Goal: Task Accomplishment & Management: Manage account settings

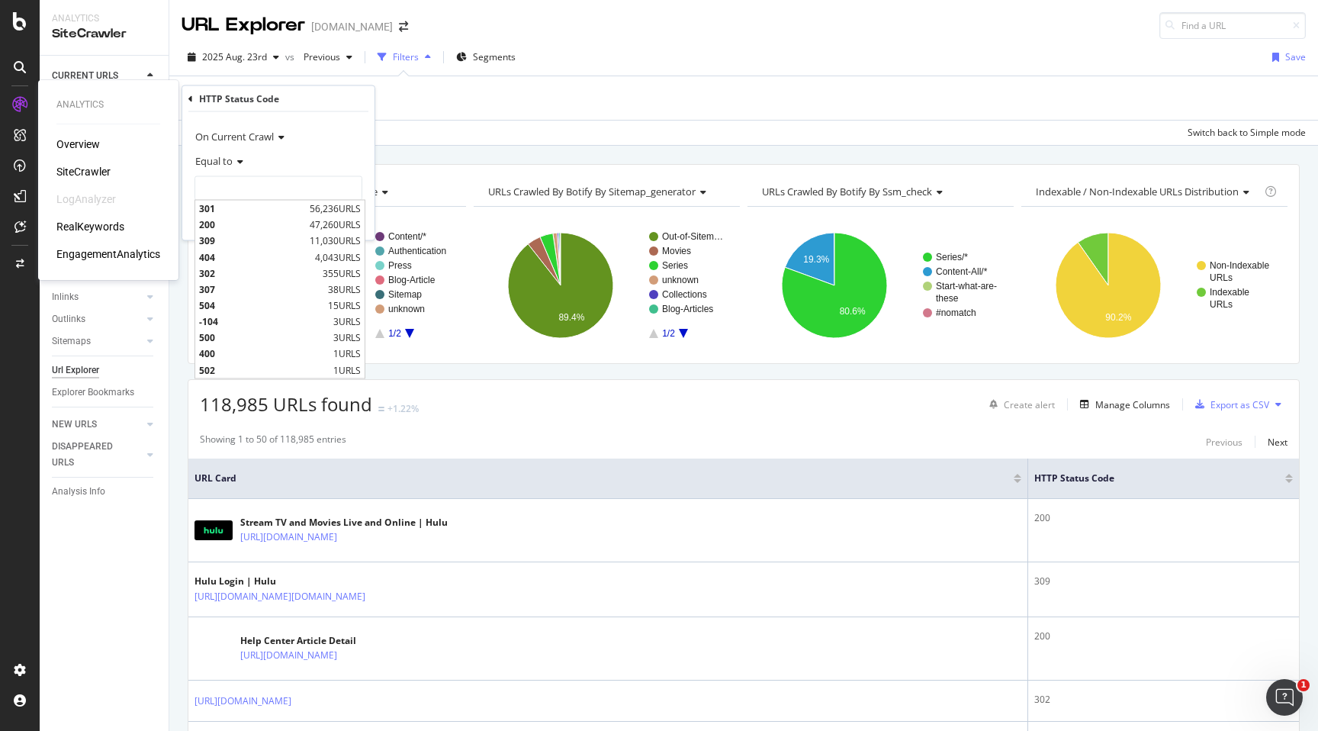
click at [98, 219] on div "RealKeywords" at bounding box center [90, 226] width 68 height 15
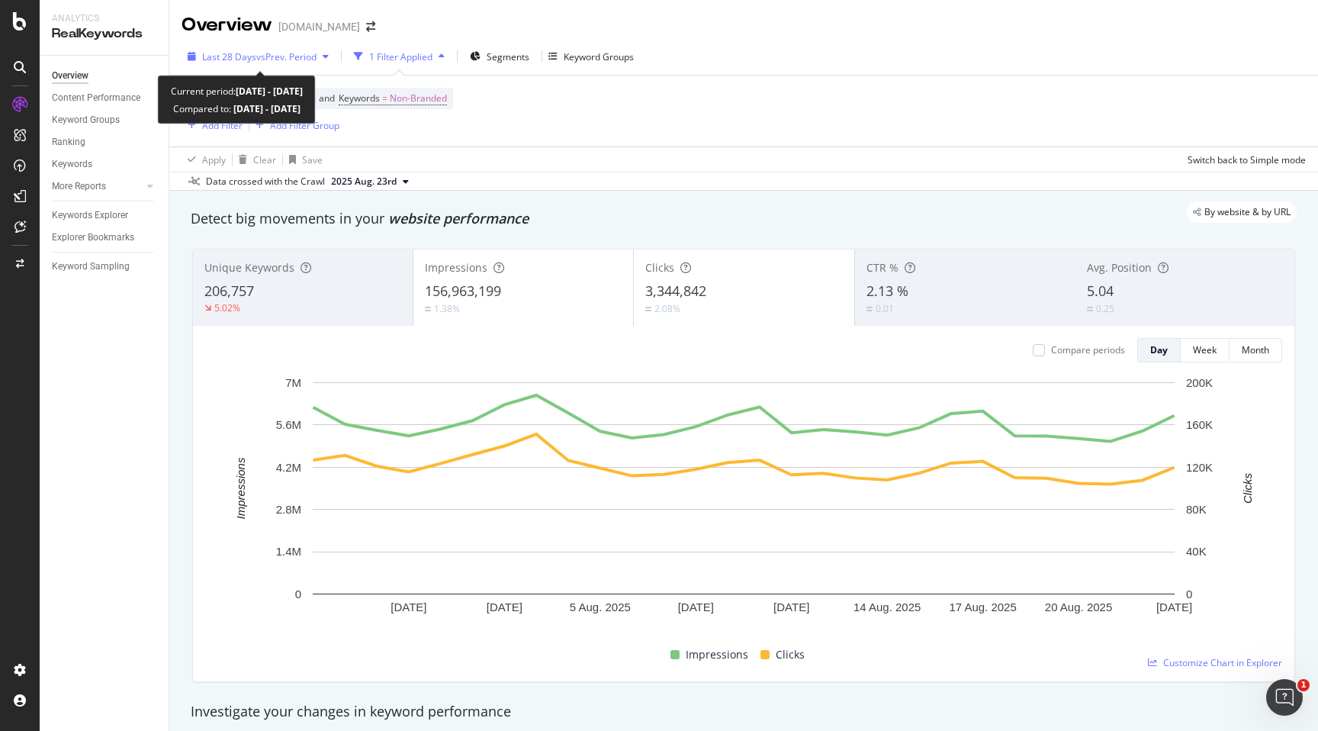
click at [329, 55] on icon "button" at bounding box center [326, 56] width 6 height 9
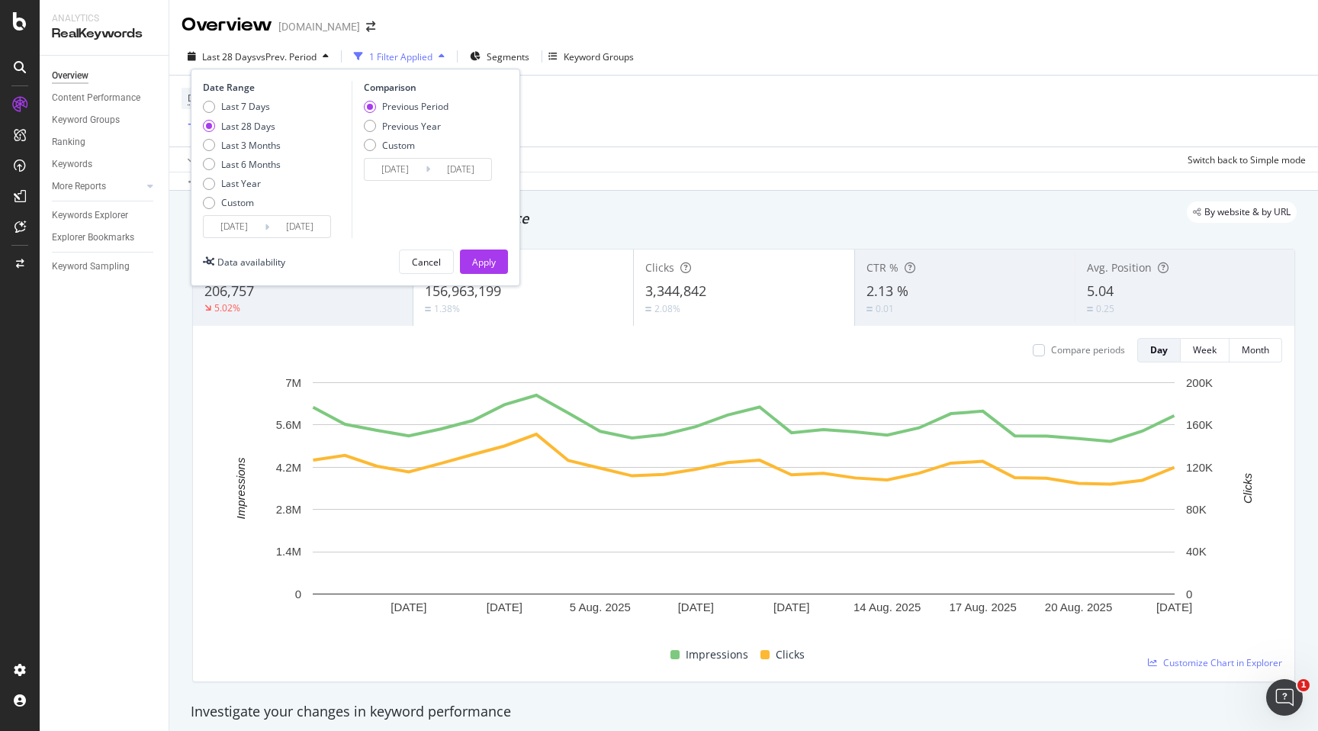
click at [654, 230] on div "Detect big movements in your website performance" at bounding box center [743, 218] width 1121 height 35
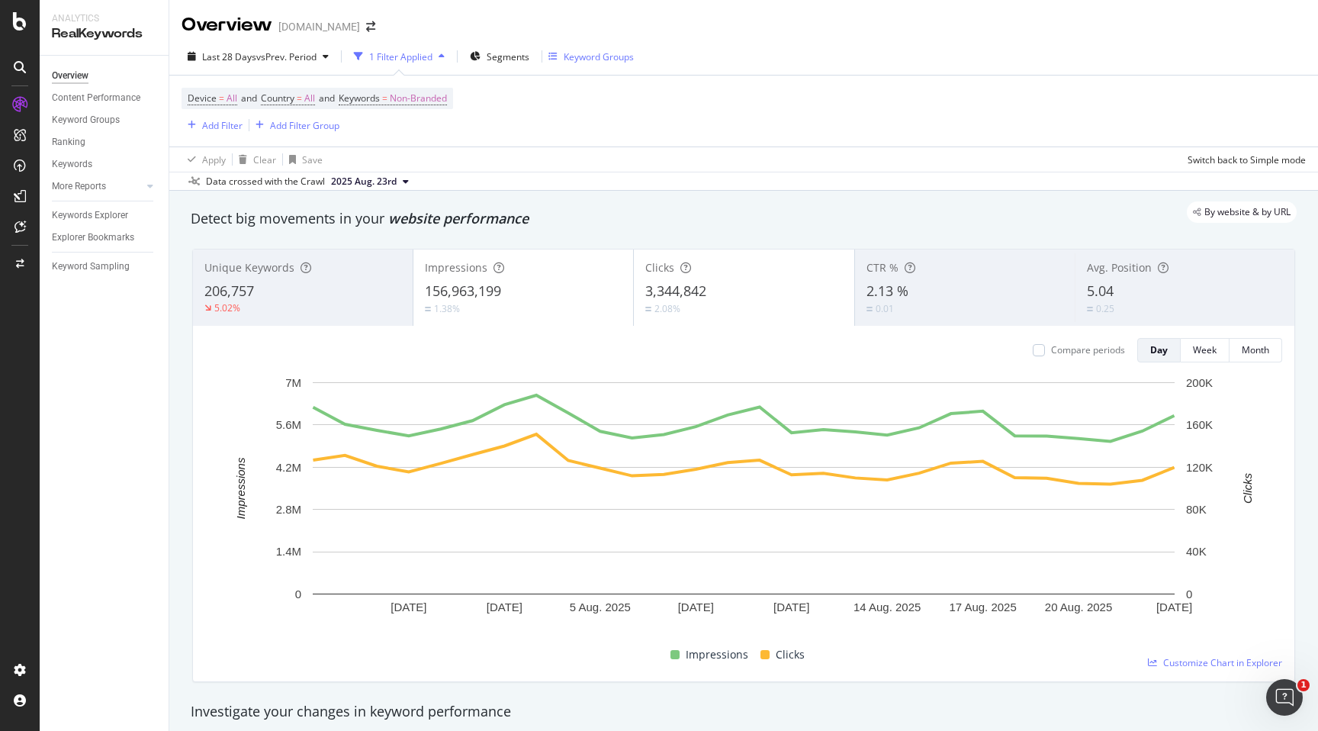
click at [611, 57] on div "Keyword Groups" at bounding box center [599, 56] width 70 height 13
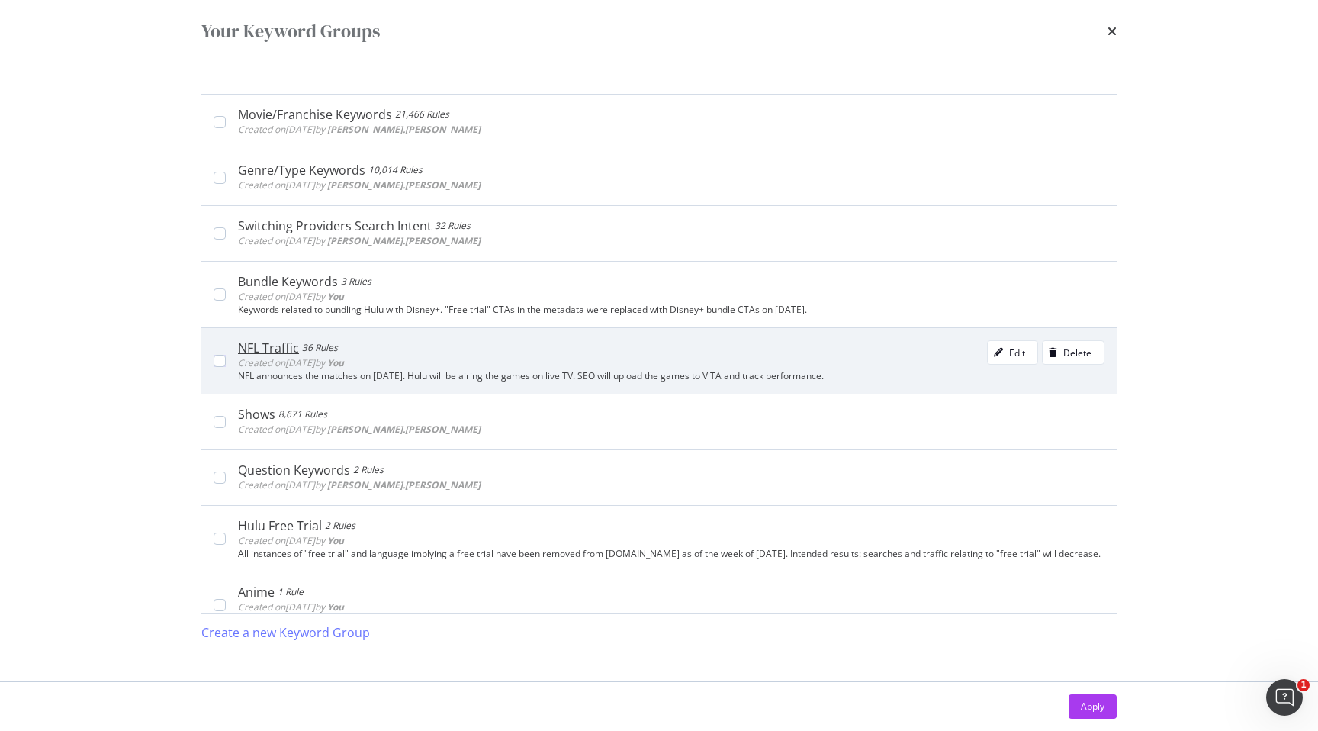
click at [442, 350] on div "NFL Traffic 36 Rules Created on 2025 May 2nd by You Edit Delete" at bounding box center [671, 355] width 867 height 31
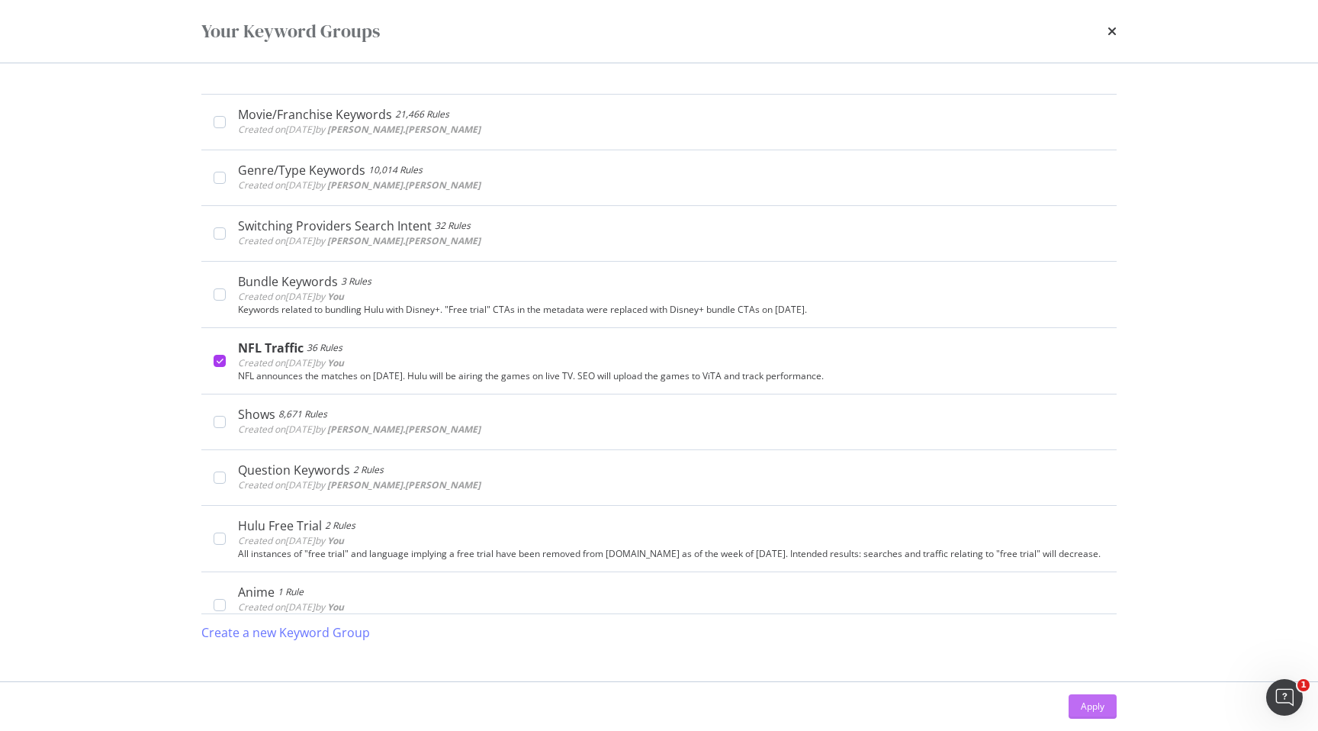
click at [1113, 706] on button "Apply" at bounding box center [1093, 706] width 48 height 24
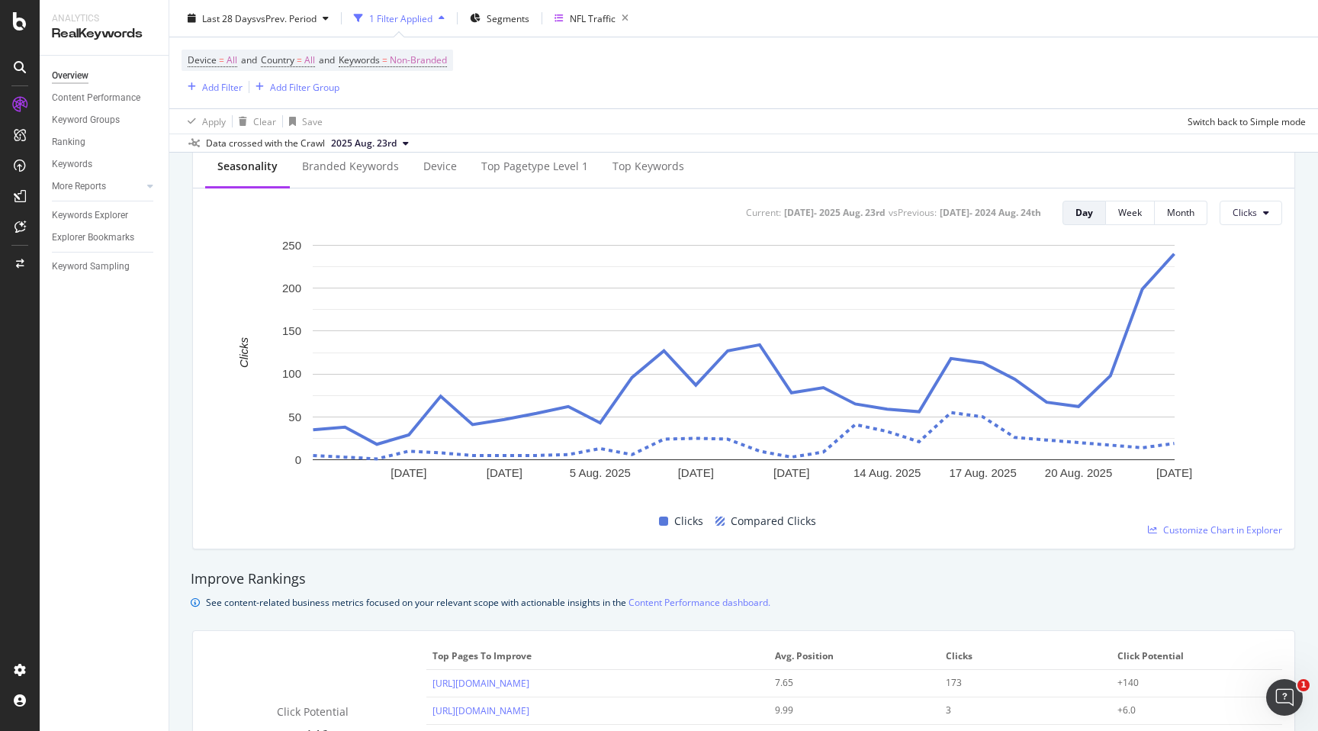
scroll to position [612, 0]
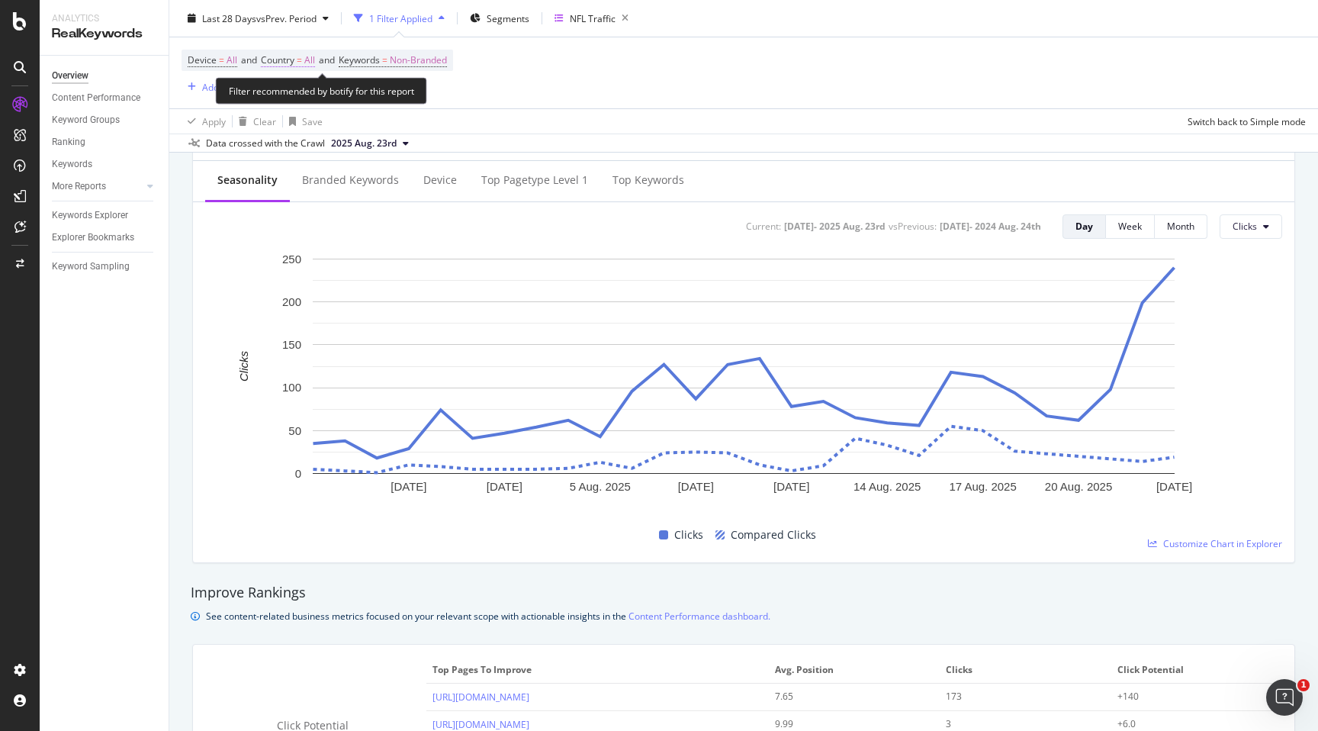
click at [315, 64] on span "All" at bounding box center [309, 60] width 11 height 21
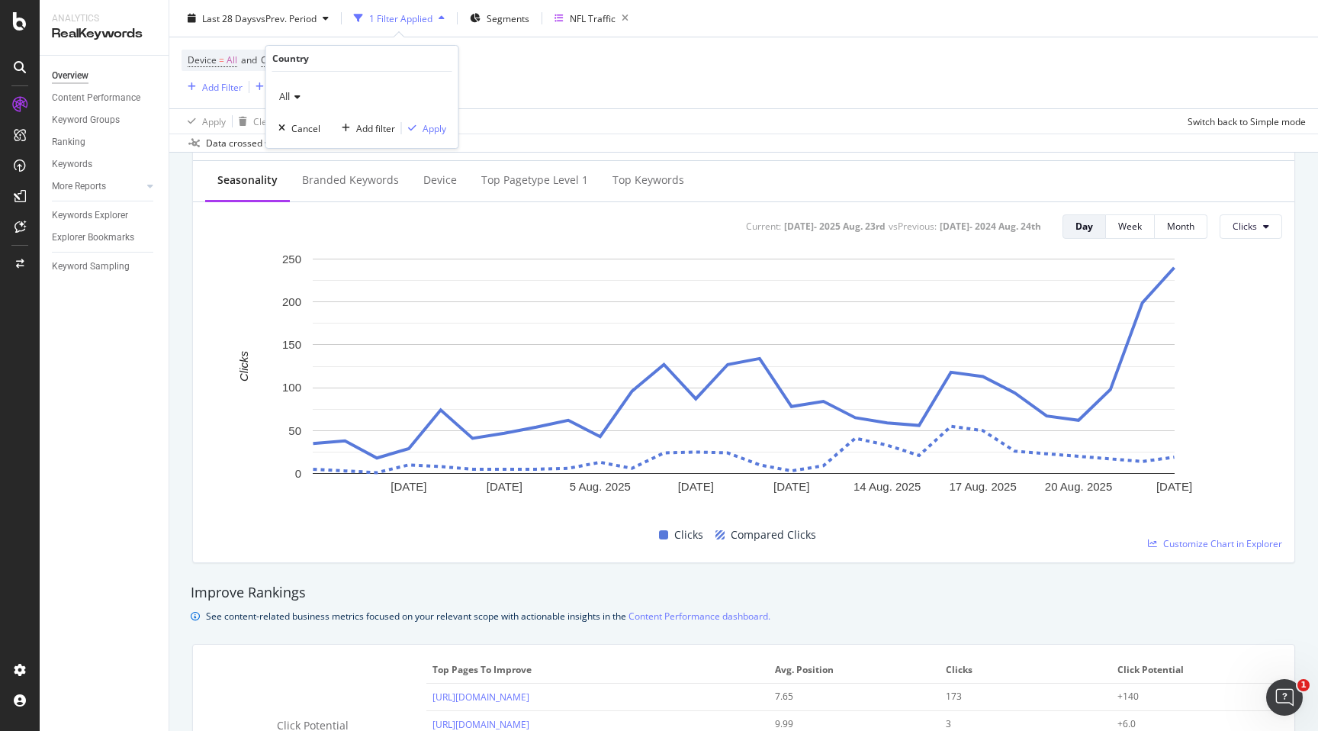
click at [300, 92] on icon at bounding box center [295, 96] width 11 height 9
click at [300, 146] on span "[GEOGRAPHIC_DATA]" at bounding box center [332, 147] width 92 height 13
click at [430, 132] on div "Apply" at bounding box center [435, 128] width 24 height 13
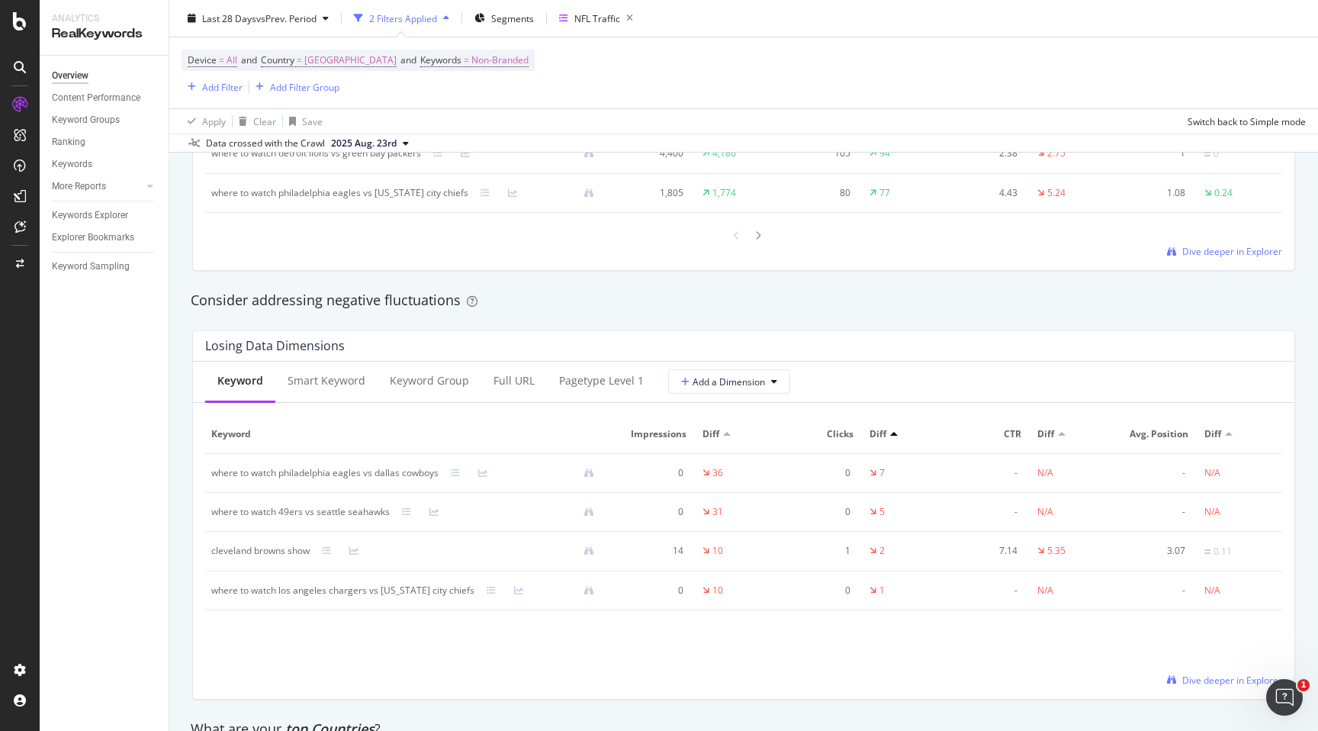
scroll to position [1642, 0]
click at [146, 188] on div at bounding box center [150, 186] width 15 height 15
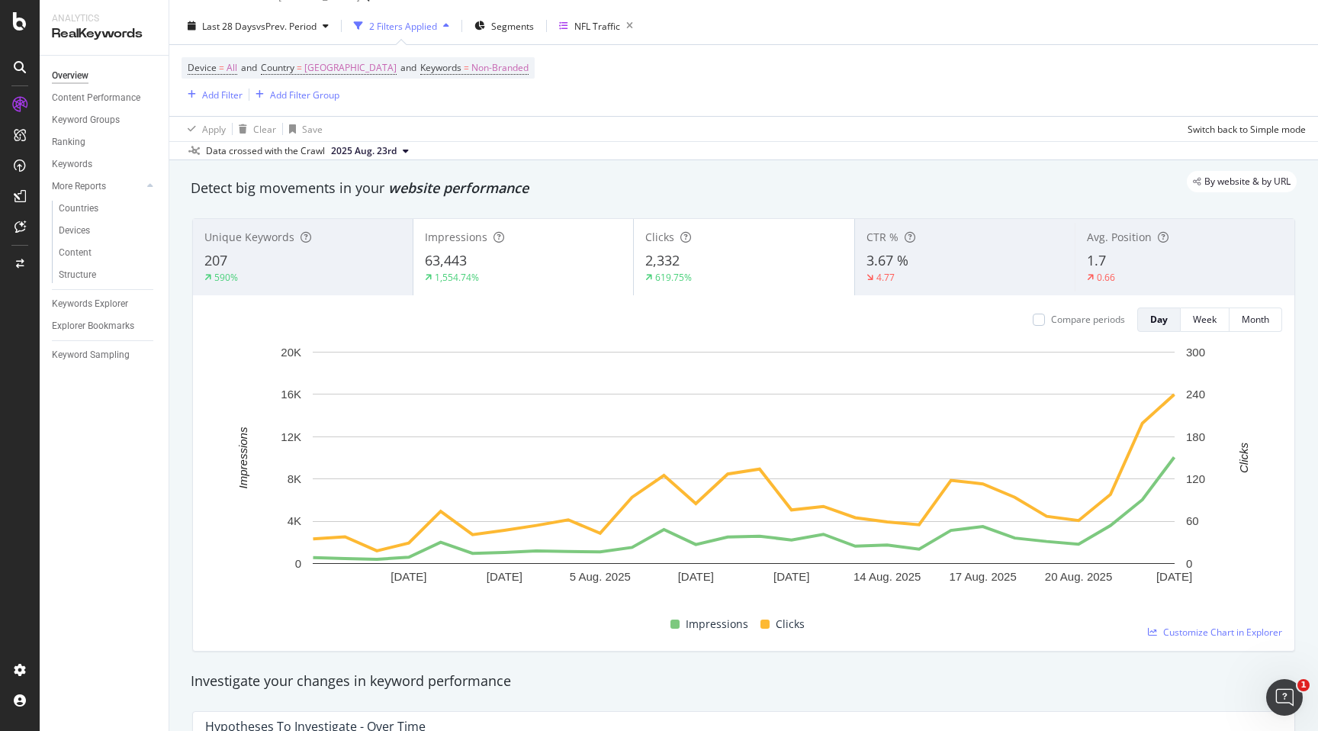
scroll to position [0, 0]
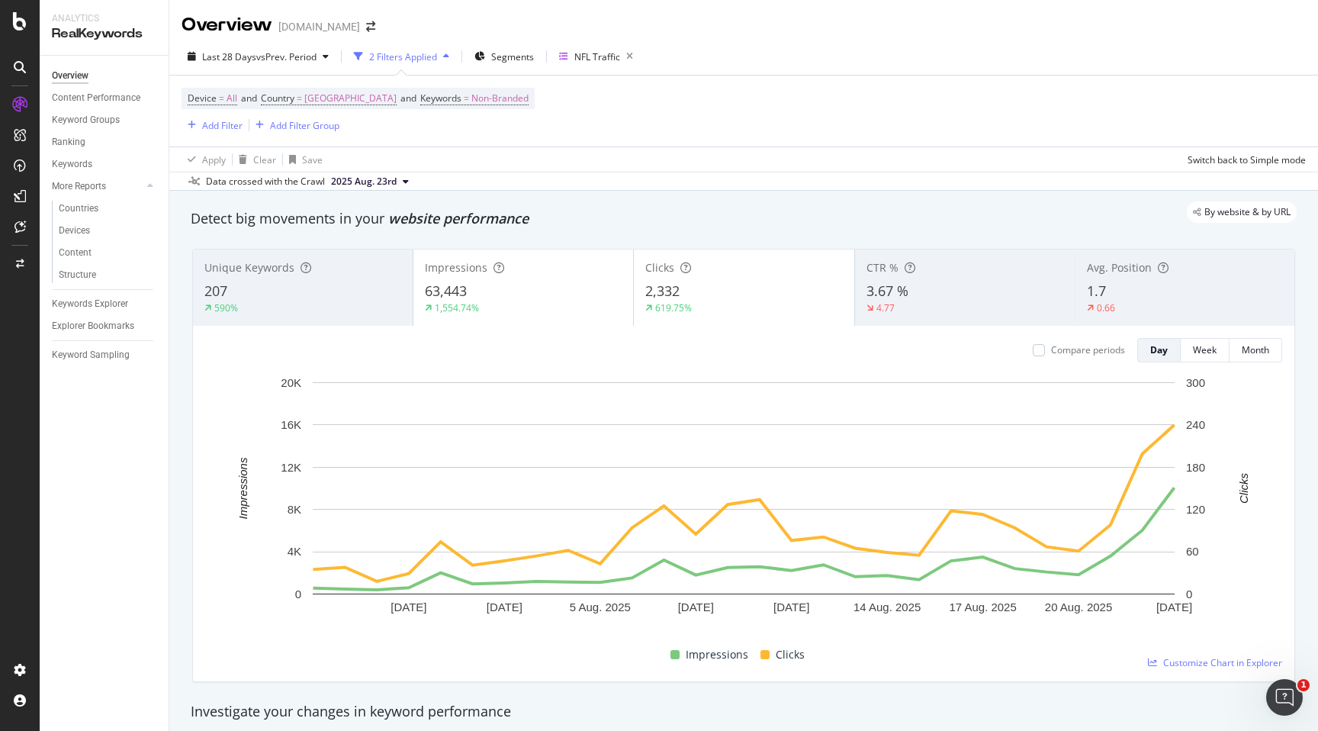
click at [401, 180] on button "2025 Aug. 23rd" at bounding box center [370, 181] width 90 height 18
click at [473, 146] on div "Device = All and Country = United States of America and Keywords = Non-Branded …" at bounding box center [744, 111] width 1125 height 71
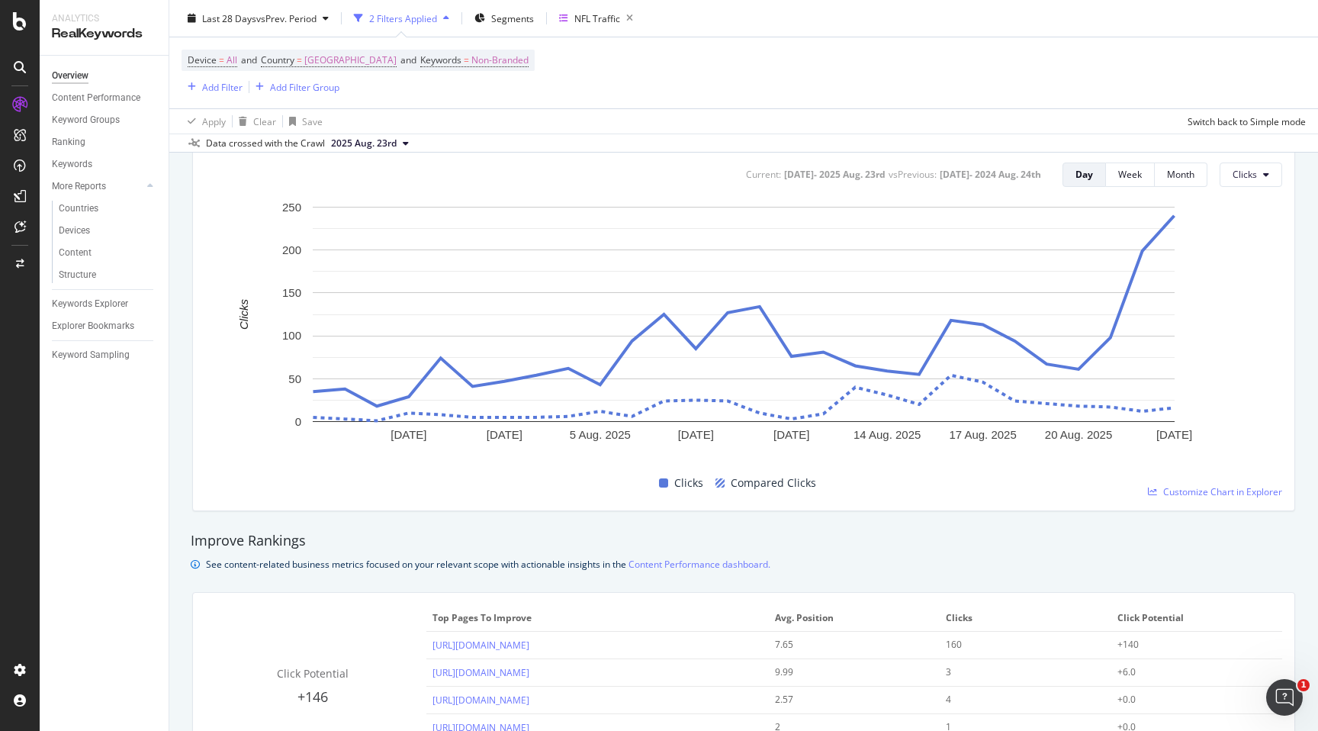
scroll to position [661, 0]
click at [1198, 497] on span "Customize Chart in Explorer" at bounding box center [1222, 493] width 119 height 13
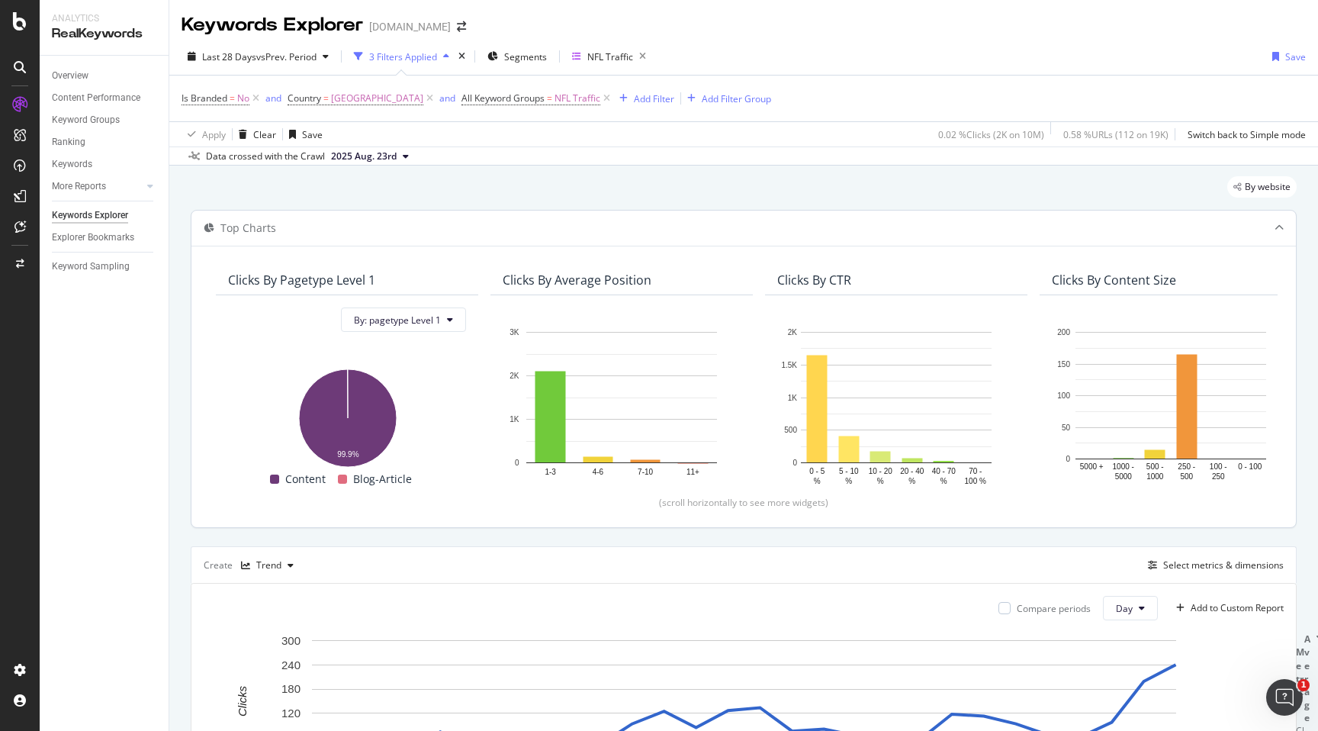
click at [207, 233] on icon at bounding box center [209, 228] width 11 height 9
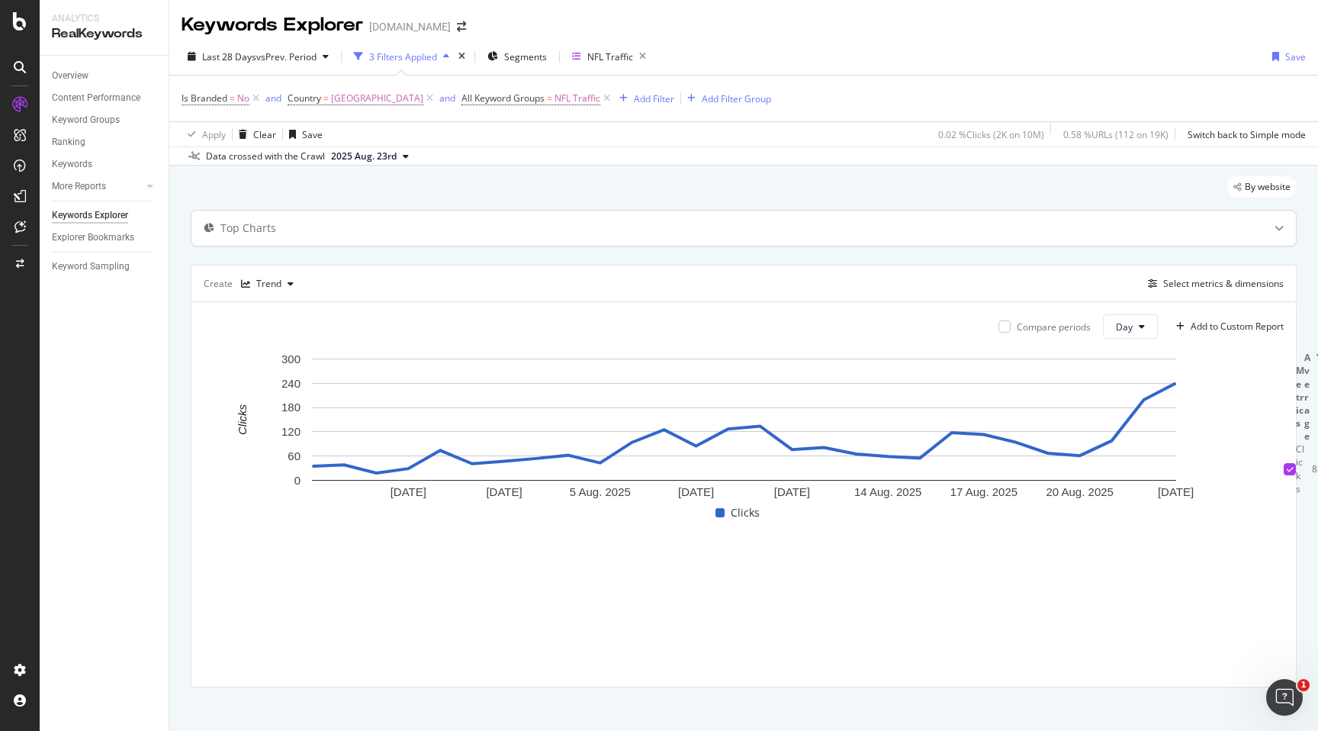
click at [207, 233] on icon at bounding box center [209, 228] width 11 height 9
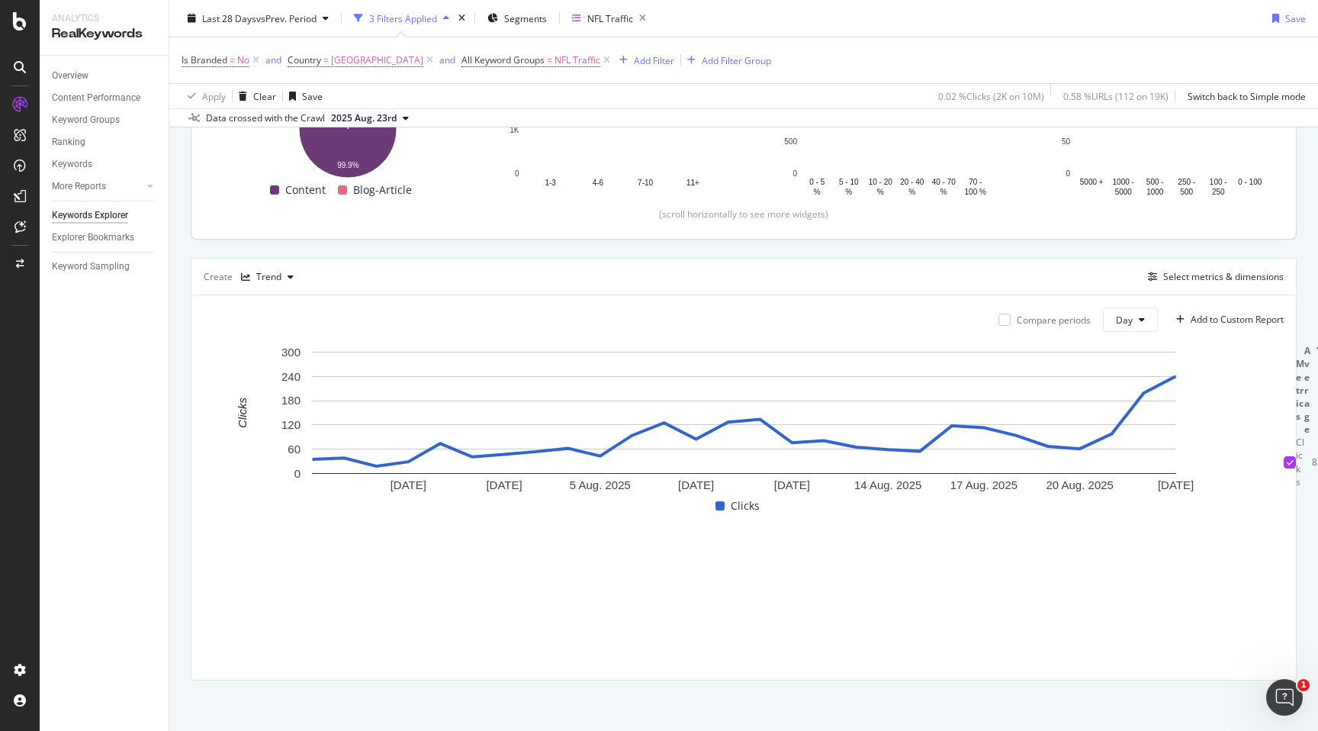
scroll to position [292, 0]
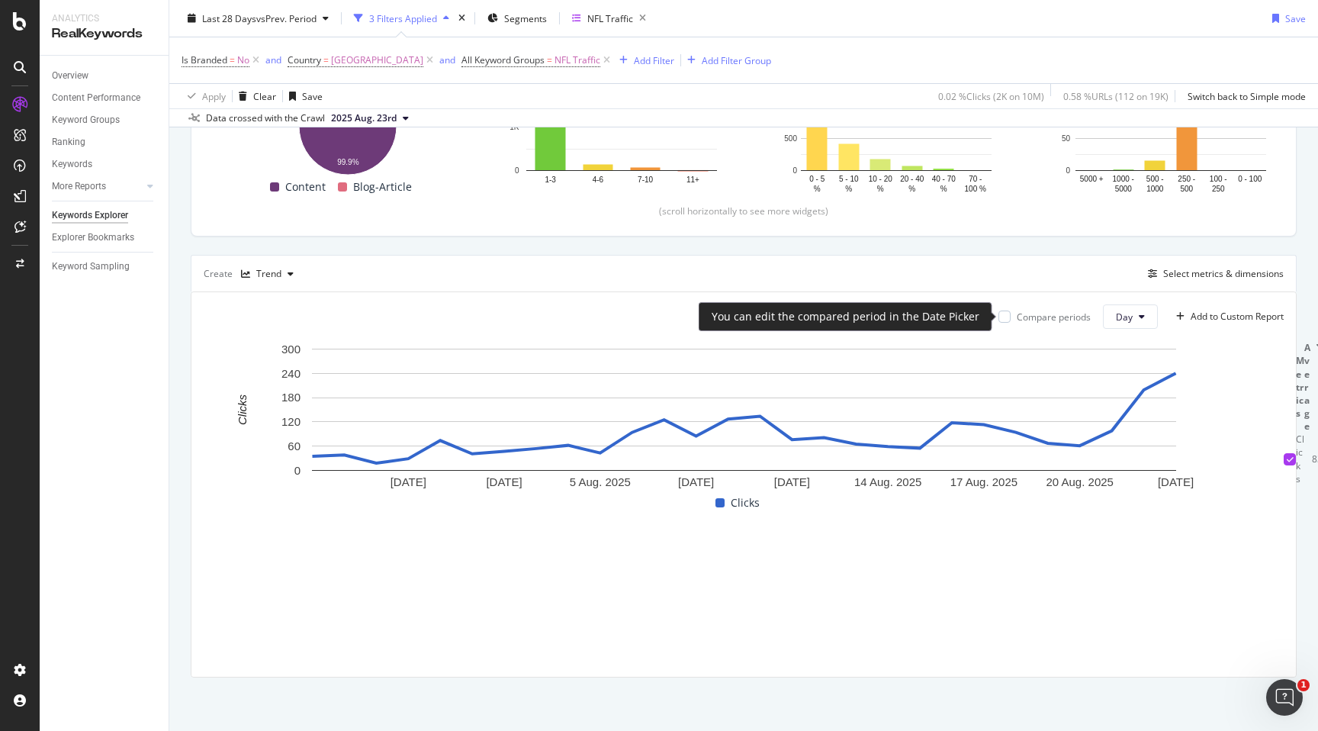
click at [1050, 317] on div "Compare periods" at bounding box center [1054, 316] width 74 height 13
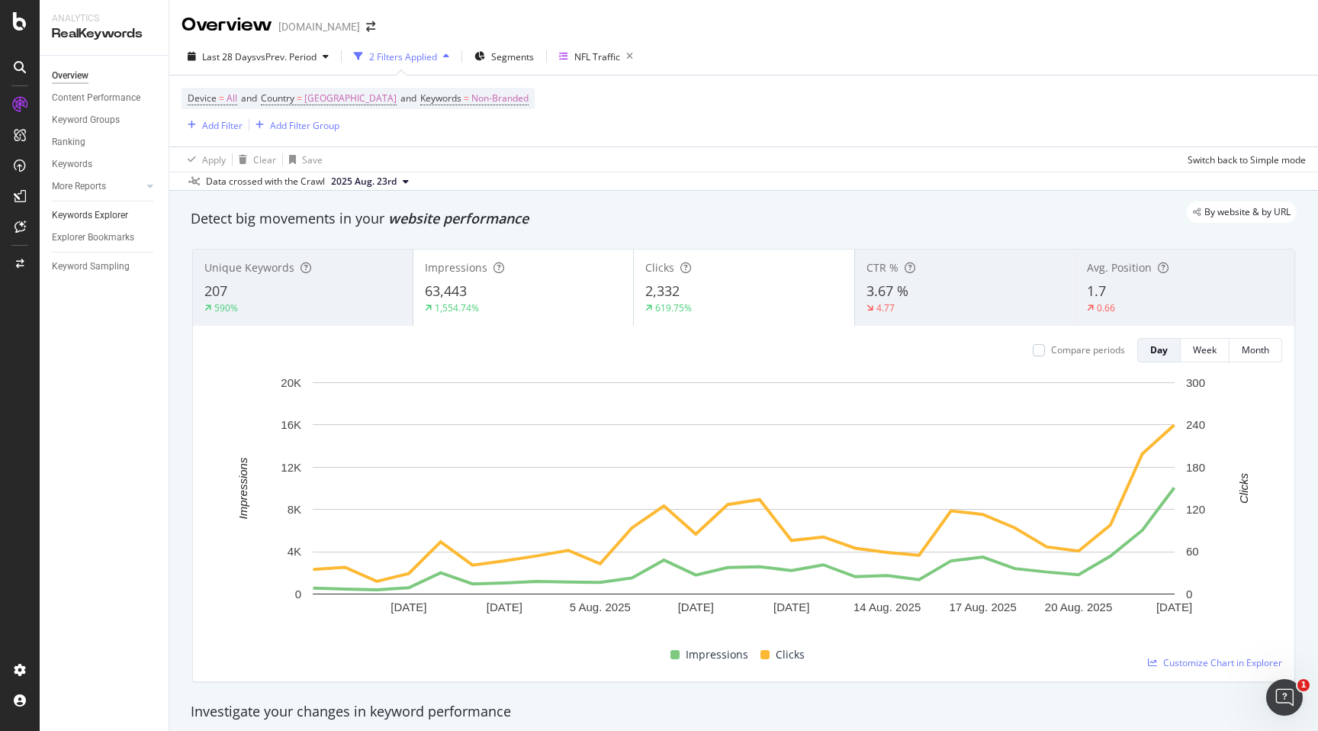
click at [129, 219] on link "Keywords Explorer" at bounding box center [105, 216] width 106 height 16
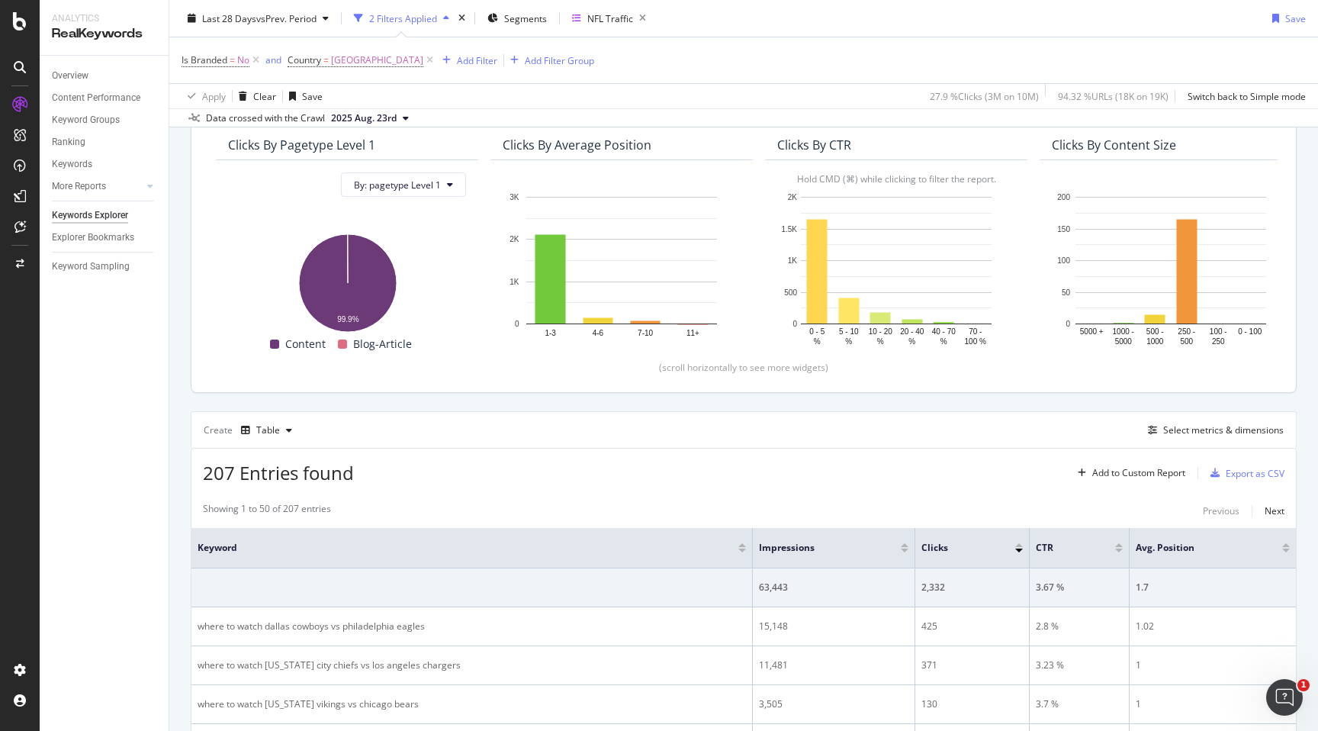
scroll to position [172, 0]
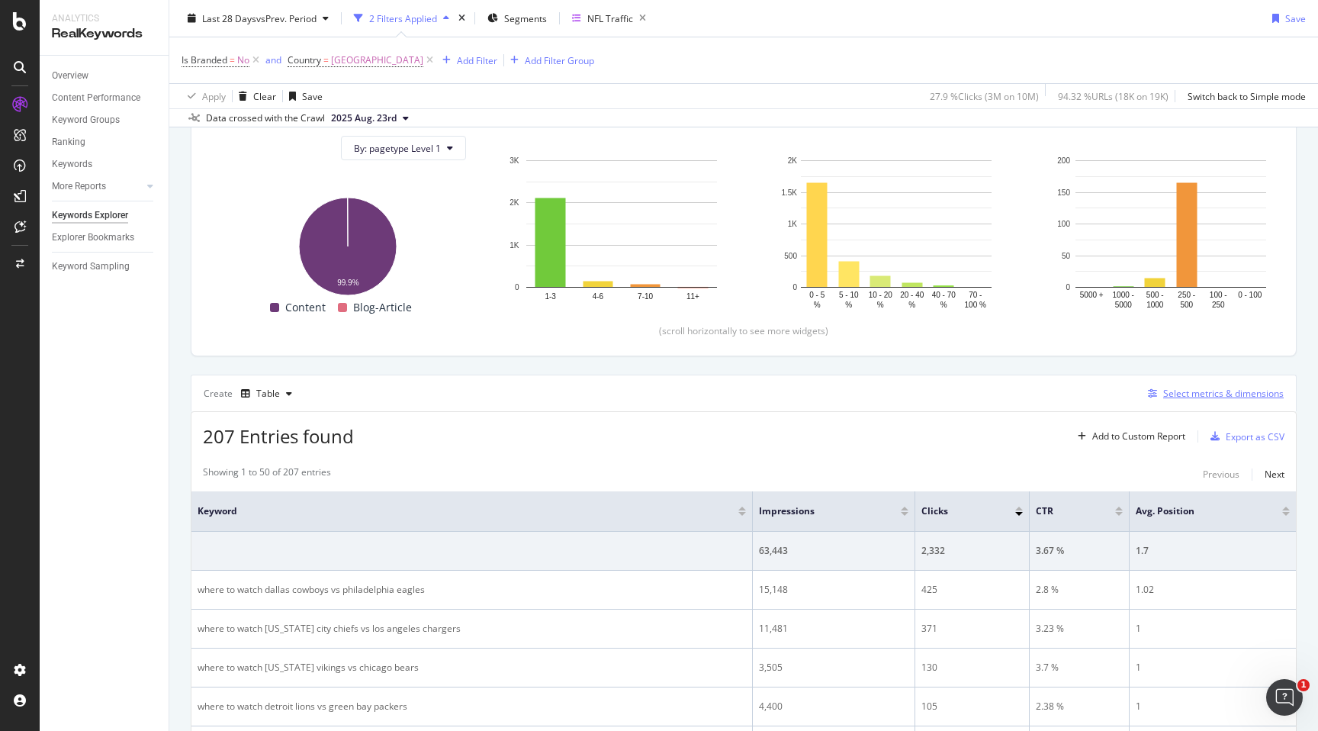
click at [1206, 399] on div "Select metrics & dimensions" at bounding box center [1223, 393] width 121 height 13
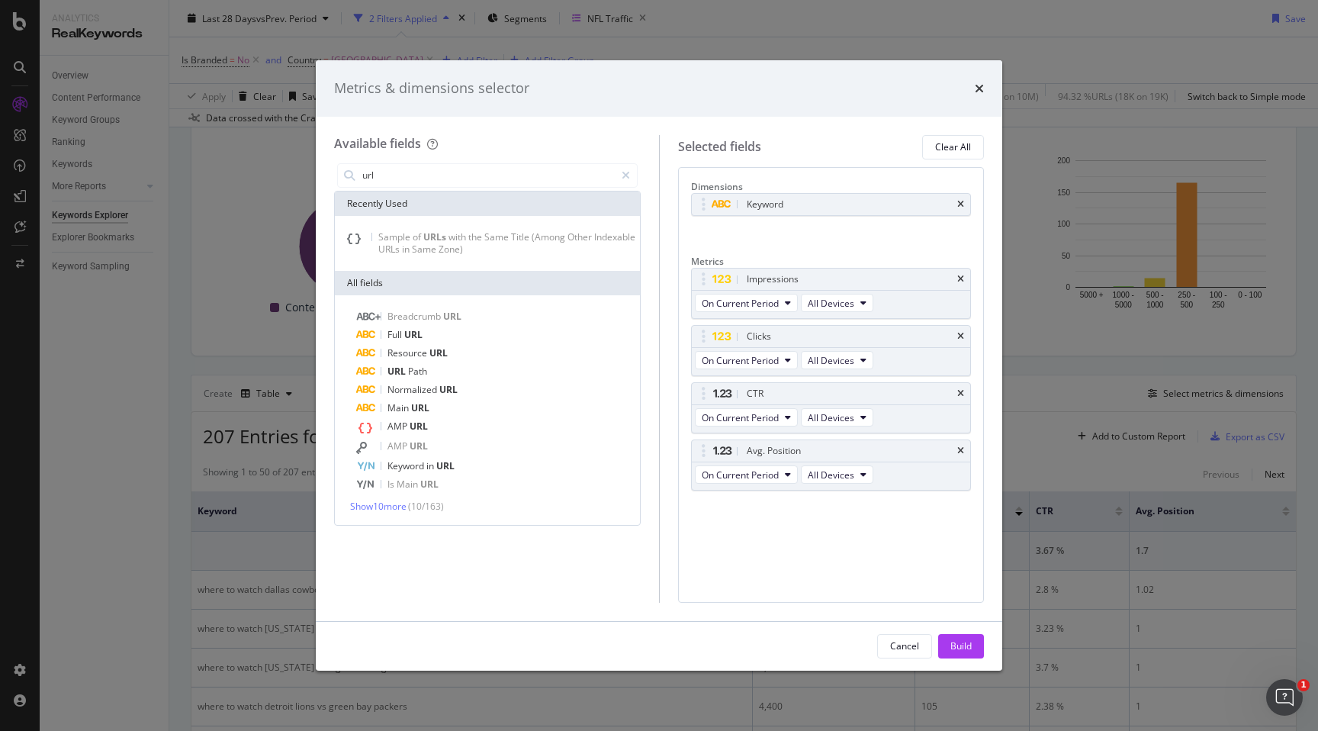
type input "url"
click at [979, 96] on div "times" at bounding box center [979, 89] width 9 height 20
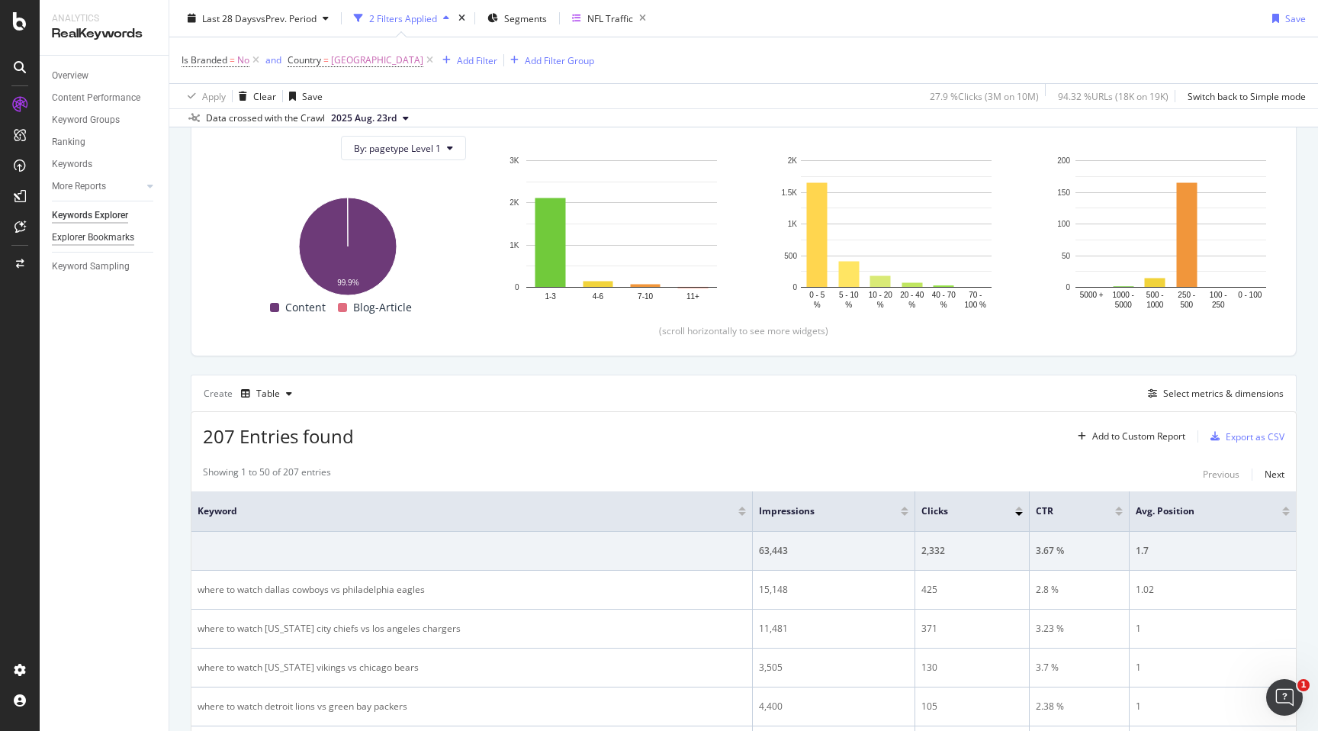
click at [105, 231] on div "Explorer Bookmarks" at bounding box center [93, 238] width 82 height 16
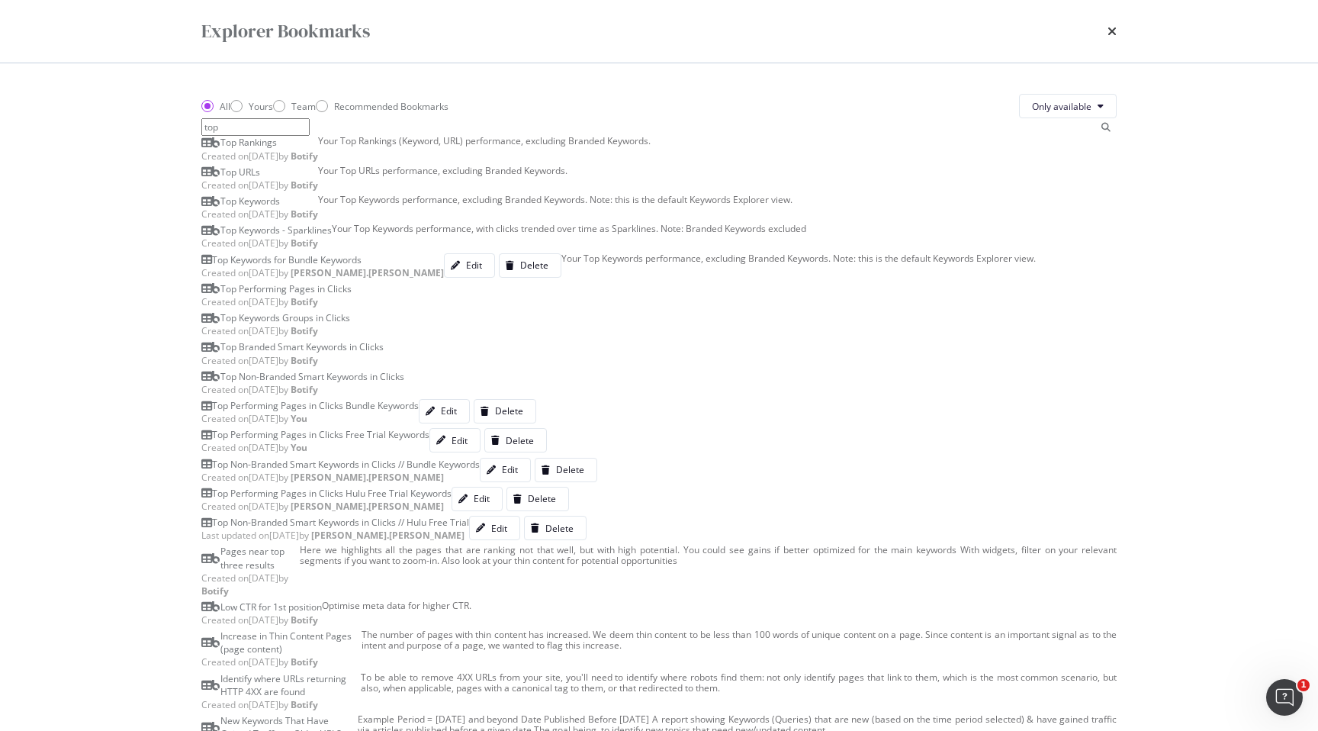
type input "top"
click at [318, 191] on div "Created on 2020 Jul 15th by Botify" at bounding box center [259, 185] width 117 height 13
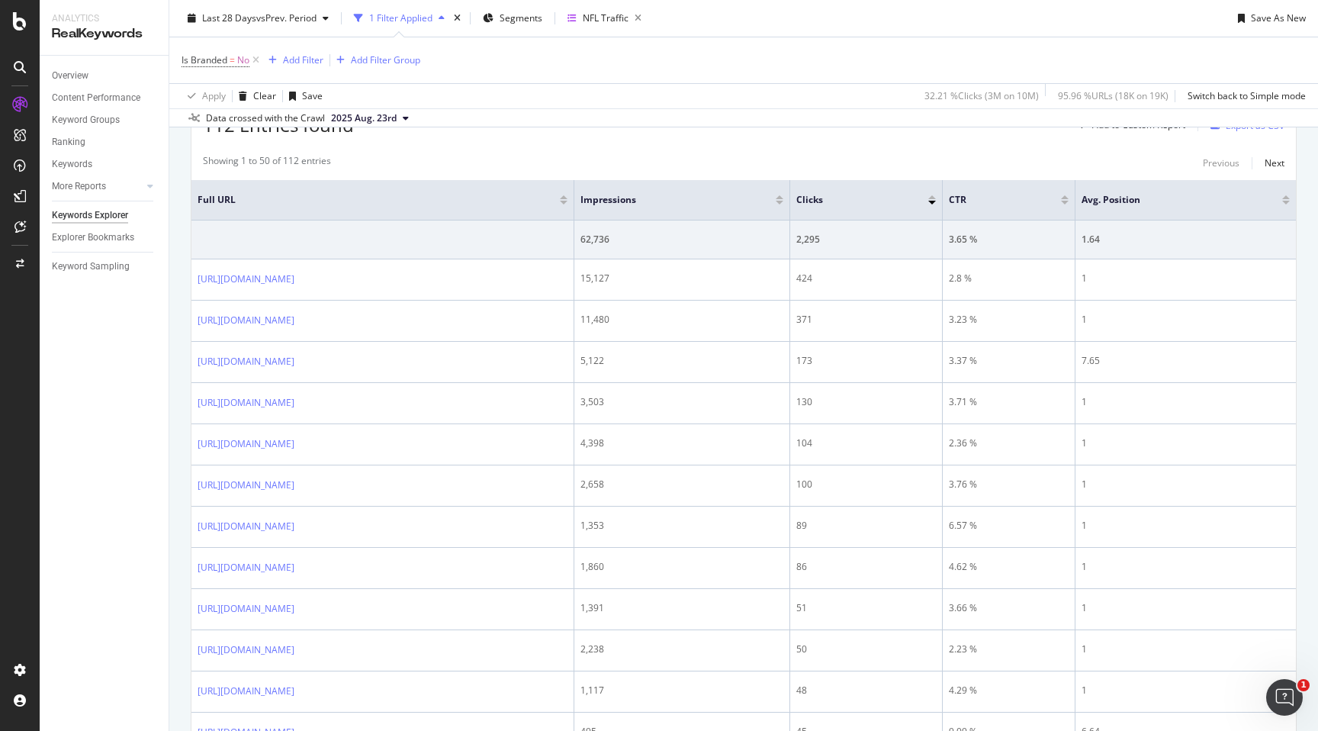
scroll to position [499, 0]
click at [153, 459] on div "Overview Content Performance Keyword Groups Ranking Keywords More Reports Count…" at bounding box center [104, 393] width 129 height 675
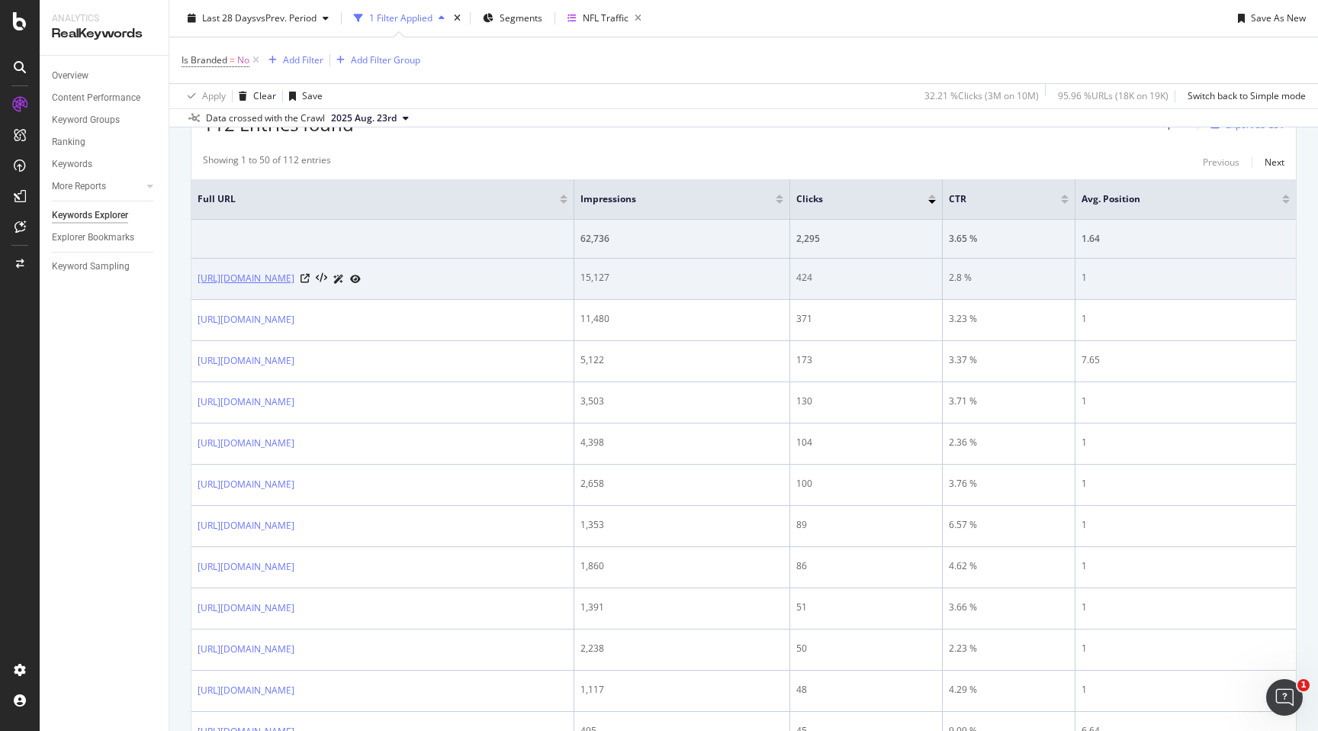
copy link "https://www.hulu.com/live-sports?utm_source=search&utm_medium=google-vita&utm_c…"
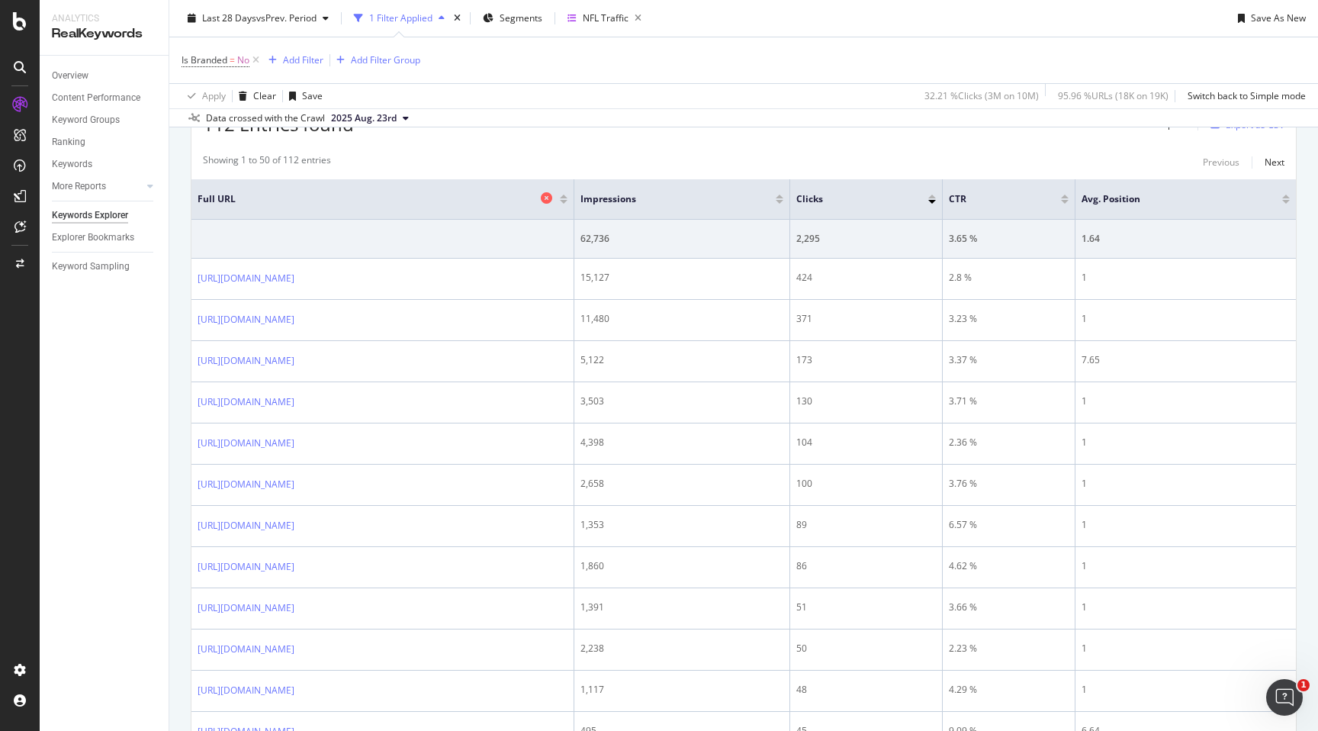
click at [537, 206] on span "Full URL" at bounding box center [367, 199] width 339 height 14
click at [1263, 17] on div "Save As New" at bounding box center [1278, 17] width 55 height 13
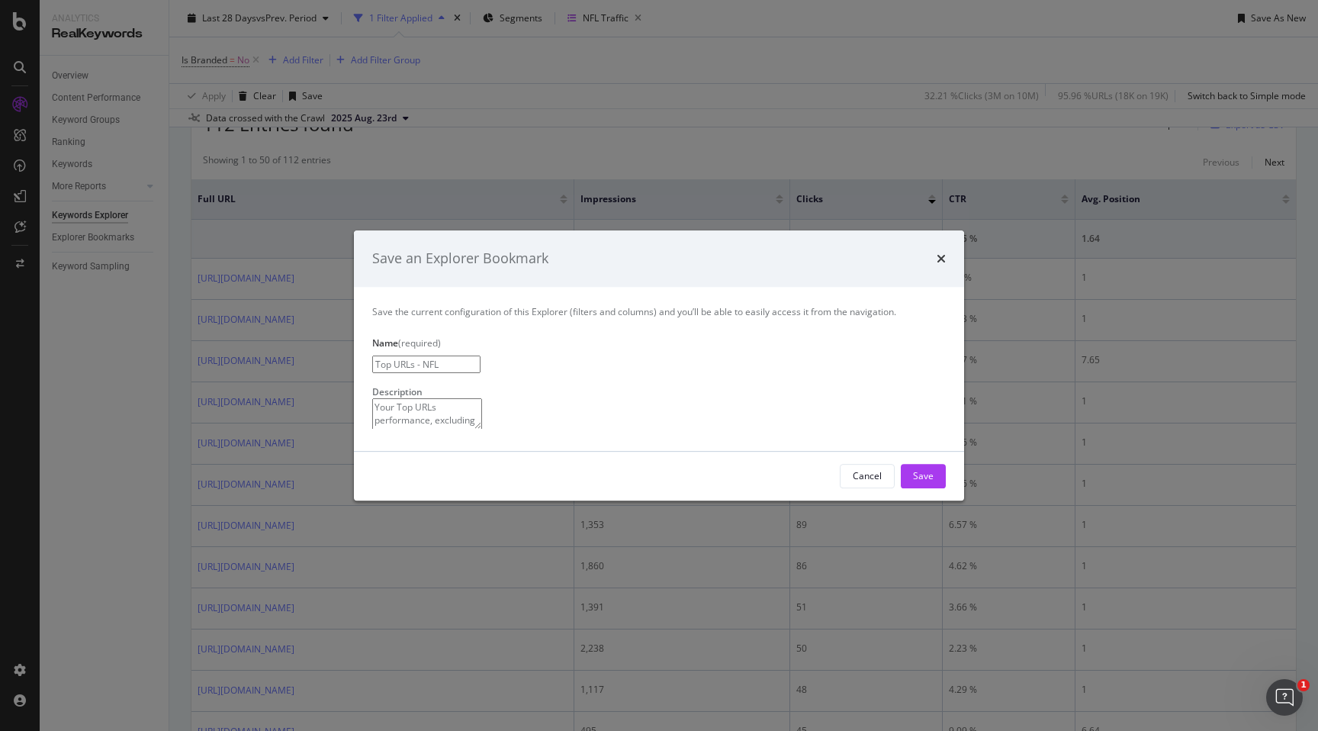
click at [430, 356] on input "Top URLs - NFL" at bounding box center [426, 365] width 108 height 18
type input "Top URLs // NFL"
click at [925, 482] on div "Save" at bounding box center [923, 475] width 21 height 13
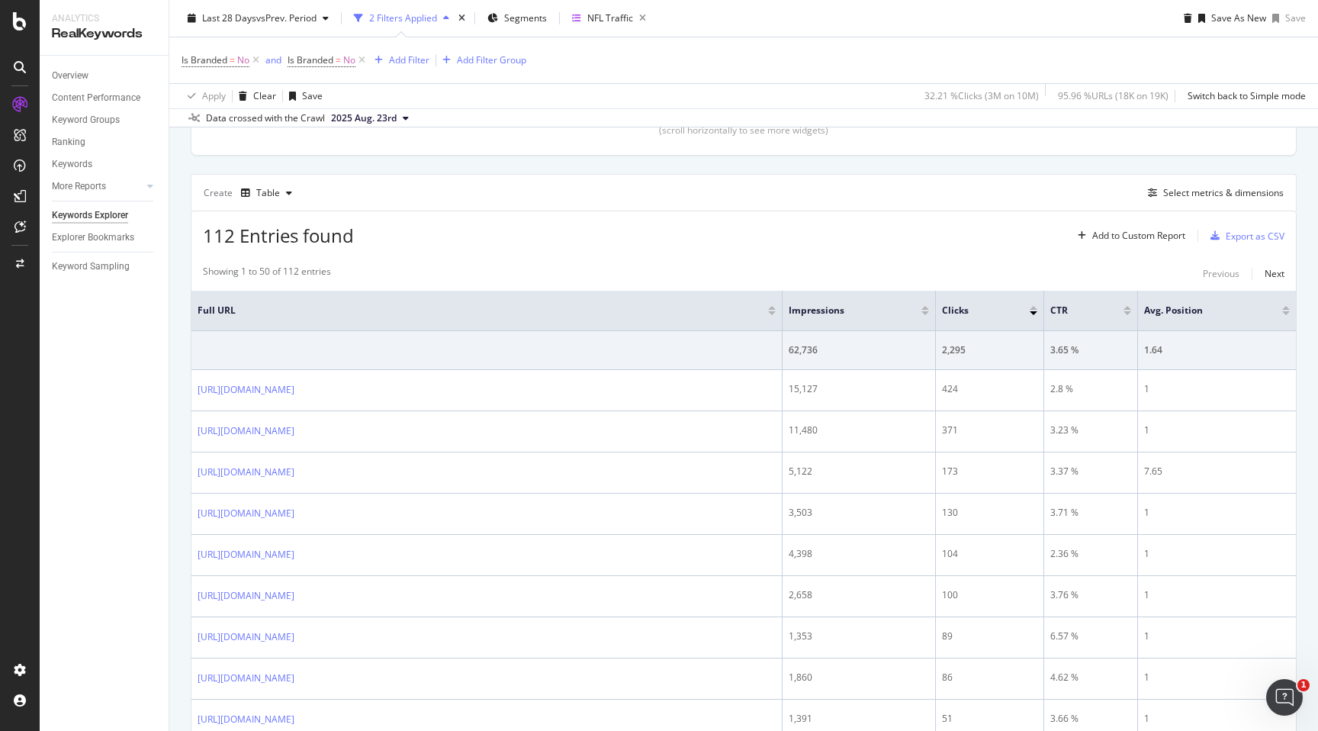
scroll to position [391, 0]
click at [1150, 237] on div "Add to Custom Report" at bounding box center [1138, 232] width 93 height 9
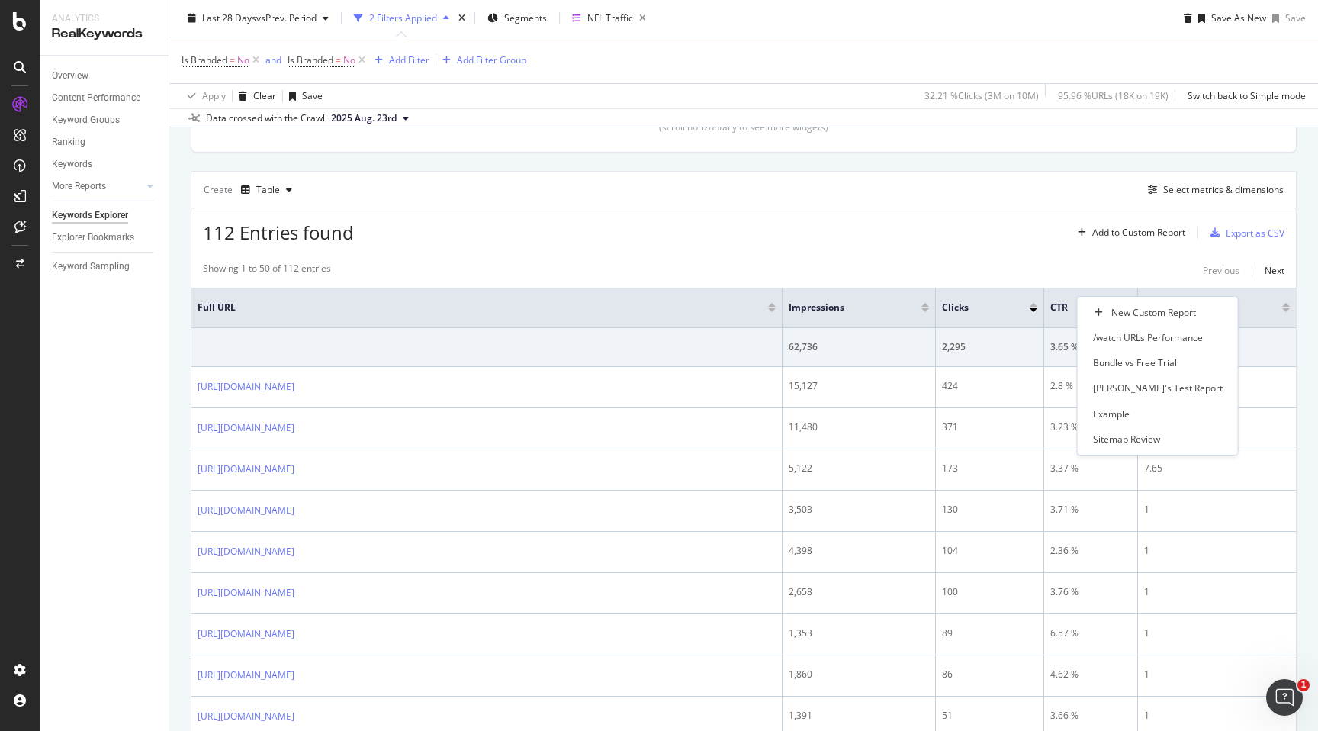
click at [899, 246] on div "112 Entries found Add to Custom Report Export as CSV" at bounding box center [743, 226] width 1105 height 37
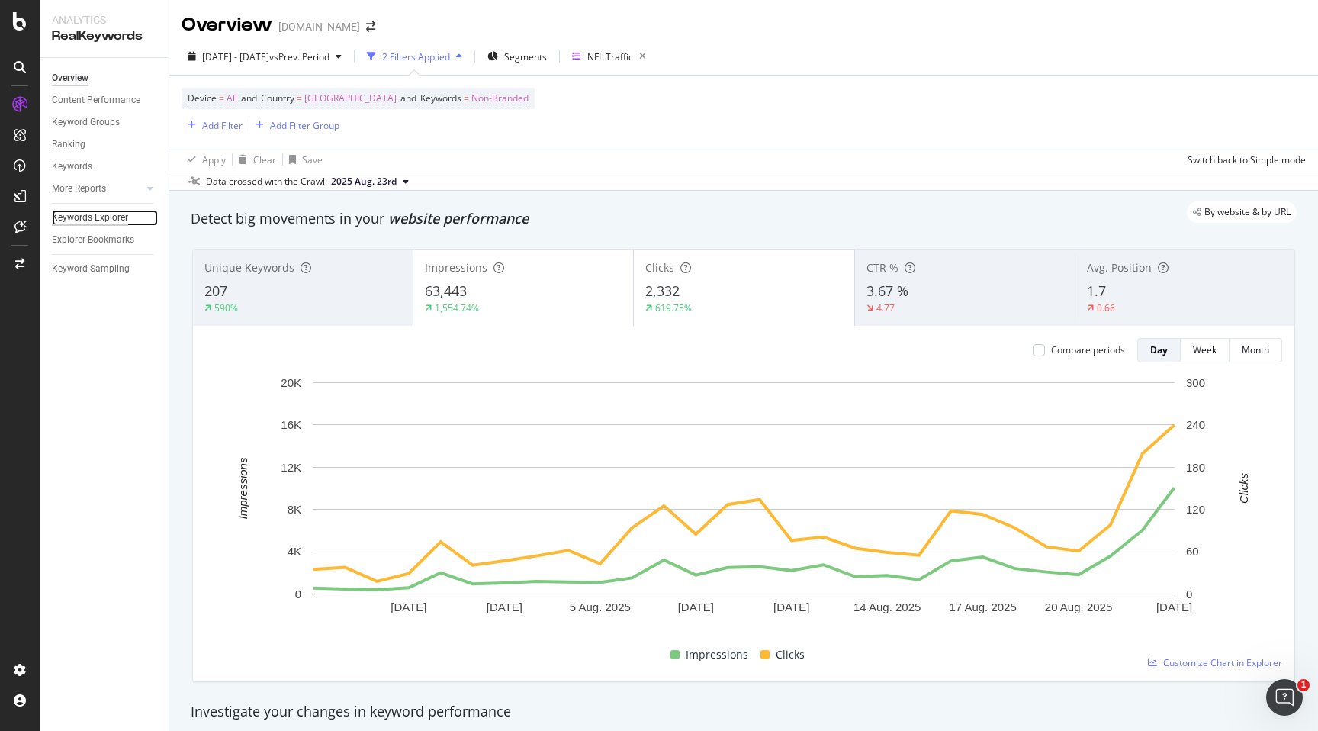
click at [117, 219] on div "Keywords Explorer" at bounding box center [90, 218] width 76 height 16
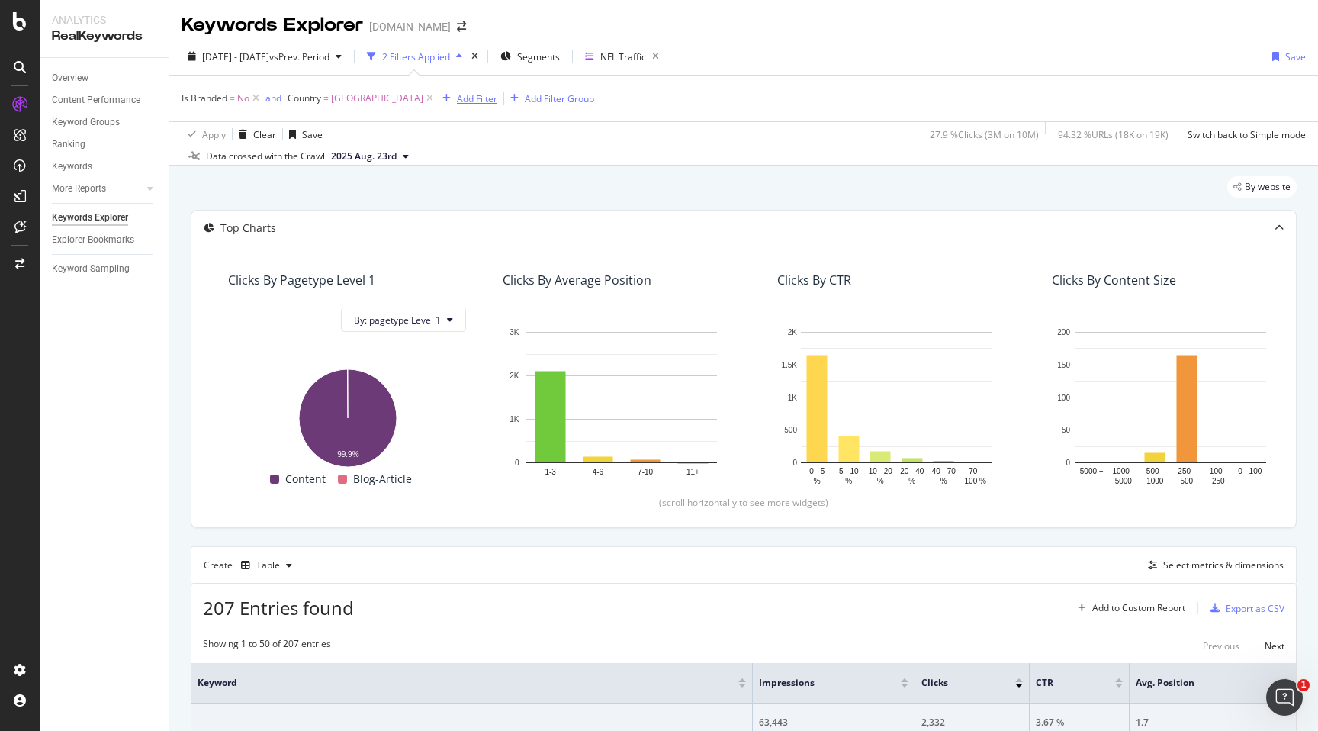
click at [487, 97] on div "Add Filter" at bounding box center [477, 98] width 40 height 13
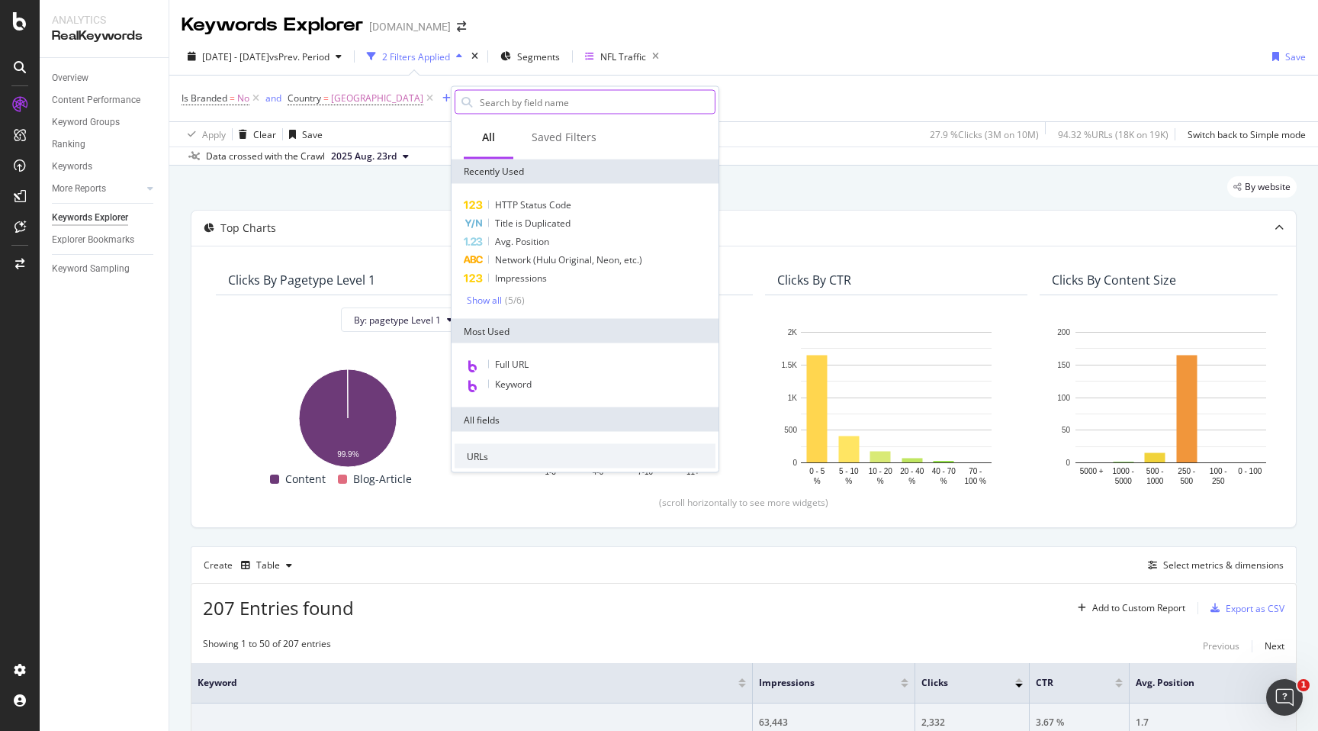
click at [510, 110] on input "text" at bounding box center [596, 102] width 236 height 23
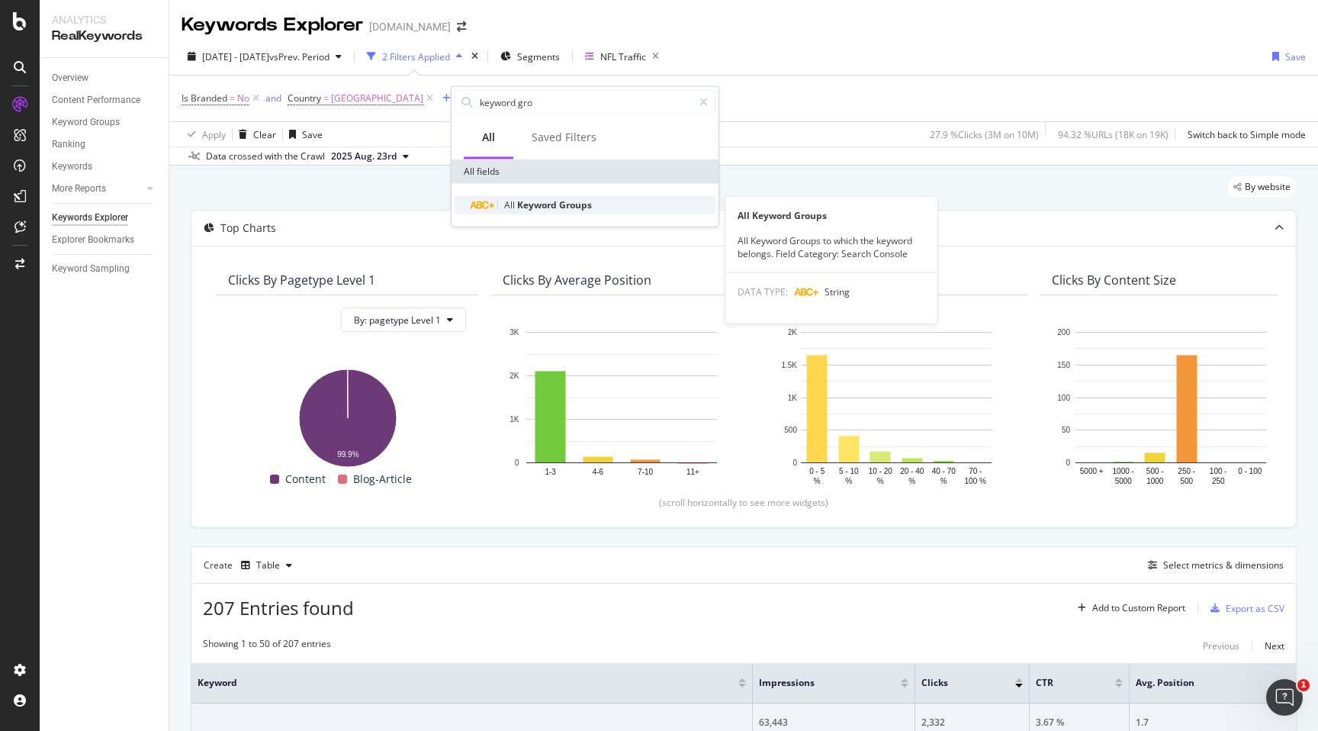
type input "keyword gro"
click at [568, 208] on span "Groups" at bounding box center [575, 204] width 33 height 13
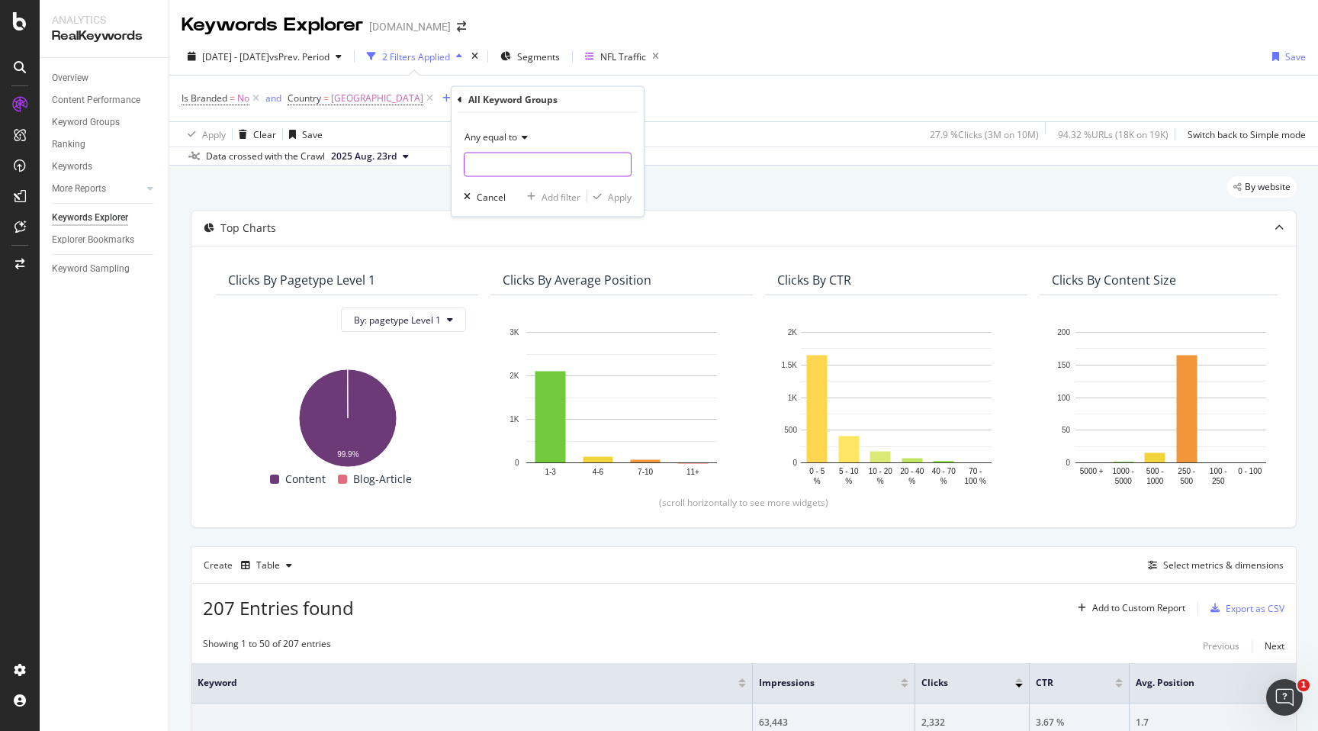
click at [530, 161] on input "text" at bounding box center [548, 165] width 166 height 24
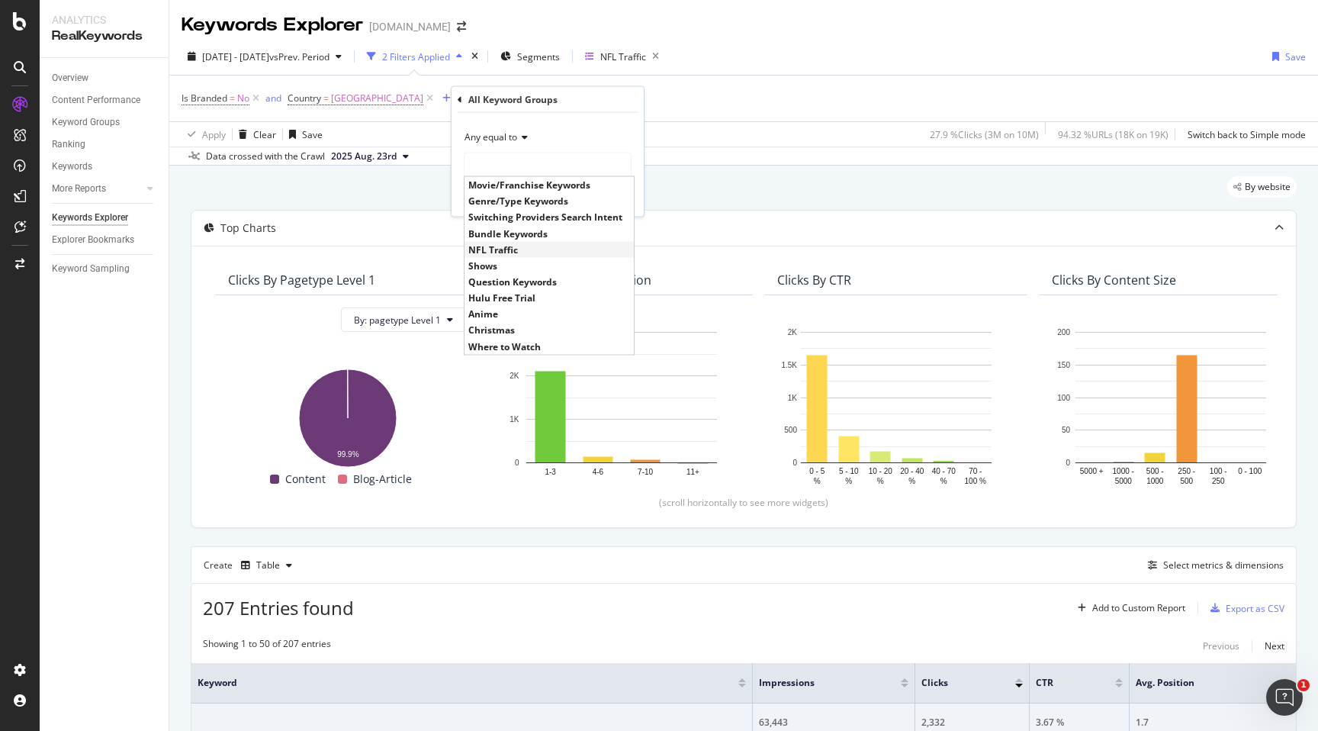
click at [531, 244] on span "NFL Traffic" at bounding box center [549, 249] width 162 height 13
type input "NFL Traffic"
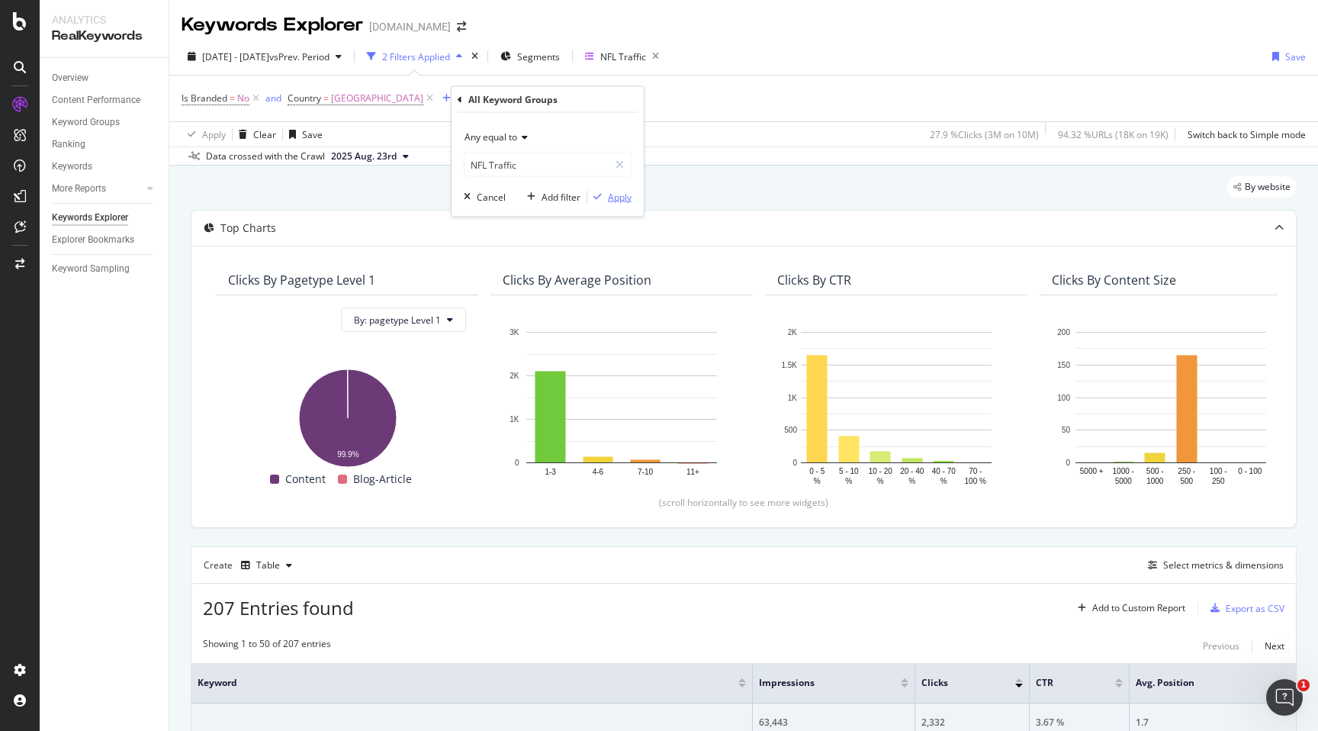
click at [623, 199] on div "Apply" at bounding box center [620, 196] width 24 height 13
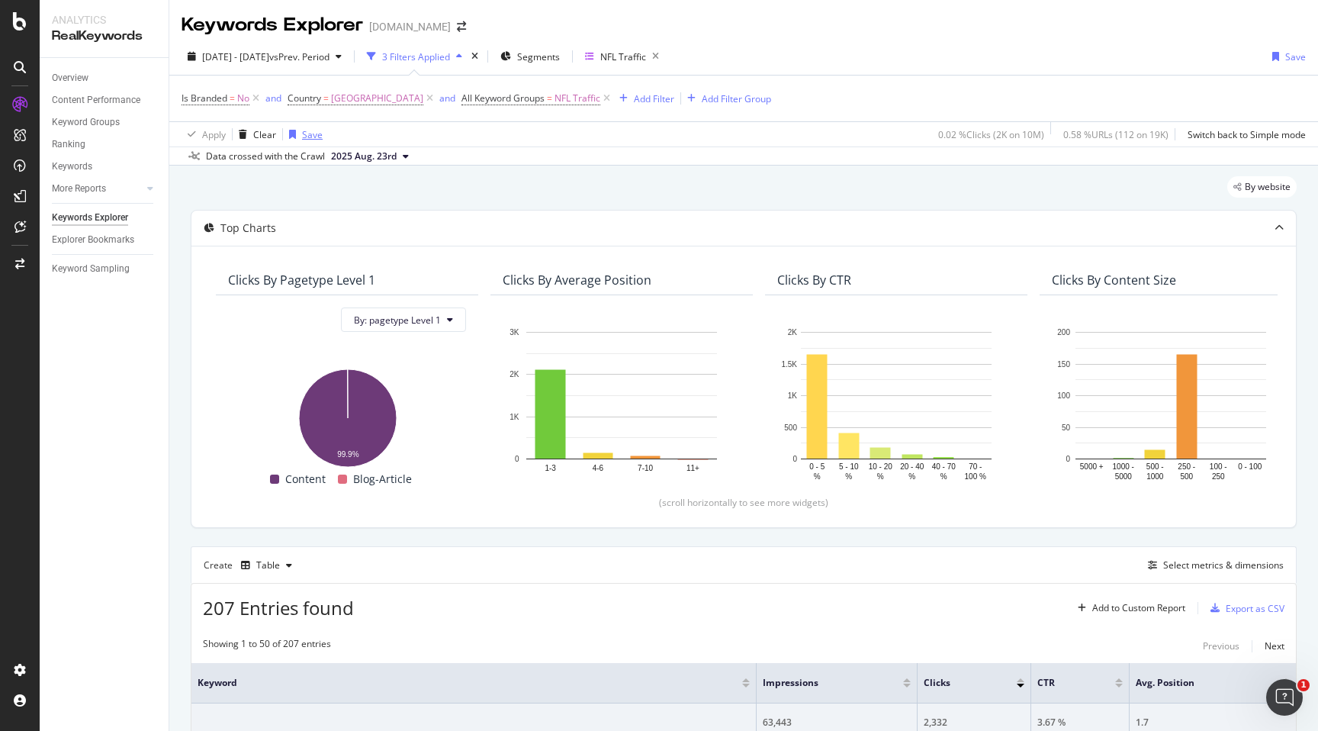
click at [317, 134] on div "Save" at bounding box center [312, 134] width 21 height 13
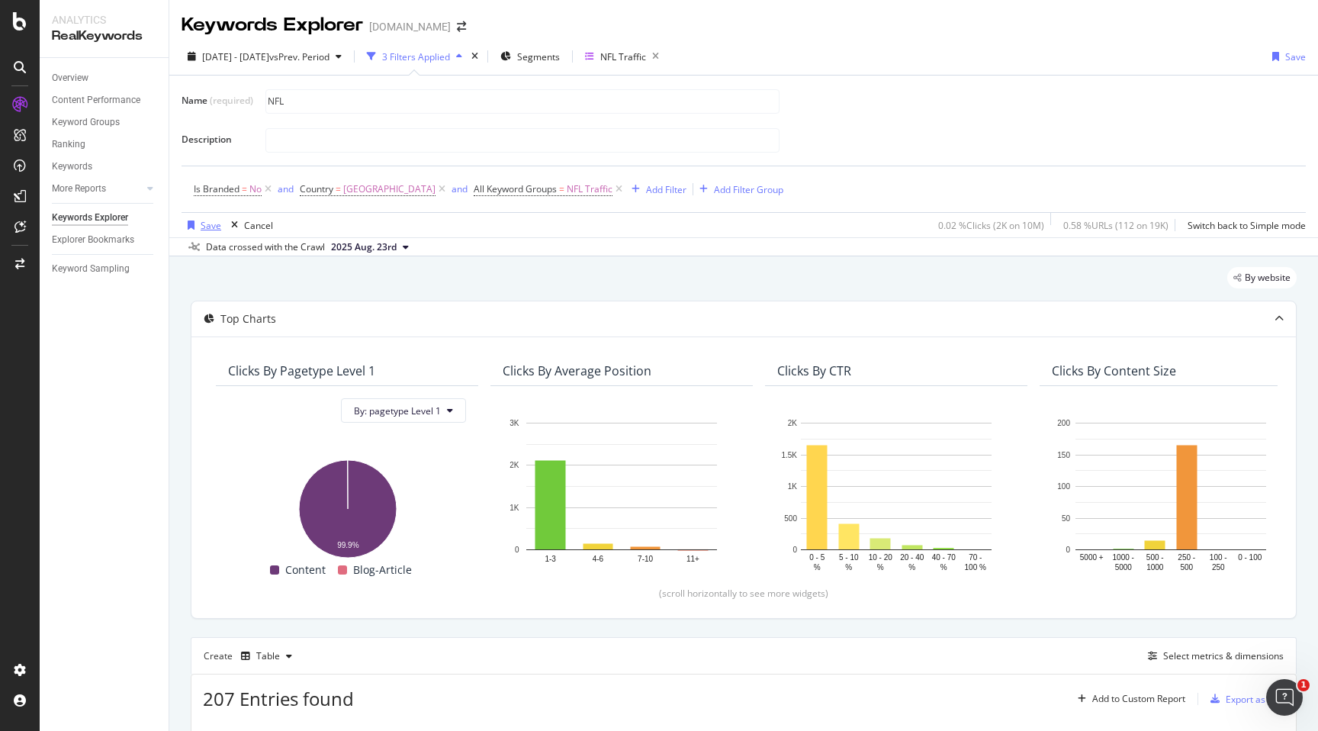
type input "NFL"
click at [199, 228] on div "button" at bounding box center [191, 224] width 19 height 9
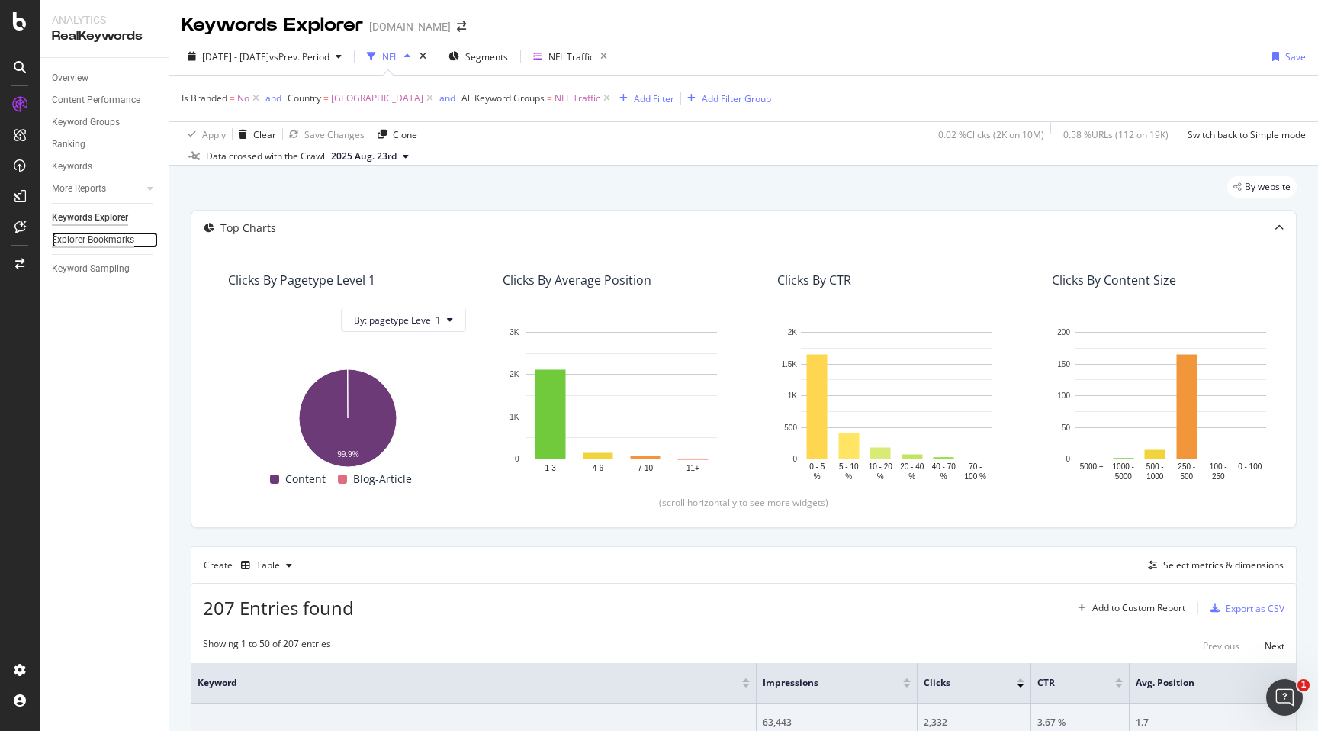
click at [96, 242] on div "Explorer Bookmarks" at bounding box center [93, 240] width 82 height 16
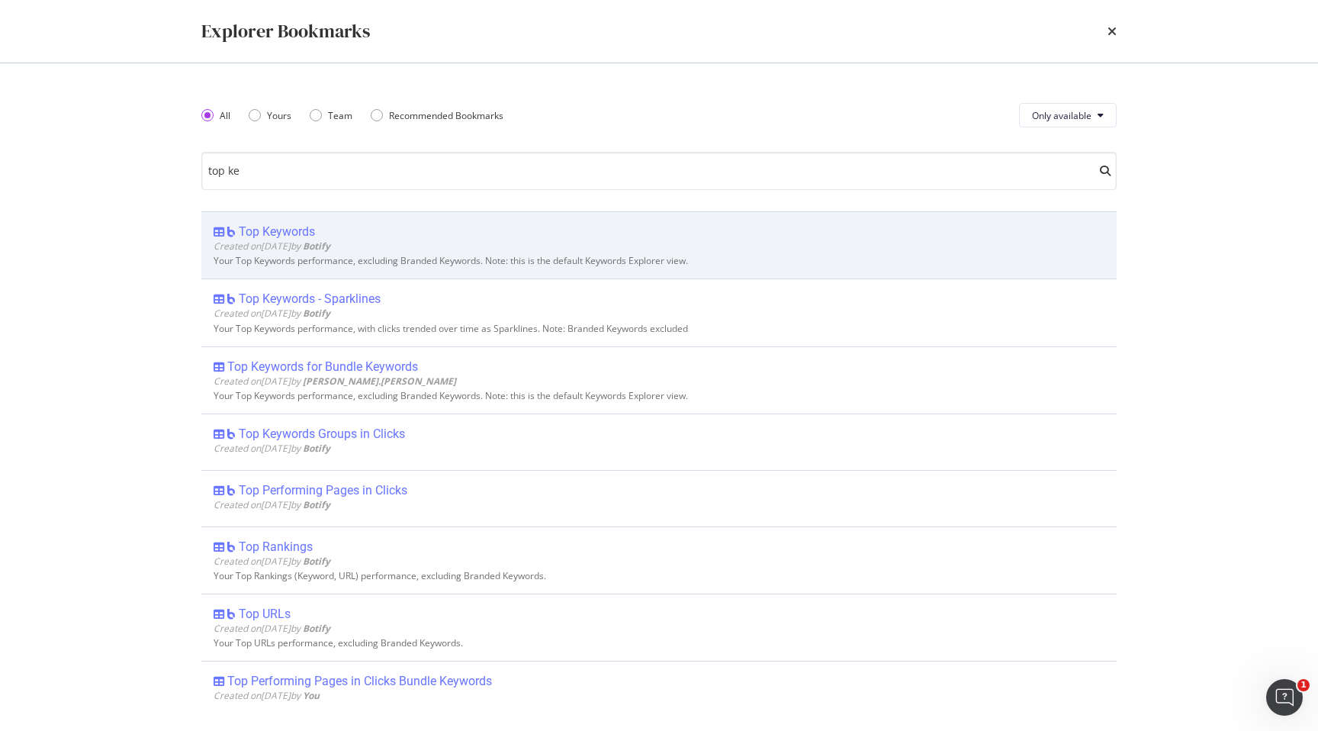
type input "top ke"
click at [374, 245] on div "Created on 2020 Jul 15th by Botify" at bounding box center [659, 246] width 891 height 13
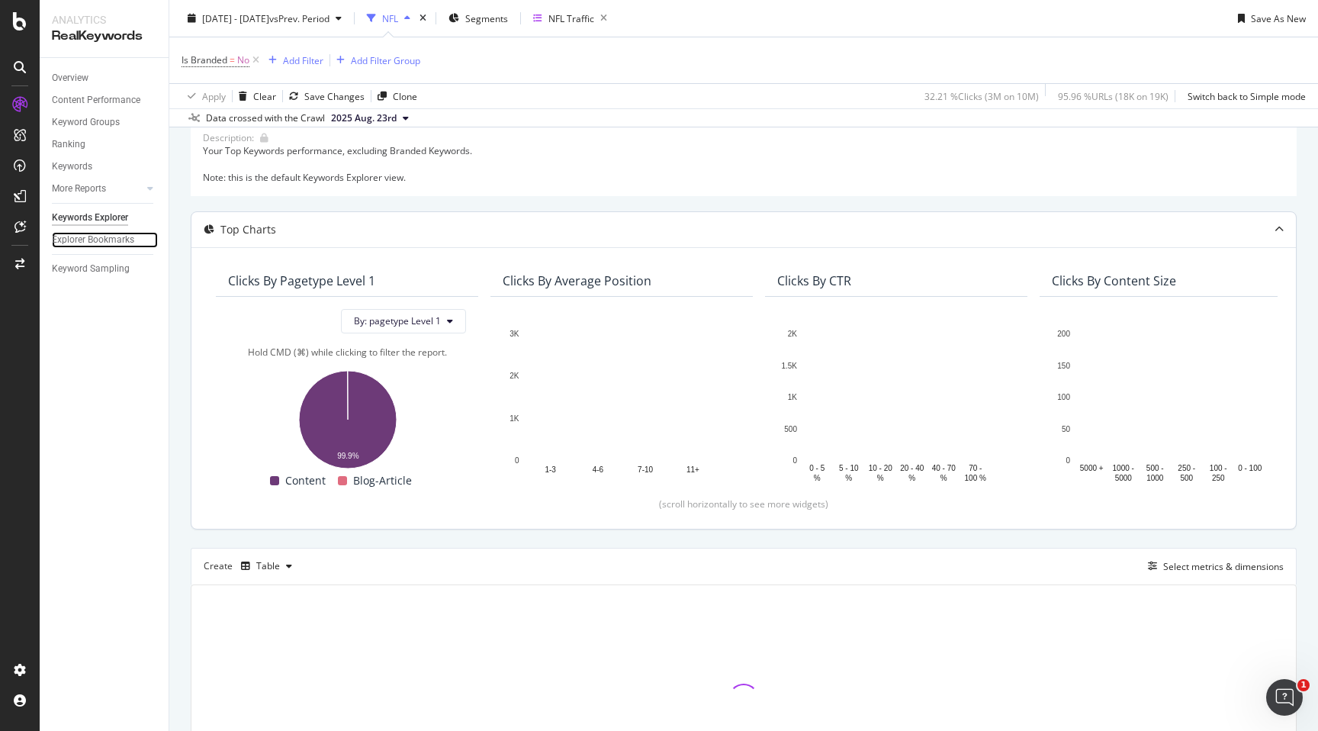
scroll to position [85, 0]
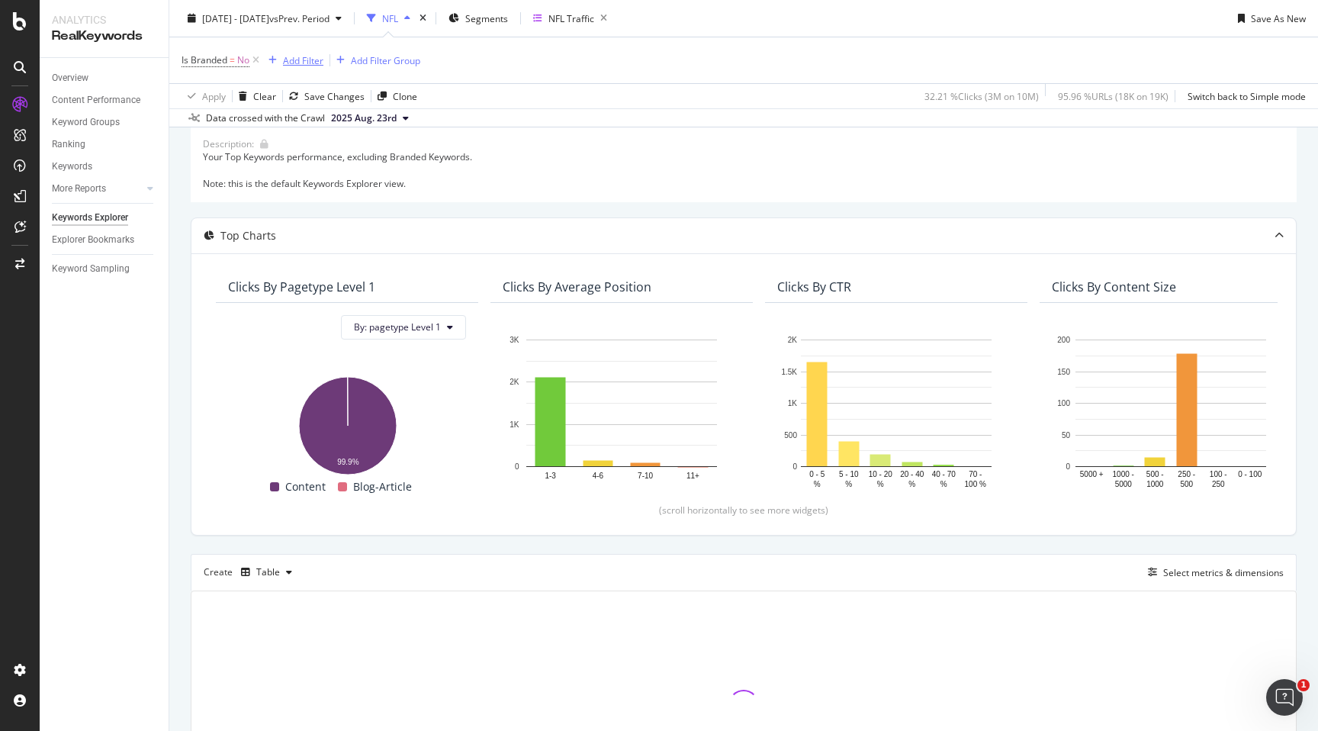
click at [294, 61] on div "Add Filter" at bounding box center [303, 59] width 40 height 13
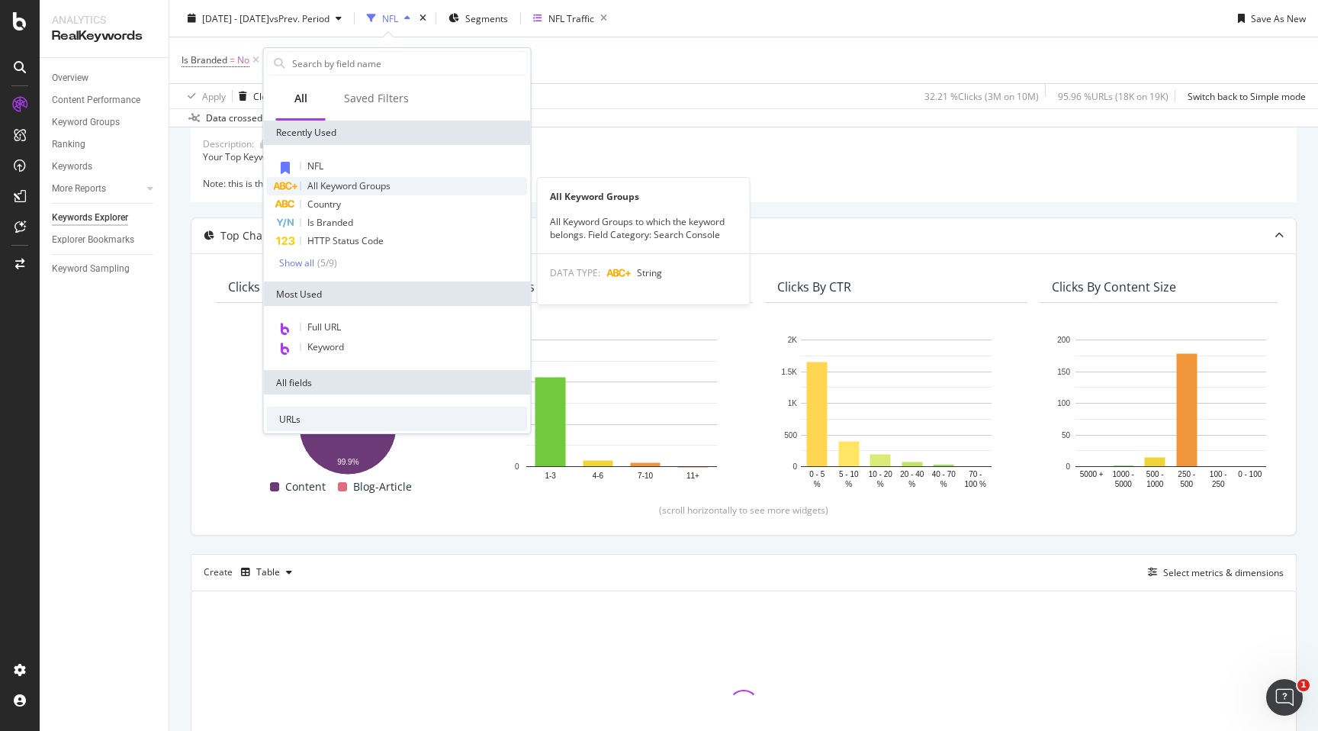
click at [367, 185] on span "All Keyword Groups" at bounding box center [348, 185] width 83 height 13
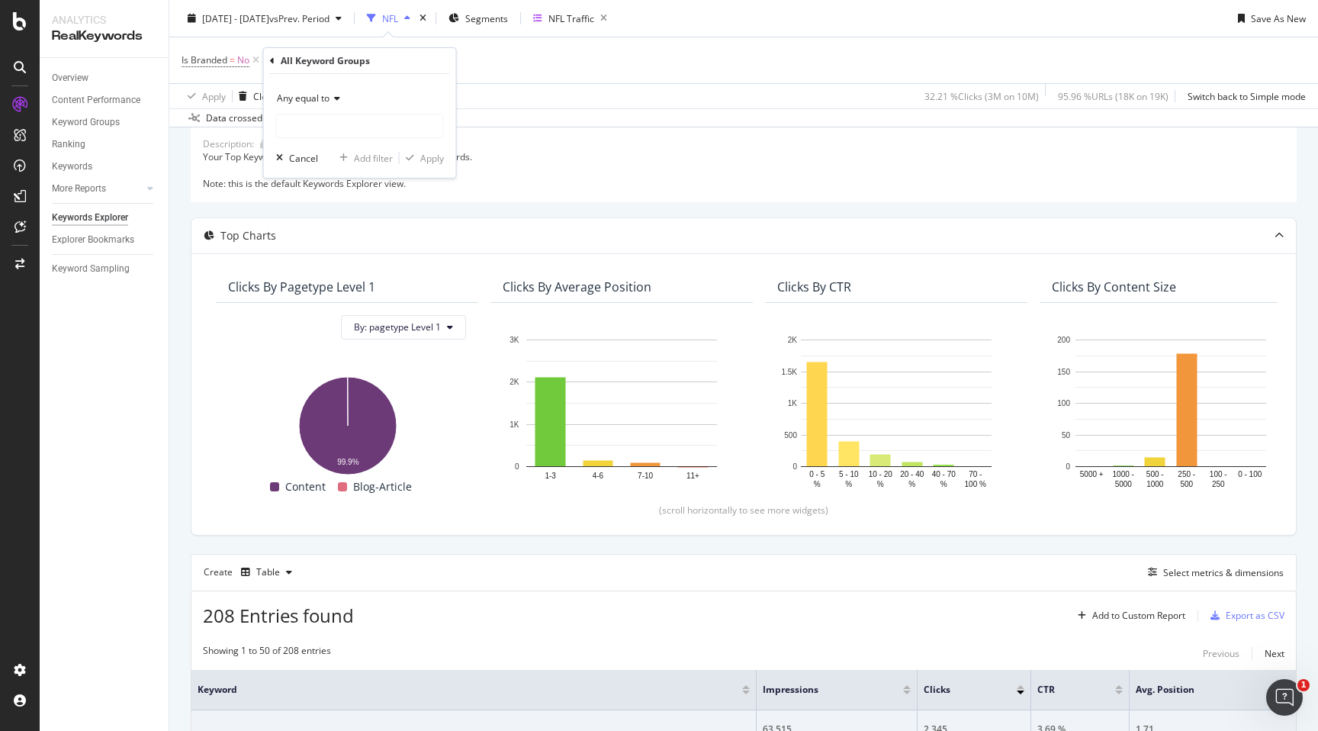
click at [272, 58] on icon at bounding box center [272, 60] width 5 height 9
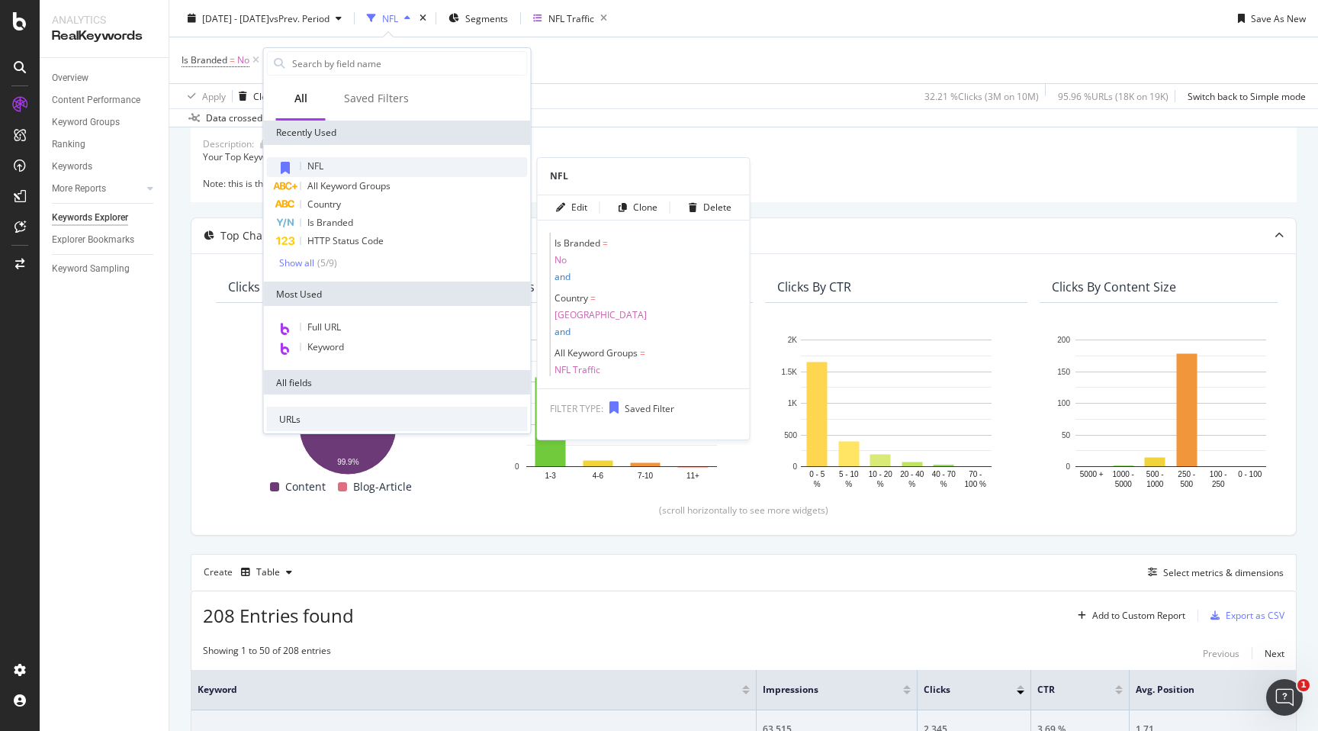
click at [321, 166] on span "NFL" at bounding box center [315, 165] width 16 height 13
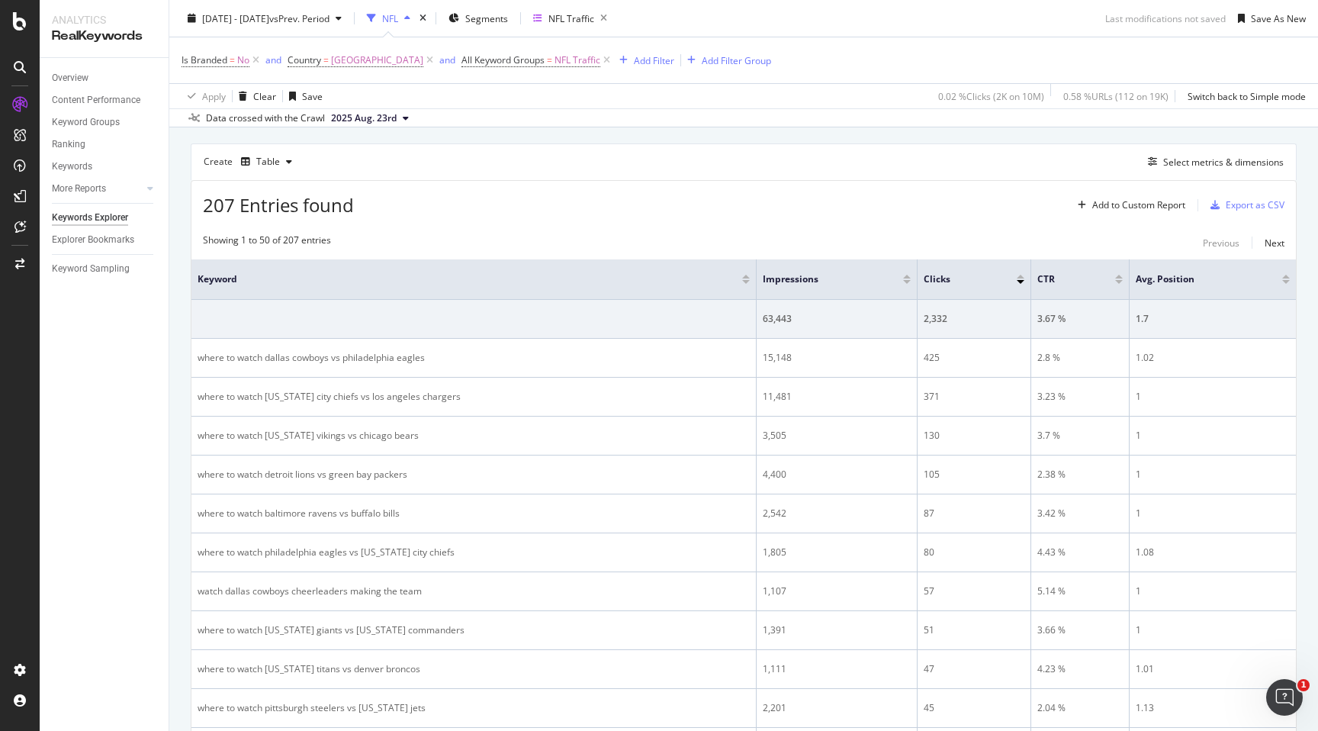
scroll to position [497, 0]
click at [91, 243] on div "Explorer Bookmarks" at bounding box center [93, 240] width 82 height 16
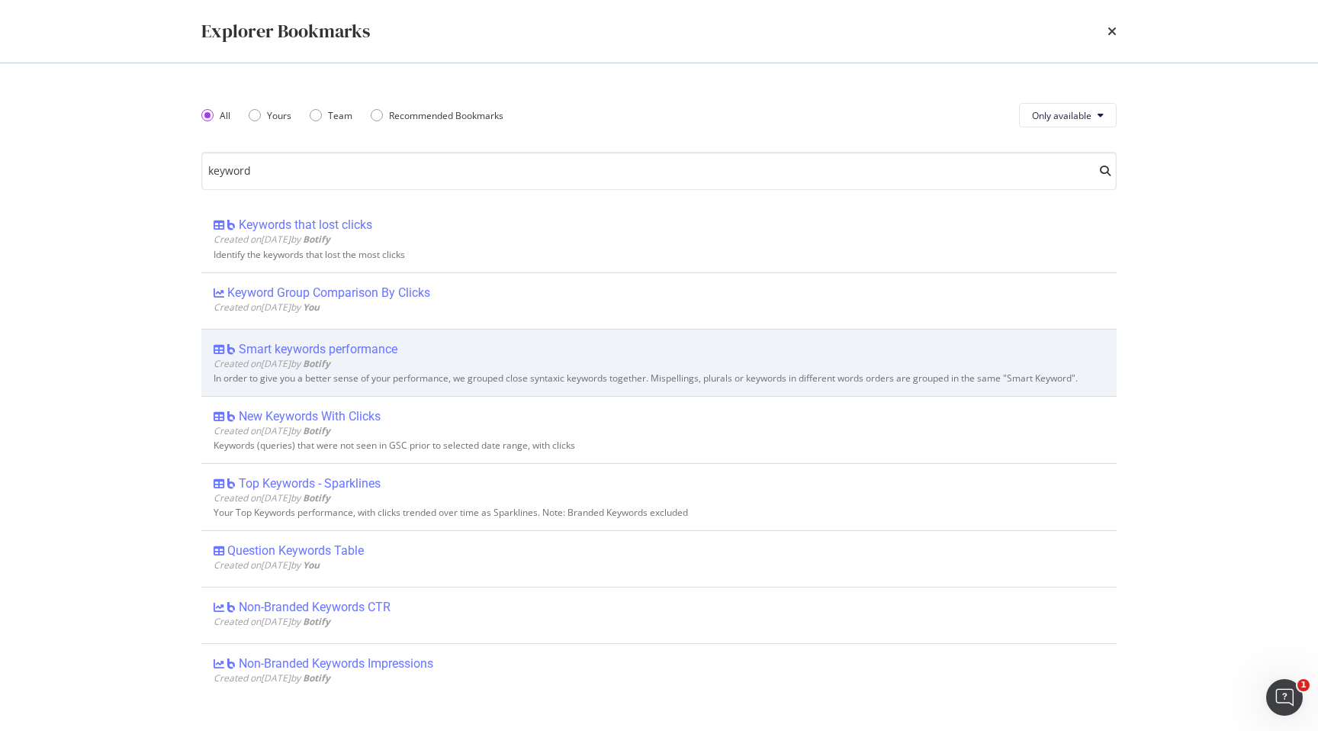
scroll to position [72, 0]
type input "keyword"
click at [323, 349] on div "Smart keywords performance" at bounding box center [318, 350] width 159 height 15
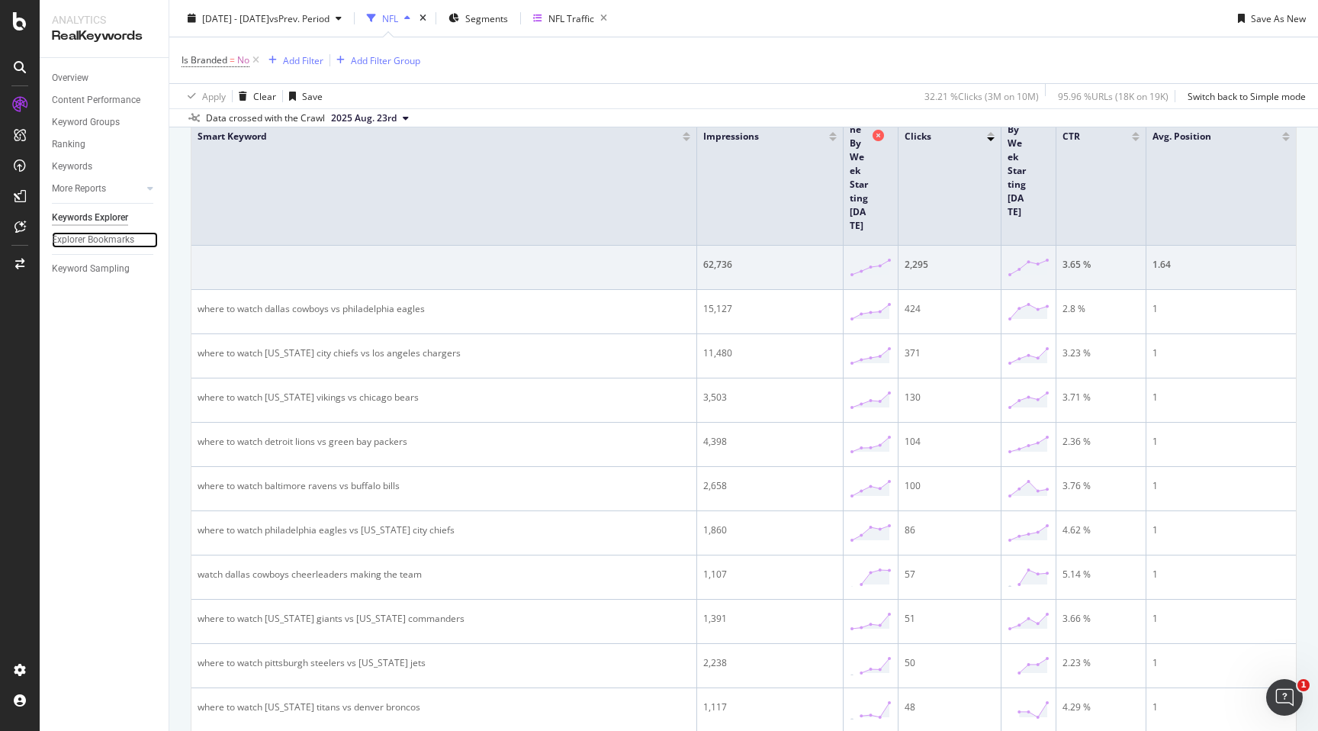
scroll to position [709, 0]
click at [1289, 683] on div "Open Intercom Messenger" at bounding box center [1282, 695] width 50 height 50
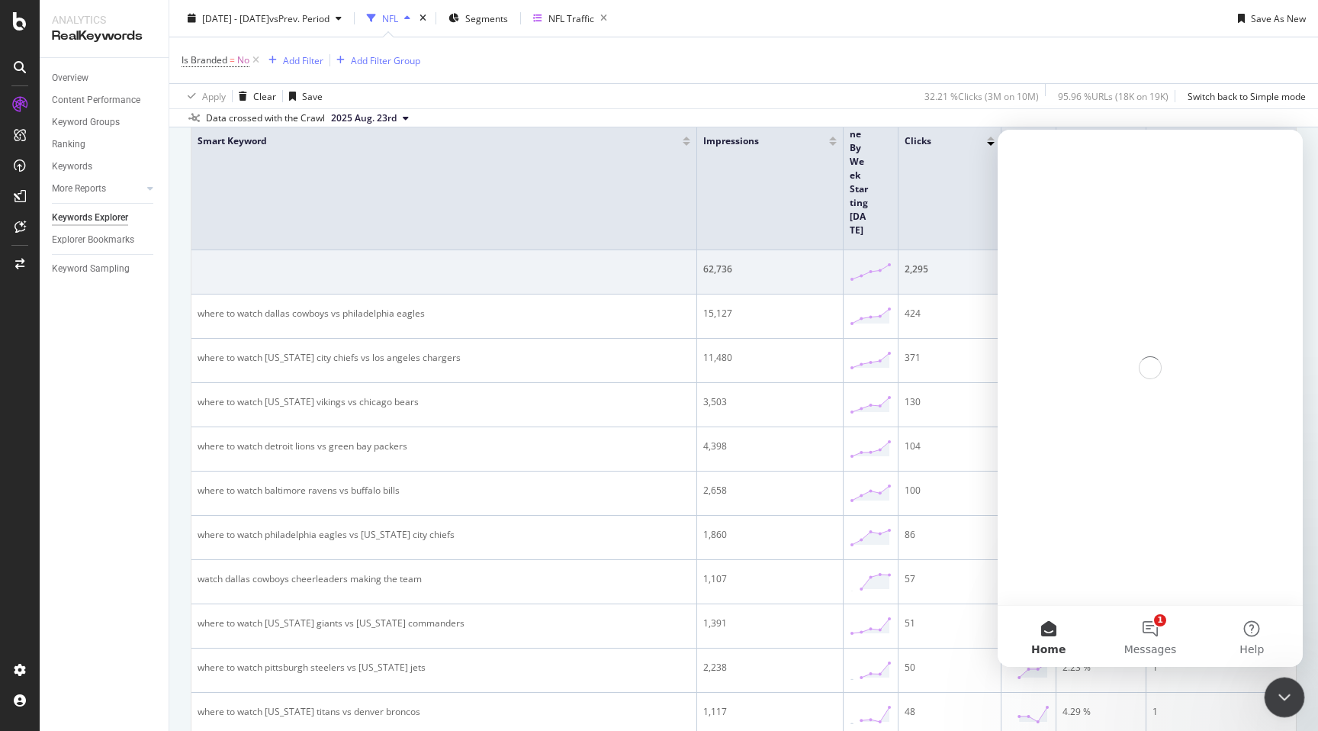
scroll to position [0, 0]
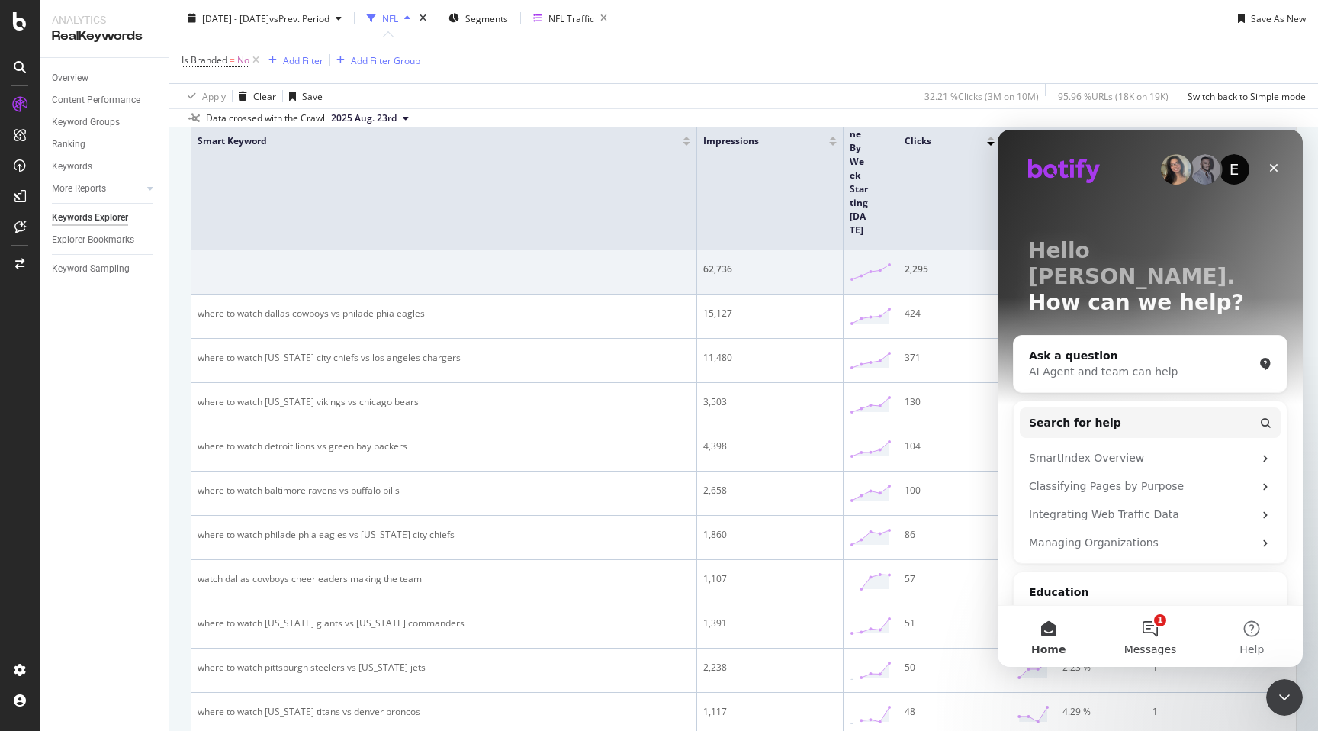
click at [1153, 634] on button "1 Messages" at bounding box center [1149, 636] width 101 height 61
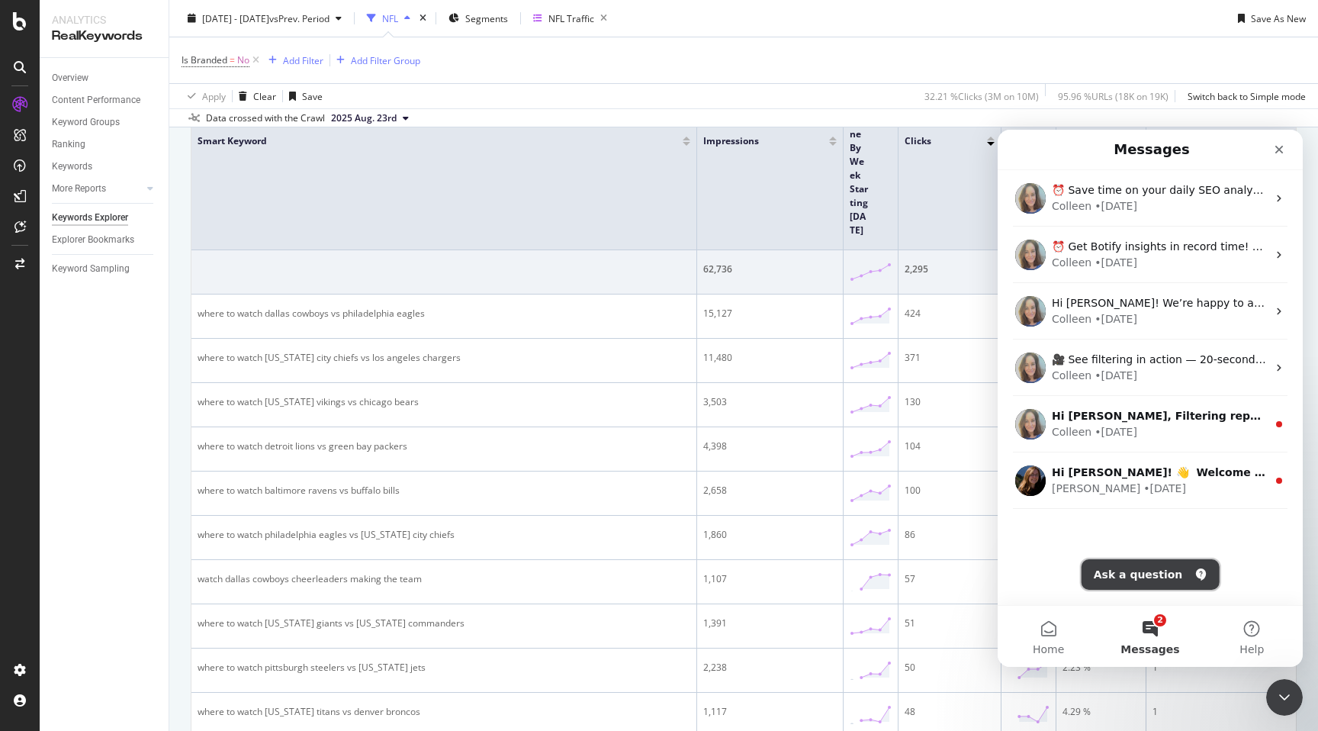
click at [1141, 571] on button "Ask a question" at bounding box center [1151, 574] width 138 height 31
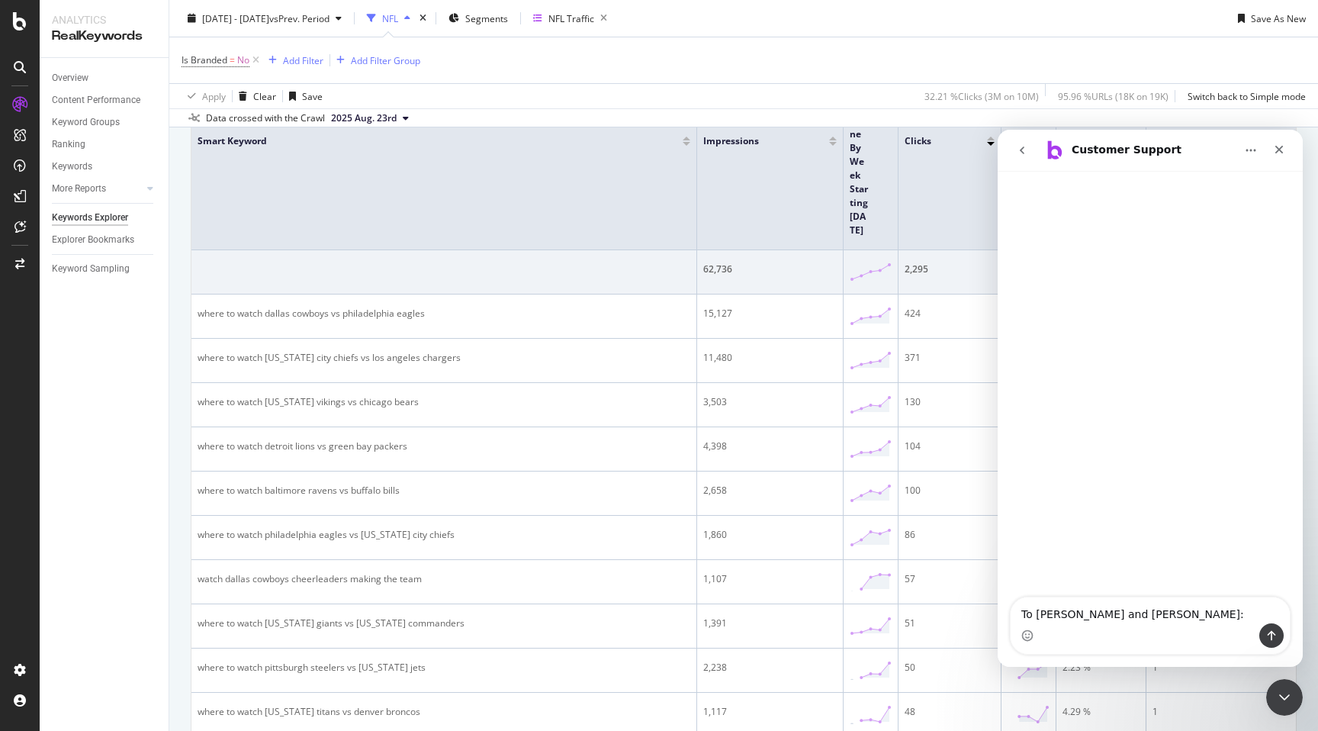
type textarea "To Rylee and Heidi: https://app.botify.com/hulu-org/hulu.com/keywords/explorer?…"
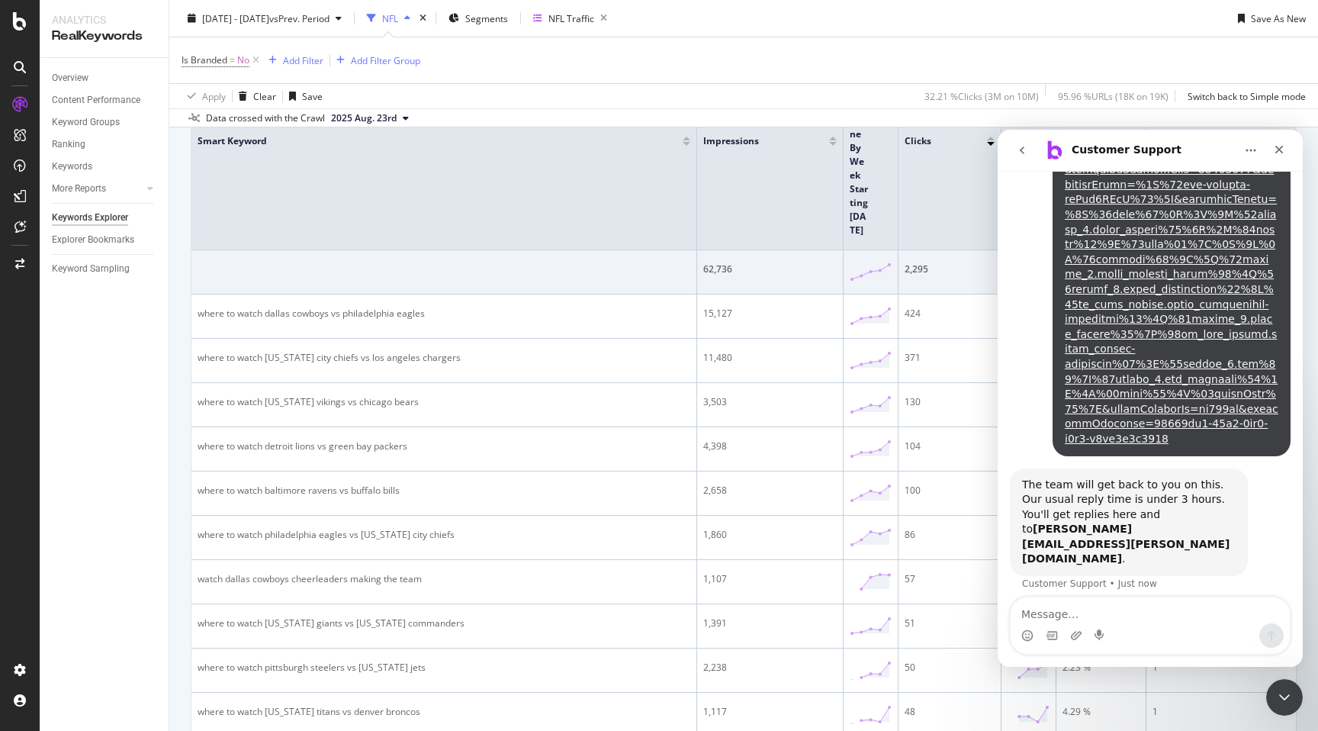
scroll to position [529, 0]
click at [1282, 153] on icon "Close" at bounding box center [1279, 149] width 12 height 12
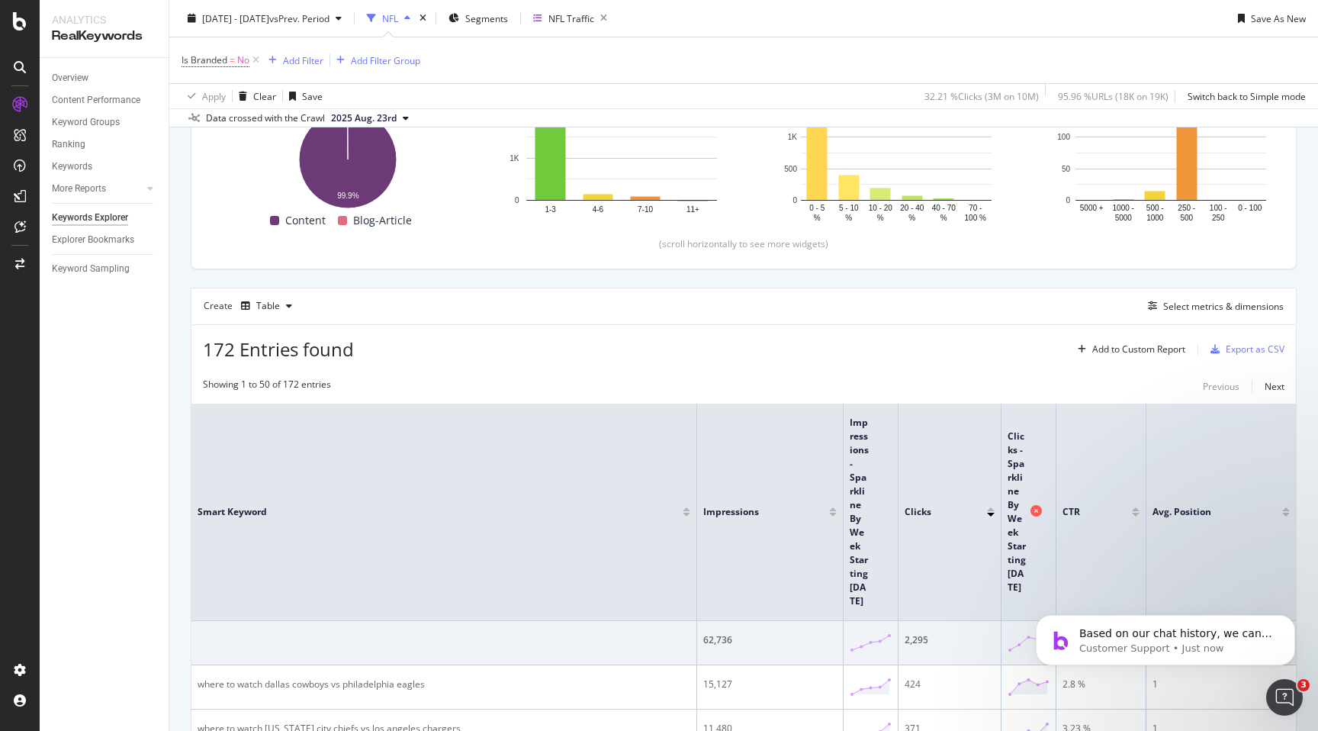
scroll to position [333, 0]
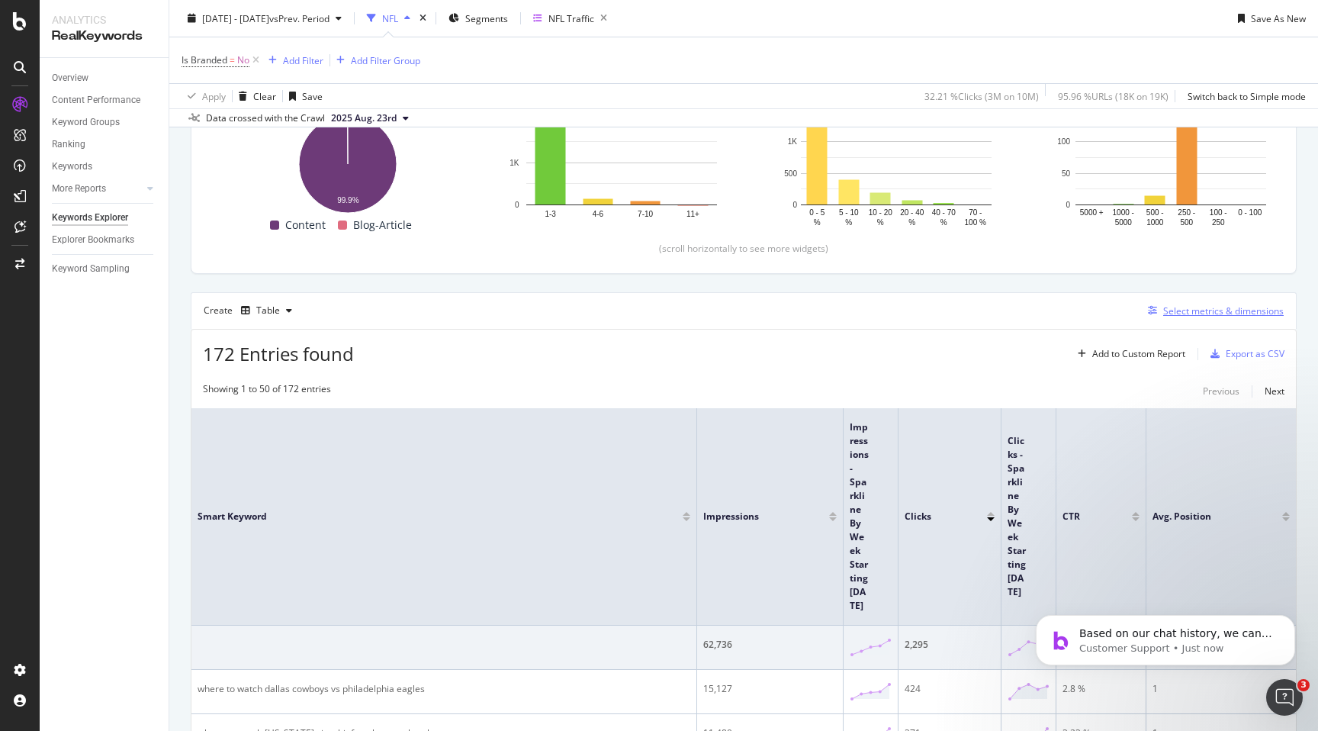
click at [1173, 314] on div "Select metrics & dimensions" at bounding box center [1223, 310] width 121 height 13
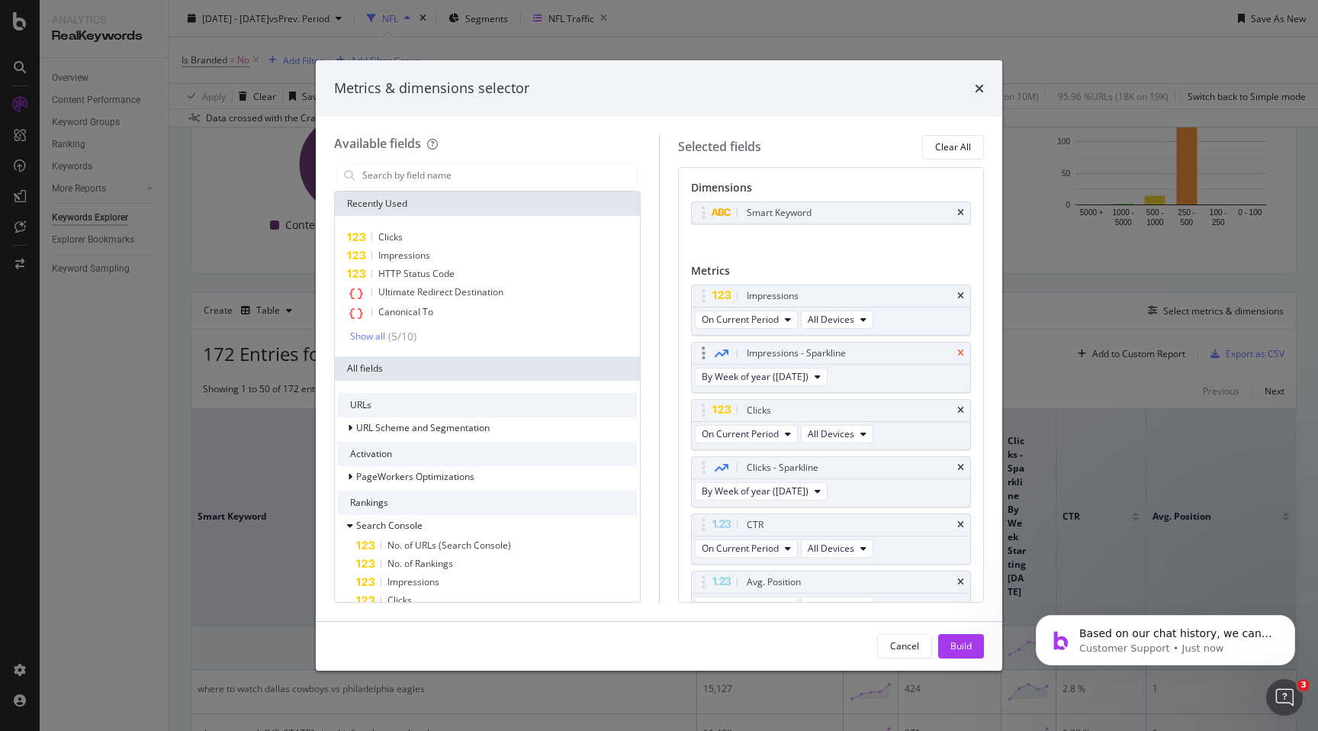
click at [960, 354] on icon "times" at bounding box center [960, 353] width 7 height 9
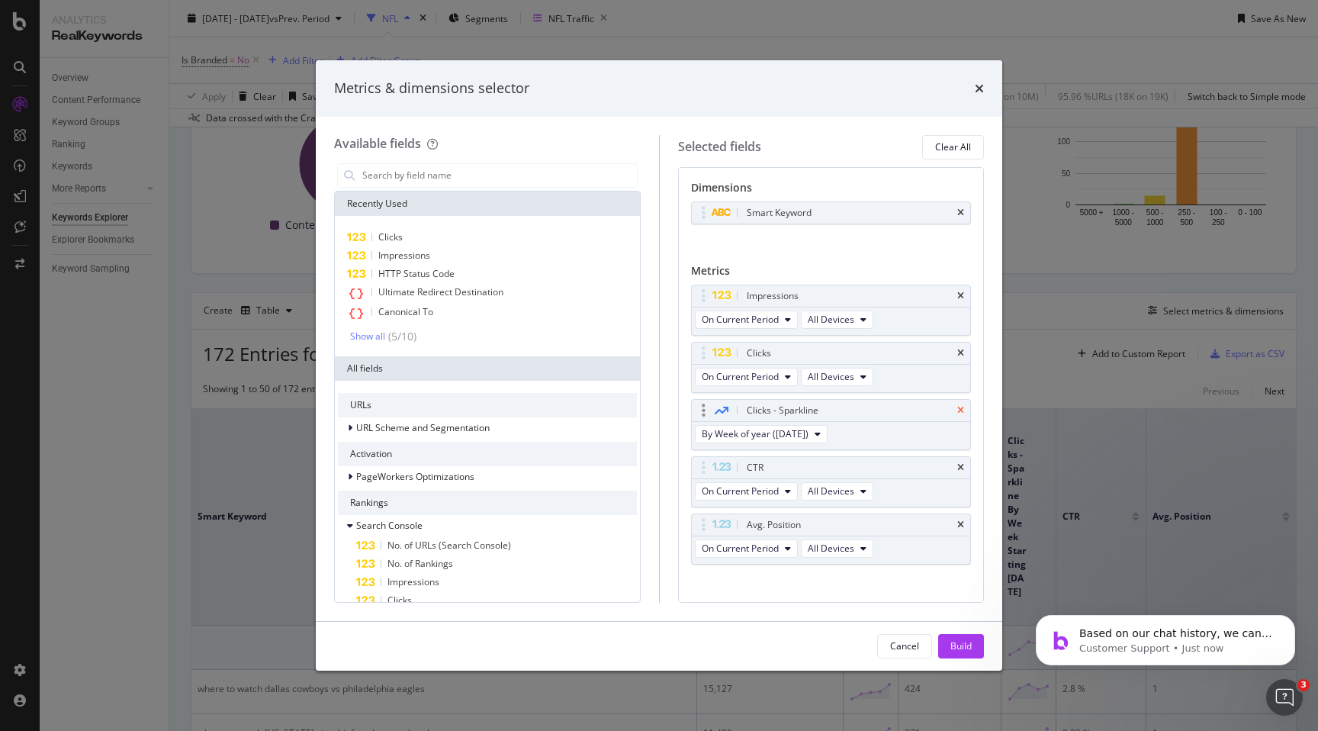
click at [961, 410] on icon "times" at bounding box center [960, 410] width 7 height 9
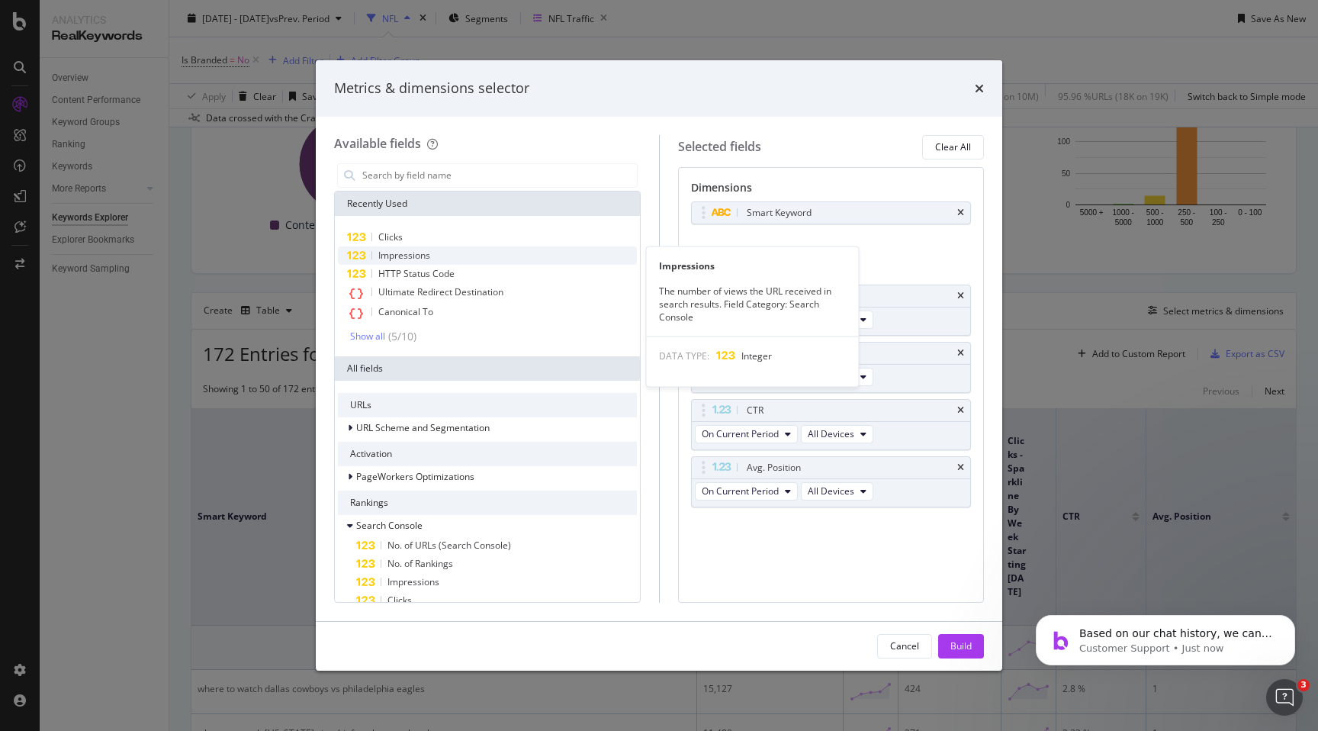
click at [414, 251] on span "Impressions" at bounding box center [404, 255] width 52 height 13
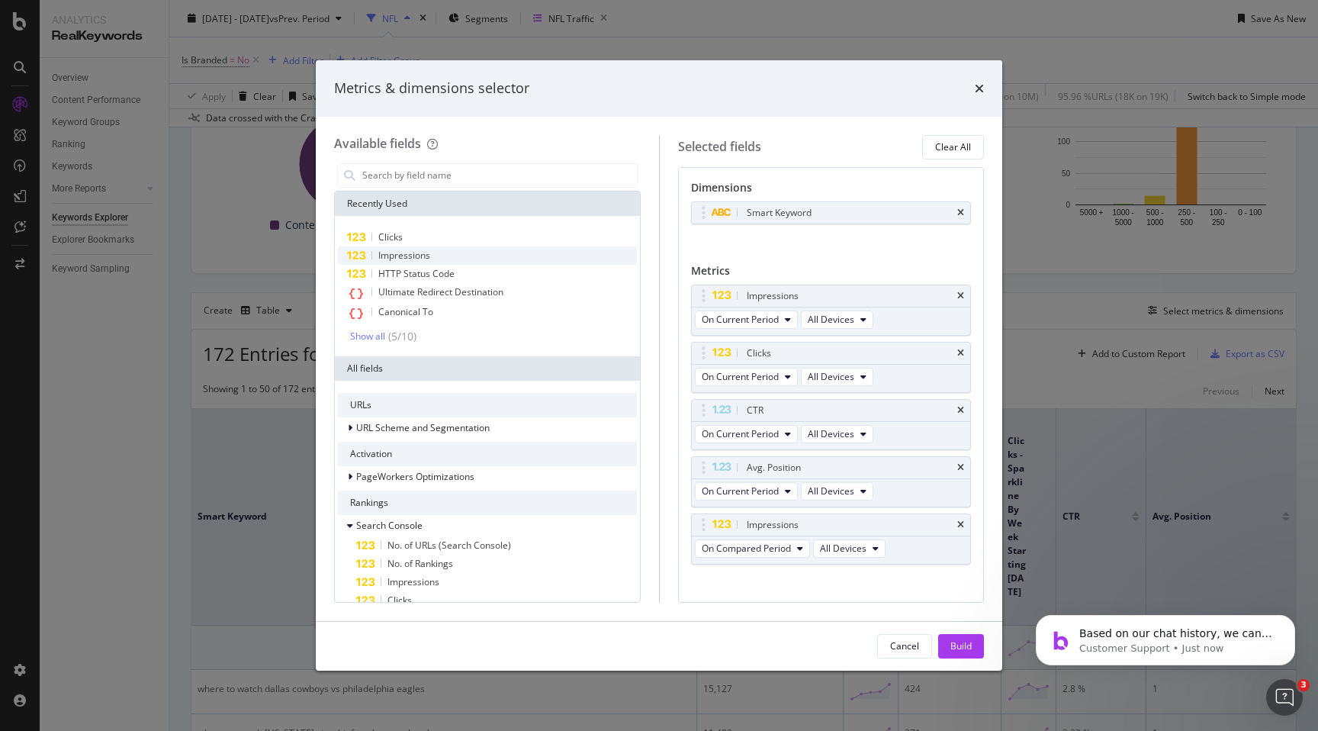
click at [414, 251] on span "Impressions" at bounding box center [404, 255] width 52 height 13
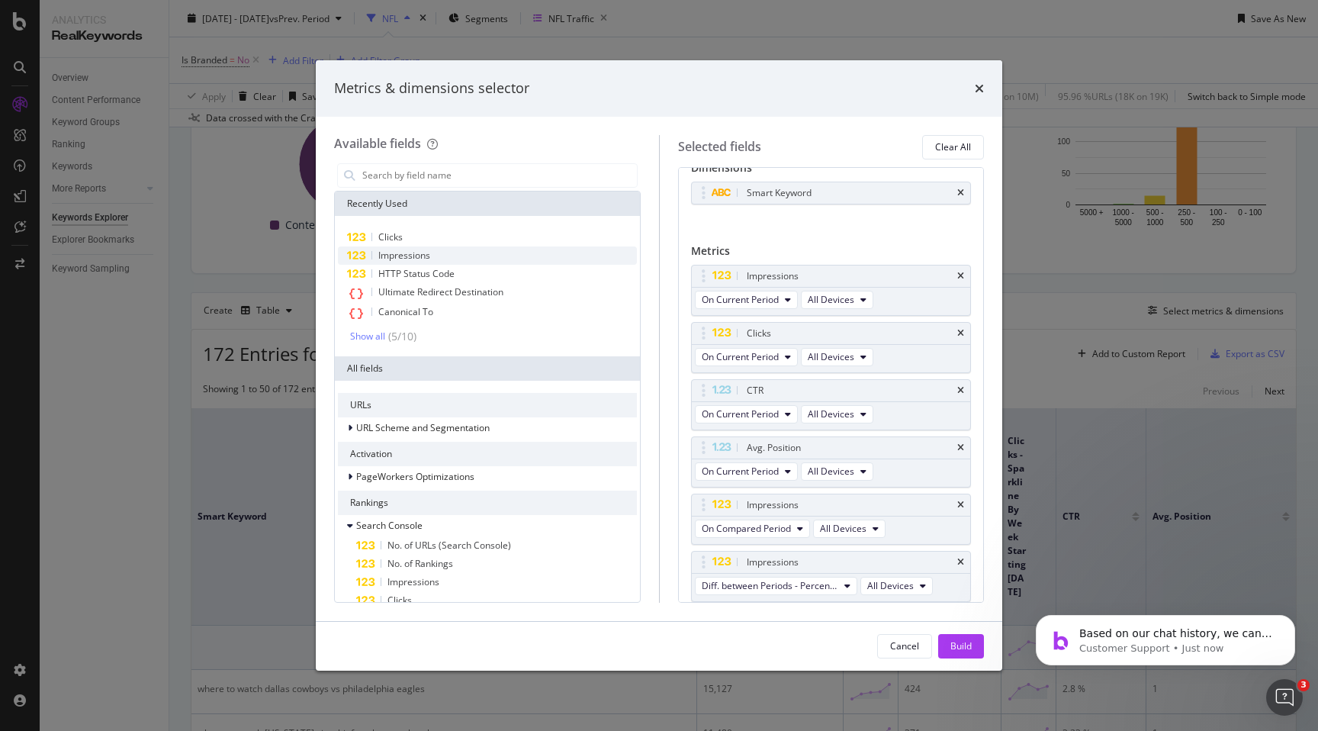
click at [416, 253] on span "Impressions" at bounding box center [404, 255] width 52 height 13
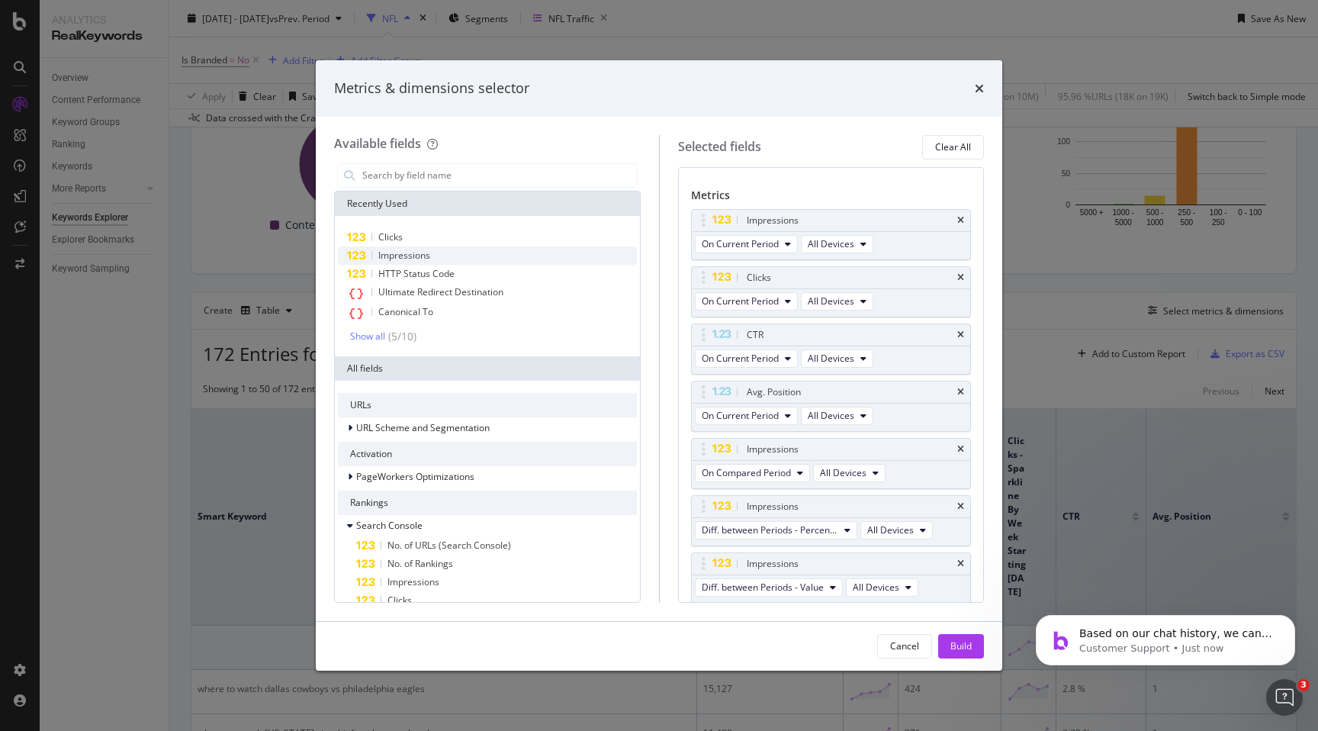
scroll to position [77, 0]
drag, startPoint x: 803, startPoint y: 446, endPoint x: 806, endPoint y: 269, distance: 177.0
click at [806, 269] on body "Analytics RealKeywords Overview Content Performance Keyword Groups Ranking Keyw…" at bounding box center [659, 365] width 1318 height 731
drag, startPoint x: 810, startPoint y: 497, endPoint x: 796, endPoint y: 321, distance: 176.8
click at [797, 323] on body "Analytics RealKeywords Overview Content Performance Keyword Groups Ranking Keyw…" at bounding box center [659, 365] width 1318 height 731
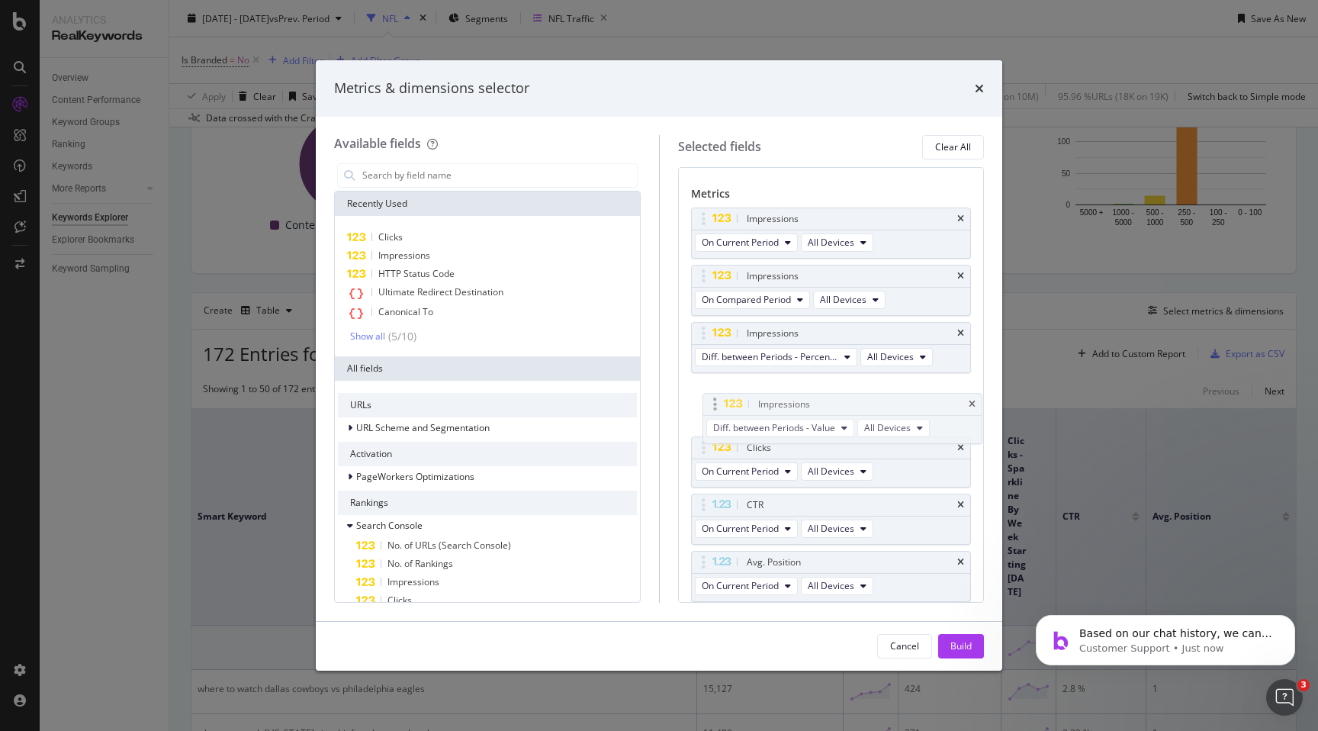
drag, startPoint x: 787, startPoint y: 558, endPoint x: 796, endPoint y: 396, distance: 162.0
click at [796, 397] on body "Analytics RealKeywords Overview Content Performance Keyword Groups Ranking Keyw…" at bounding box center [659, 365] width 1318 height 731
click at [800, 301] on icon "modal" at bounding box center [800, 299] width 6 height 9
click at [786, 409] on span "Diff. between Periods - Value" at bounding box center [781, 412] width 147 height 14
click at [787, 304] on icon "modal" at bounding box center [788, 299] width 6 height 9
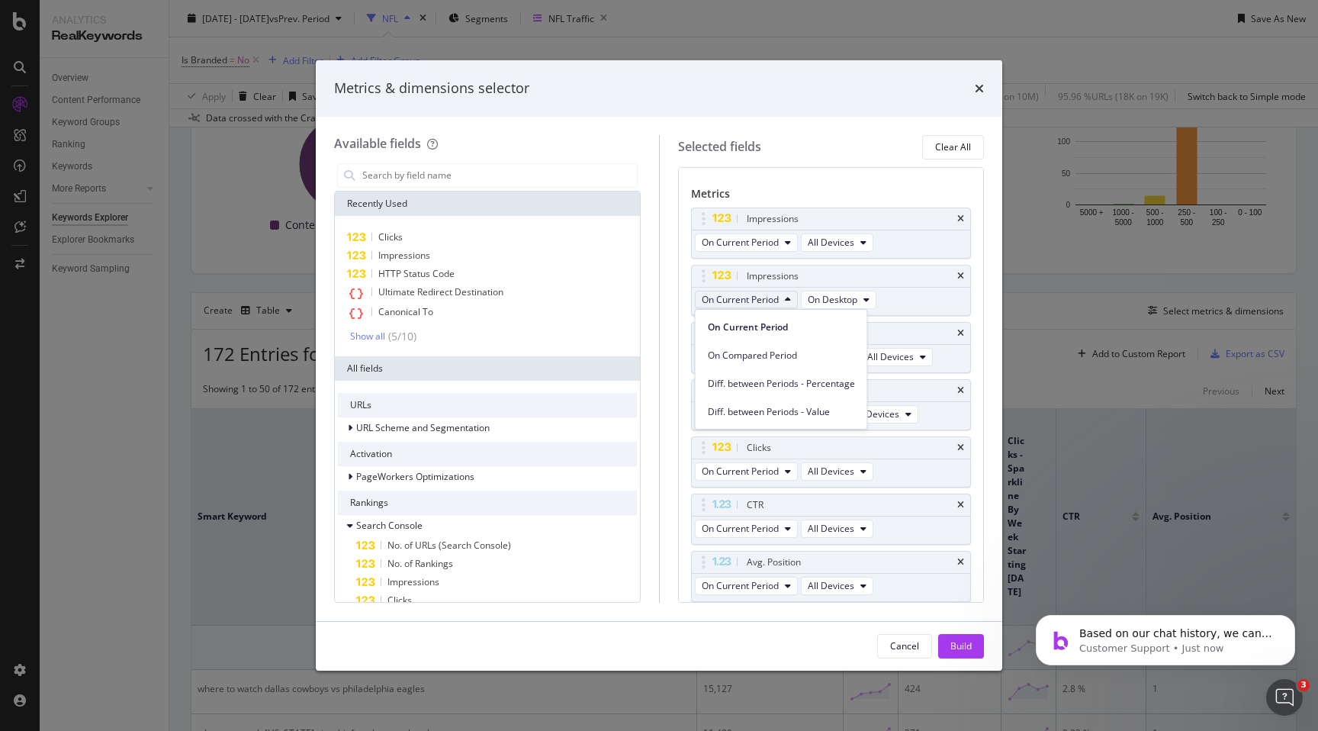
click at [773, 407] on span "Diff. between Periods - Value" at bounding box center [781, 412] width 147 height 14
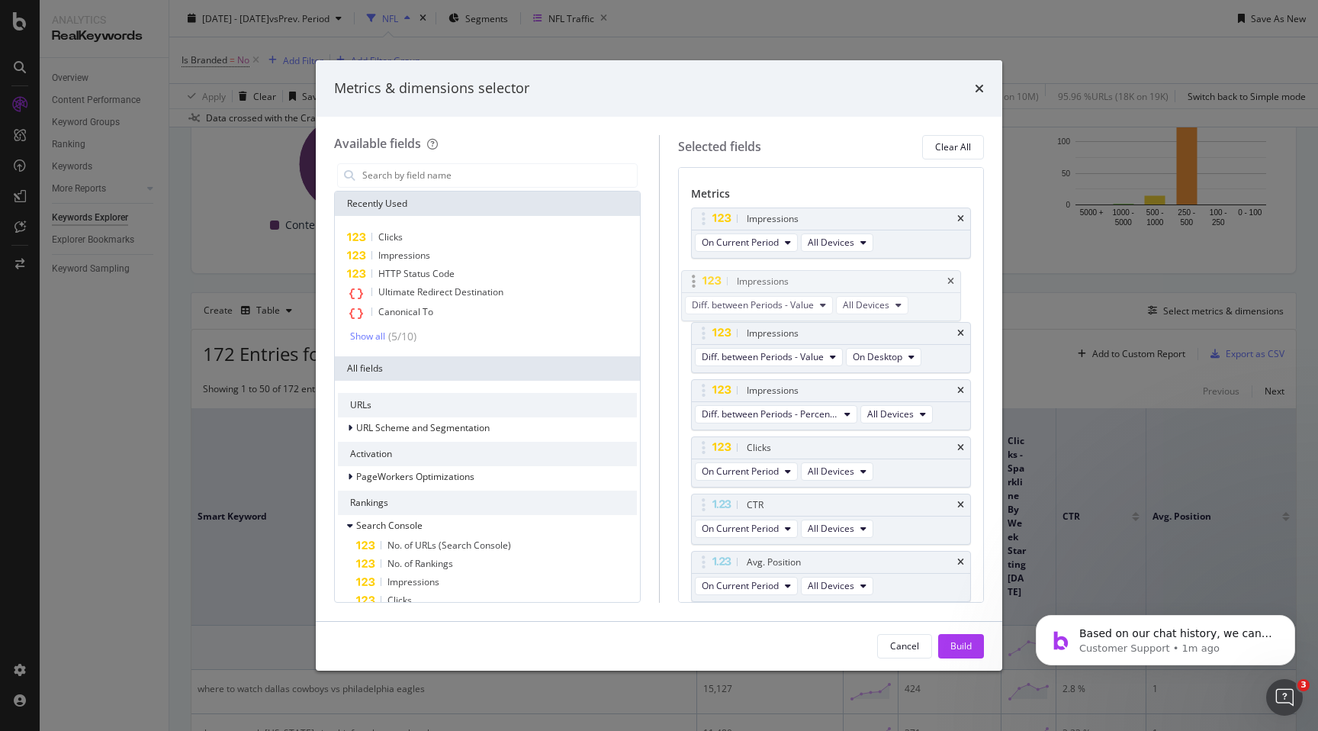
drag, startPoint x: 845, startPoint y: 393, endPoint x: 835, endPoint y: 284, distance: 109.5
click at [835, 284] on body "Analytics RealKeywords Overview Content Performance Keyword Groups Ranking Keyw…" at bounding box center [659, 365] width 1318 height 731
click at [833, 361] on icon "modal" at bounding box center [833, 356] width 6 height 9
click at [817, 408] on span "On Compared Period" at bounding box center [781, 413] width 147 height 14
click at [877, 353] on icon "modal" at bounding box center [879, 356] width 6 height 9
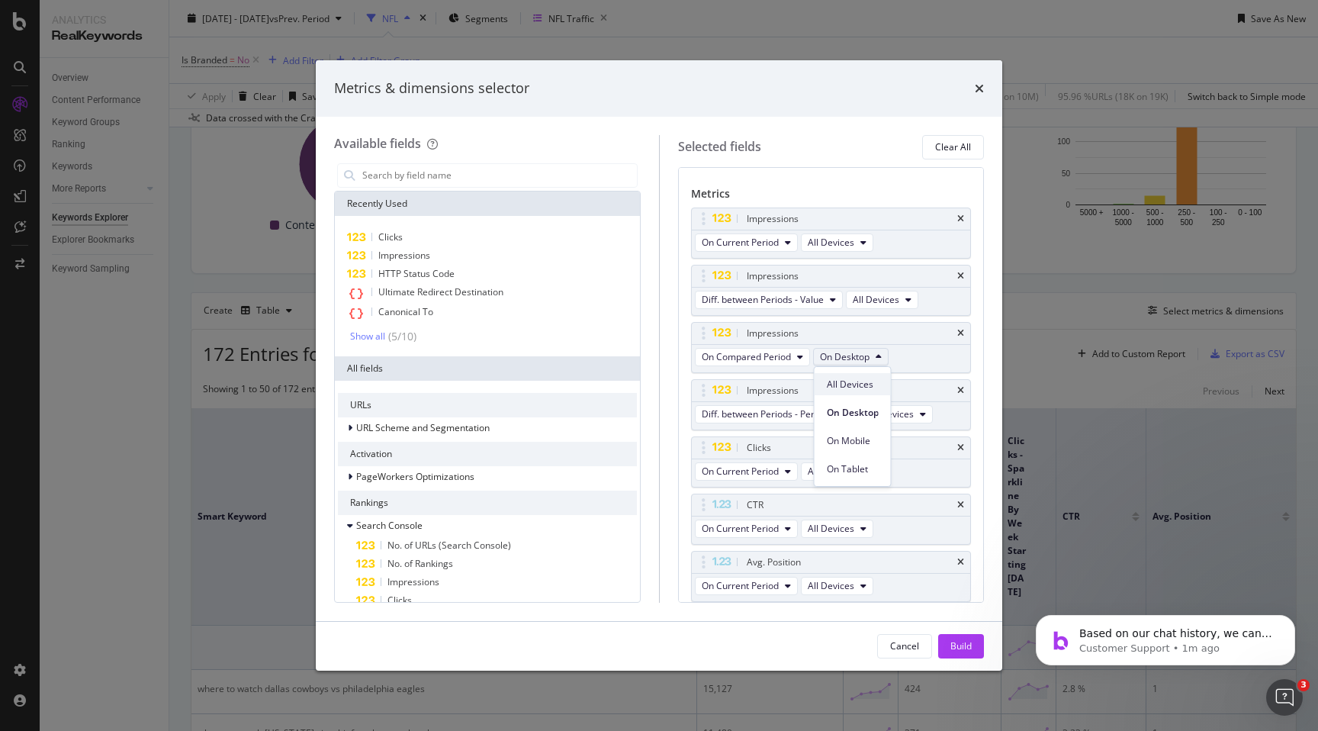
click at [853, 389] on span "All Devices" at bounding box center [853, 385] width 52 height 14
click at [957, 386] on icon "times" at bounding box center [960, 390] width 7 height 9
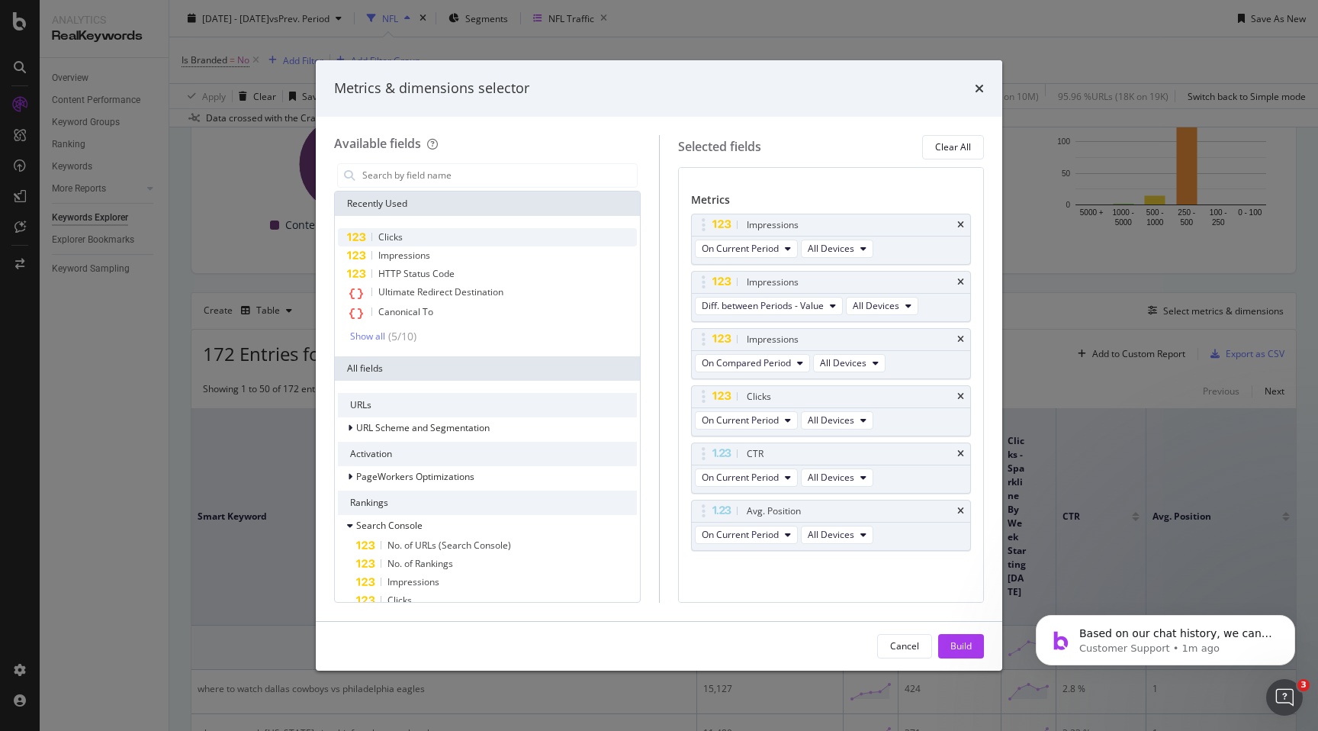
click at [401, 234] on span "Clicks" at bounding box center [390, 236] width 24 height 13
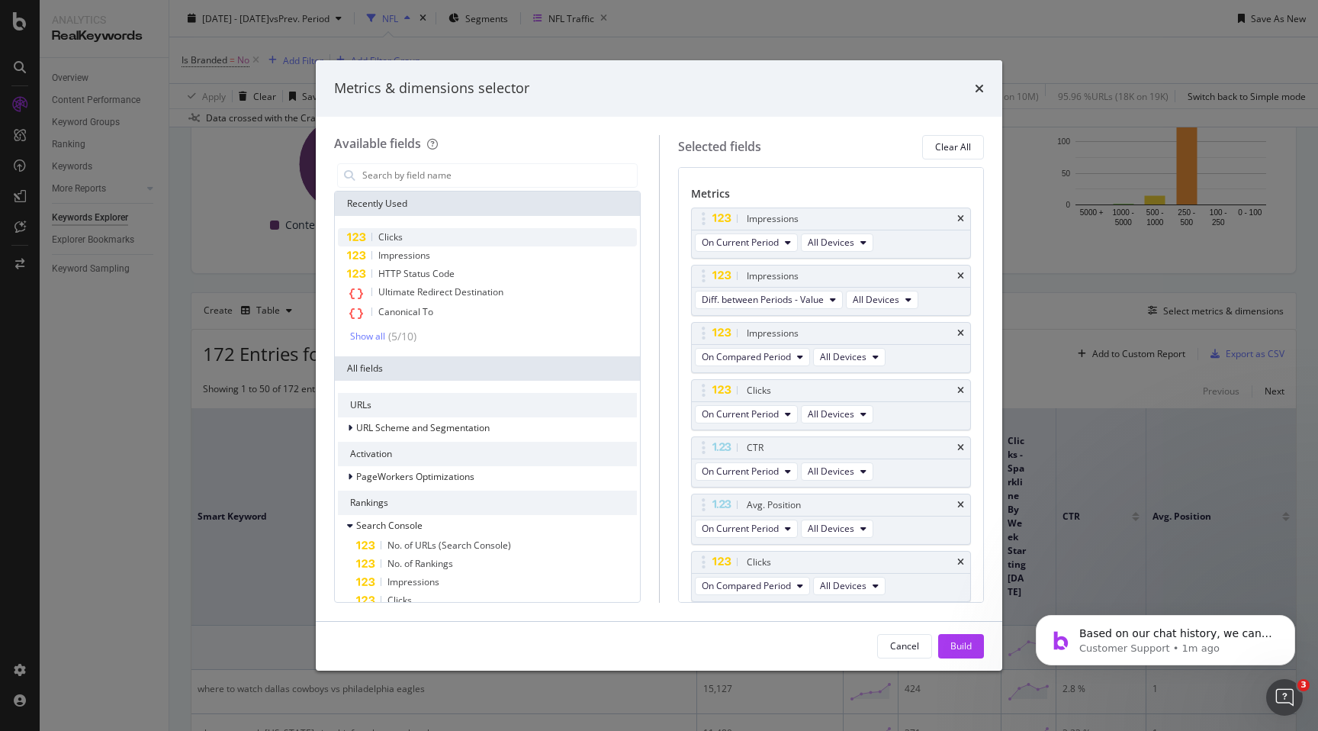
click at [401, 234] on span "Clicks" at bounding box center [390, 236] width 24 height 13
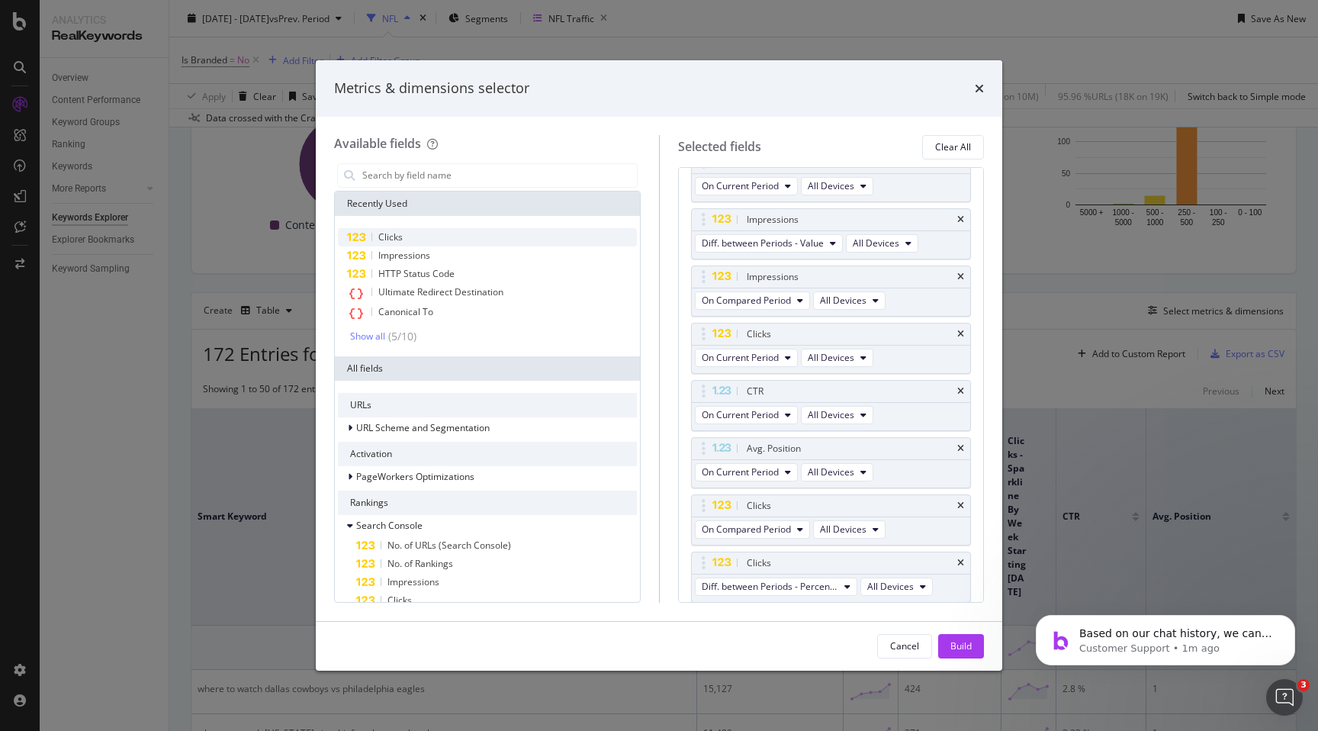
scroll to position [134, 0]
drag, startPoint x: 758, startPoint y: 504, endPoint x: 775, endPoint y: 375, distance: 129.4
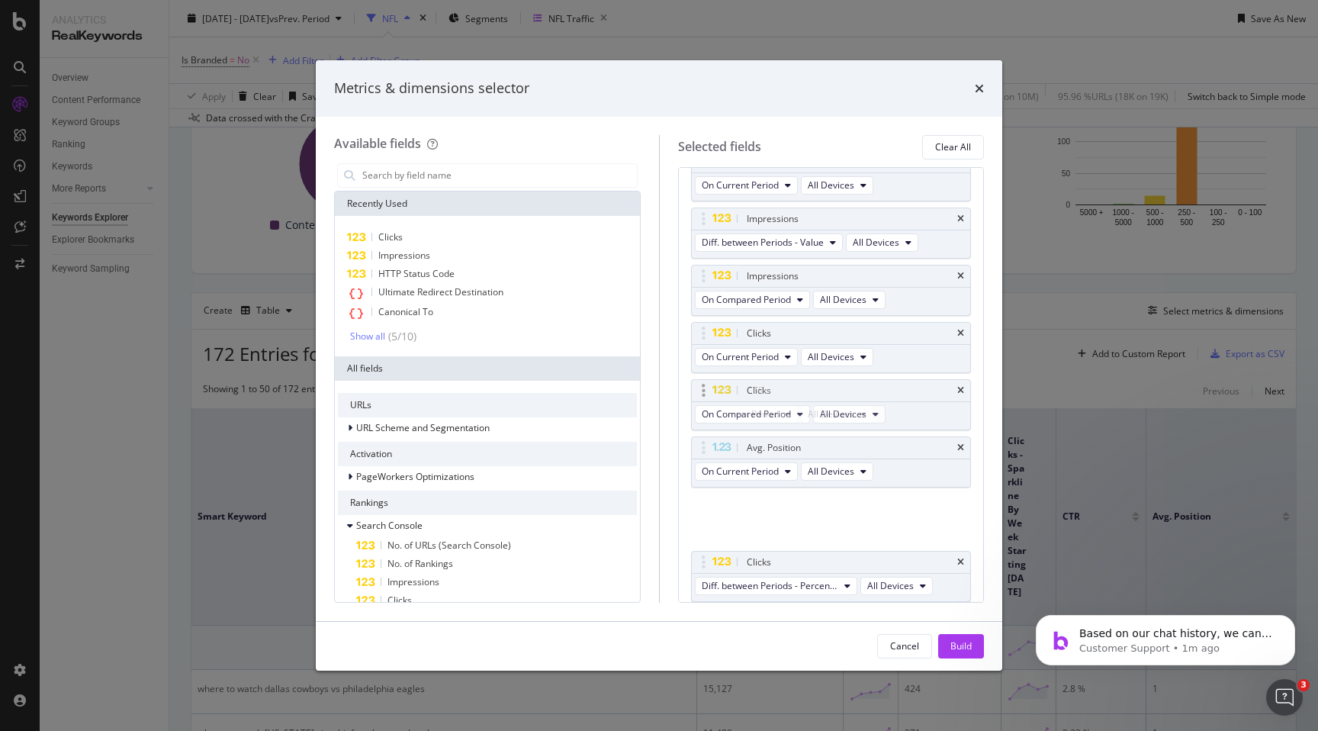
click at [775, 375] on body "Analytics RealKeywords Overview Content Performance Keyword Groups Ranking Keyw…" at bounding box center [659, 365] width 1318 height 731
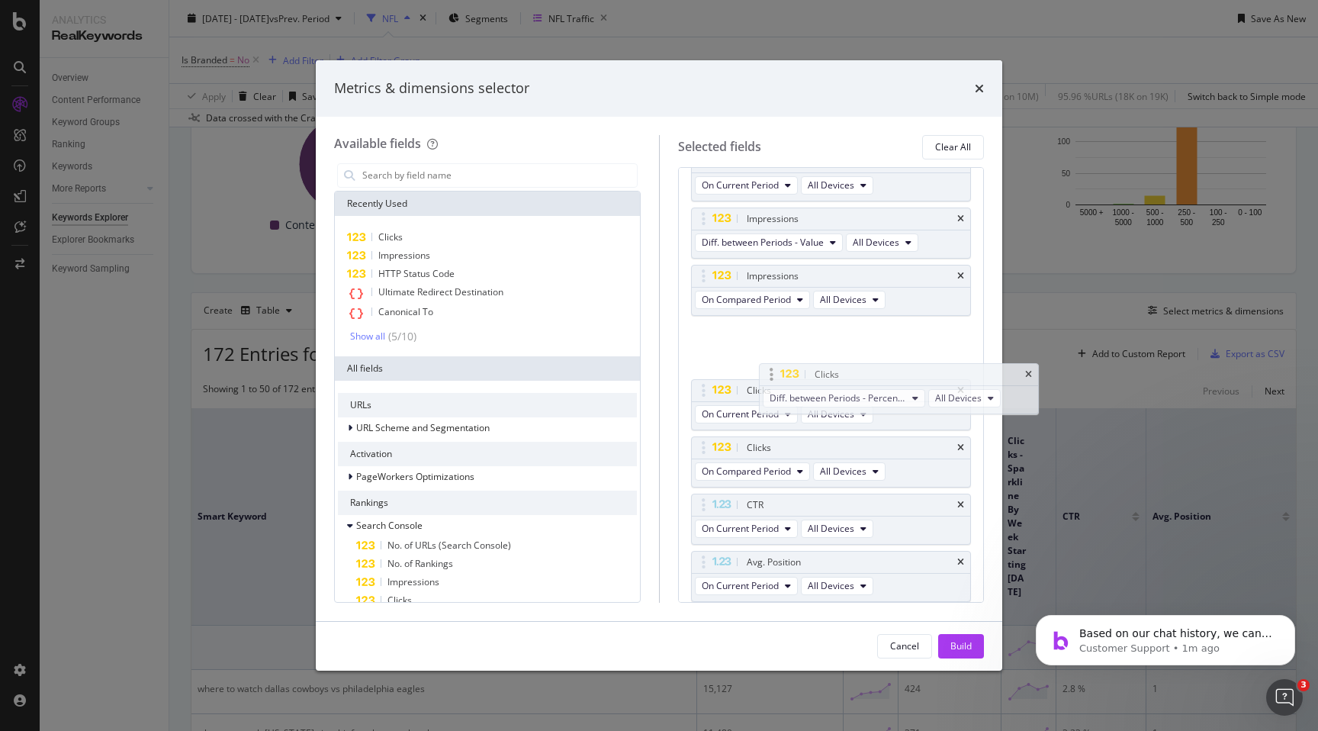
drag, startPoint x: 774, startPoint y: 559, endPoint x: 842, endPoint y: 372, distance: 199.6
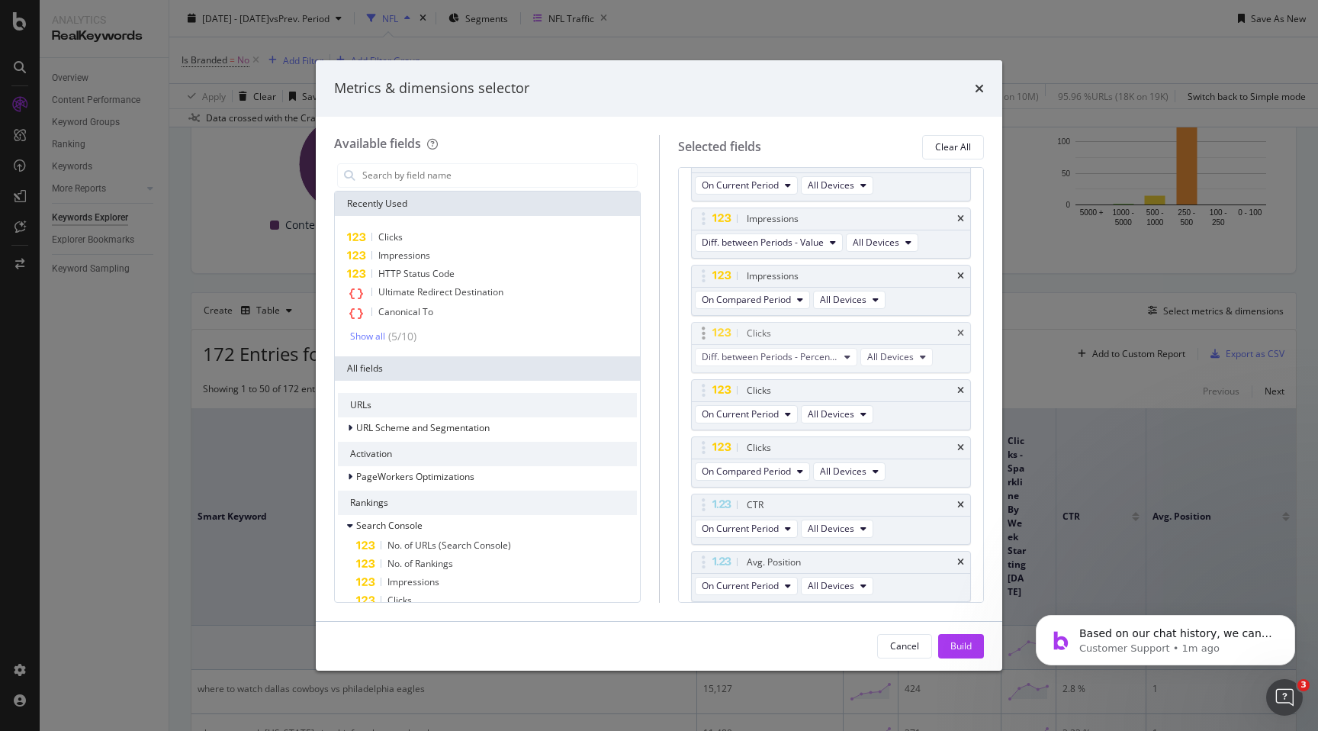
click at [842, 372] on body "Analytics RealKeywords Overview Content Performance Keyword Groups Ranking Keyw…" at bounding box center [659, 365] width 1318 height 731
click at [703, 446] on icon "modal" at bounding box center [704, 447] width 4 height 15
drag, startPoint x: 704, startPoint y: 452, endPoint x: 710, endPoint y: 415, distance: 37.9
click at [710, 415] on body "Analytics RealKeywords Overview Content Performance Keyword Groups Ranking Keyw…" at bounding box center [659, 365] width 1318 height 731
drag, startPoint x: 699, startPoint y: 392, endPoint x: 698, endPoint y: 413, distance: 20.6
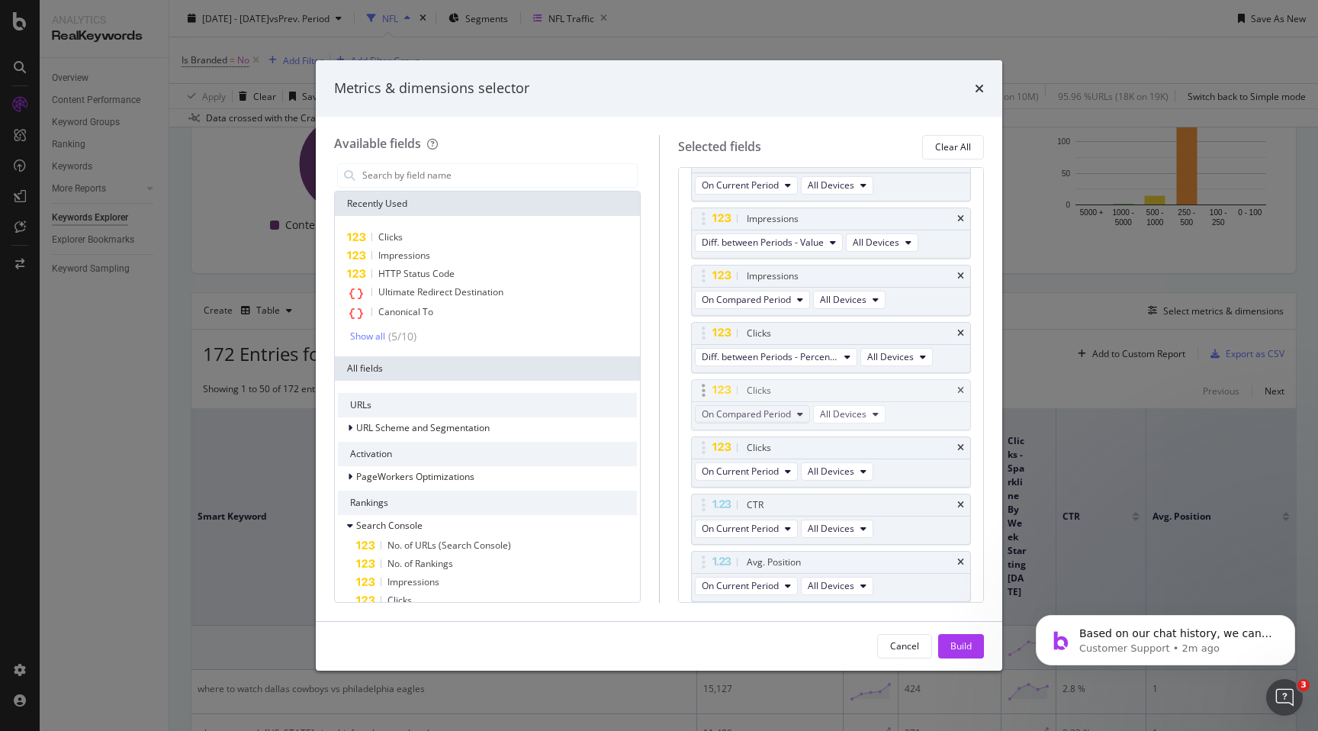
click at [698, 413] on body "Analytics RealKeywords Overview Content Performance Keyword Groups Ranking Keyw…" at bounding box center [659, 365] width 1318 height 731
drag, startPoint x: 817, startPoint y: 388, endPoint x: 818, endPoint y: 412, distance: 24.4
click at [818, 412] on body "Analytics RealKeywords Overview Content Performance Keyword Groups Ranking Keyw…" at bounding box center [659, 365] width 1318 height 731
drag, startPoint x: 724, startPoint y: 393, endPoint x: 719, endPoint y: 333, distance: 59.7
click at [719, 333] on div "Impressions On Current Period All Devices Impressions Diff. between Periods - V…" at bounding box center [831, 392] width 281 height 484
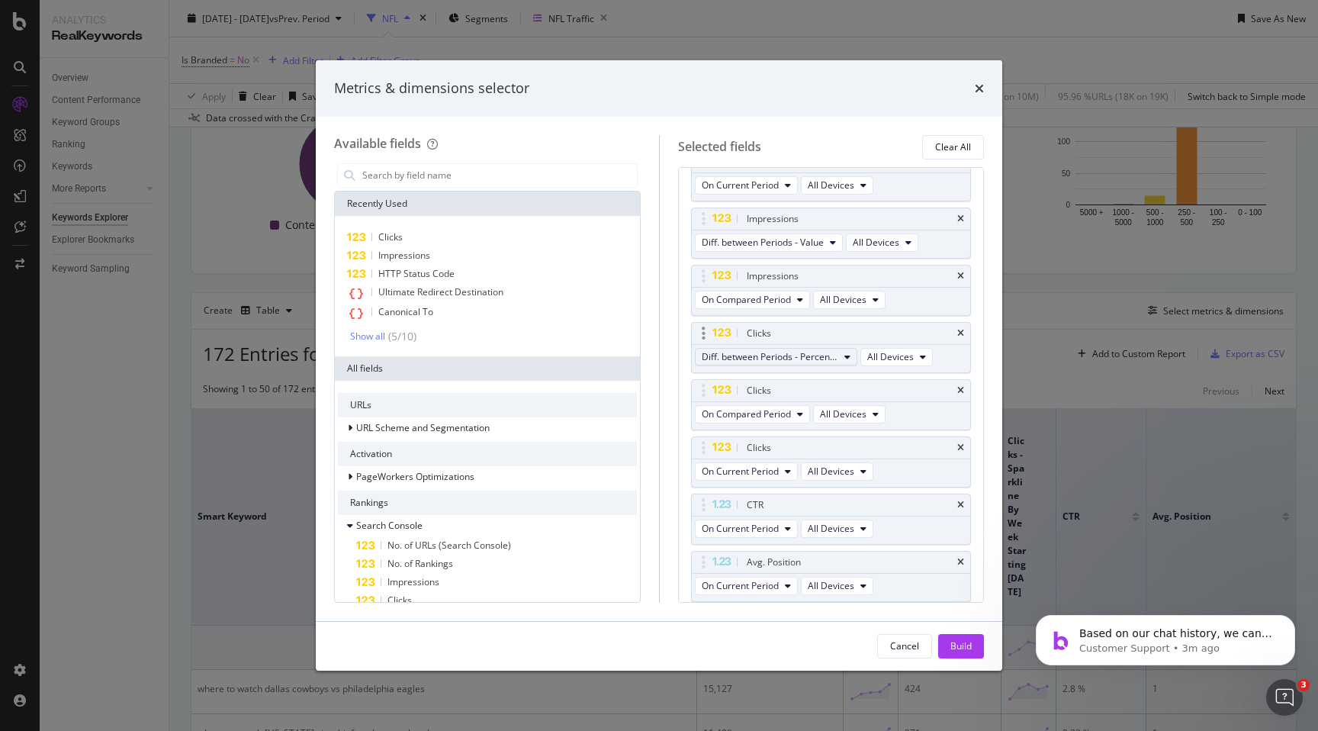
click at [845, 362] on button "Diff. between Periods - Percentage" at bounding box center [776, 357] width 162 height 18
click at [809, 411] on span "On Compared Period" at bounding box center [784, 413] width 152 height 14
click at [800, 417] on icon "modal" at bounding box center [800, 414] width 6 height 9
click at [789, 523] on span "Diff. between Periods - Value" at bounding box center [781, 527] width 147 height 14
click at [798, 305] on button "On Compared Period" at bounding box center [752, 300] width 115 height 18
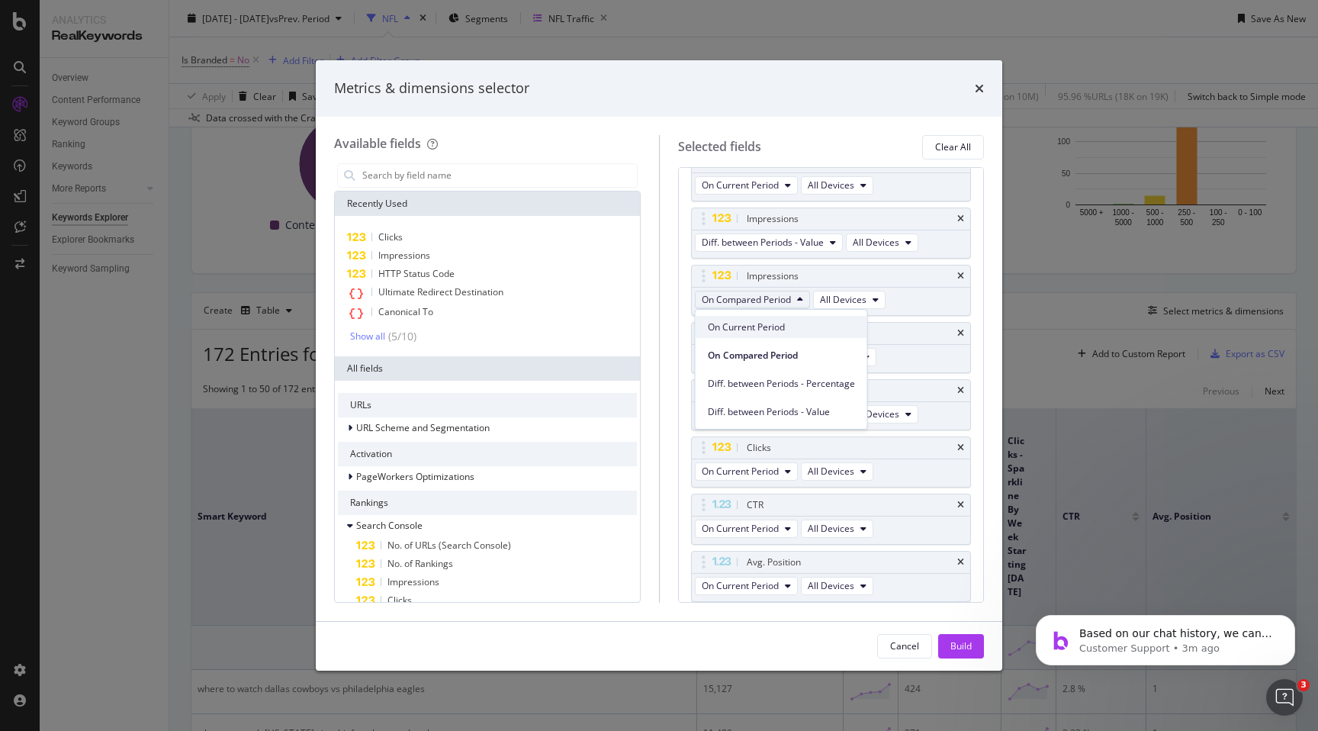
click at [791, 325] on span "On Current Period" at bounding box center [781, 327] width 147 height 14
click at [790, 353] on icon "modal" at bounding box center [788, 356] width 6 height 9
click at [781, 416] on span "On Compared Period" at bounding box center [781, 413] width 147 height 14
click at [793, 294] on button "On Current Period" at bounding box center [746, 300] width 103 height 18
click at [782, 329] on span "On Current Period" at bounding box center [781, 327] width 147 height 14
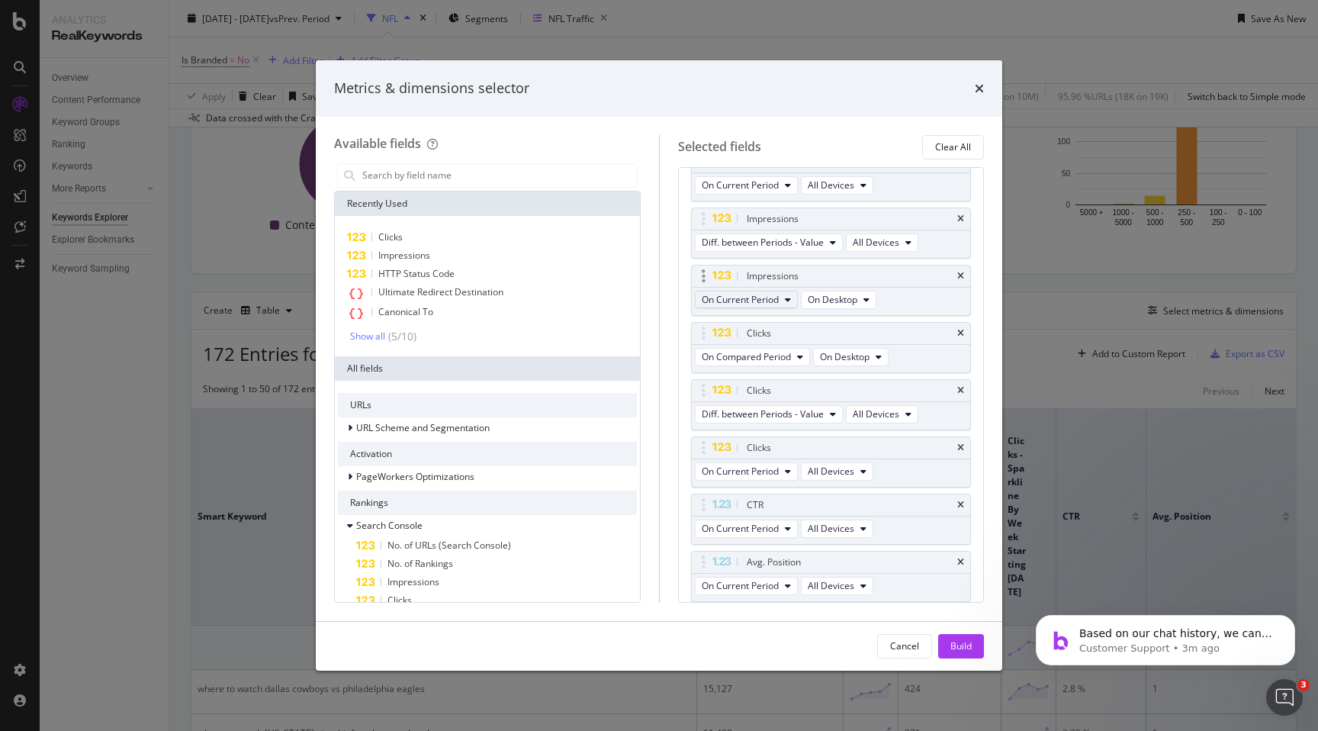
click at [790, 306] on button "On Current Period" at bounding box center [746, 300] width 103 height 18
click at [774, 356] on span "On Compared Period" at bounding box center [781, 356] width 147 height 14
click at [796, 362] on button "On Compared Period" at bounding box center [752, 357] width 115 height 18
click at [782, 386] on span "On Current Period" at bounding box center [781, 385] width 147 height 14
click at [796, 413] on span "Diff. between Periods - Value" at bounding box center [763, 413] width 122 height 13
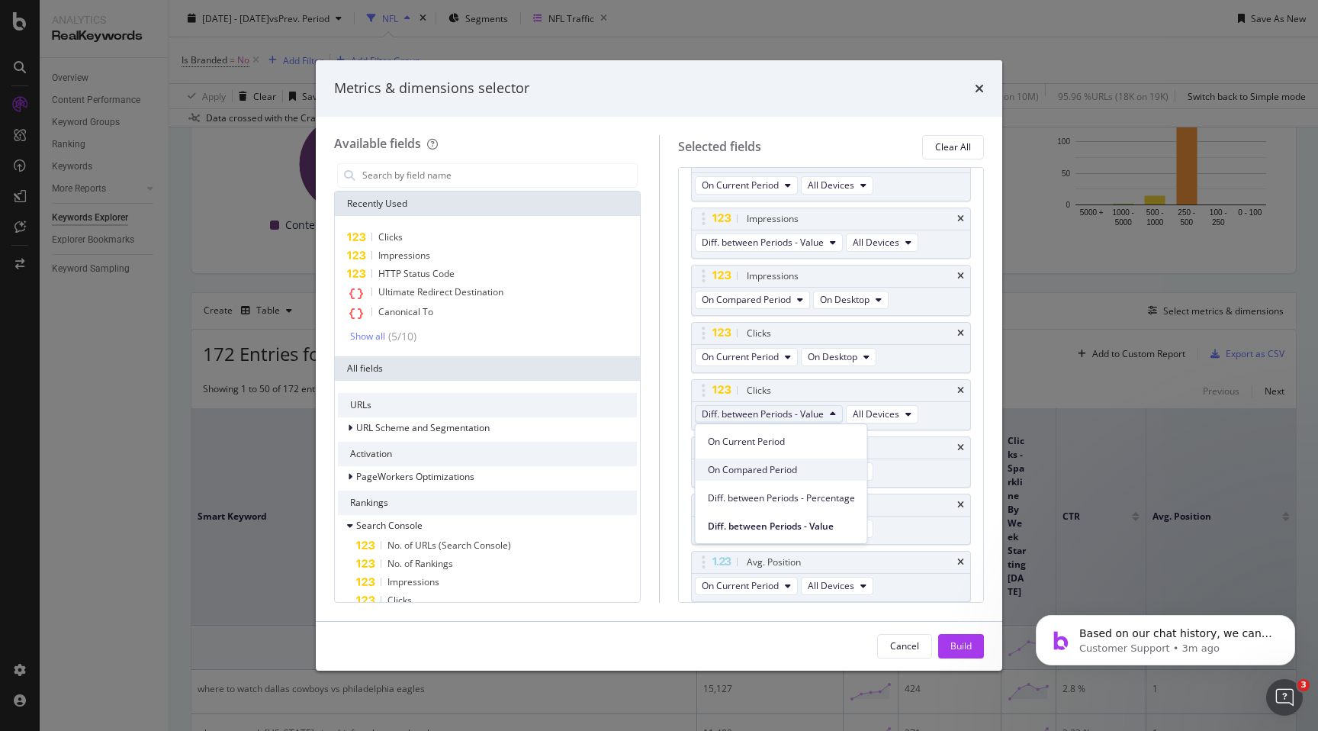
click at [777, 466] on span "On Compared Period" at bounding box center [781, 470] width 147 height 14
click at [784, 474] on button "On Current Period" at bounding box center [746, 471] width 103 height 18
click at [767, 586] on span "Diff. between Periods - Value" at bounding box center [781, 584] width 147 height 14
click at [870, 362] on button "On Desktop" at bounding box center [839, 357] width 76 height 18
click at [857, 388] on span "All Devices" at bounding box center [841, 385] width 52 height 14
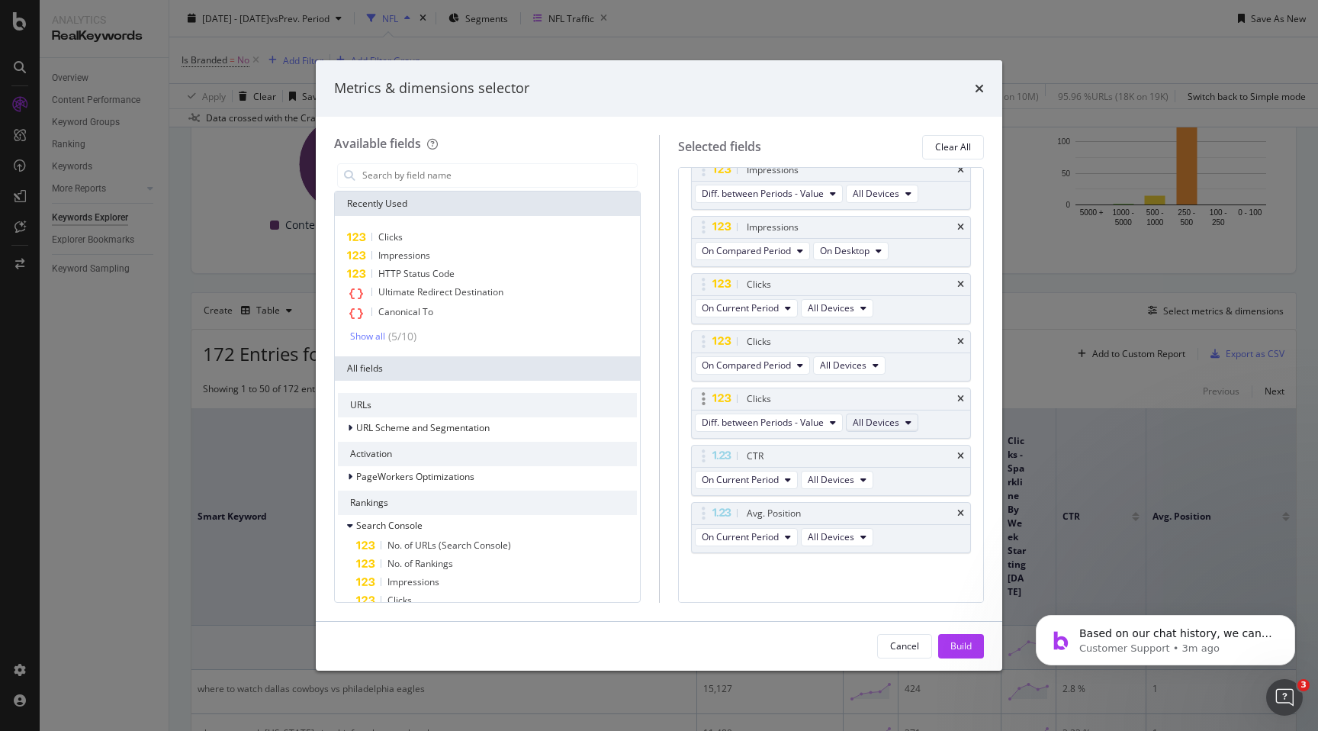
scroll to position [185, 0]
click at [964, 452] on icon "times" at bounding box center [960, 453] width 7 height 9
click at [964, 514] on div "Avg. Position" at bounding box center [831, 510] width 279 height 21
click at [960, 512] on icon "times" at bounding box center [960, 511] width 7 height 9
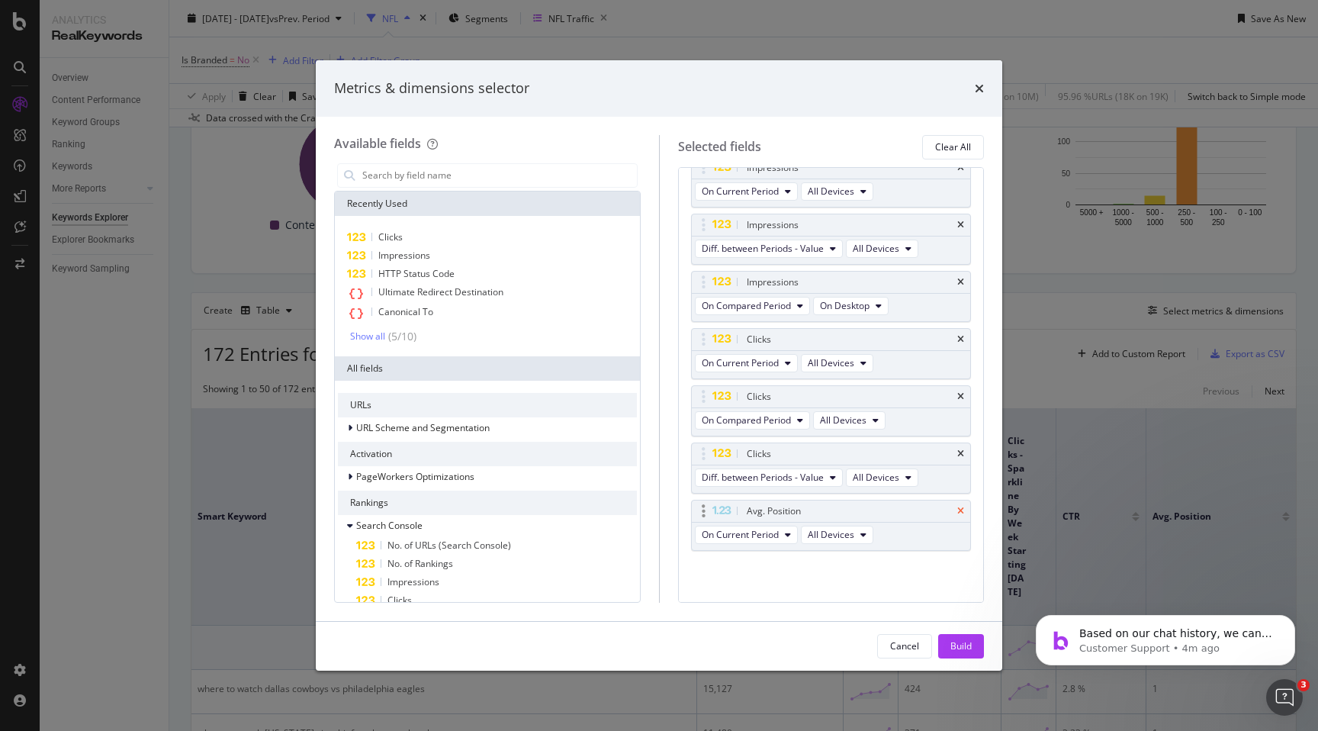
scroll to position [71, 0]
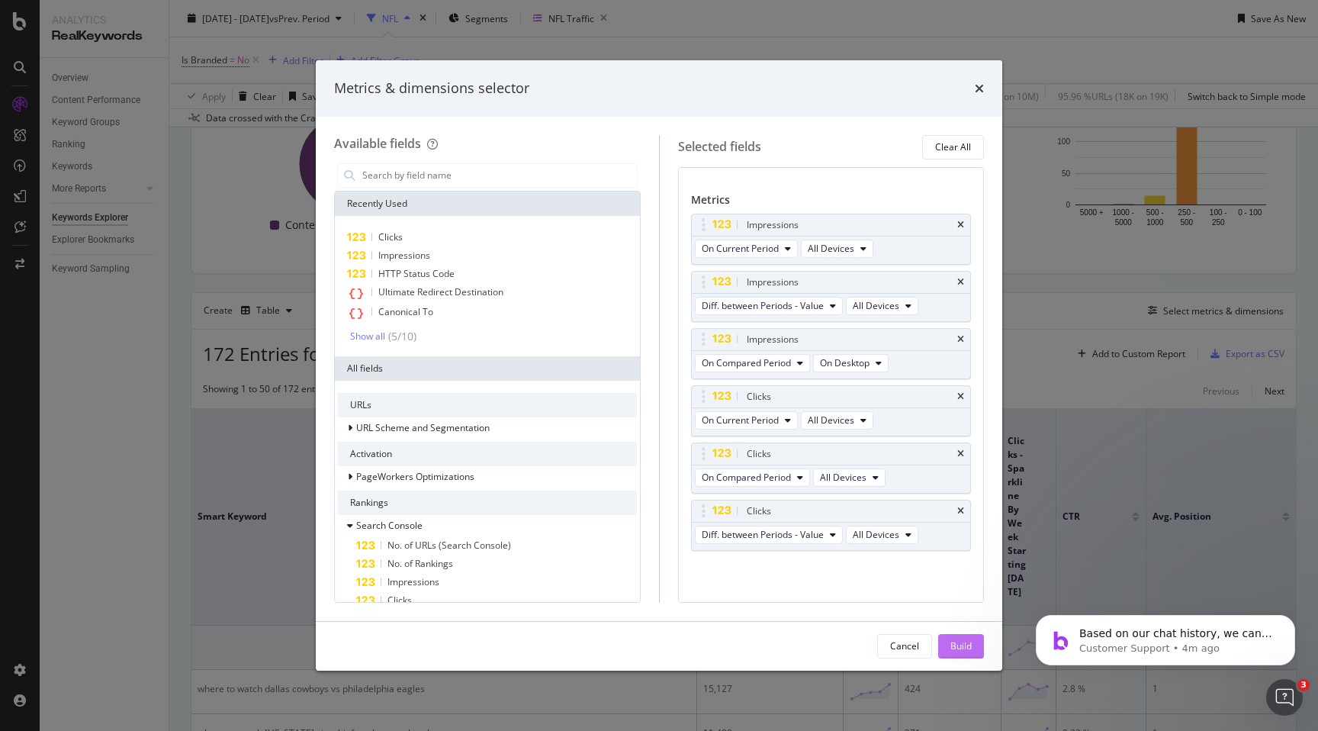
click at [968, 648] on div "Build" at bounding box center [961, 645] width 21 height 13
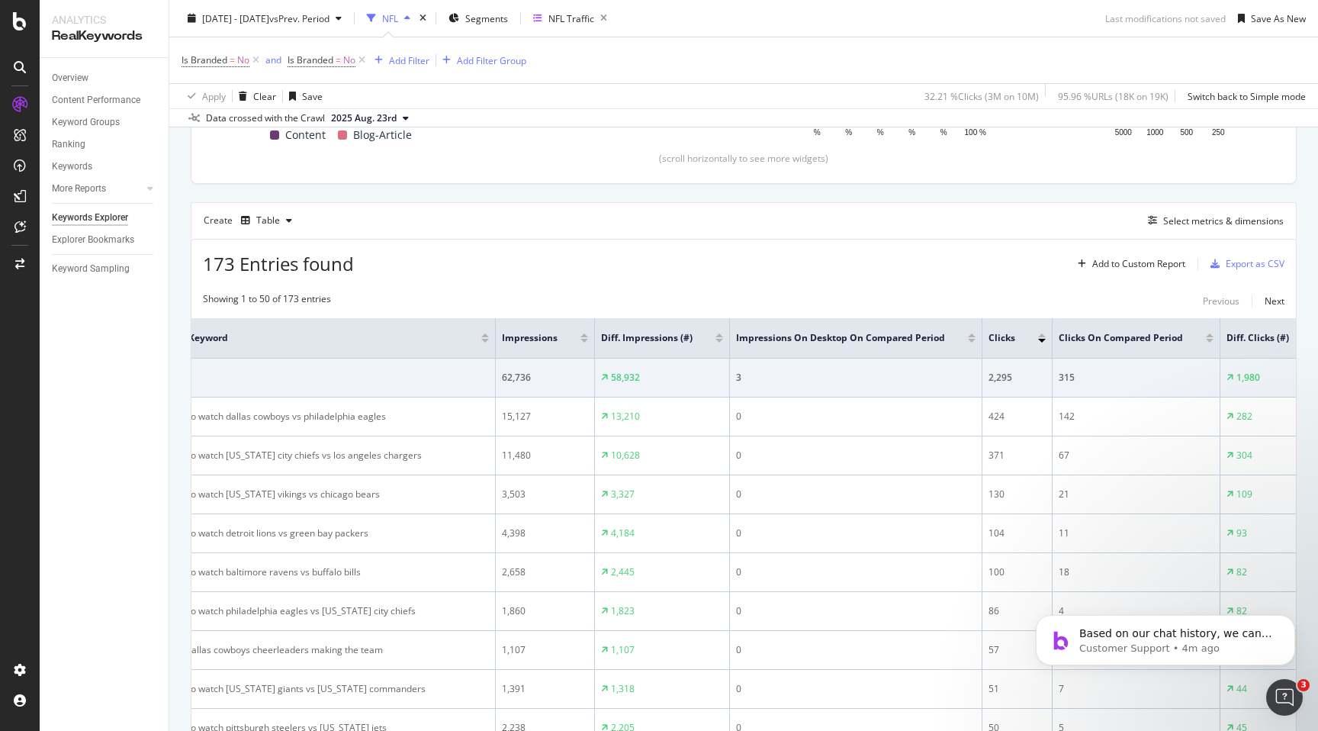
scroll to position [0, 71]
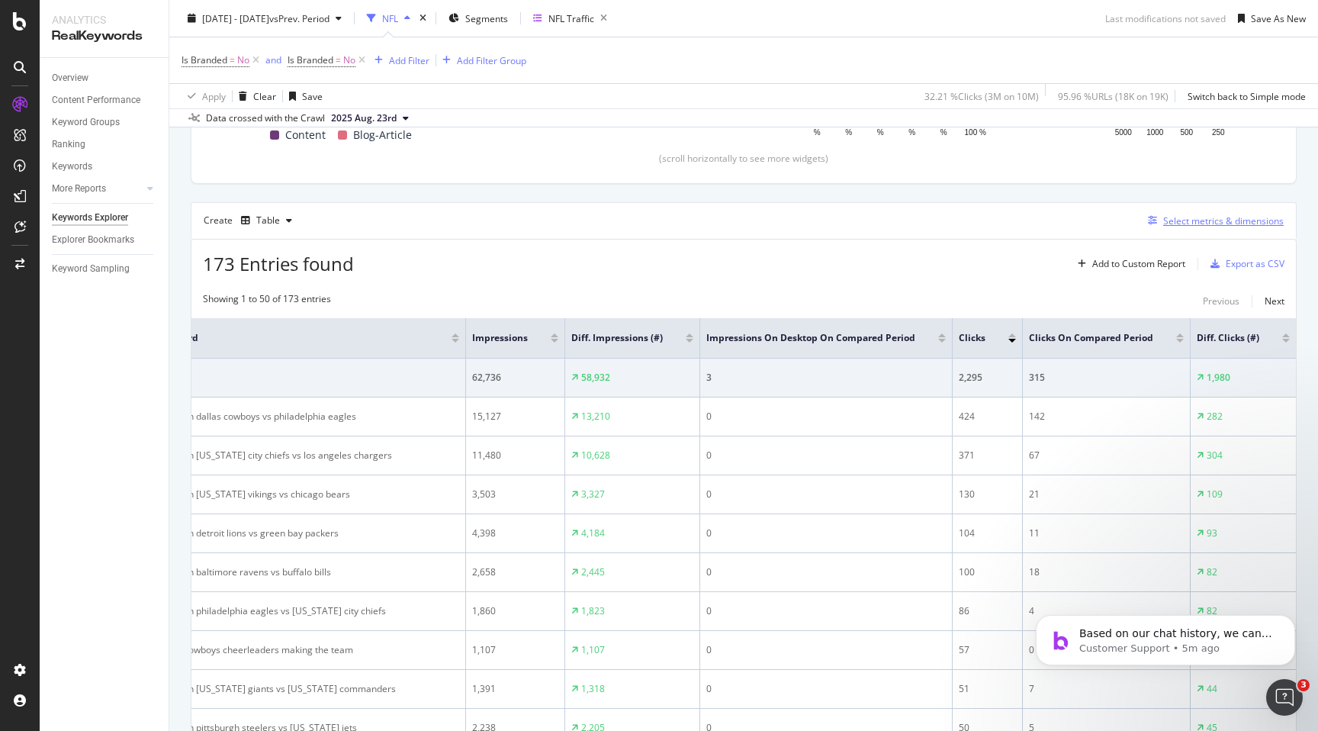
click at [1185, 224] on div "Select metrics & dimensions" at bounding box center [1223, 220] width 121 height 13
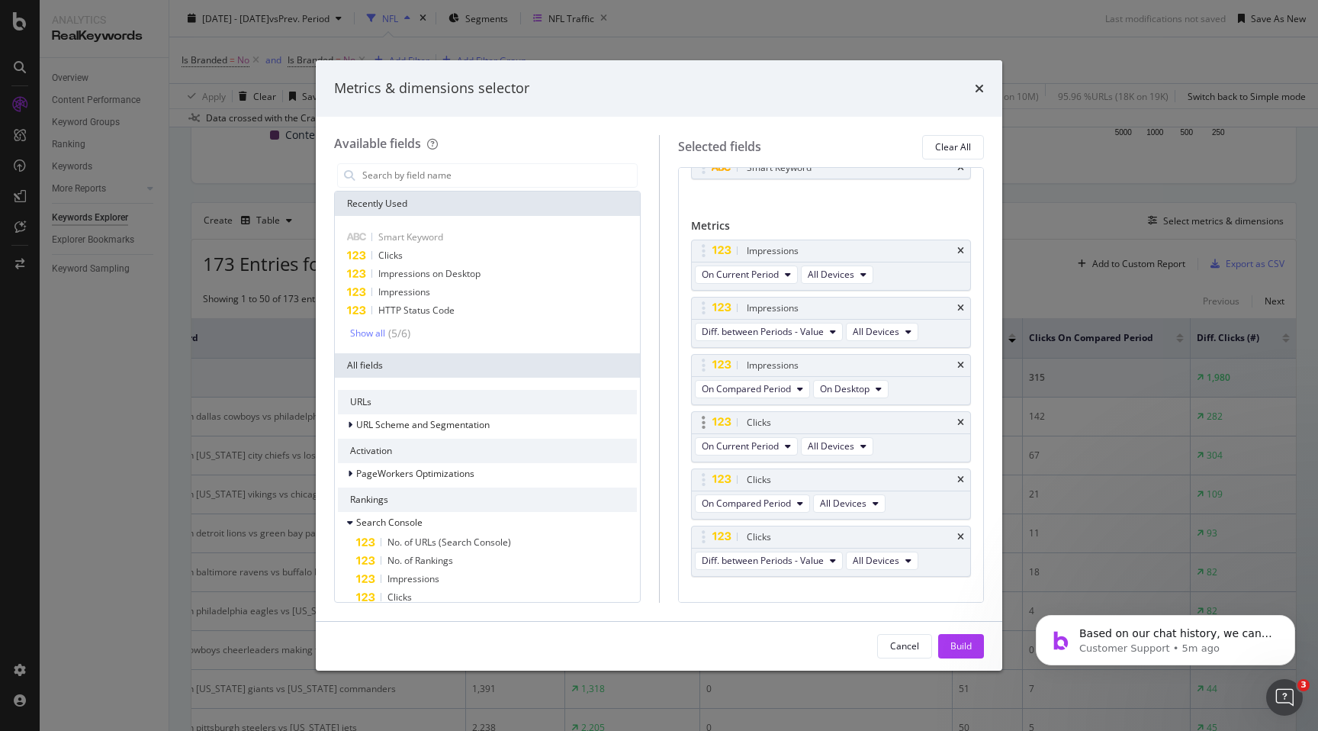
scroll to position [71, 0]
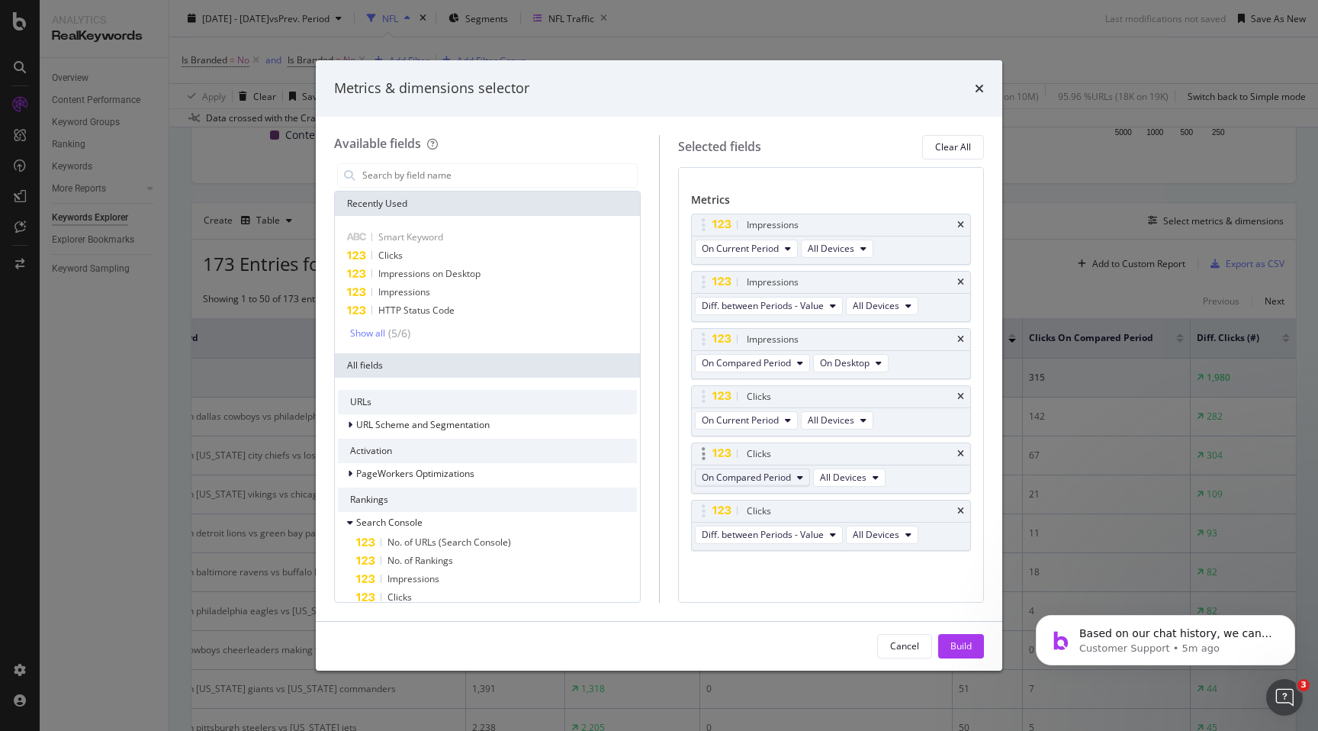
click at [798, 479] on icon "modal" at bounding box center [800, 477] width 6 height 9
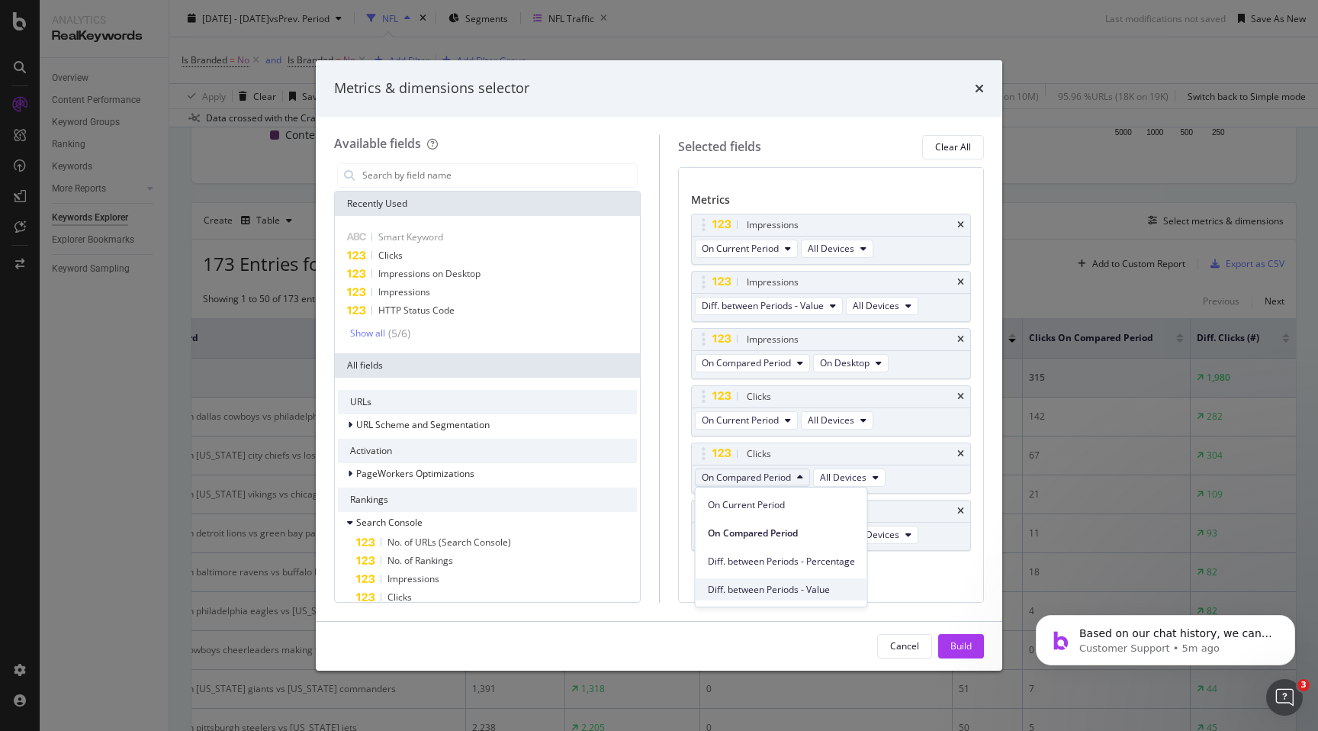
click at [788, 584] on span "Diff. between Periods - Value" at bounding box center [781, 590] width 147 height 14
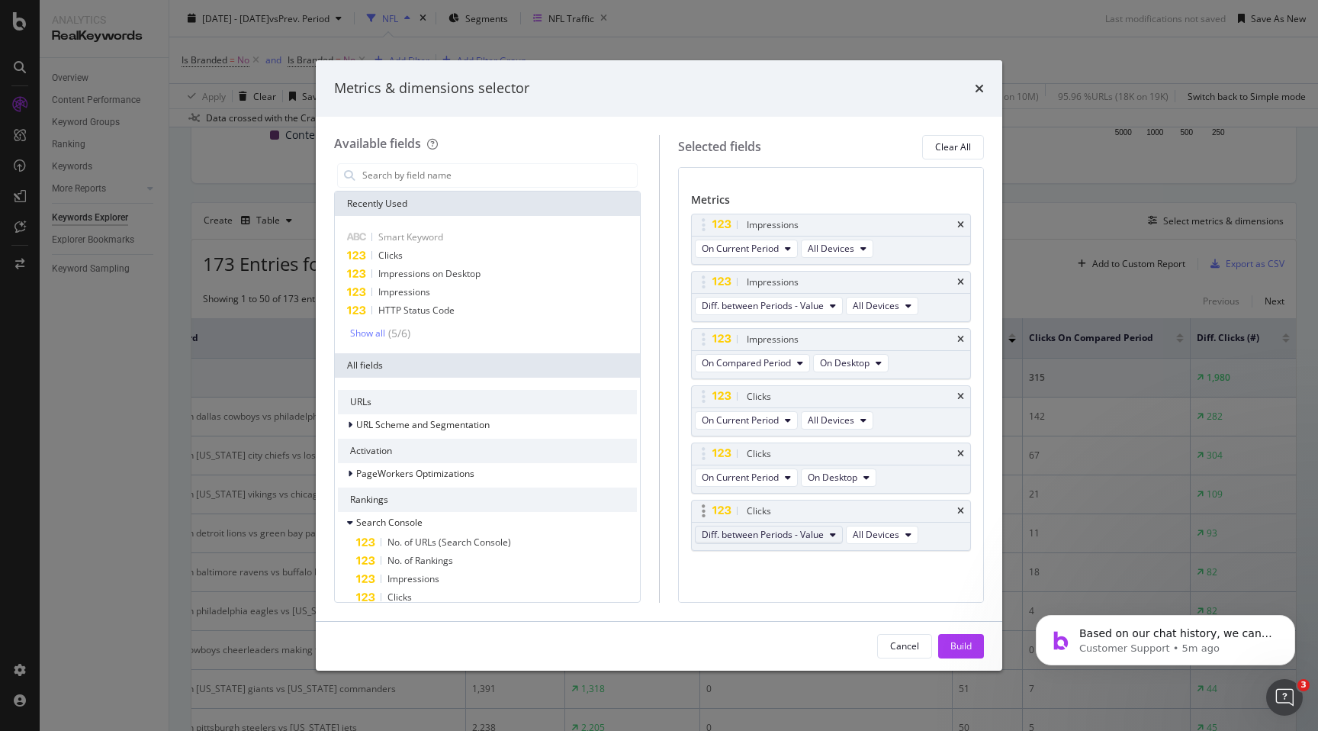
click at [835, 536] on icon "modal" at bounding box center [833, 534] width 6 height 9
click at [820, 590] on span "On Compared Period" at bounding box center [781, 591] width 147 height 14
click at [864, 477] on button "On Desktop" at bounding box center [839, 477] width 76 height 18
click at [915, 459] on div "Clicks" at bounding box center [849, 453] width 211 height 15
click at [791, 475] on button "On Current Period" at bounding box center [746, 477] width 103 height 18
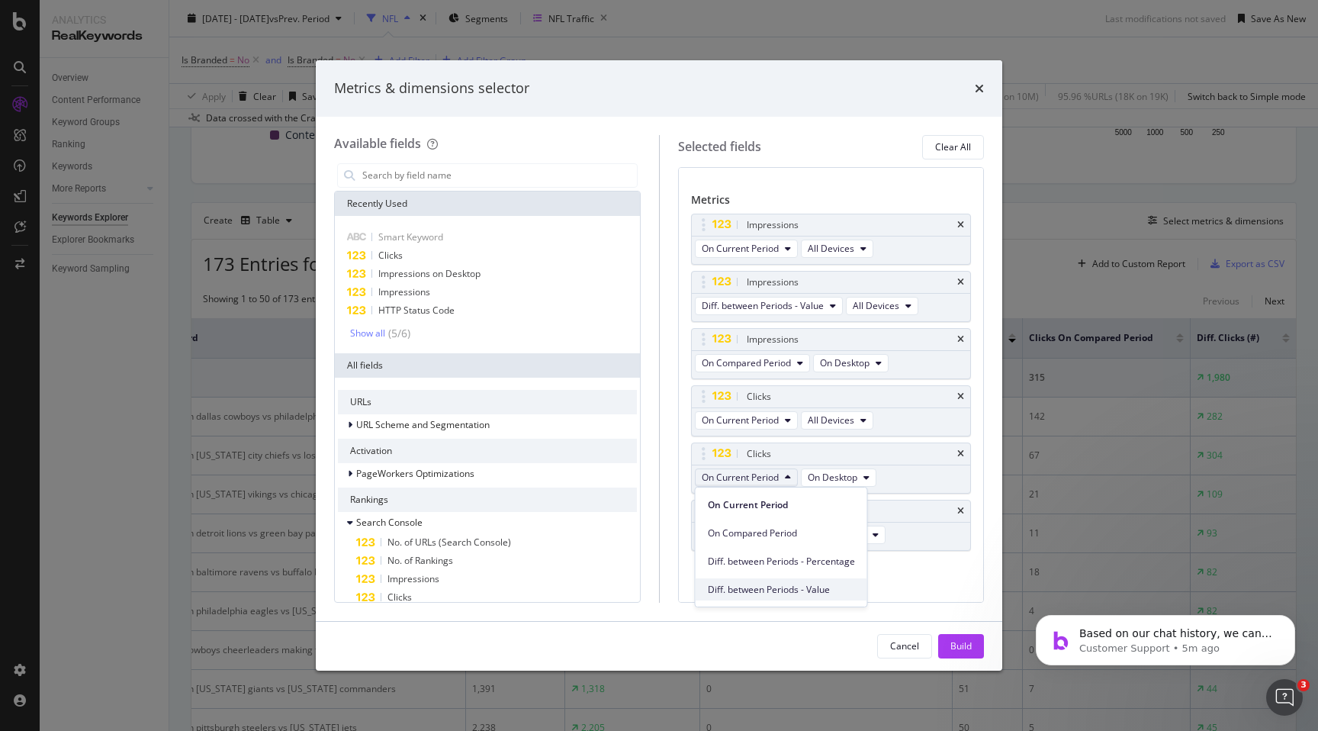
click at [789, 583] on span "Diff. between Periods - Value" at bounding box center [781, 590] width 147 height 14
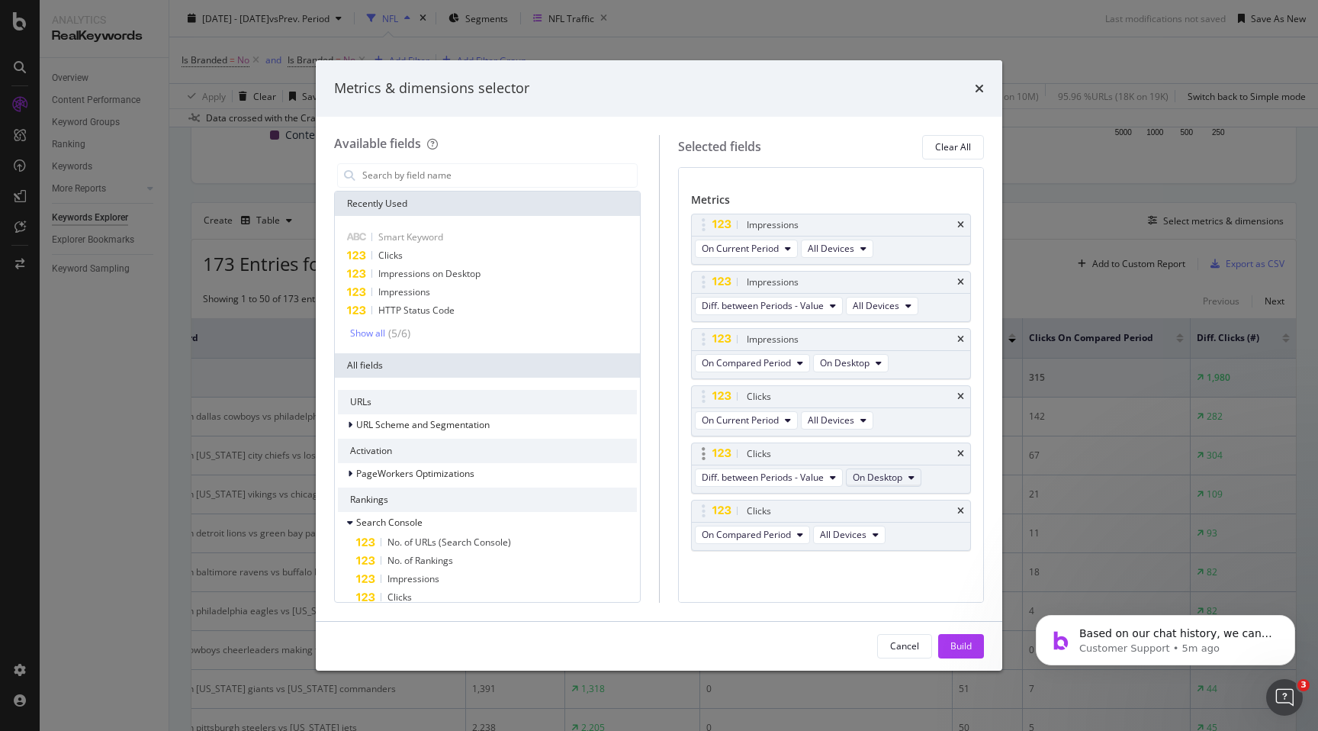
click at [911, 484] on button "On Desktop" at bounding box center [884, 477] width 76 height 18
click at [906, 496] on div "All Devices" at bounding box center [885, 505] width 76 height 22
click at [956, 644] on div "Build" at bounding box center [961, 645] width 21 height 13
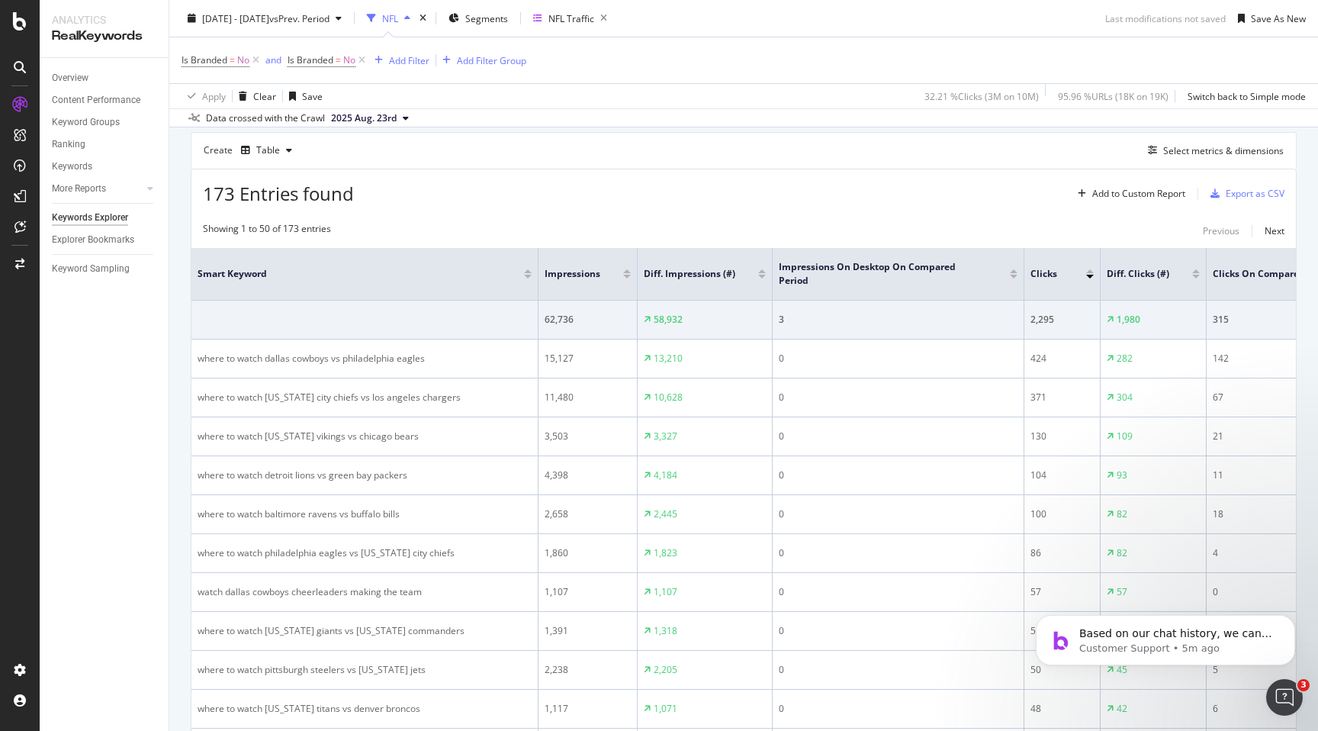
scroll to position [492, 0]
click at [1216, 151] on div "Select metrics & dimensions" at bounding box center [1223, 152] width 121 height 13
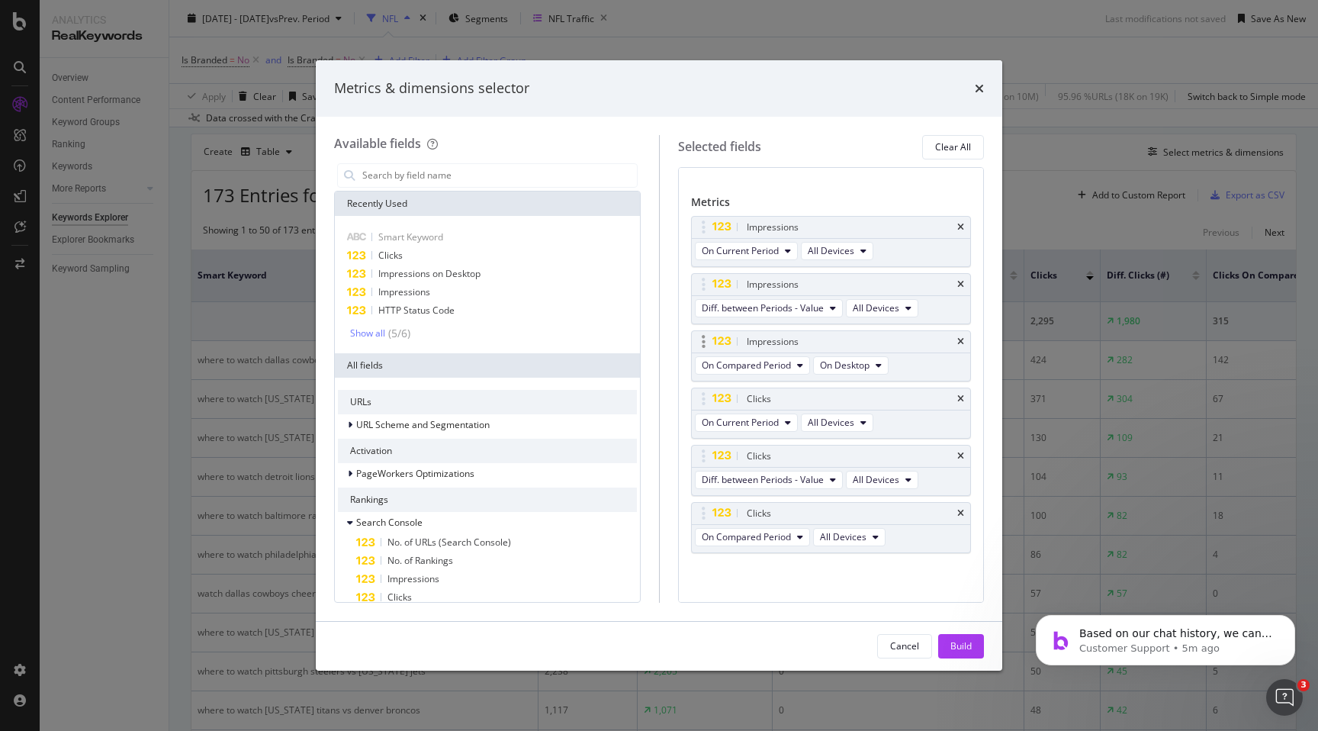
scroll to position [71, 0]
click at [880, 365] on icon "modal" at bounding box center [879, 363] width 6 height 9
click at [865, 393] on span "All Devices" at bounding box center [853, 391] width 52 height 14
click at [946, 646] on button "Build" at bounding box center [961, 646] width 46 height 24
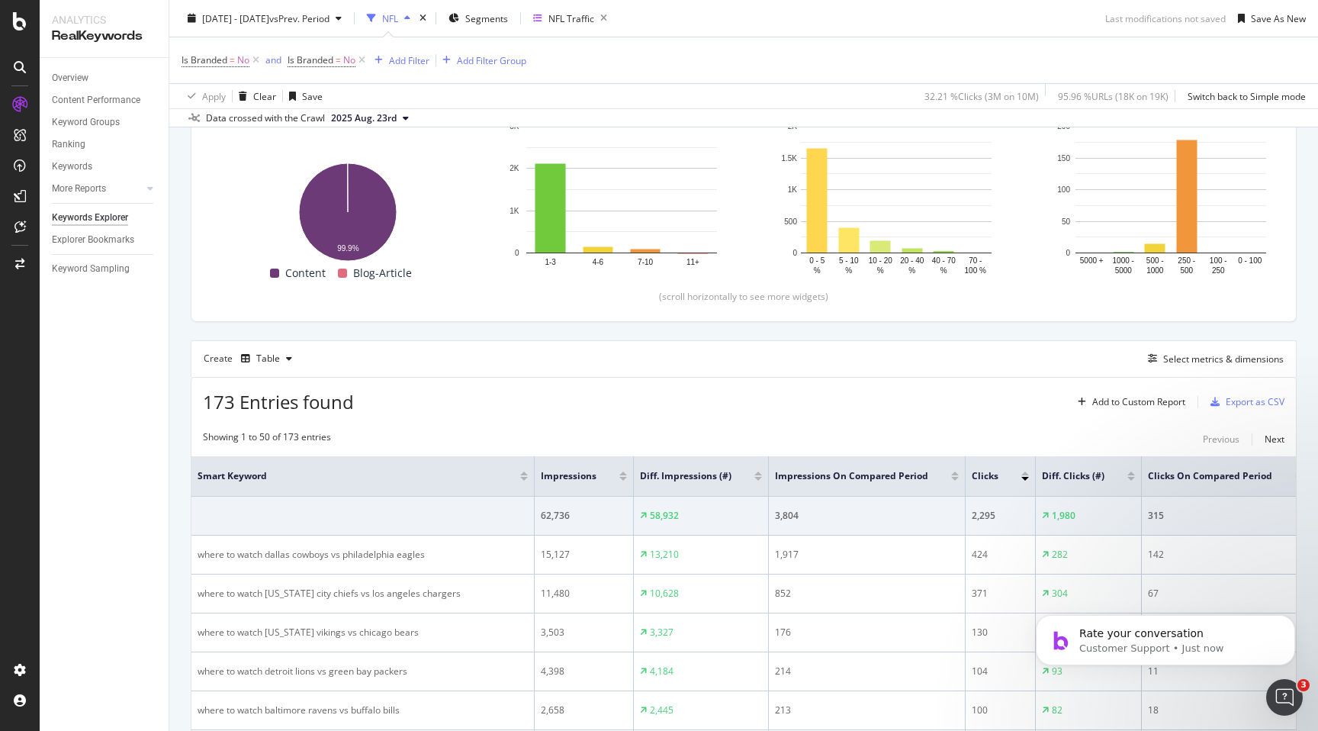
scroll to position [304, 0]
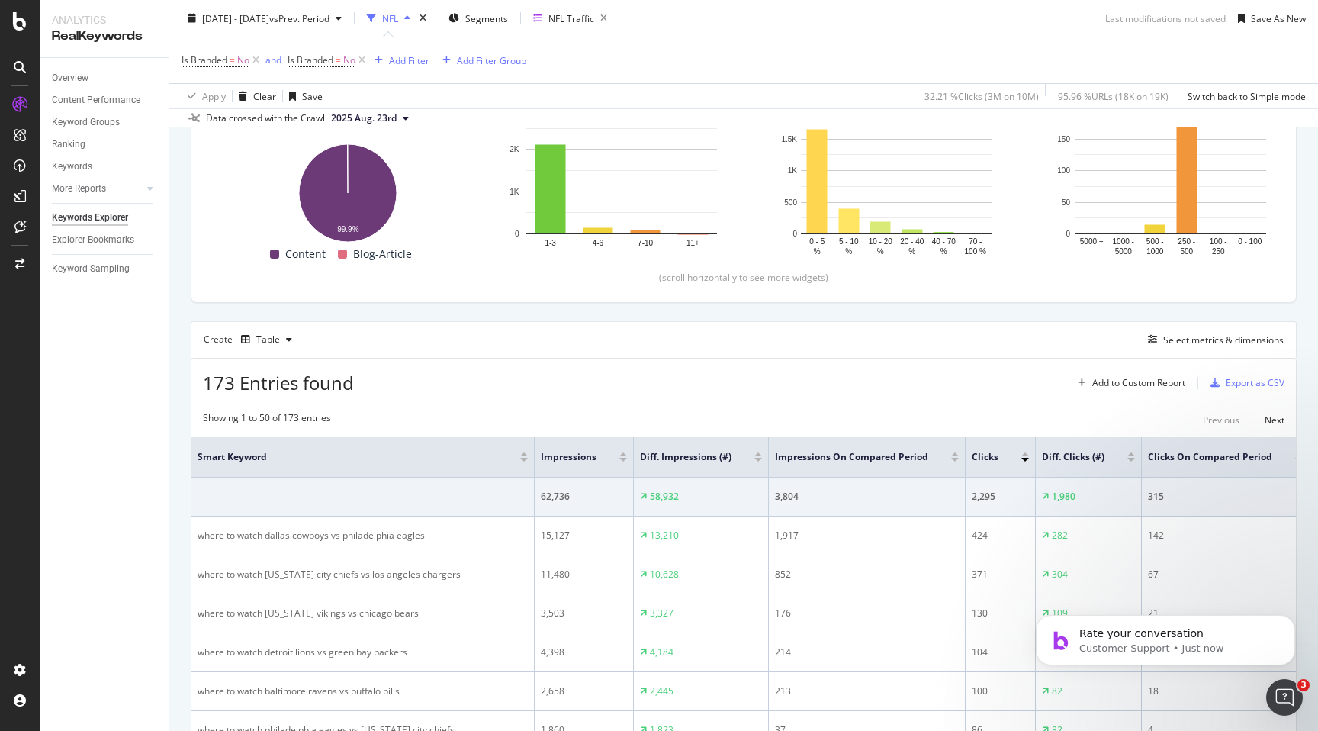
click at [1135, 462] on div at bounding box center [1132, 460] width 8 height 4
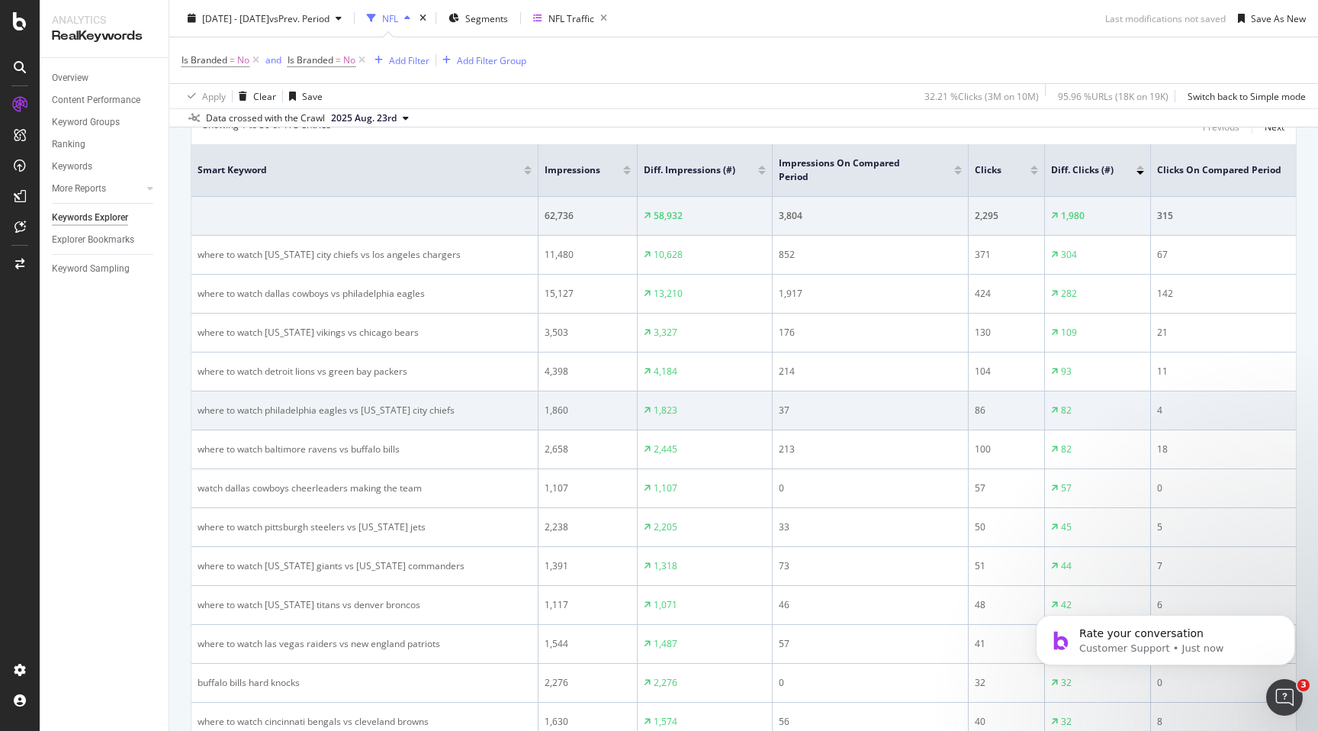
scroll to position [599, 0]
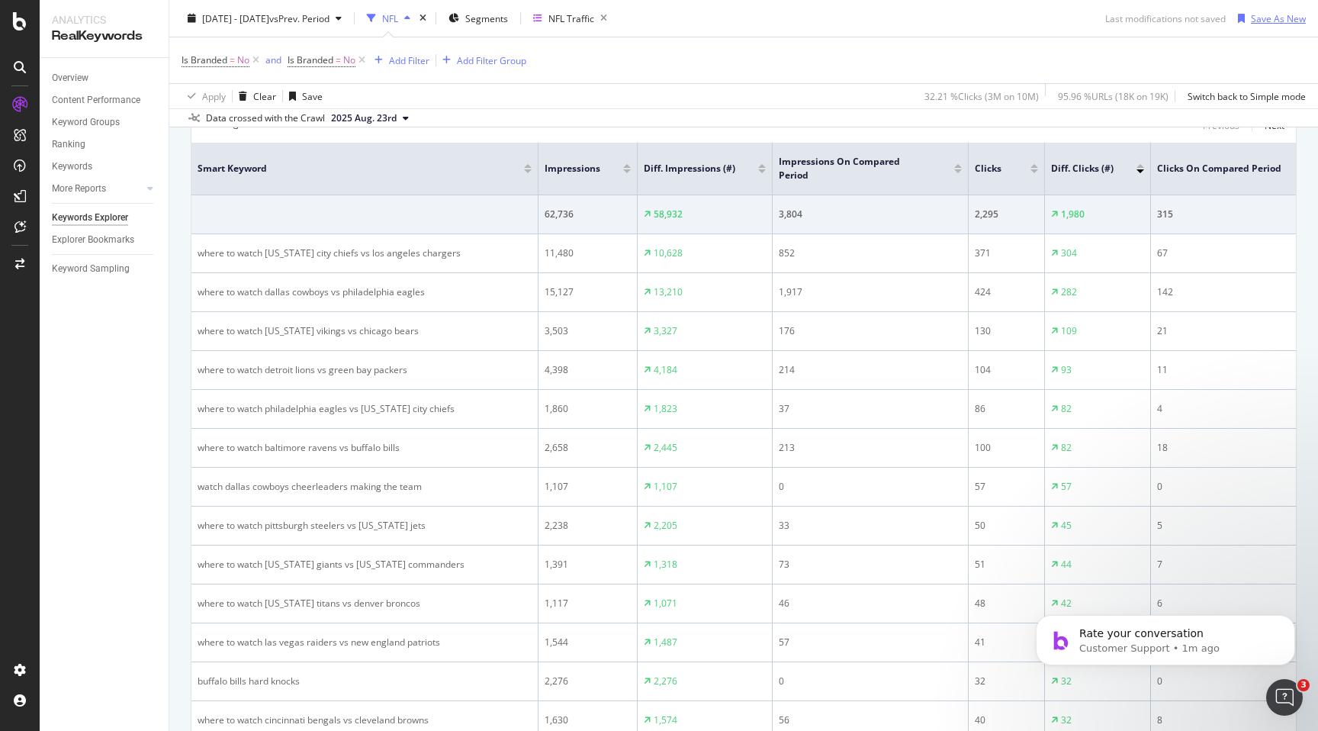
click at [1272, 21] on div "Save As New" at bounding box center [1278, 17] width 55 height 13
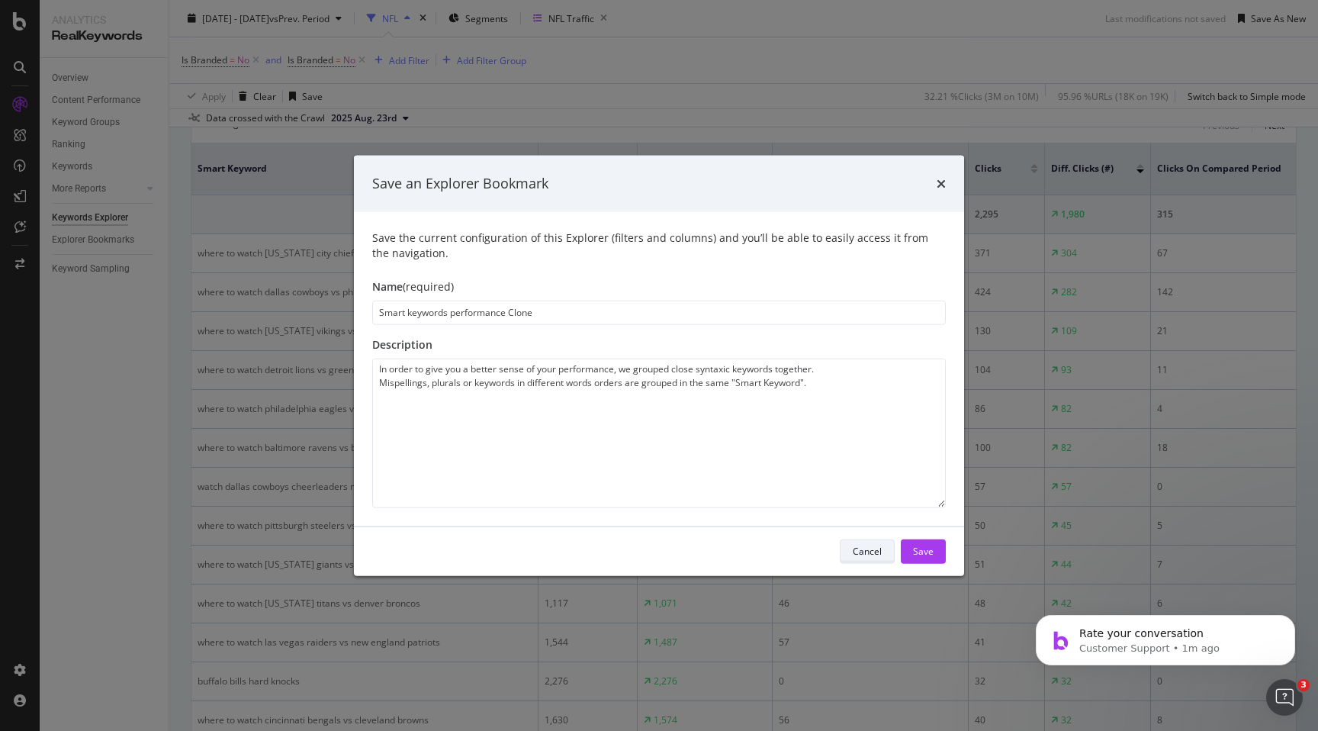
click at [877, 562] on button "Cancel" at bounding box center [867, 551] width 55 height 24
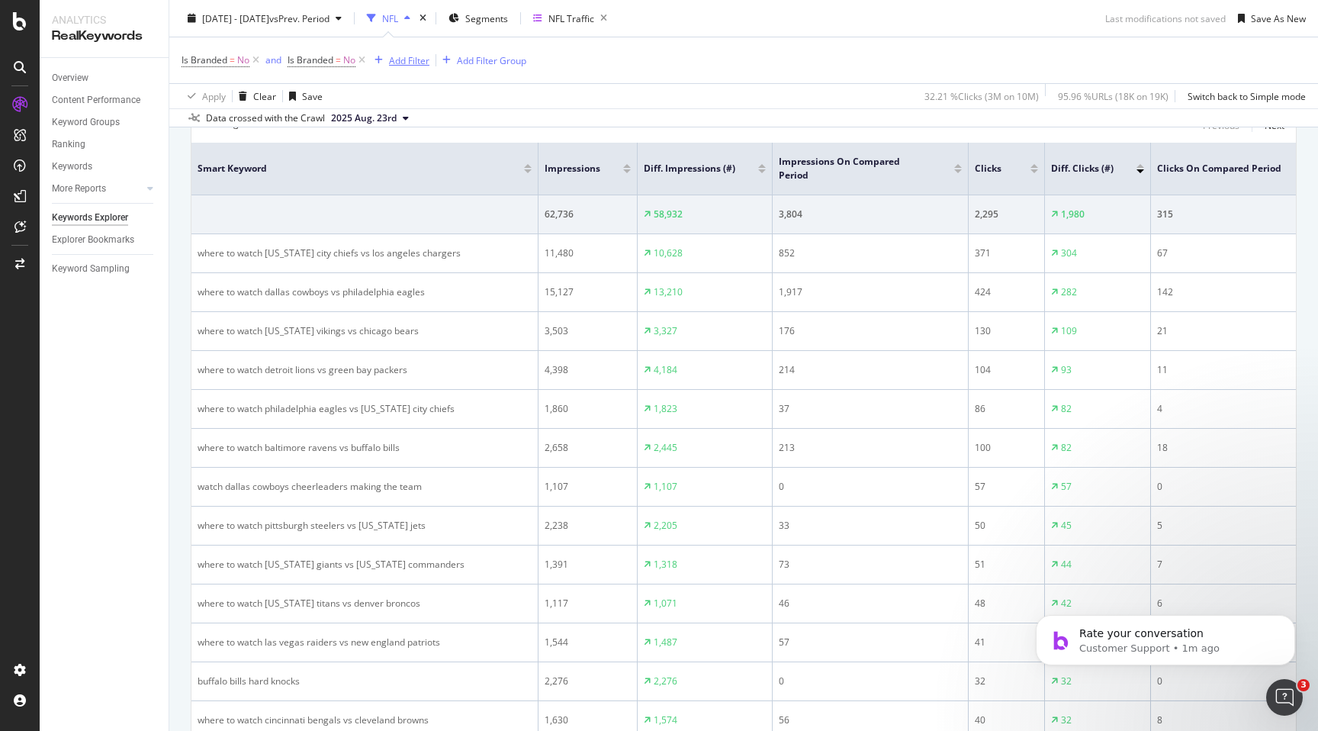
click at [394, 57] on div "Add Filter" at bounding box center [409, 59] width 40 height 13
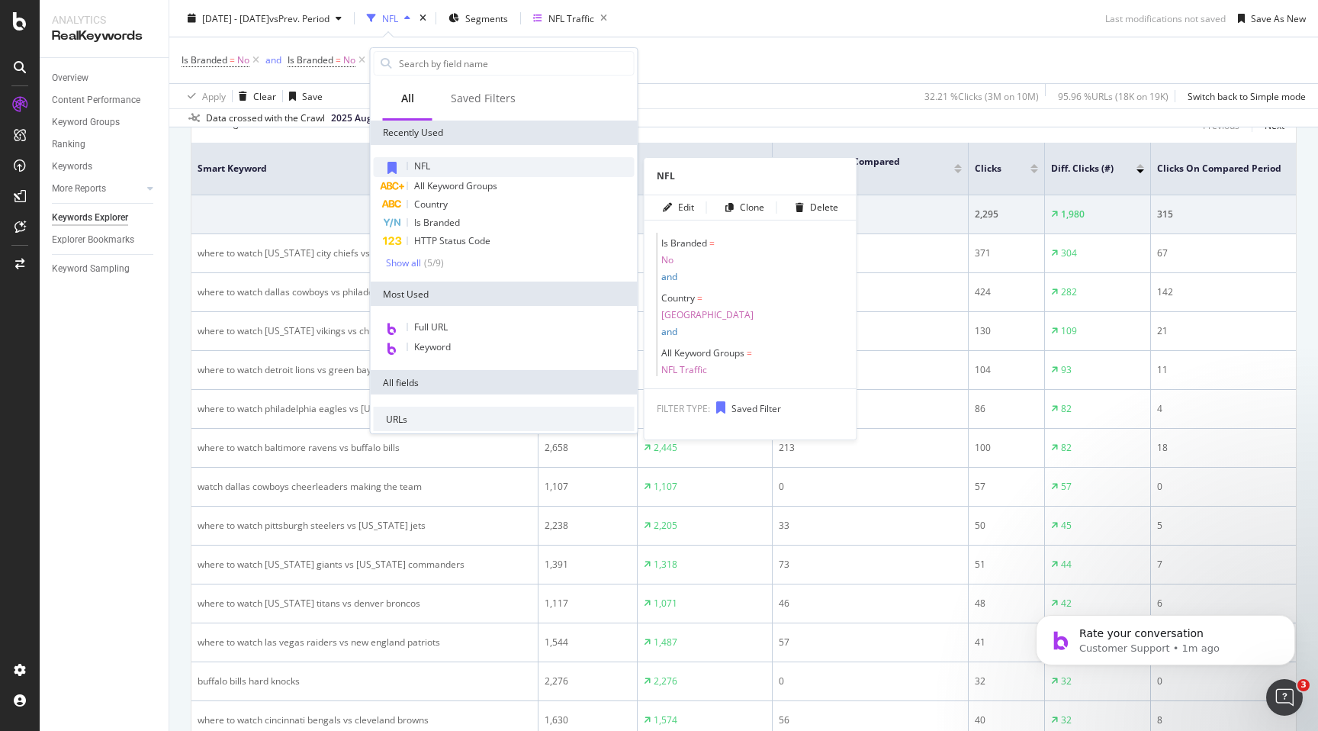
click at [445, 166] on div "NFL" at bounding box center [504, 167] width 261 height 20
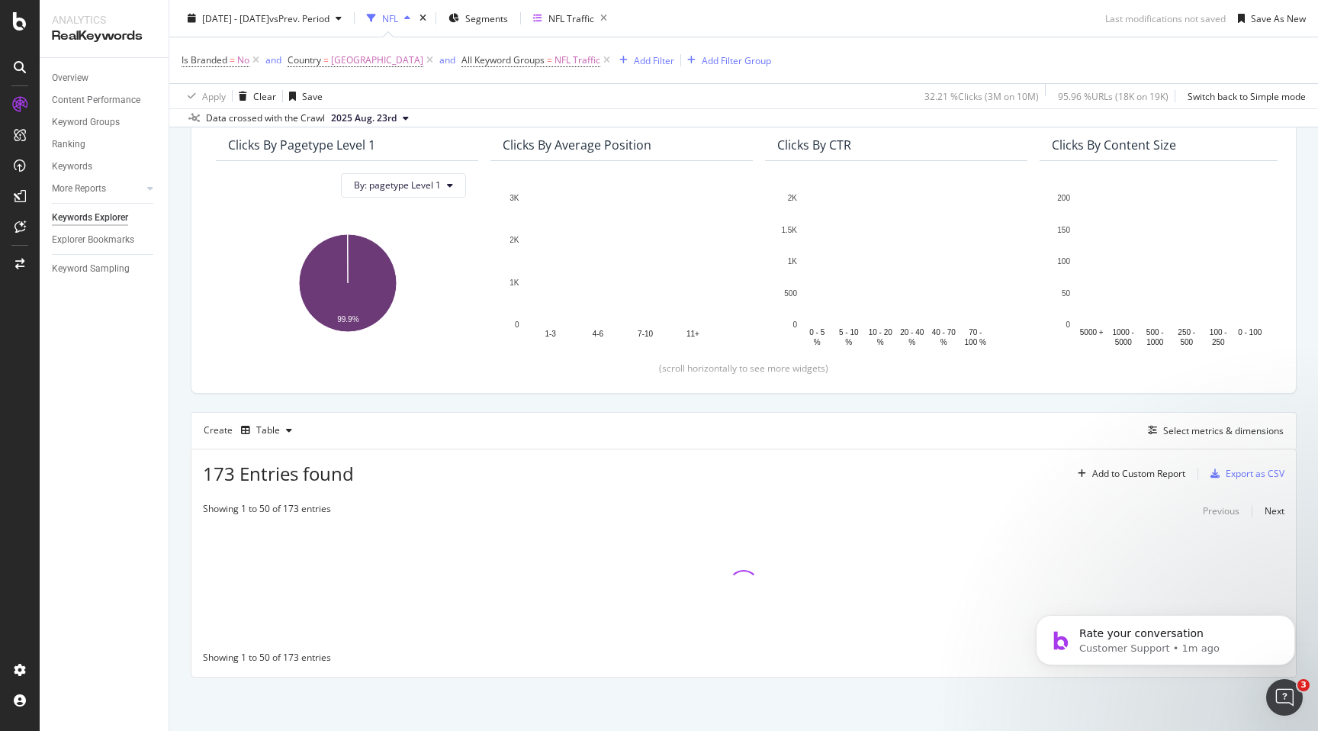
scroll to position [214, 0]
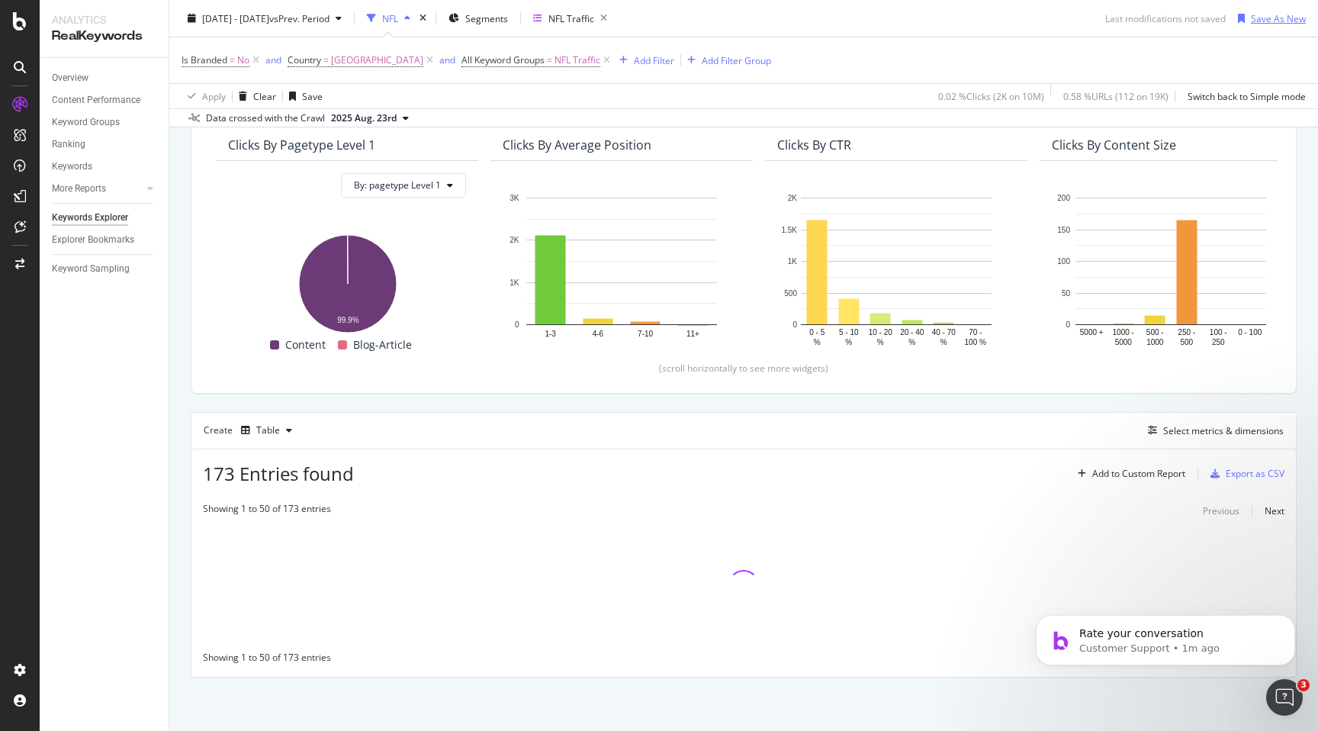
click at [1297, 24] on div "Save As New" at bounding box center [1278, 17] width 55 height 13
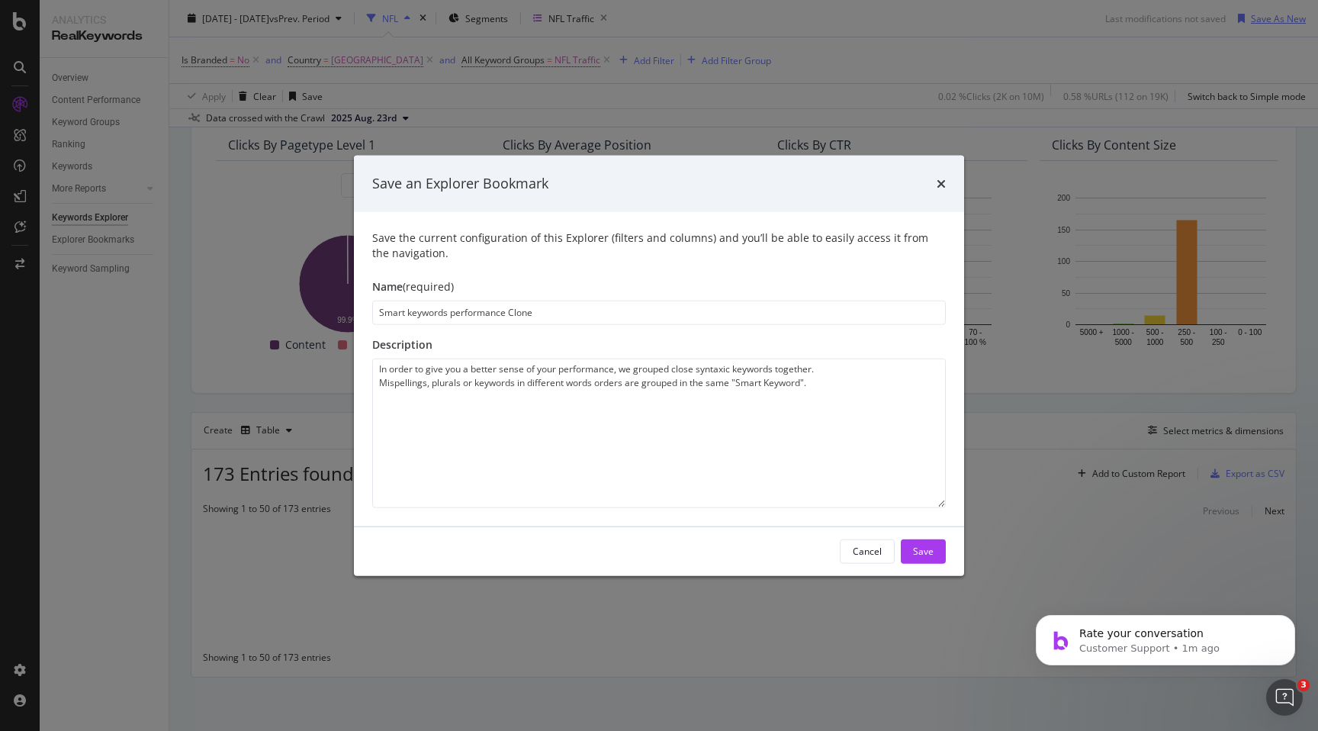
type input "Smart keywords performance /"
type textarea "In order to give you a better sense of your performance, we grouped close synta…"
type input "Smart keywords performance //"
type textarea "In order to give you a better sense of your performance, we grouped close synta…"
type input "Smart keywords performance //"
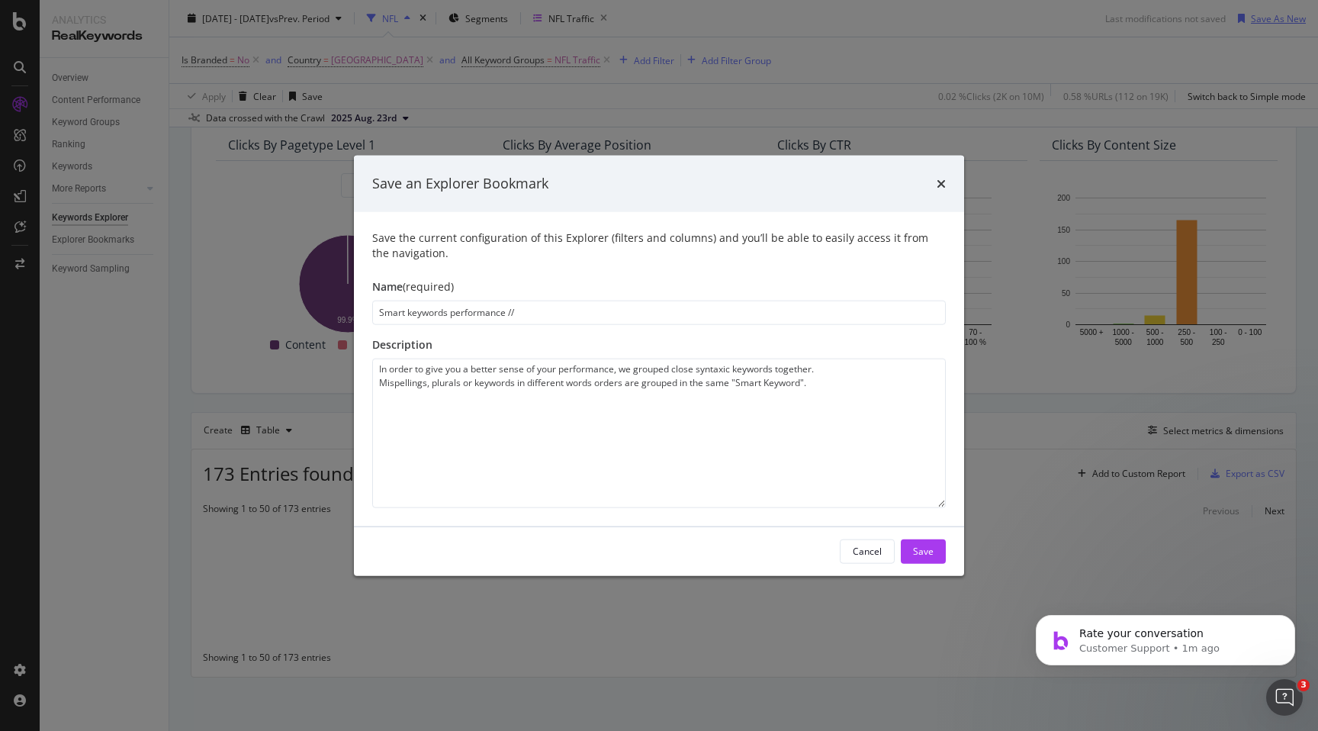
type textarea "In order to give you a better sense of your performance, we grouped close synta…"
type input "Smart keywords performance // N"
type textarea "In order to give you a better sense of your performance, we grouped close synta…"
type input "Smart keywords performance // NF"
type textarea "In order to give you a better sense of your performance, we grouped close synta…"
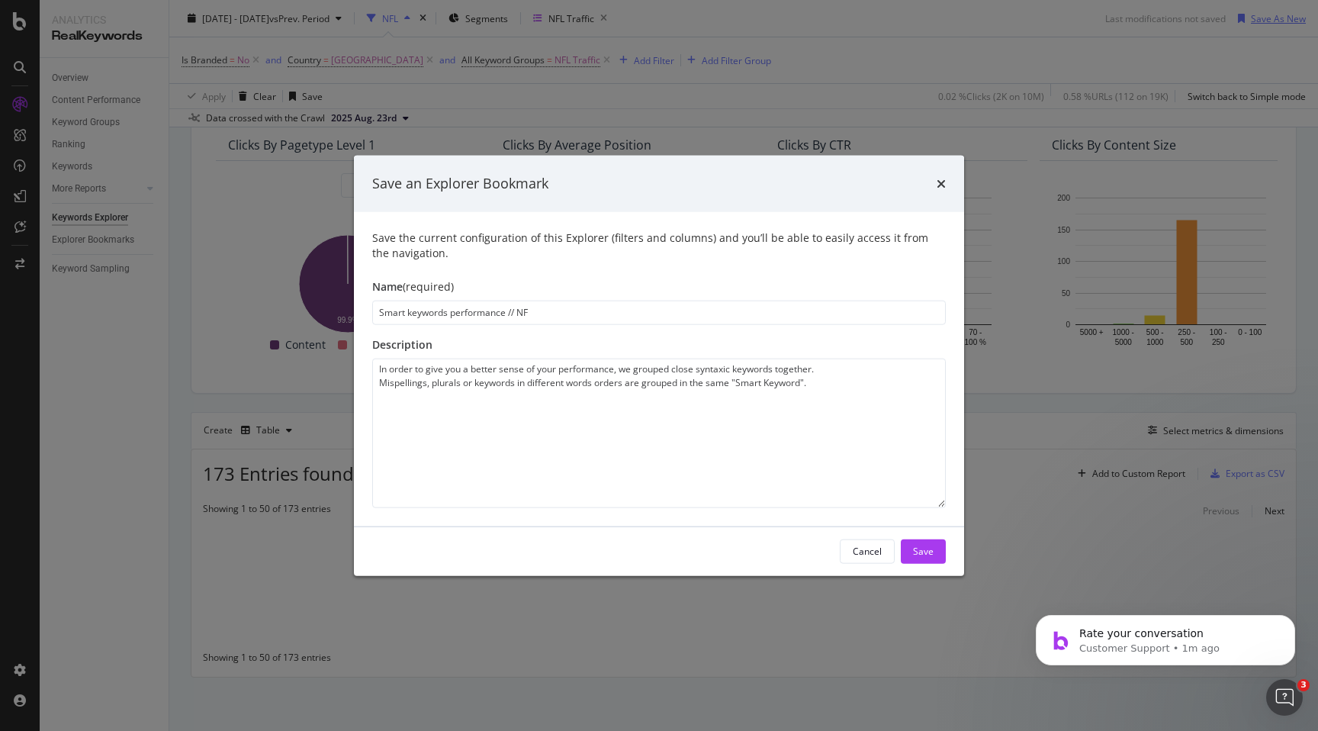
type input "Smart keywords performance // NFL"
type textarea "In order to give you a better sense of your performance, we grouped close synta…"
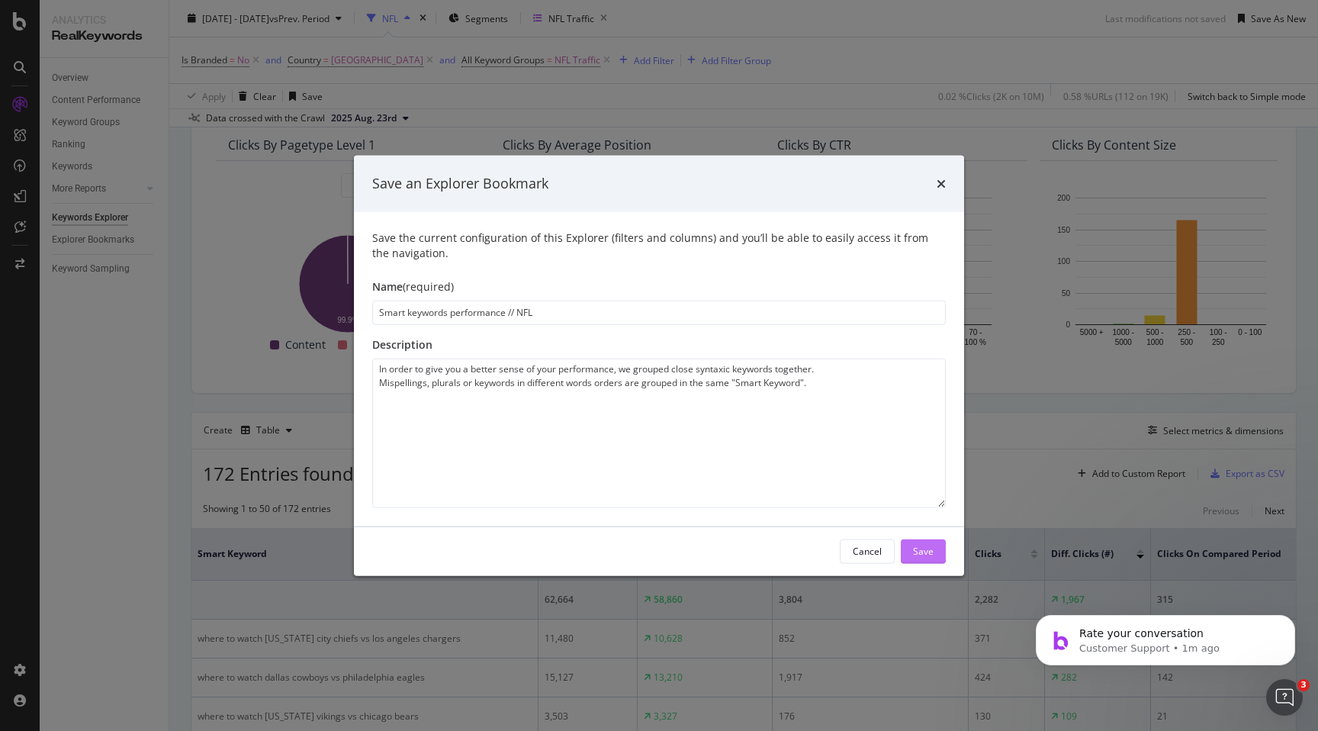
type input "Smart keywords performance // NFL"
click at [924, 551] on div "Save" at bounding box center [923, 551] width 21 height 13
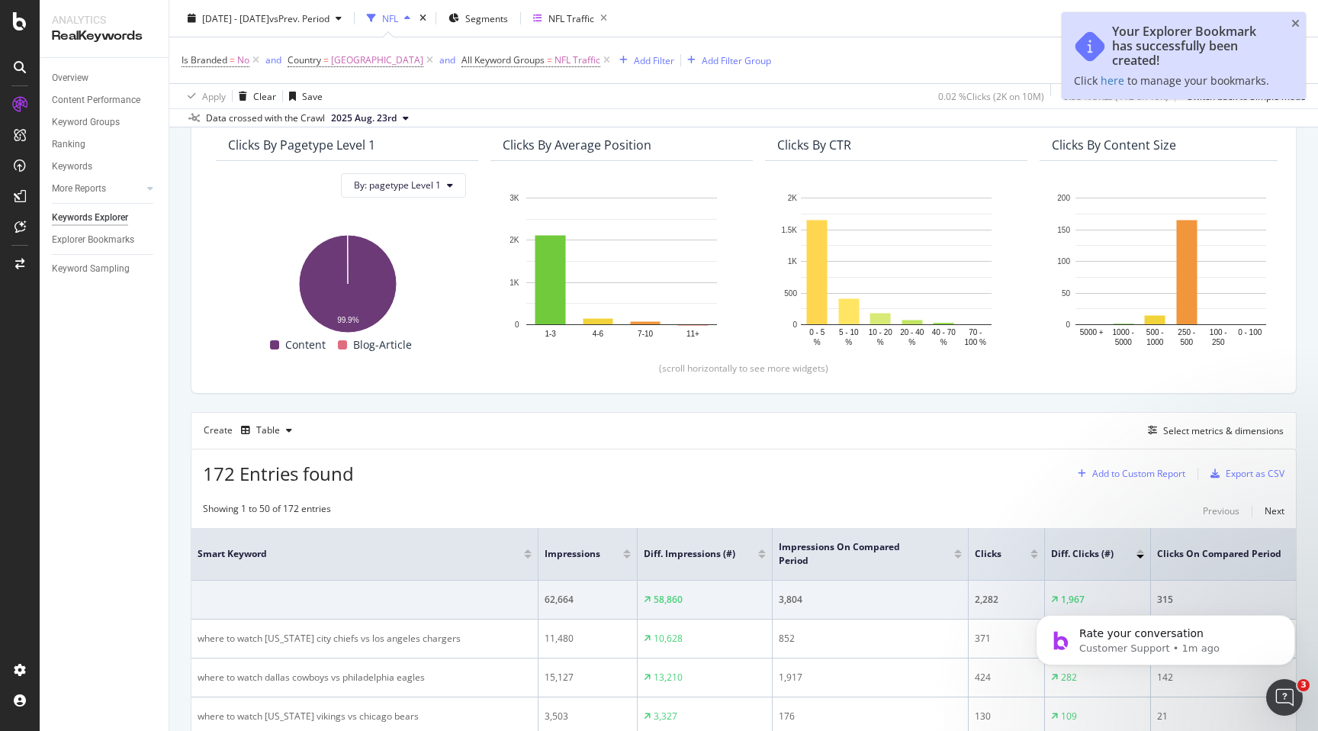
click at [1139, 469] on div "Add to Custom Report" at bounding box center [1138, 473] width 93 height 9
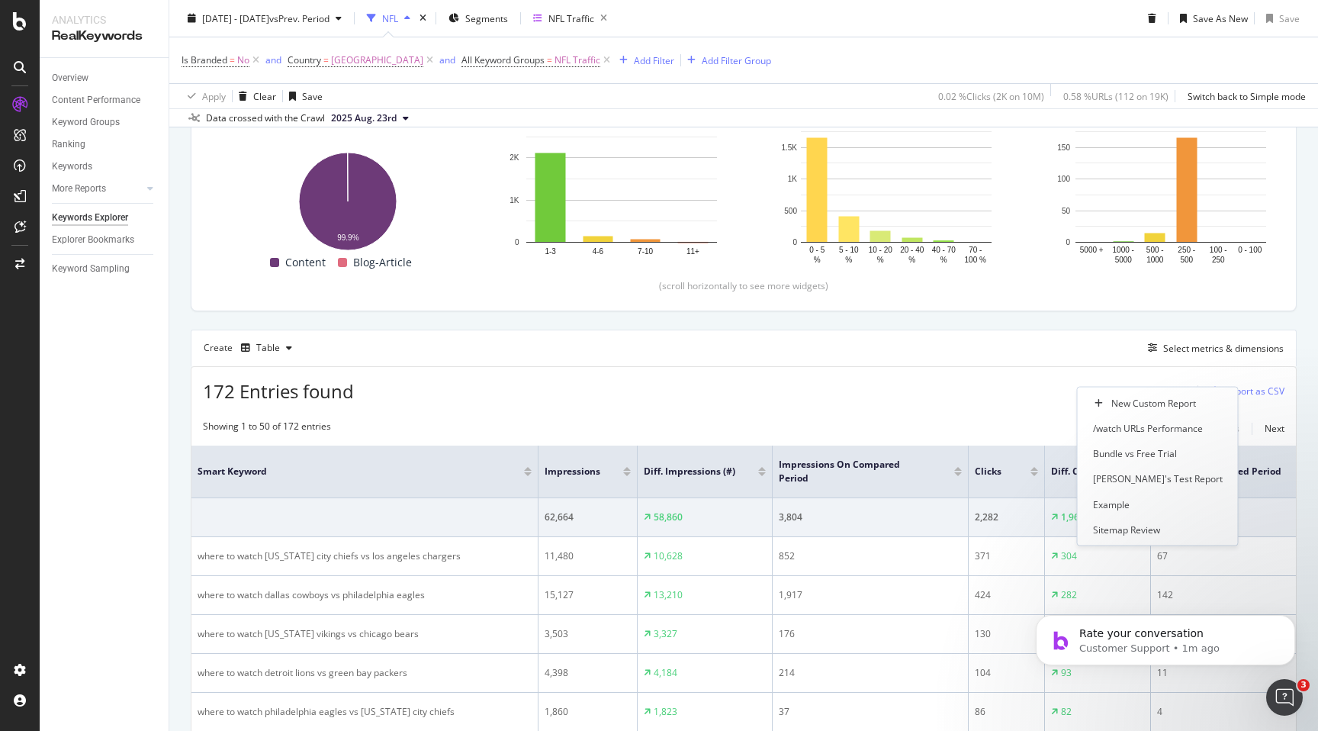
scroll to position [323, 0]
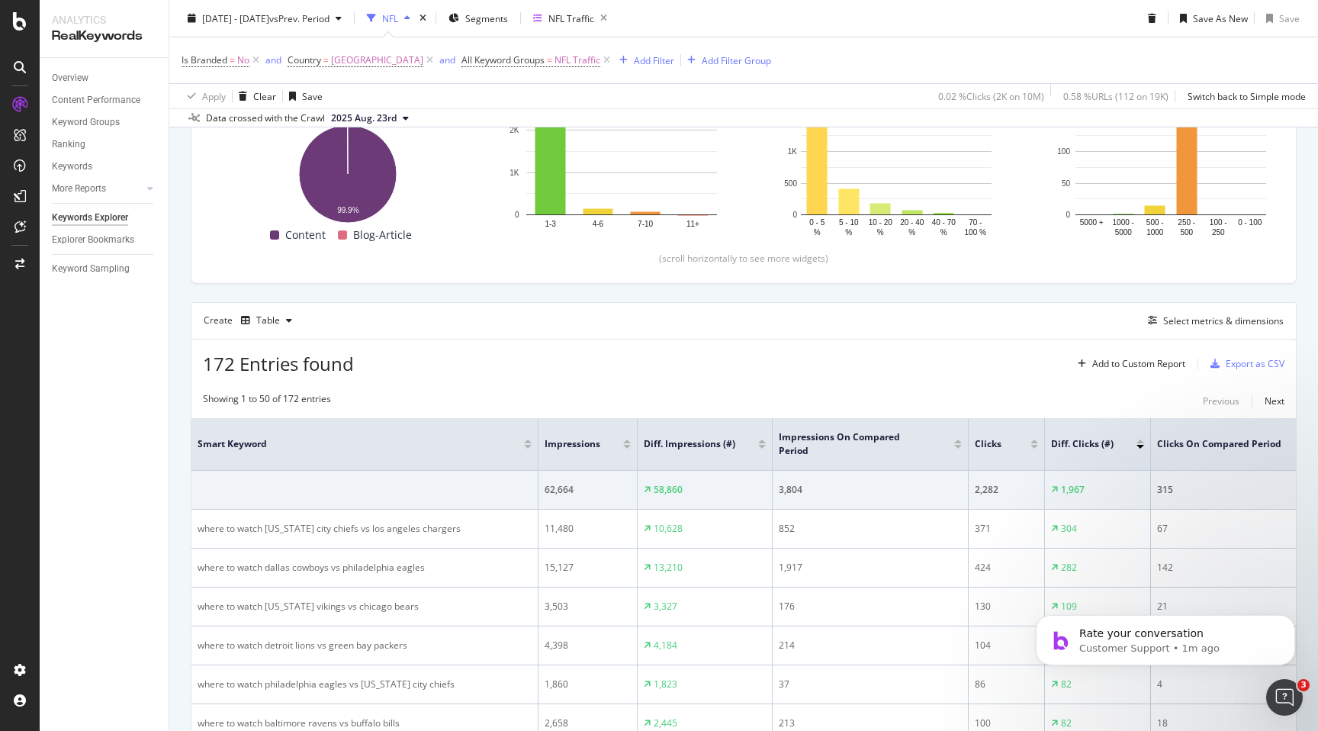
click at [919, 407] on div "Showing 1 to 50 of 172 entries Previous Next" at bounding box center [743, 401] width 1105 height 18
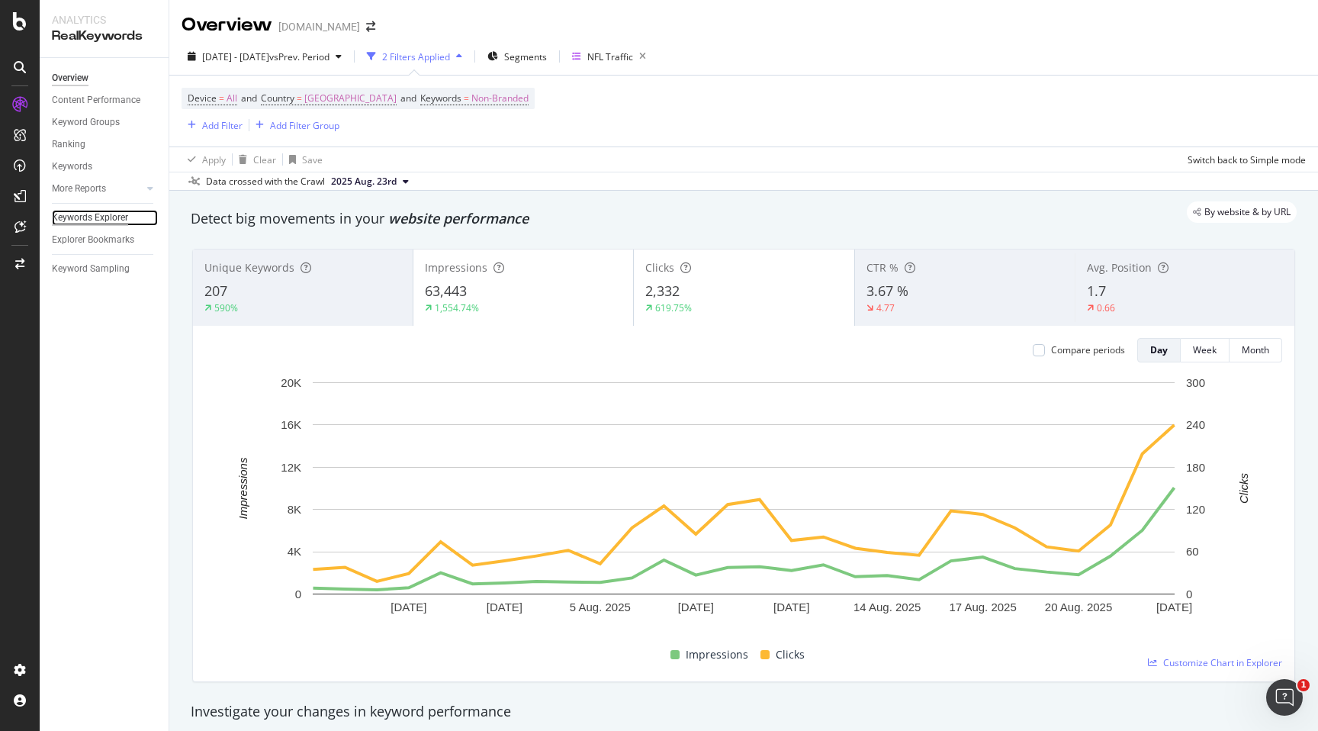
click at [92, 220] on div "Keywords Explorer" at bounding box center [90, 218] width 76 height 16
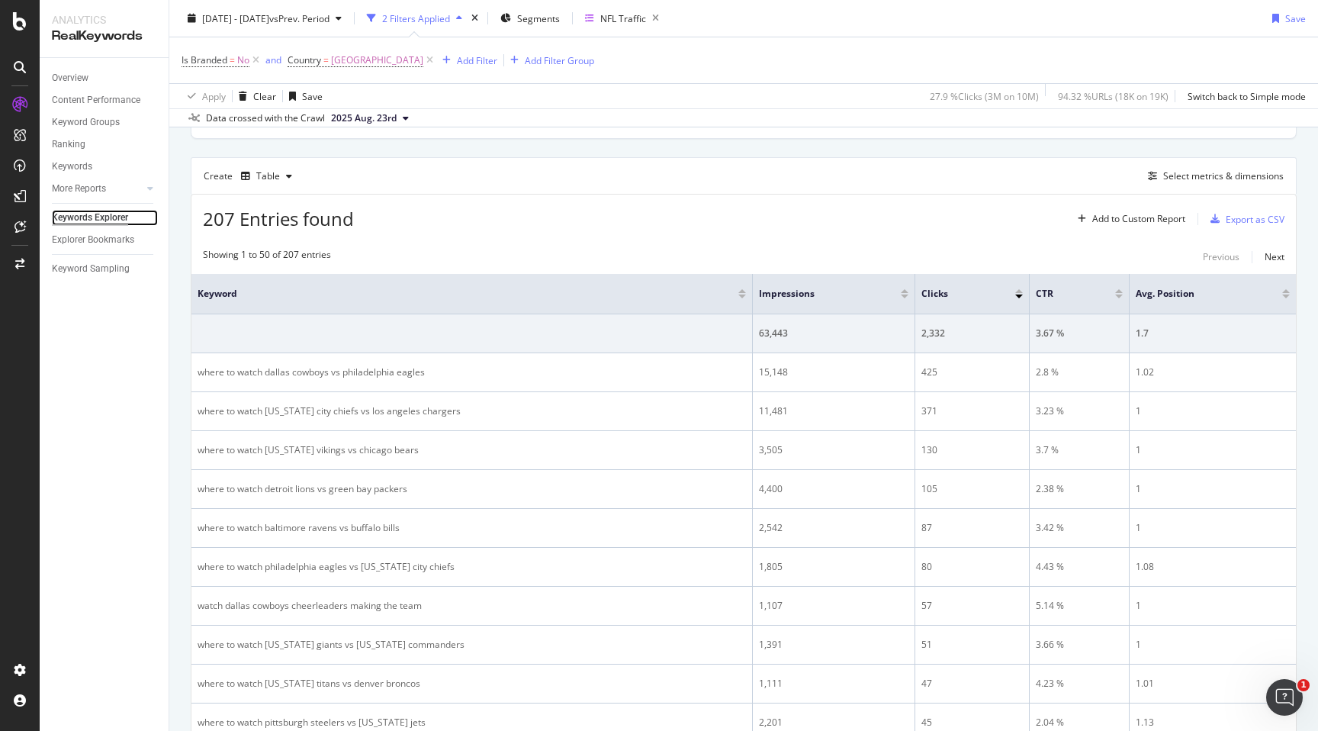
scroll to position [388, 0]
click at [1216, 179] on div "Select metrics & dimensions" at bounding box center [1223, 177] width 121 height 13
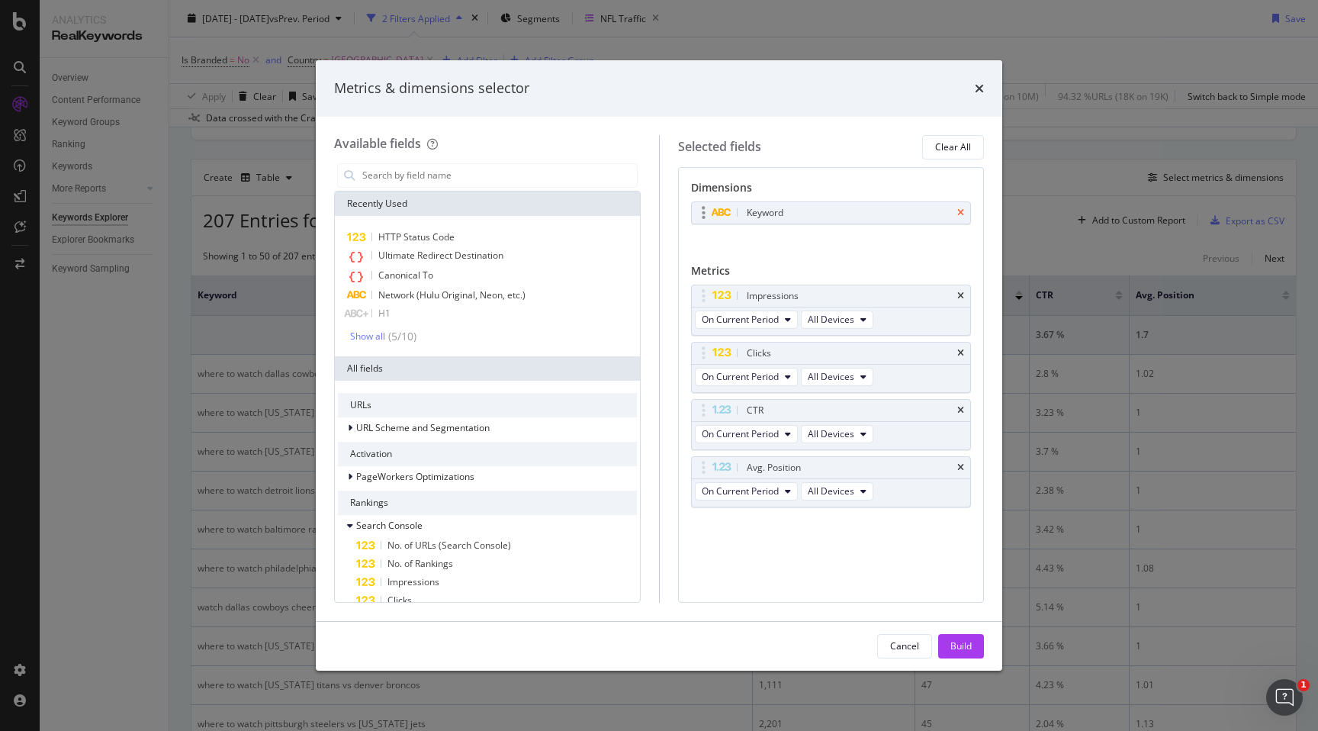
click at [957, 214] on icon "times" at bounding box center [960, 212] width 7 height 9
click at [957, 405] on icon "times" at bounding box center [960, 405] width 7 height 9
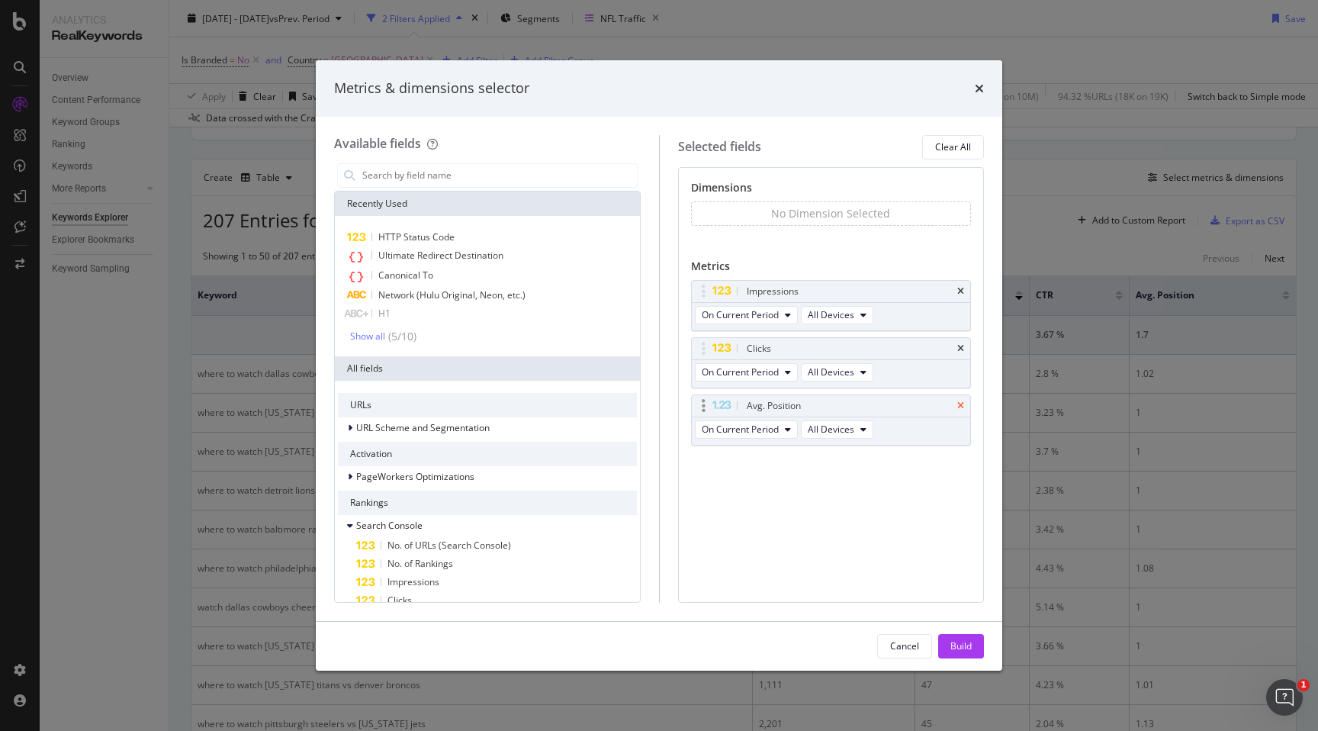
click at [960, 404] on icon "times" at bounding box center [960, 405] width 7 height 9
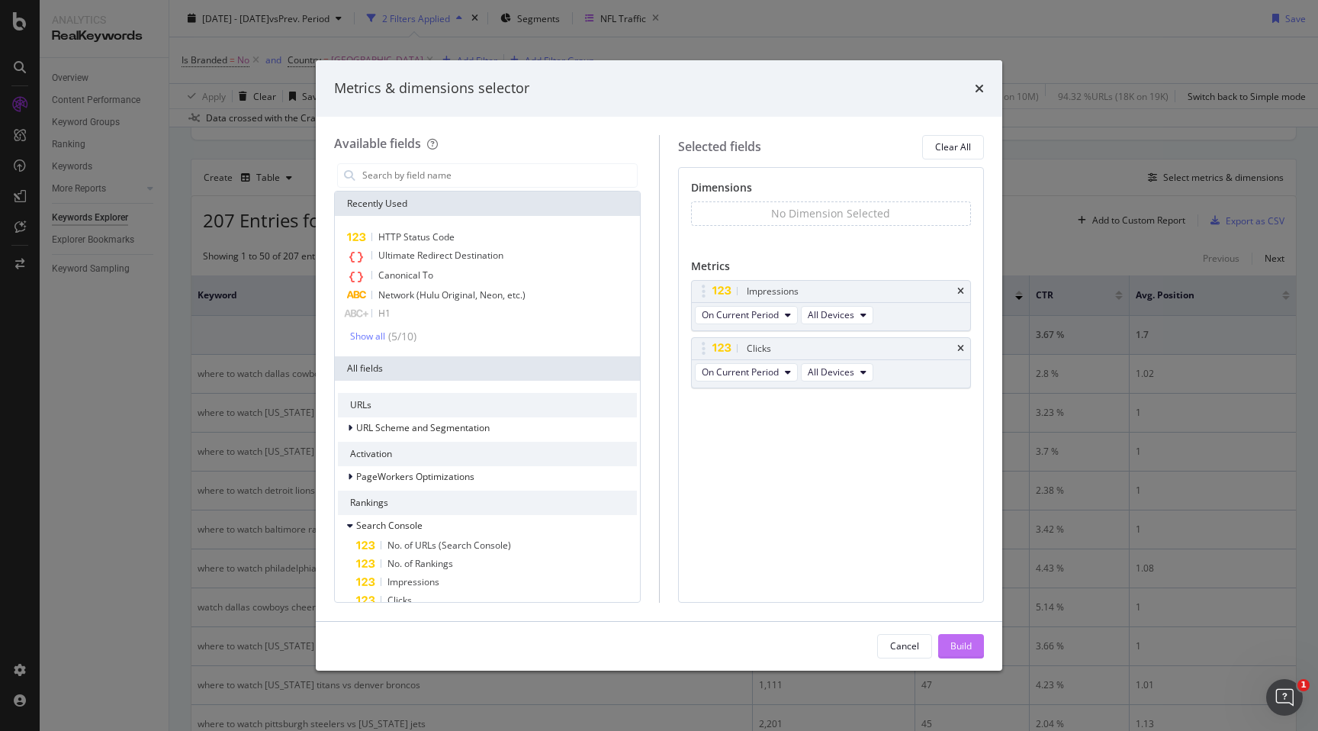
click at [960, 648] on div "Build" at bounding box center [961, 645] width 21 height 13
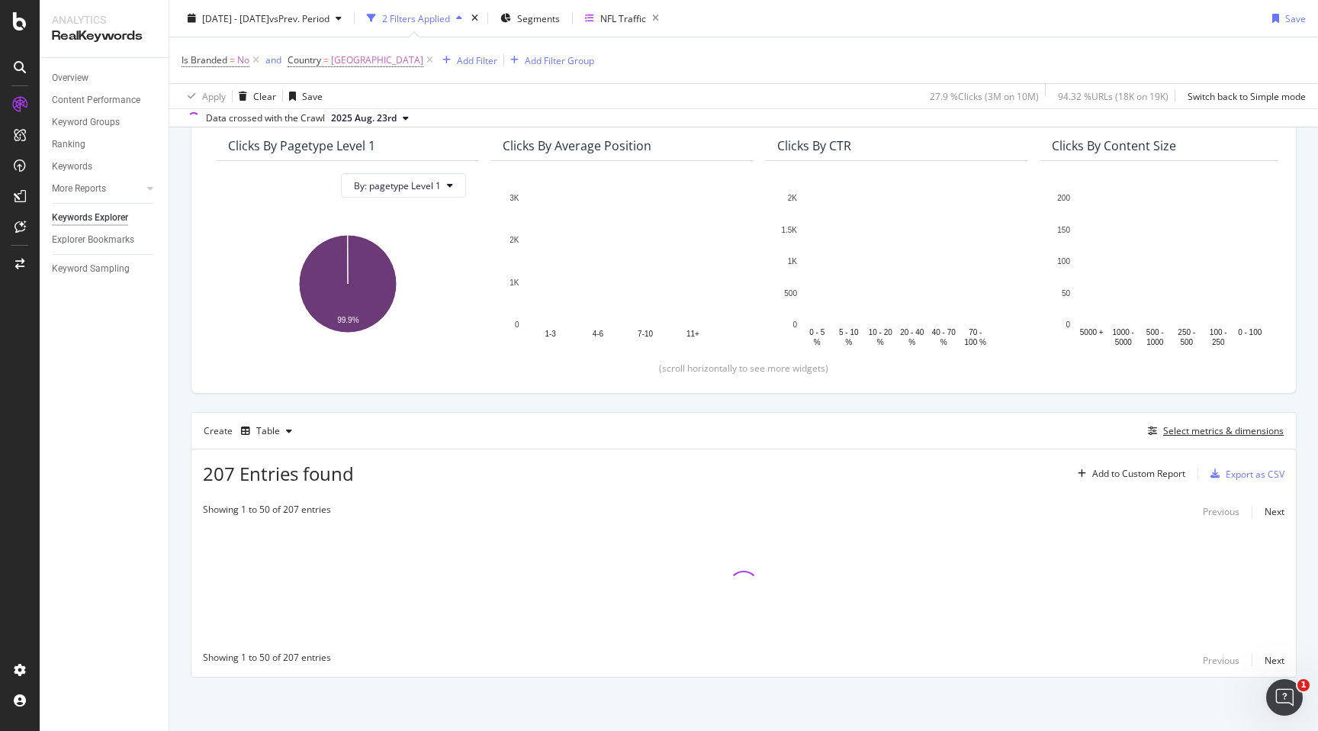
scroll to position [135, 0]
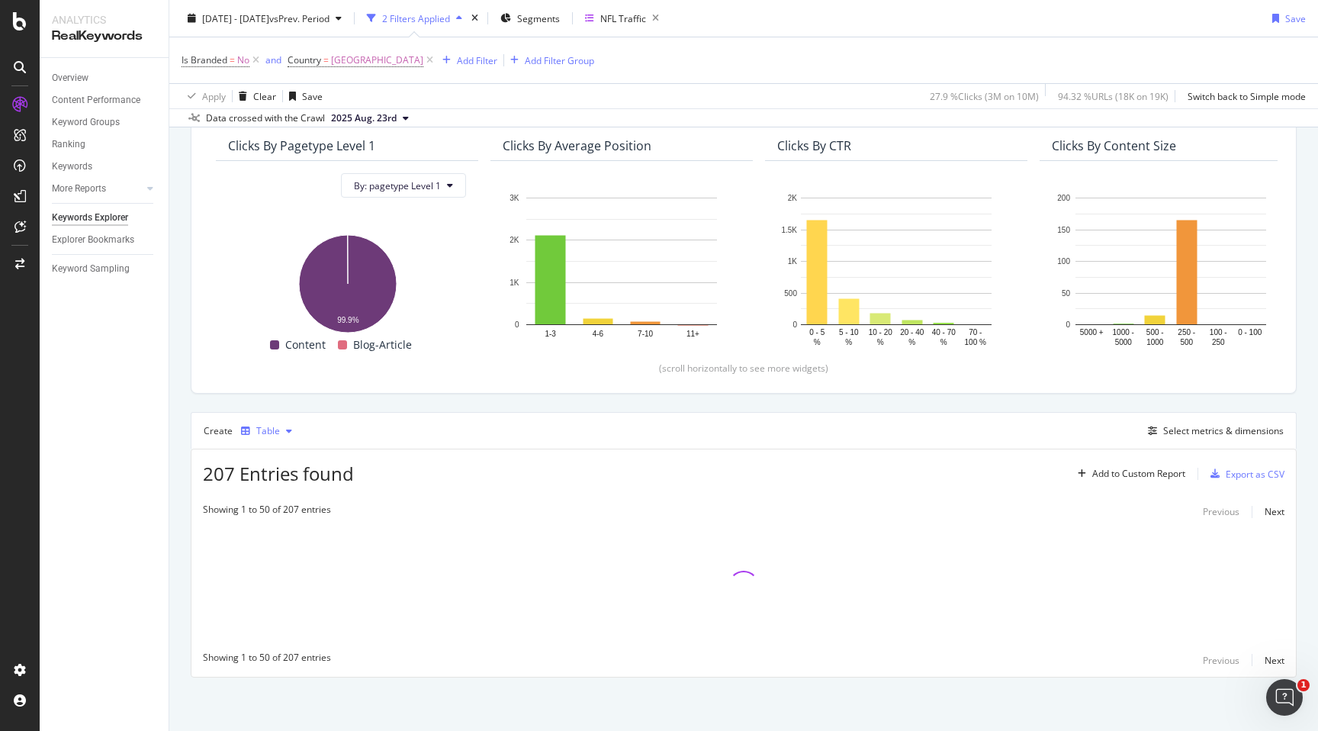
click at [288, 432] on icon "button" at bounding box center [289, 430] width 6 height 9
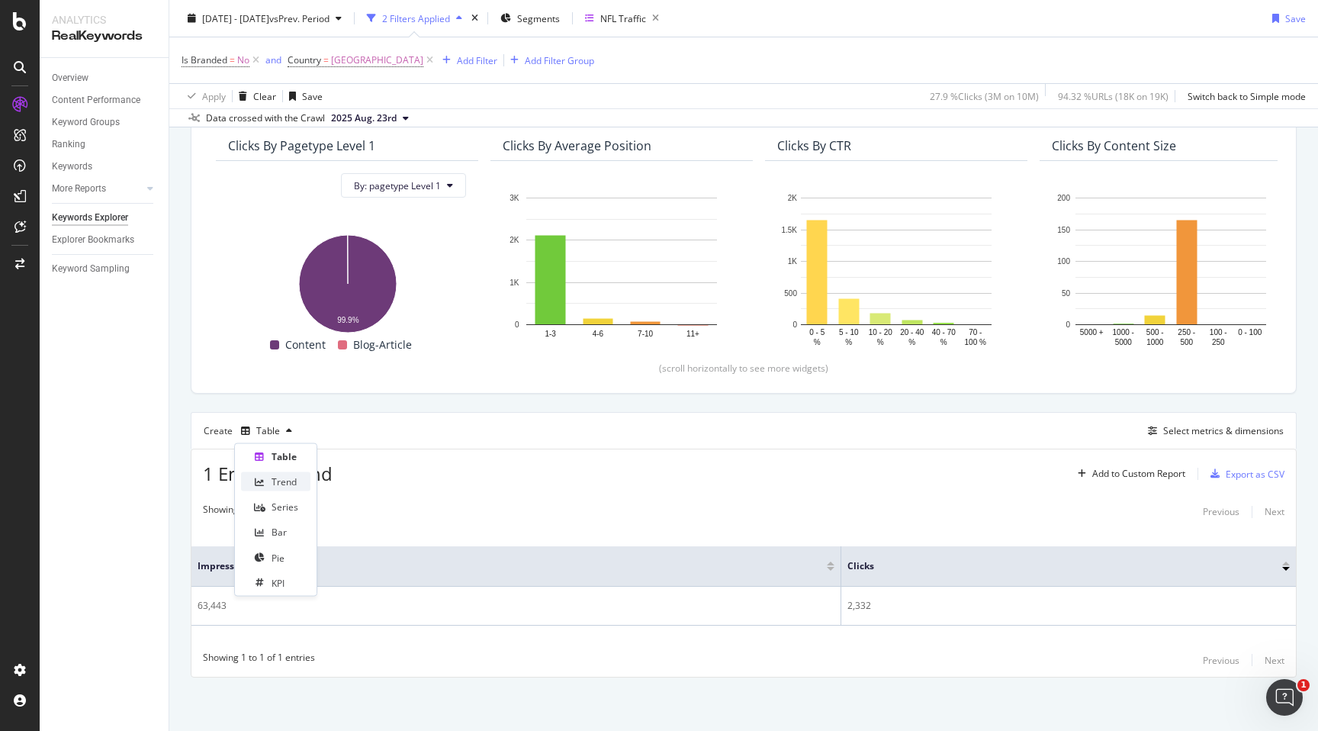
click at [293, 481] on div "Trend" at bounding box center [284, 481] width 25 height 13
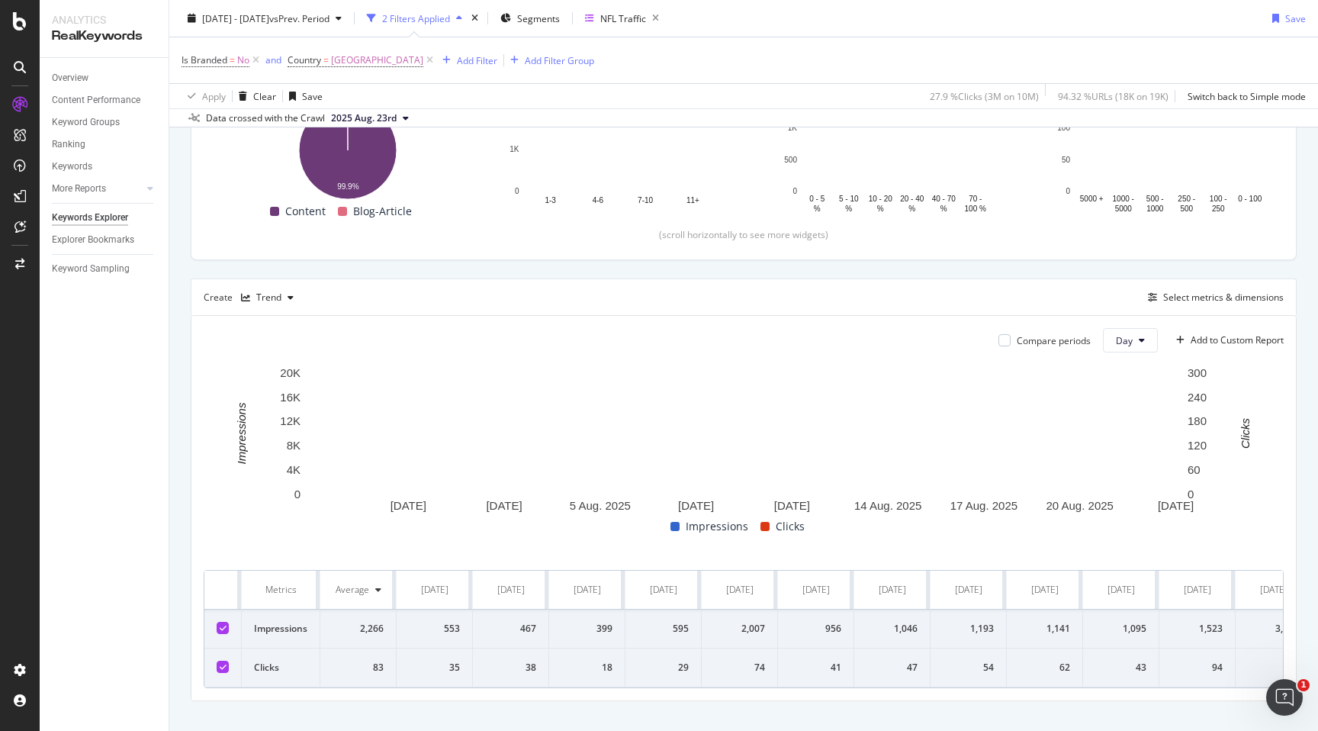
scroll to position [292, 0]
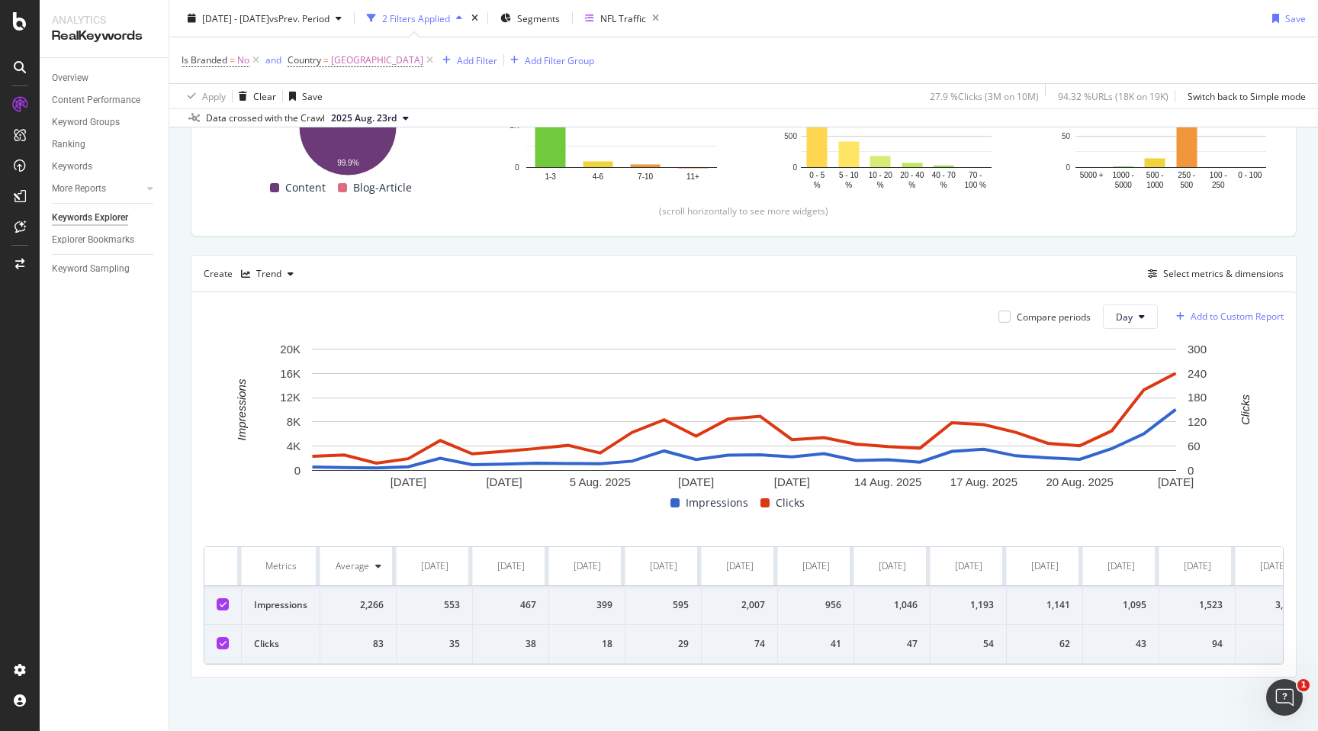
click at [1237, 312] on div "Add to Custom Report" at bounding box center [1237, 316] width 93 height 9
click at [1220, 349] on div "New Custom Report" at bounding box center [1205, 345] width 85 height 13
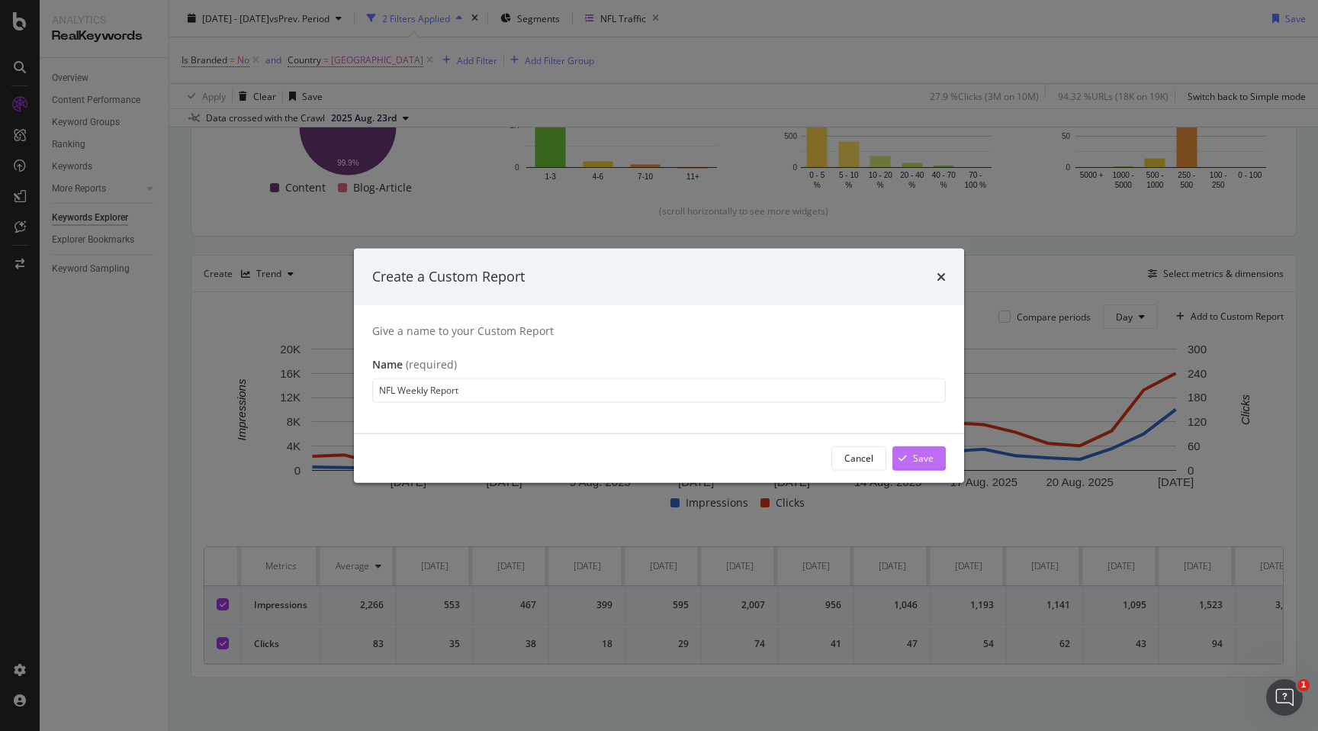
type input "NFL Weekly Report"
click at [919, 458] on div "Save" at bounding box center [923, 458] width 21 height 13
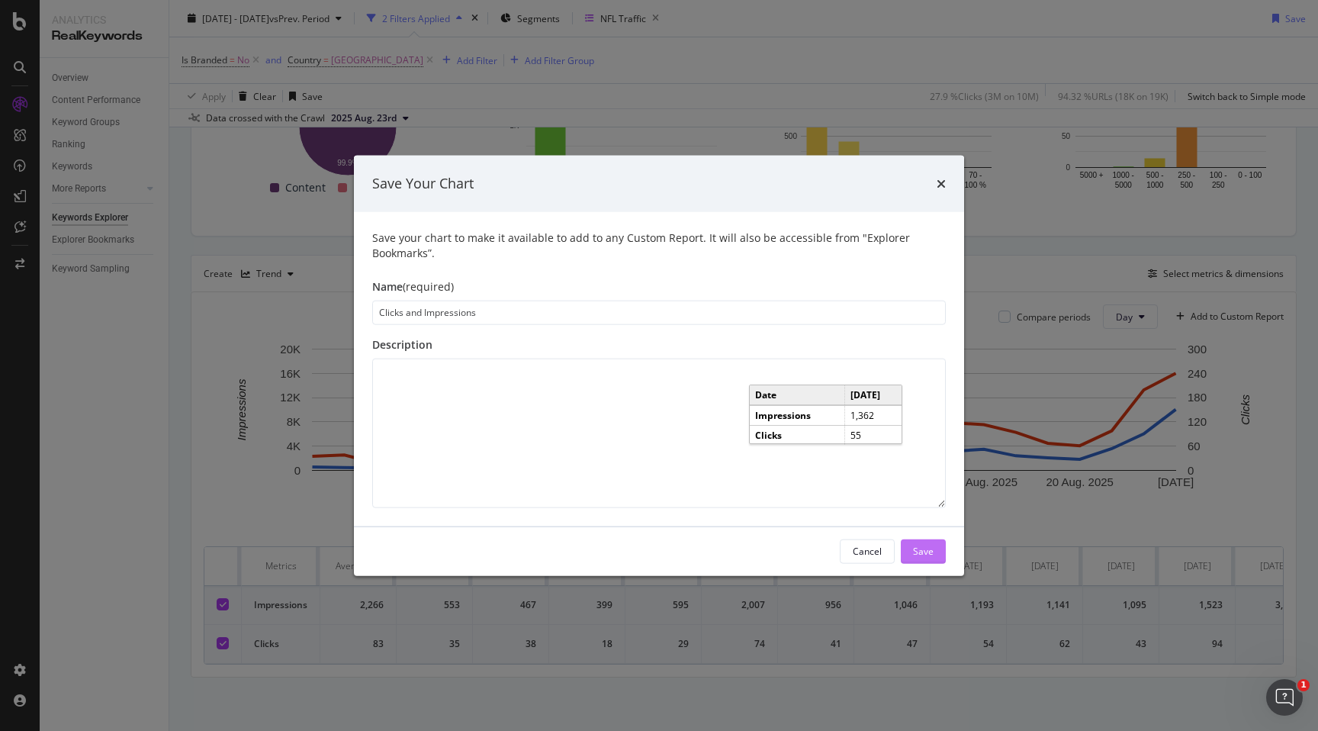
type input "Clicks and Impressions"
click at [927, 549] on div "Save" at bounding box center [923, 551] width 21 height 13
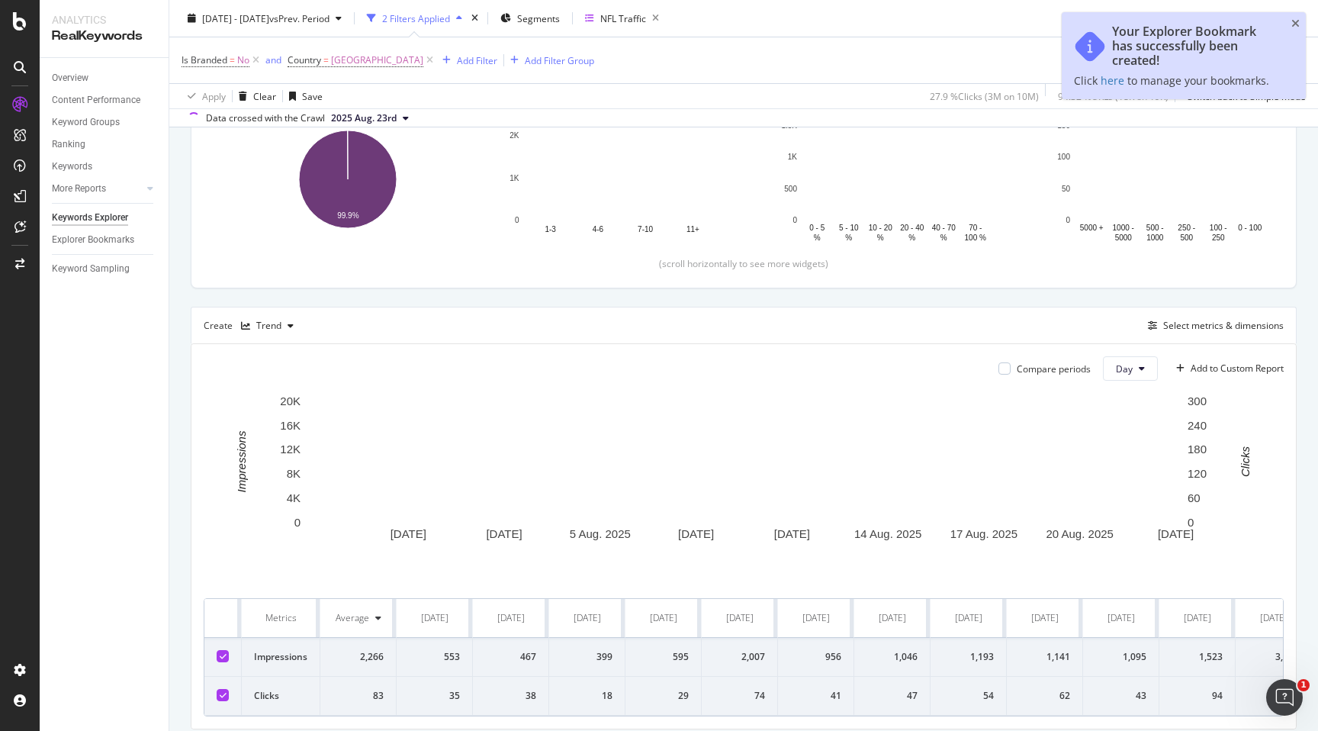
scroll to position [345, 0]
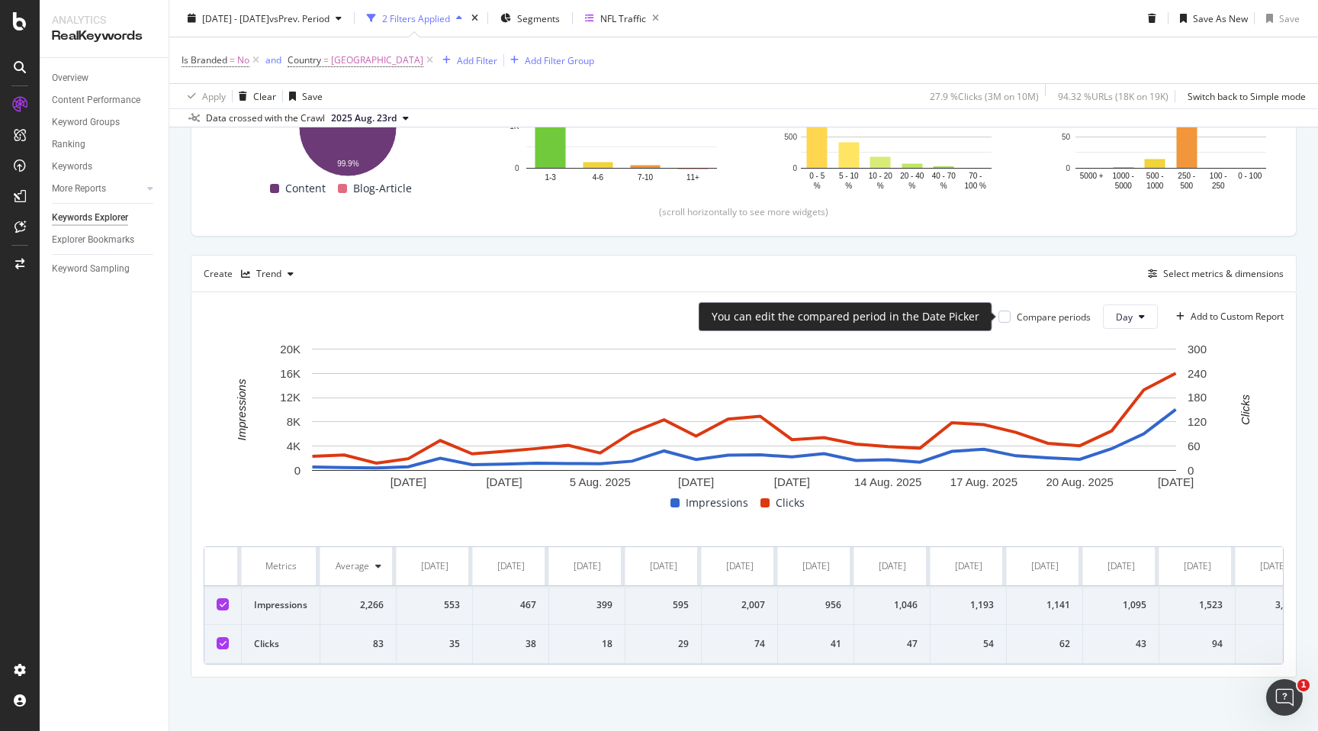
click at [1011, 317] on div "Compare periods" at bounding box center [1045, 316] width 92 height 13
click at [1002, 317] on div at bounding box center [1005, 316] width 12 height 12
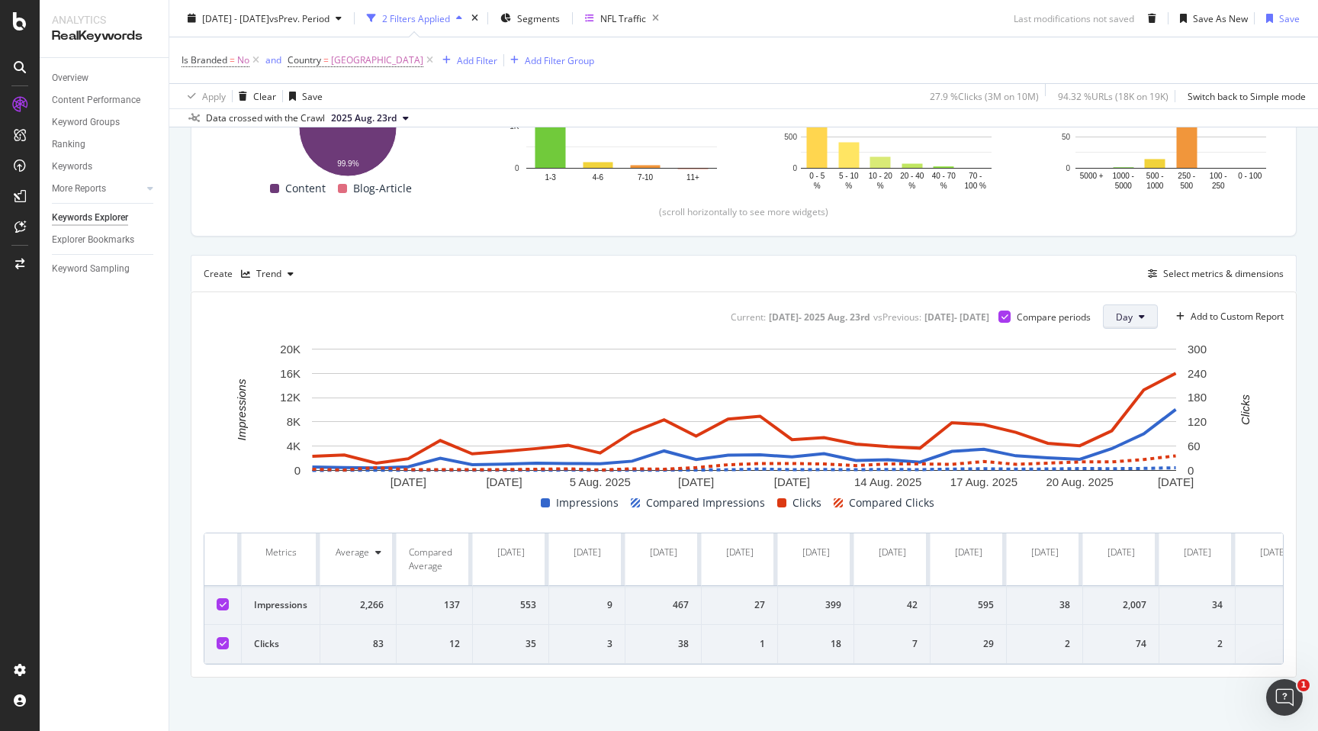
click at [1144, 313] on icon at bounding box center [1142, 316] width 6 height 9
click at [1127, 375] on span "Week" at bounding box center [1129, 375] width 27 height 14
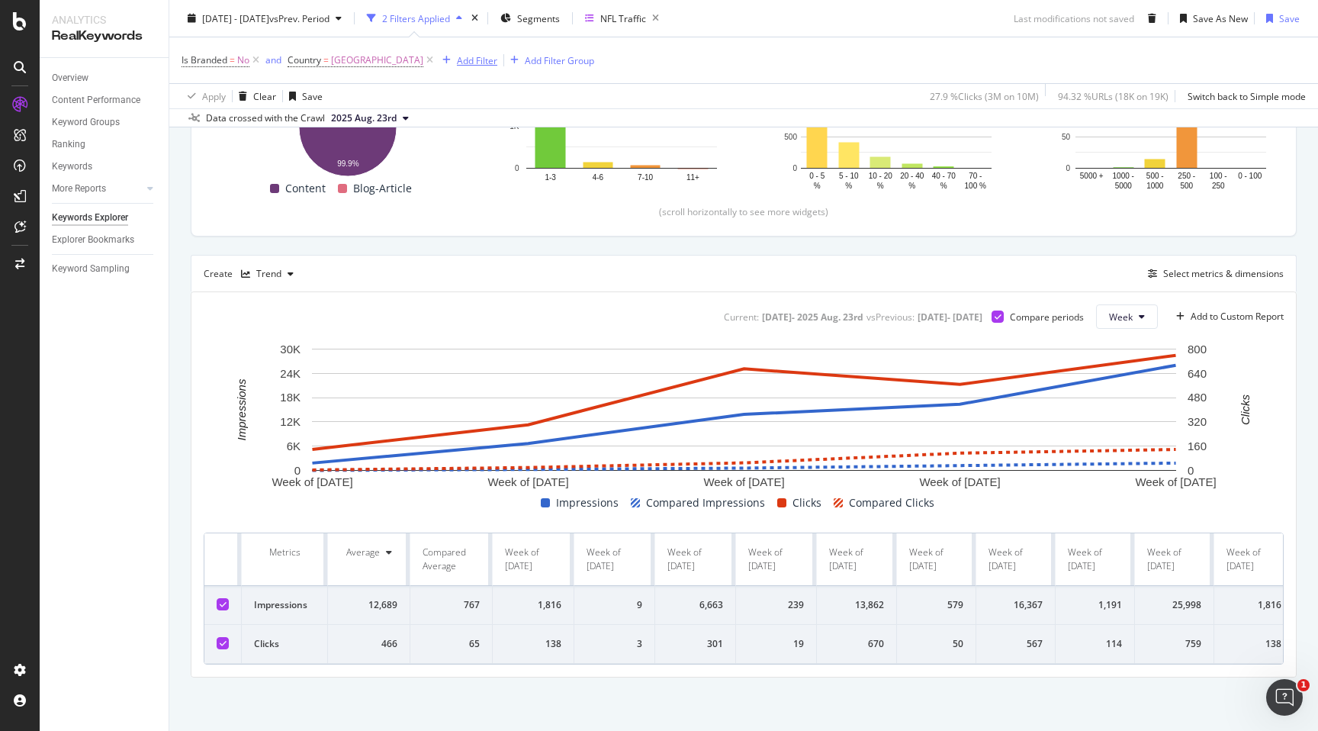
click at [481, 61] on div "Add Filter" at bounding box center [477, 59] width 40 height 13
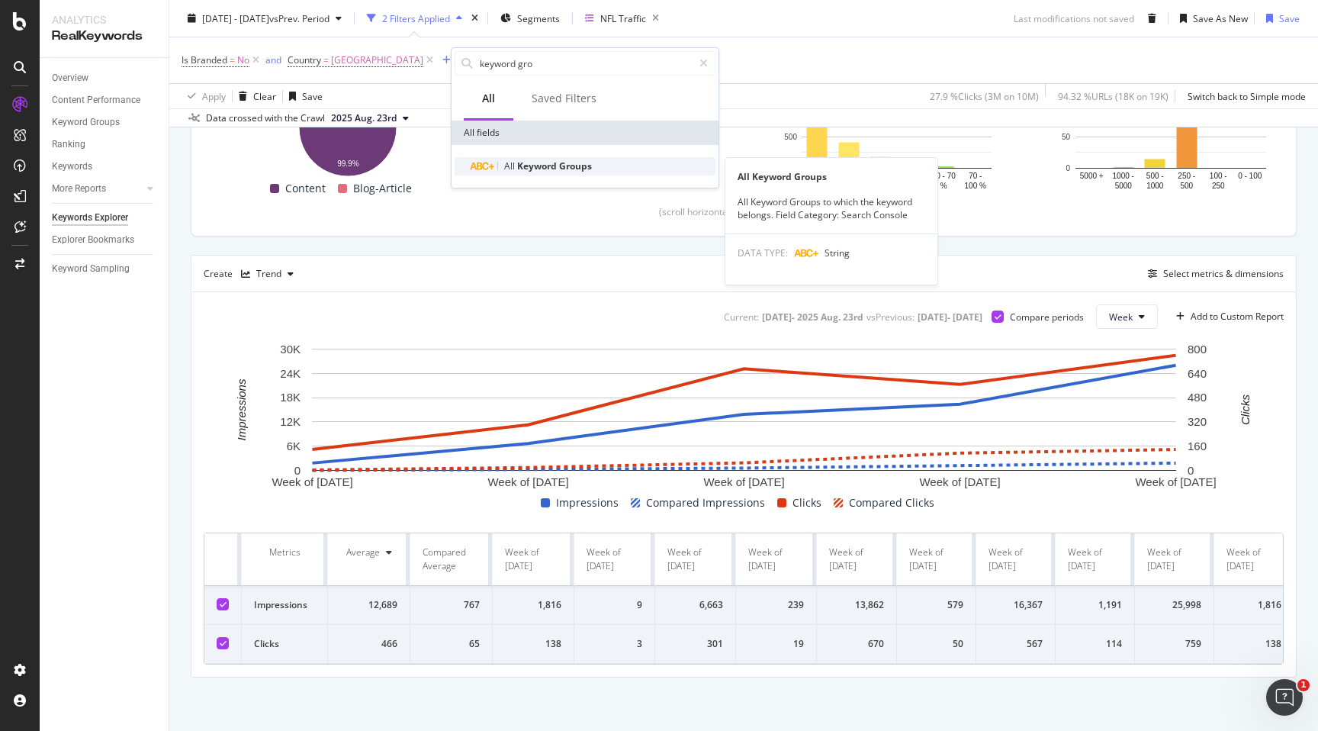
type input "keyword gro"
click at [551, 164] on span "Keyword" at bounding box center [538, 165] width 42 height 13
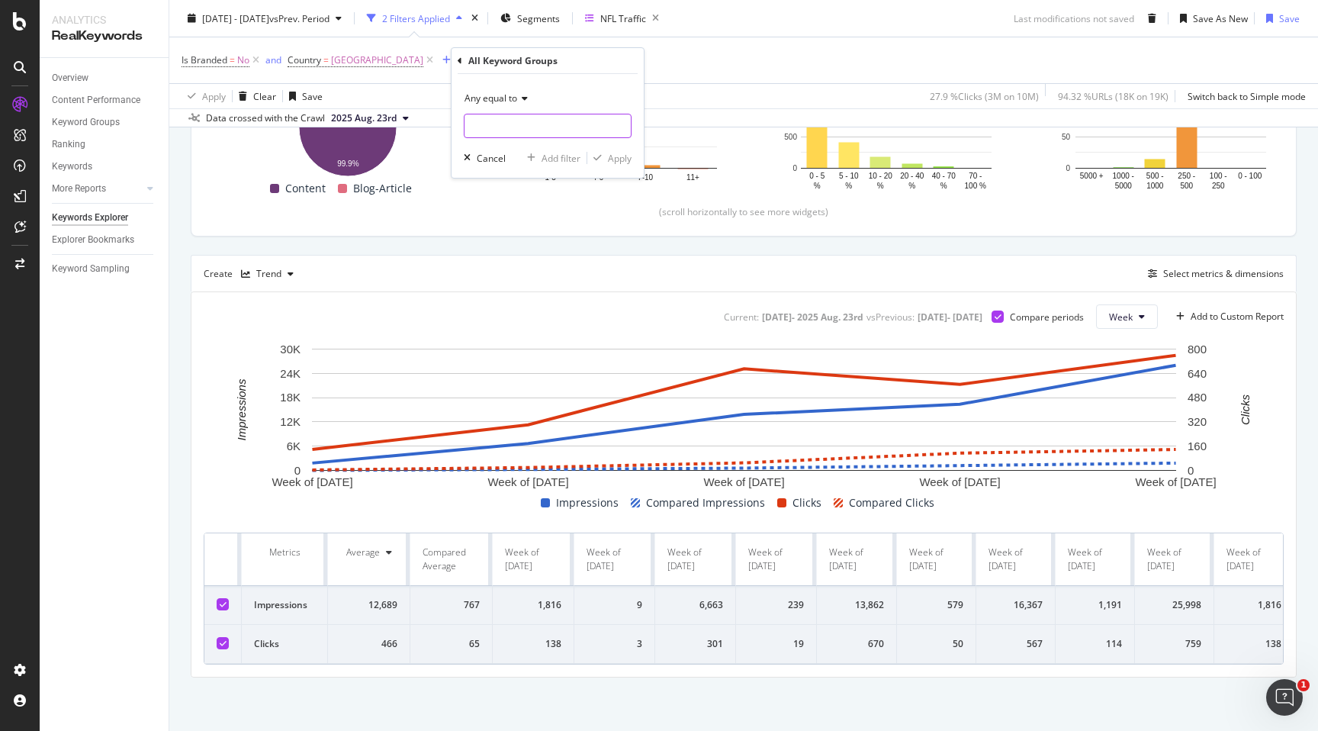
click at [544, 121] on input "text" at bounding box center [548, 126] width 166 height 24
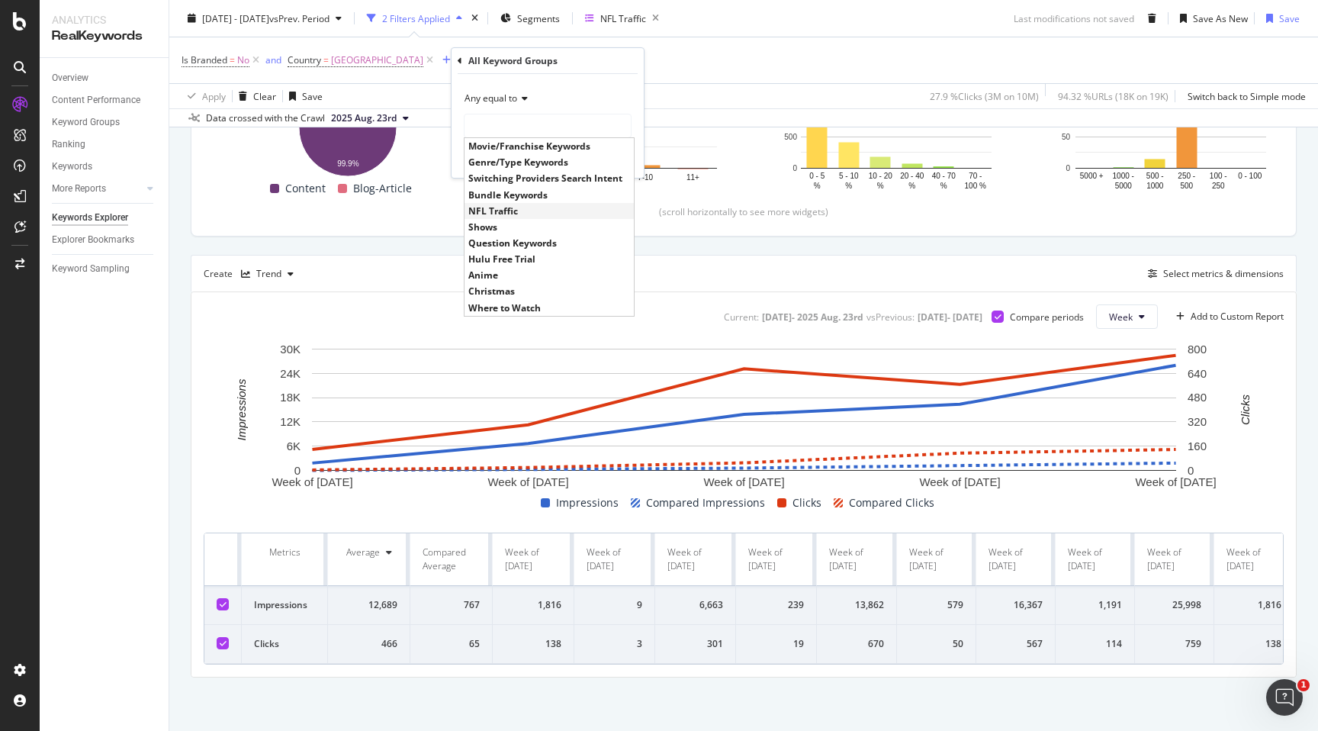
click at [526, 208] on span "NFL Traffic" at bounding box center [549, 210] width 162 height 13
type input "NFL Traffic"
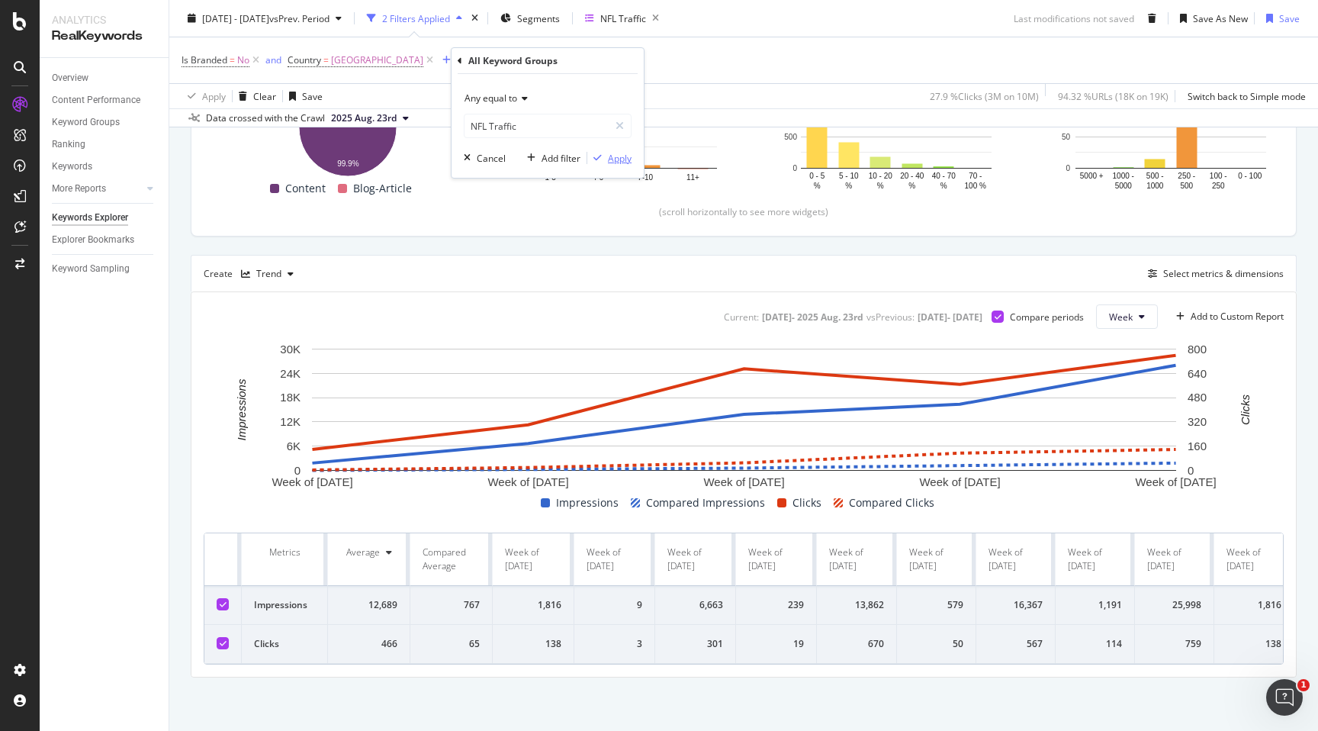
click at [623, 156] on div "Apply" at bounding box center [620, 158] width 24 height 13
click at [1279, 18] on div "Save" at bounding box center [1289, 17] width 21 height 13
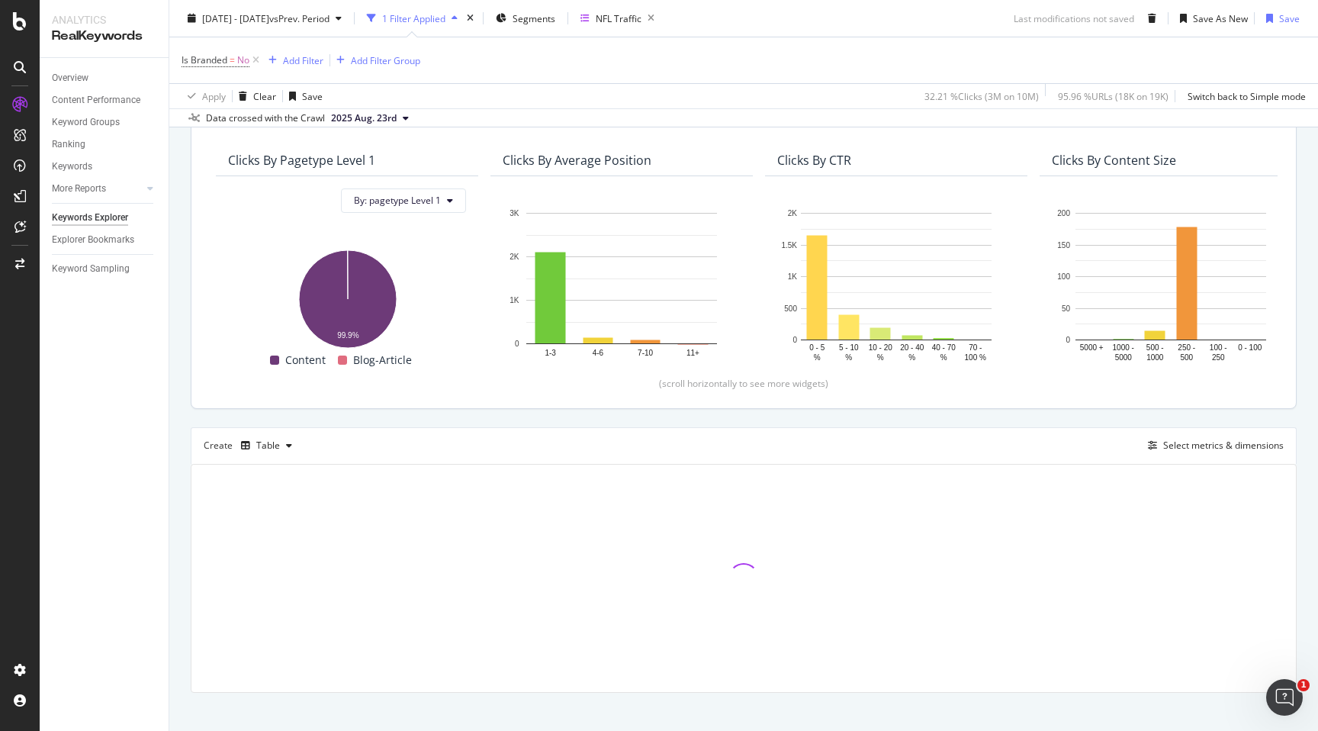
scroll to position [201, 0]
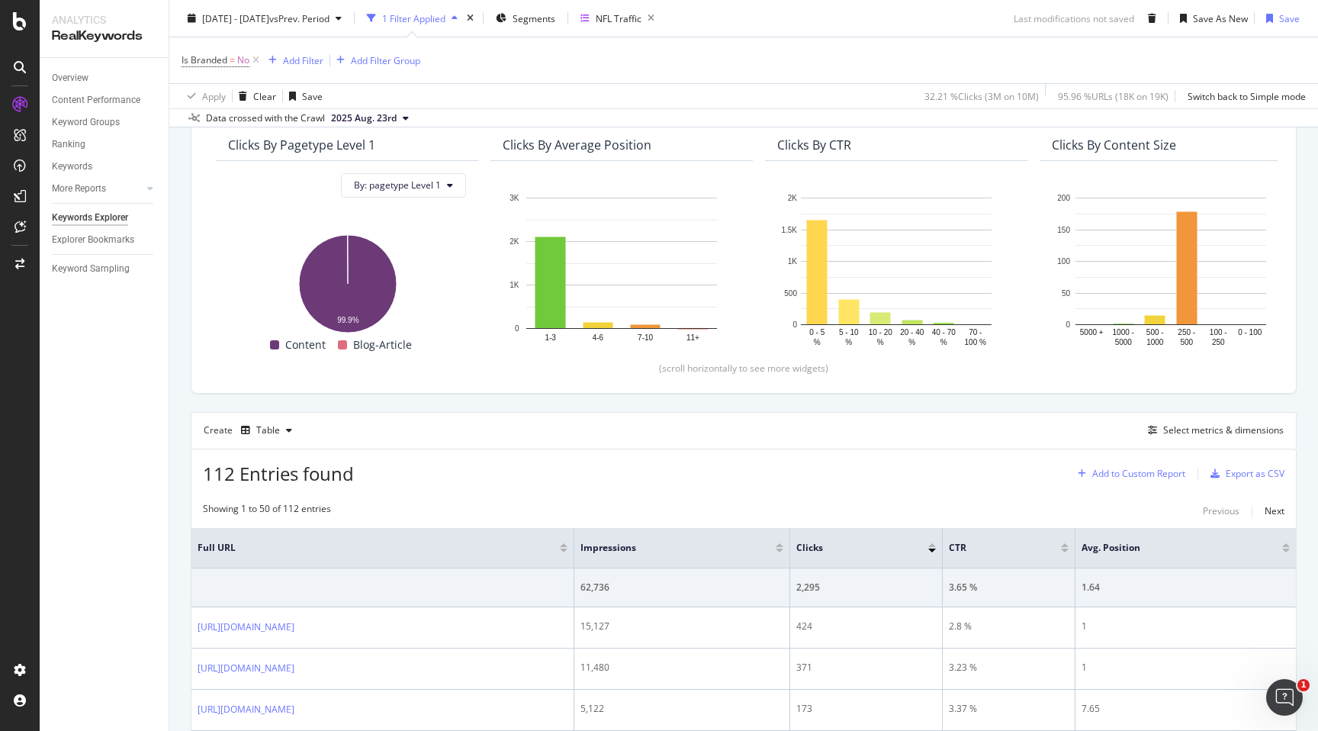
click at [1136, 477] on div "Add to Custom Report" at bounding box center [1138, 473] width 93 height 9
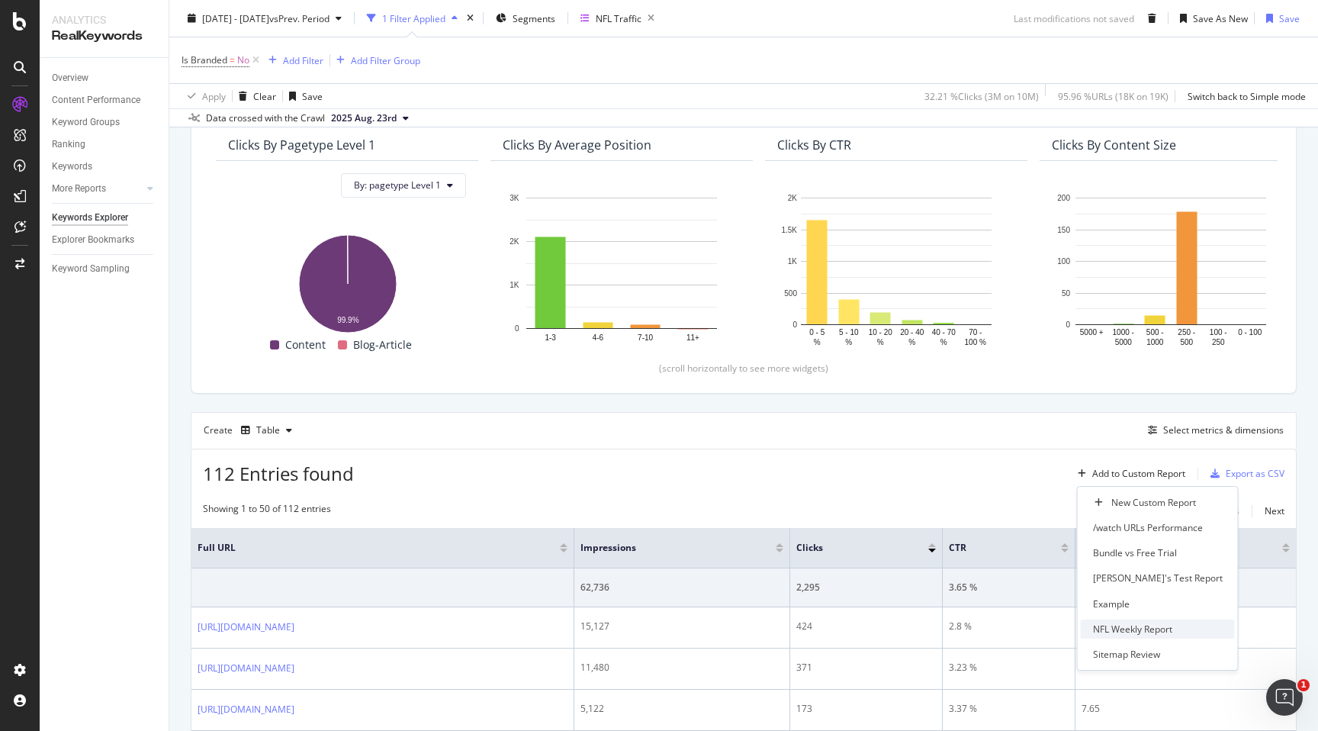
click at [1135, 628] on div "NFL Weekly Report" at bounding box center [1132, 629] width 79 height 13
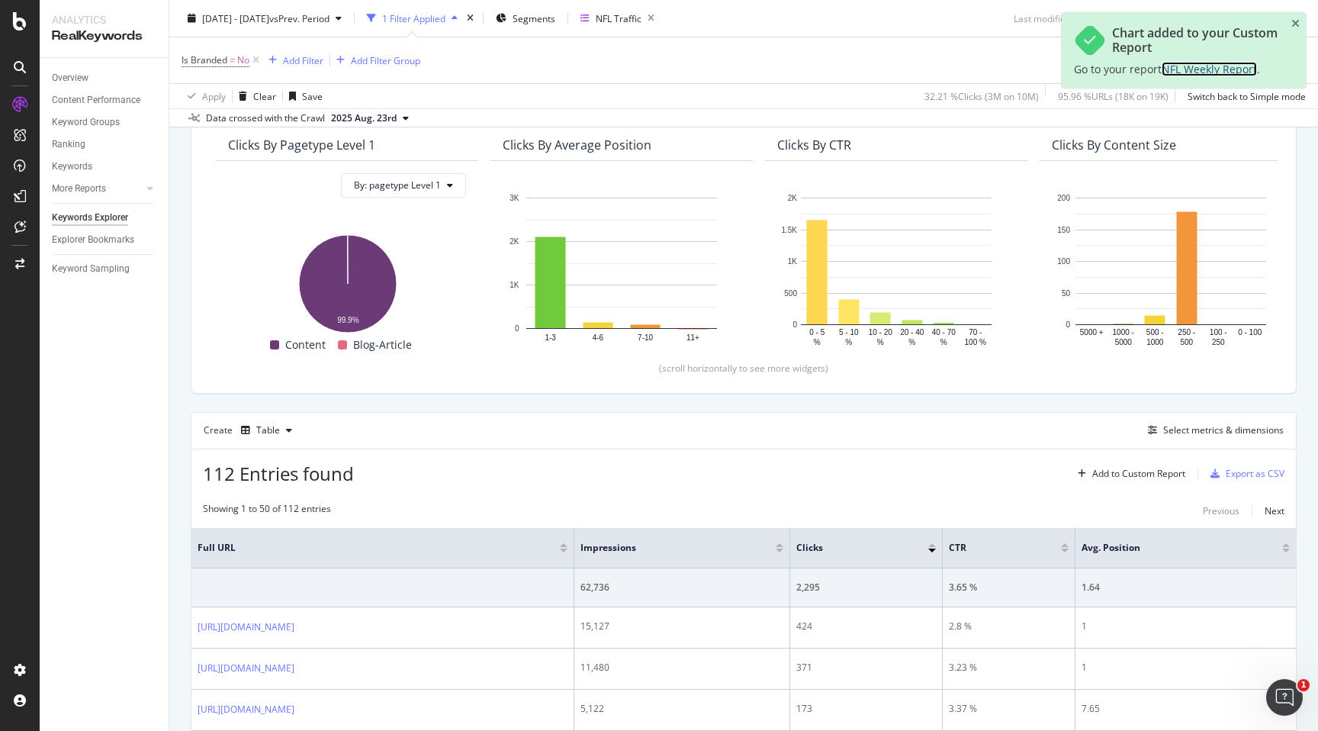
click at [1189, 69] on span "NFL Weekly Report" at bounding box center [1209, 69] width 95 height 14
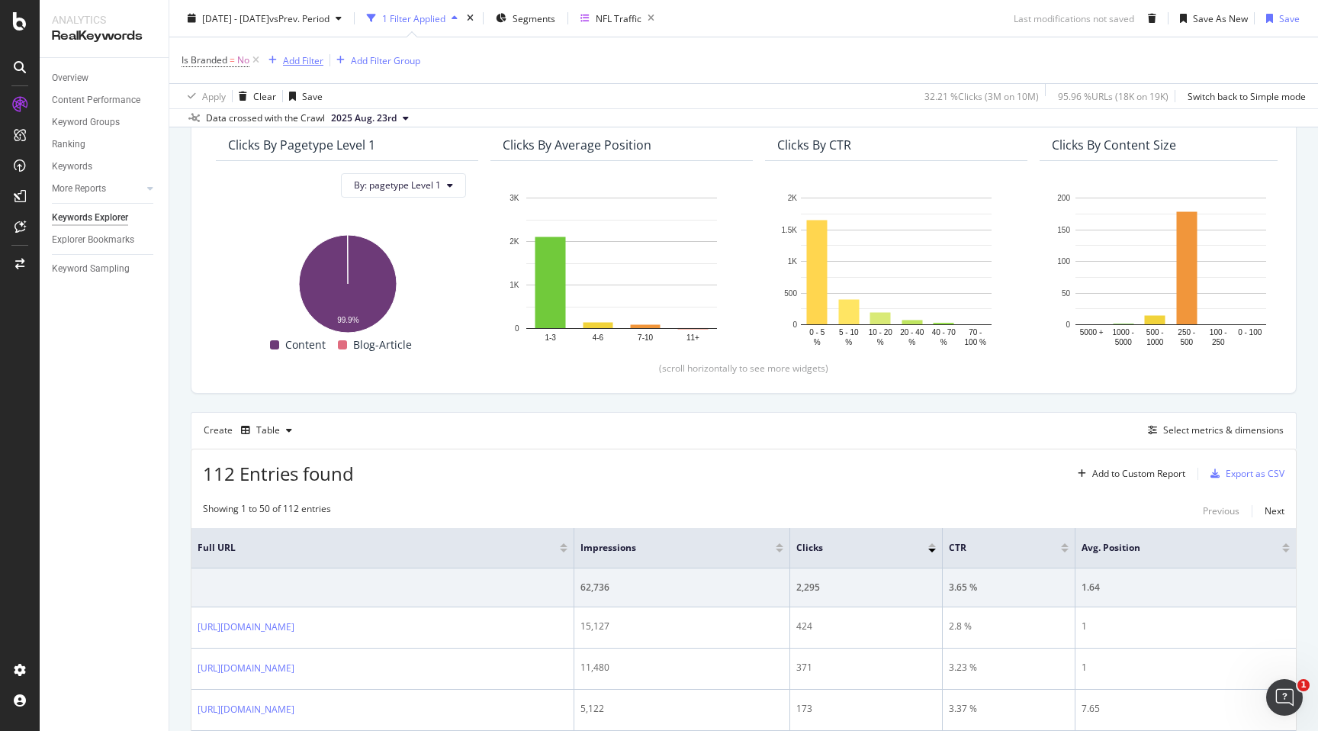
click at [304, 64] on div "Add Filter" at bounding box center [303, 59] width 40 height 13
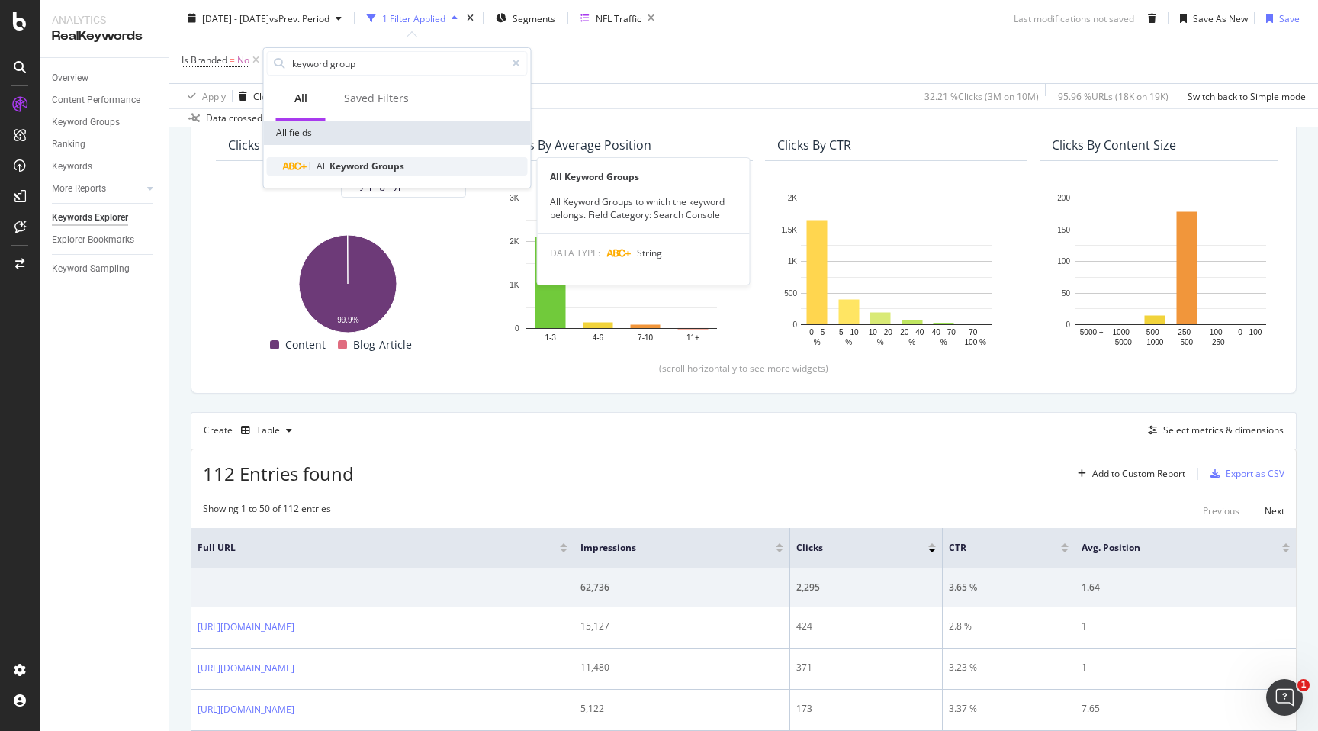
type input "keyword group"
click at [386, 168] on span "Groups" at bounding box center [388, 165] width 33 height 13
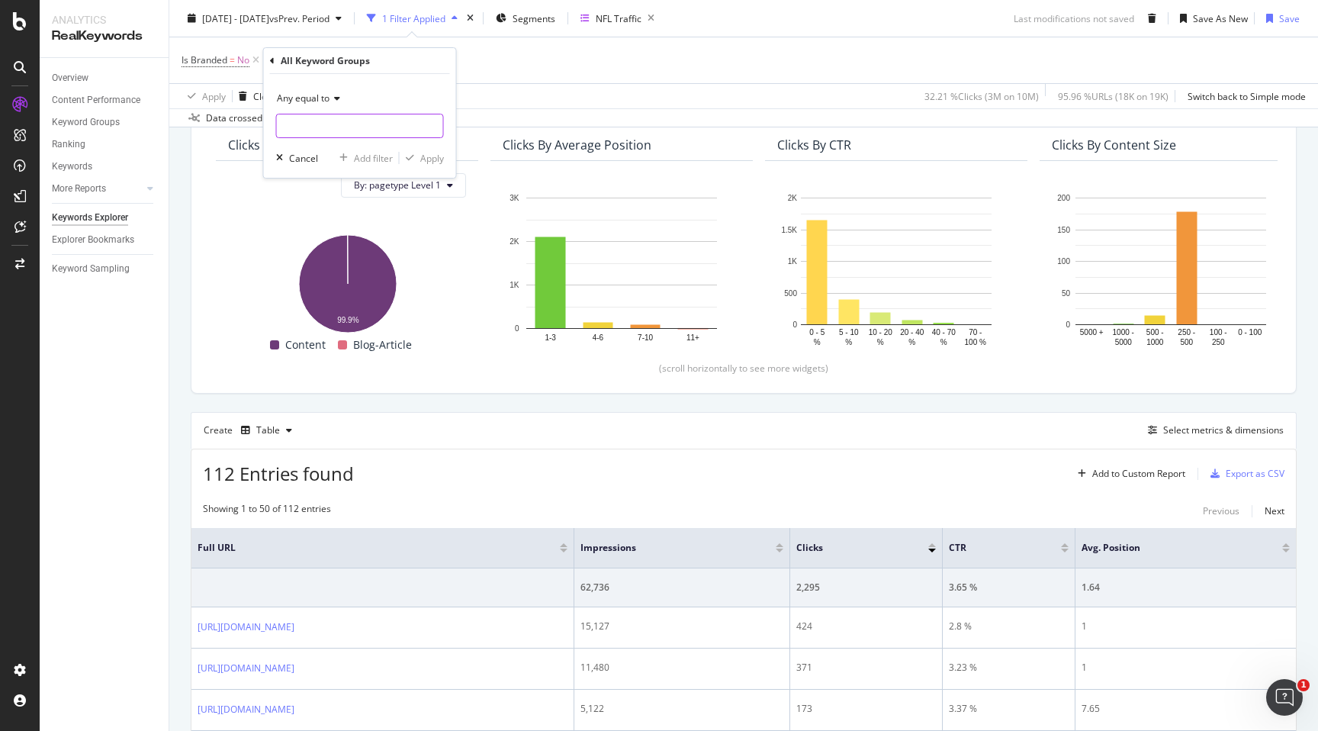
click at [336, 131] on input "text" at bounding box center [360, 126] width 166 height 24
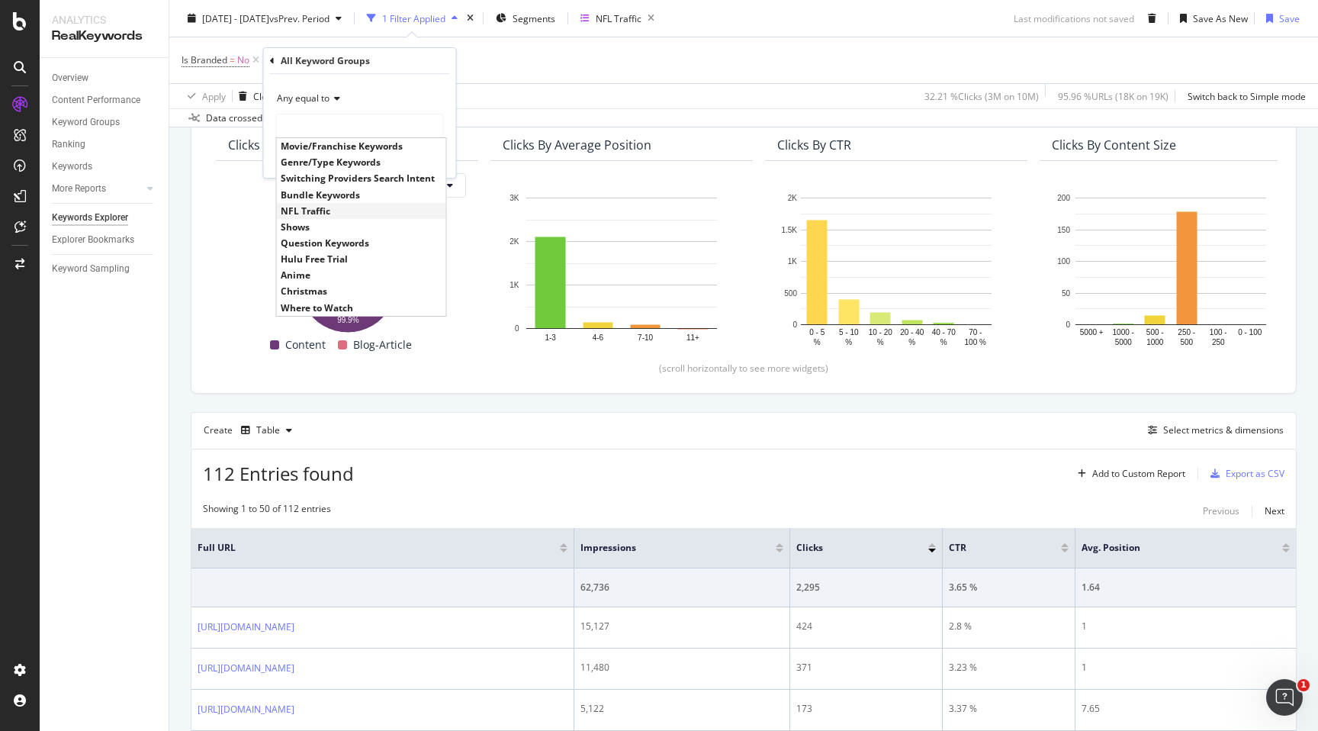
click at [316, 210] on span "NFL Traffic" at bounding box center [362, 210] width 162 height 13
type input "NFL Traffic"
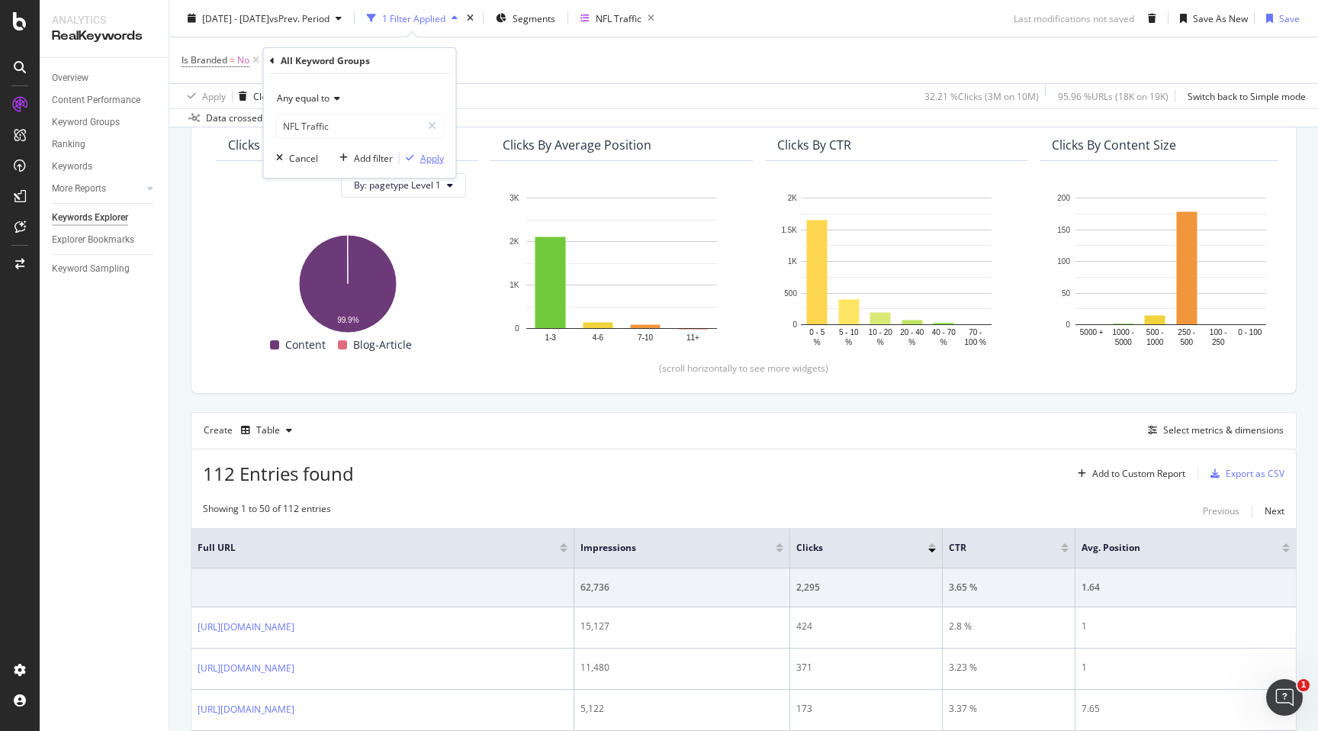
click at [425, 162] on div "Apply" at bounding box center [432, 158] width 24 height 13
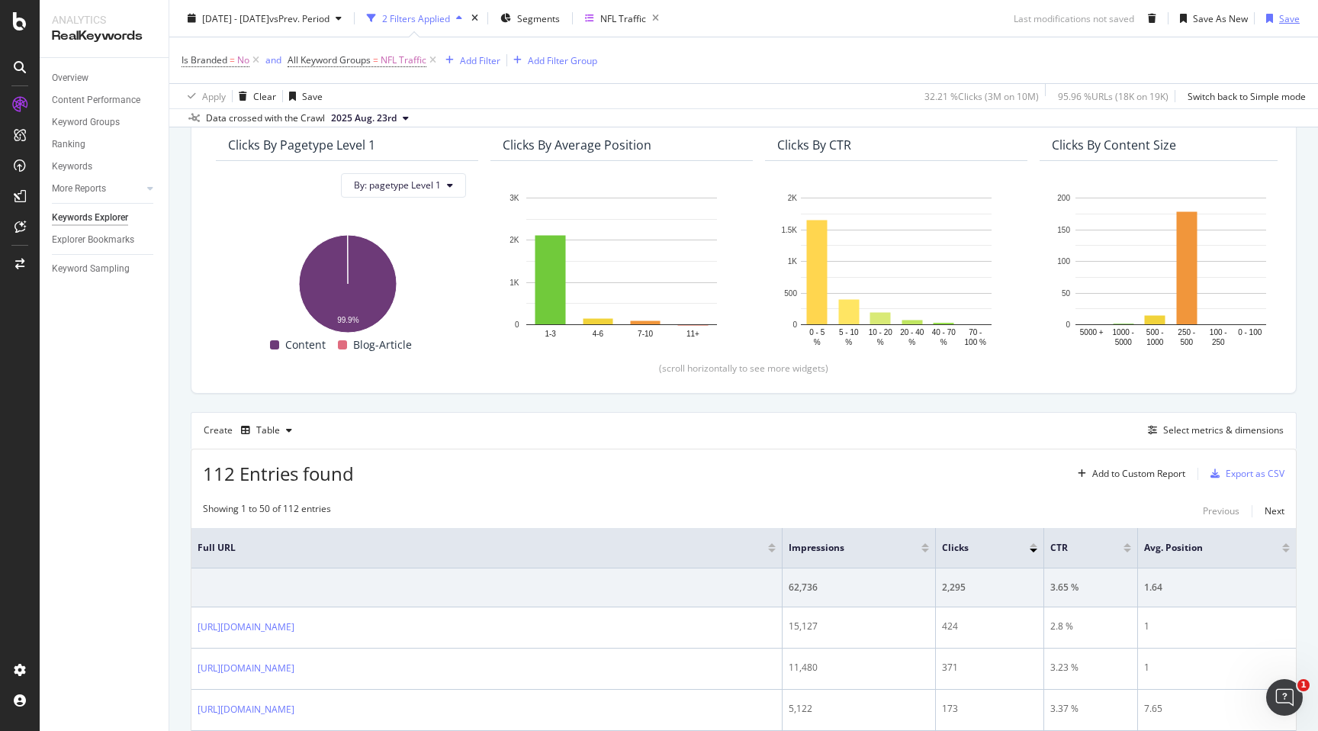
click at [1288, 21] on div "Save" at bounding box center [1289, 17] width 21 height 13
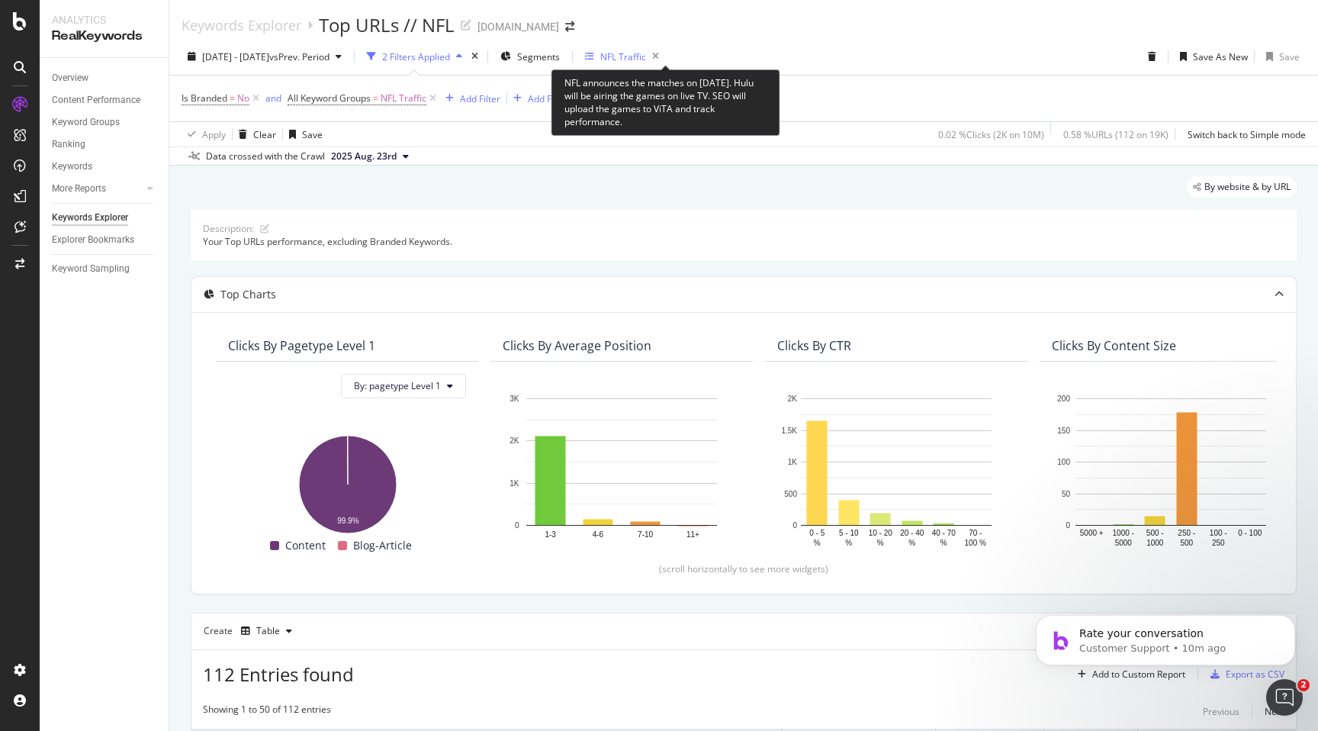
click at [646, 58] on div "NFL Traffic" at bounding box center [623, 56] width 46 height 13
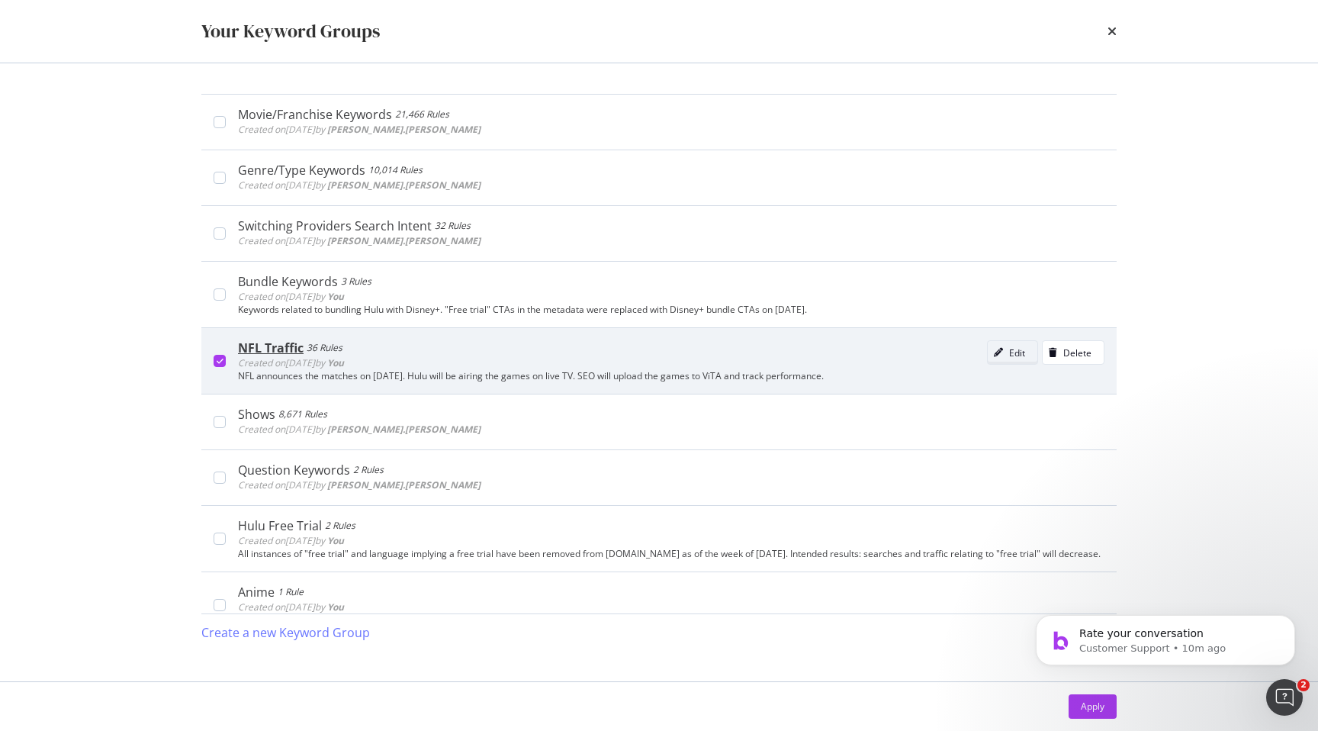
click at [1018, 356] on div "Edit" at bounding box center [1017, 352] width 16 height 13
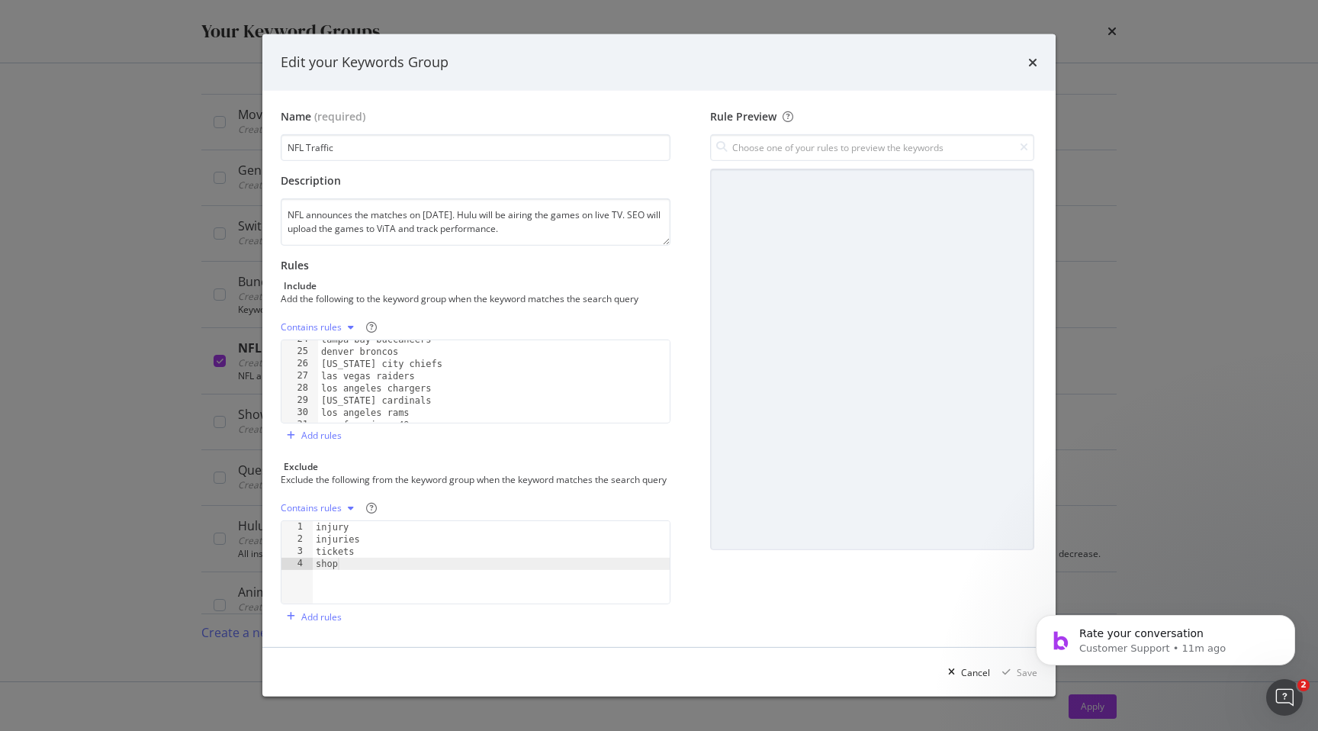
scroll to position [308, 0]
type textarea "seattle seahawks"
click at [413, 413] on div "kansas city chiefs las vegas raiders los angeles chargers arizona cardinals los…" at bounding box center [494, 390] width 352 height 107
type textarea "hulu"
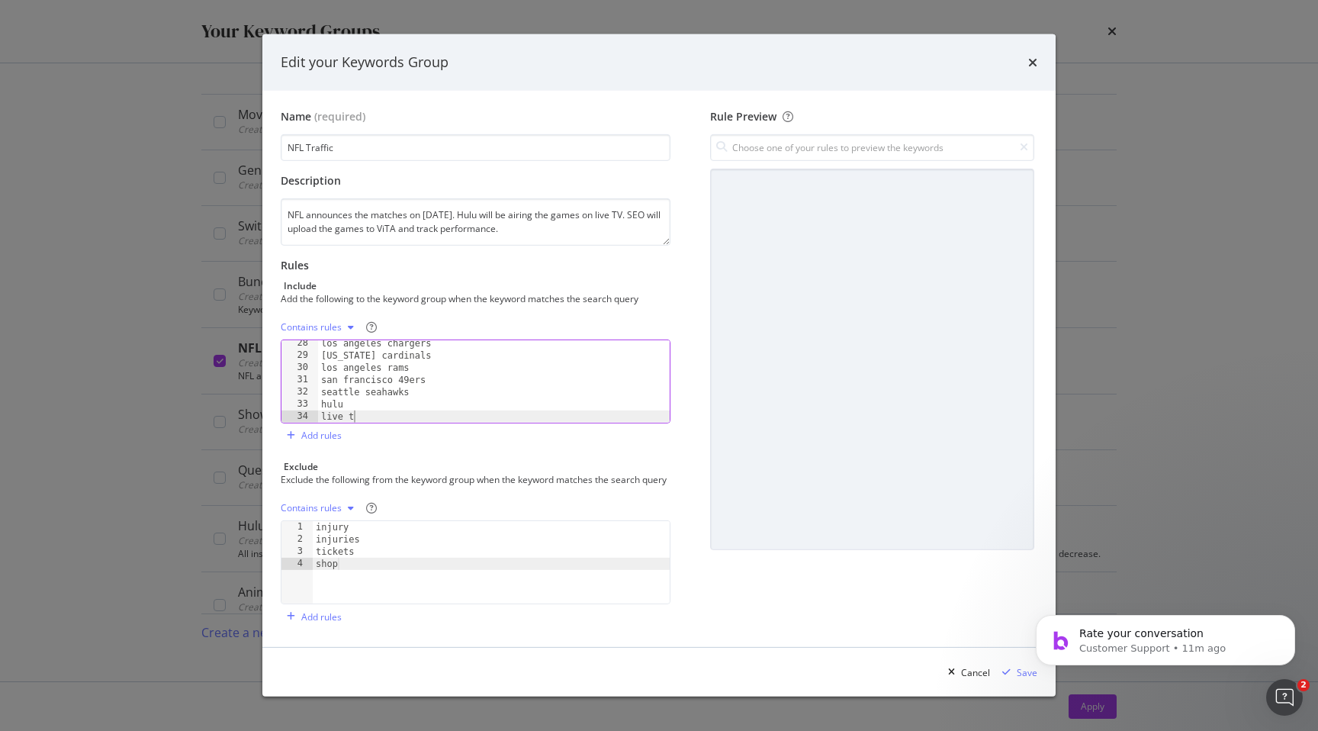
scroll to position [0, 2]
click at [1019, 679] on body "Rate your conversation Customer Support • 11m ago" at bounding box center [1165, 636] width 293 height 95
click html "Rate your conversation Customer Support • 11m ago"
click at [1019, 680] on body "Rate your conversation Customer Support • 11m ago" at bounding box center [1165, 636] width 293 height 95
click at [534, 384] on div "los angeles chargers arizona cardinals los angeles rams san francisco 49ers sea…" at bounding box center [494, 390] width 352 height 107
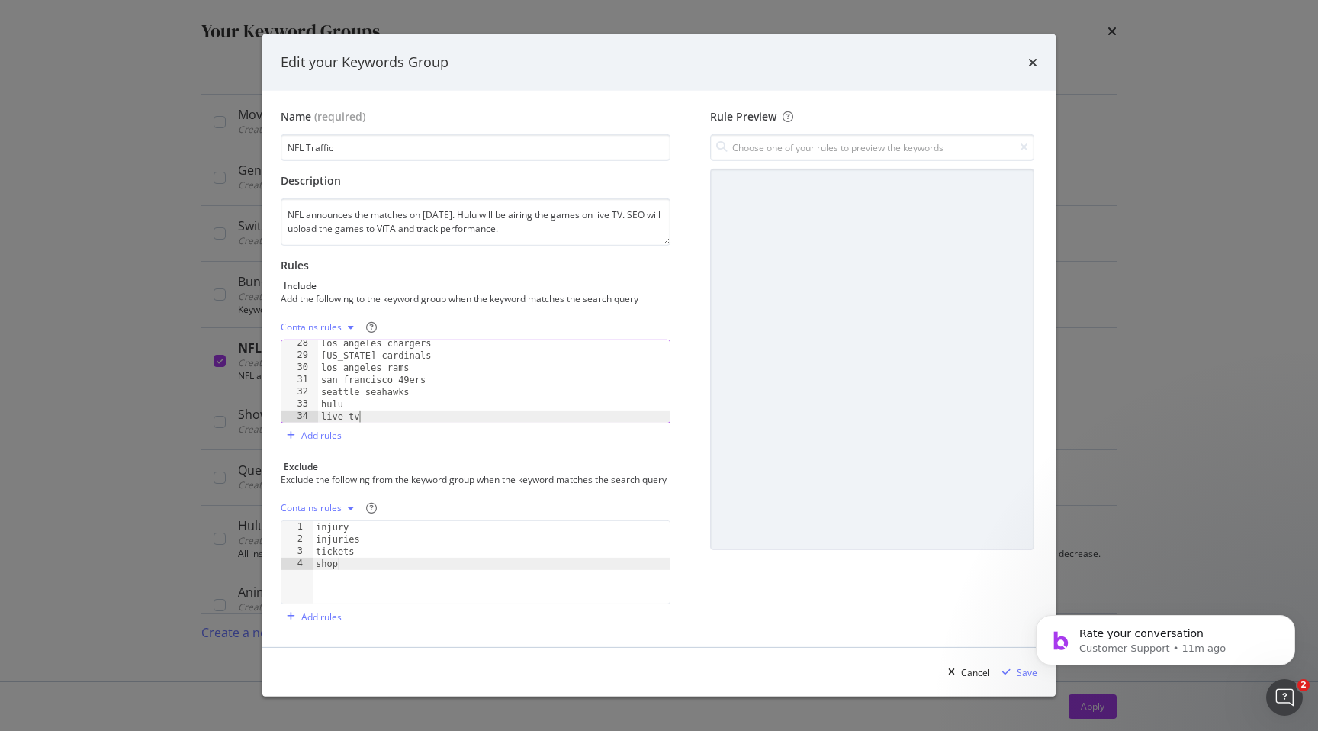
type textarea "seattle seahawks"
click at [1009, 677] on icon "modal" at bounding box center [1006, 672] width 8 height 9
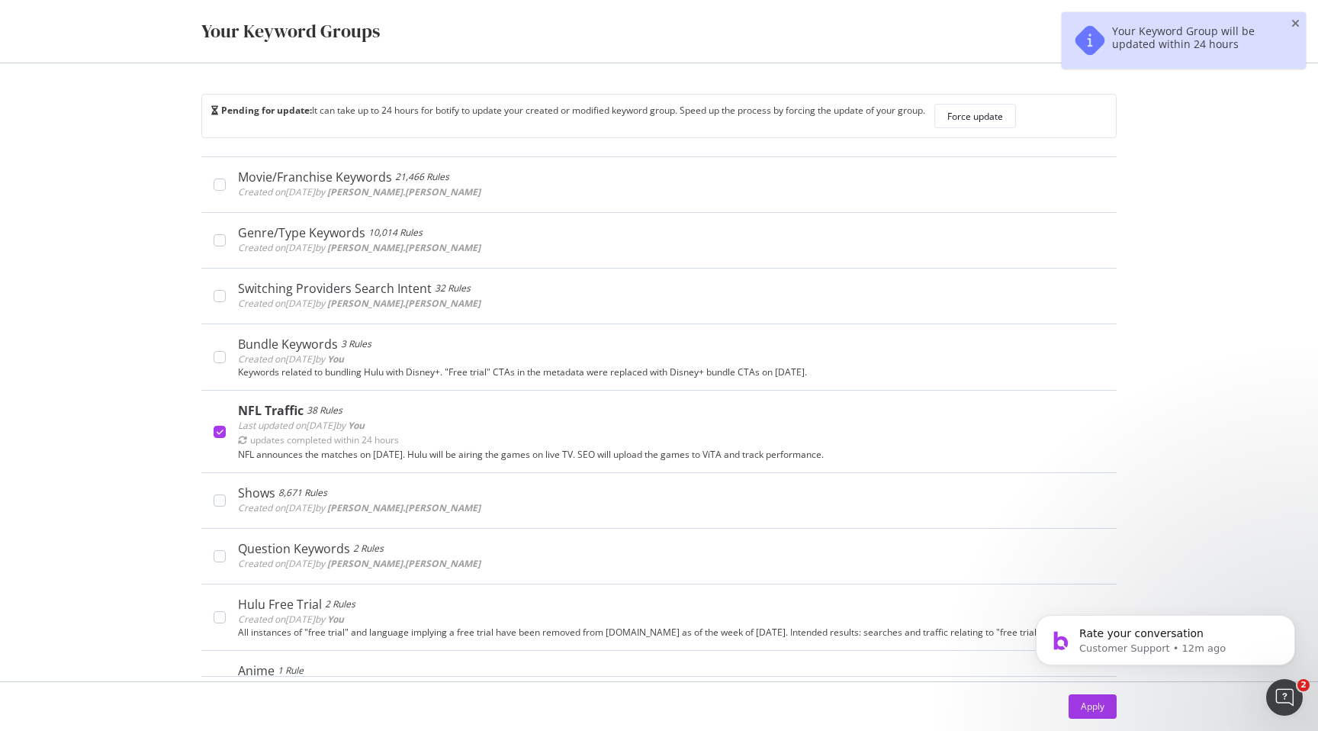
click html "Rate your conversation Customer Support • 12m ago"
click at [1096, 704] on div "Apply" at bounding box center [1093, 706] width 24 height 13
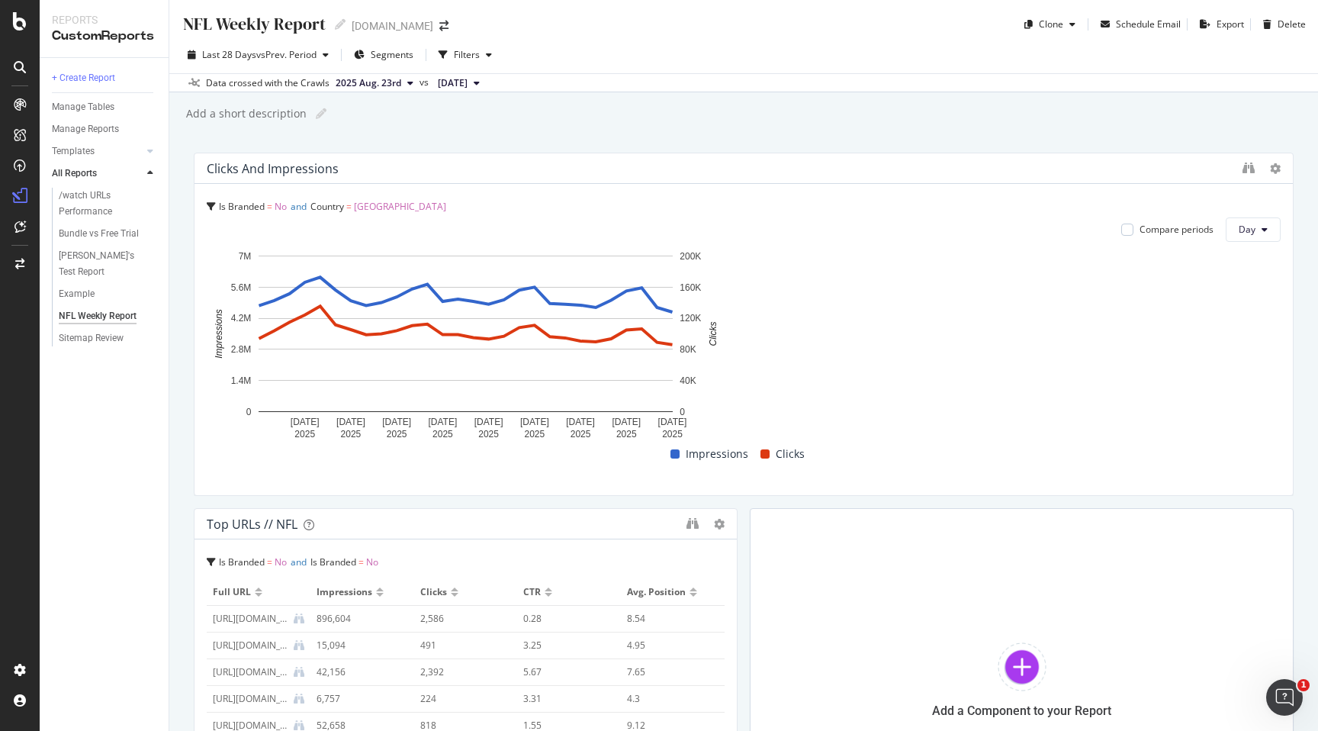
drag, startPoint x: 734, startPoint y: 282, endPoint x: 1318, endPoint y: 323, distance: 585.0
click at [1318, 323] on div "NFL Weekly Report NFL Weekly Report [DOMAIN_NAME] Clone Schedule Email Export D…" at bounding box center [743, 365] width 1149 height 731
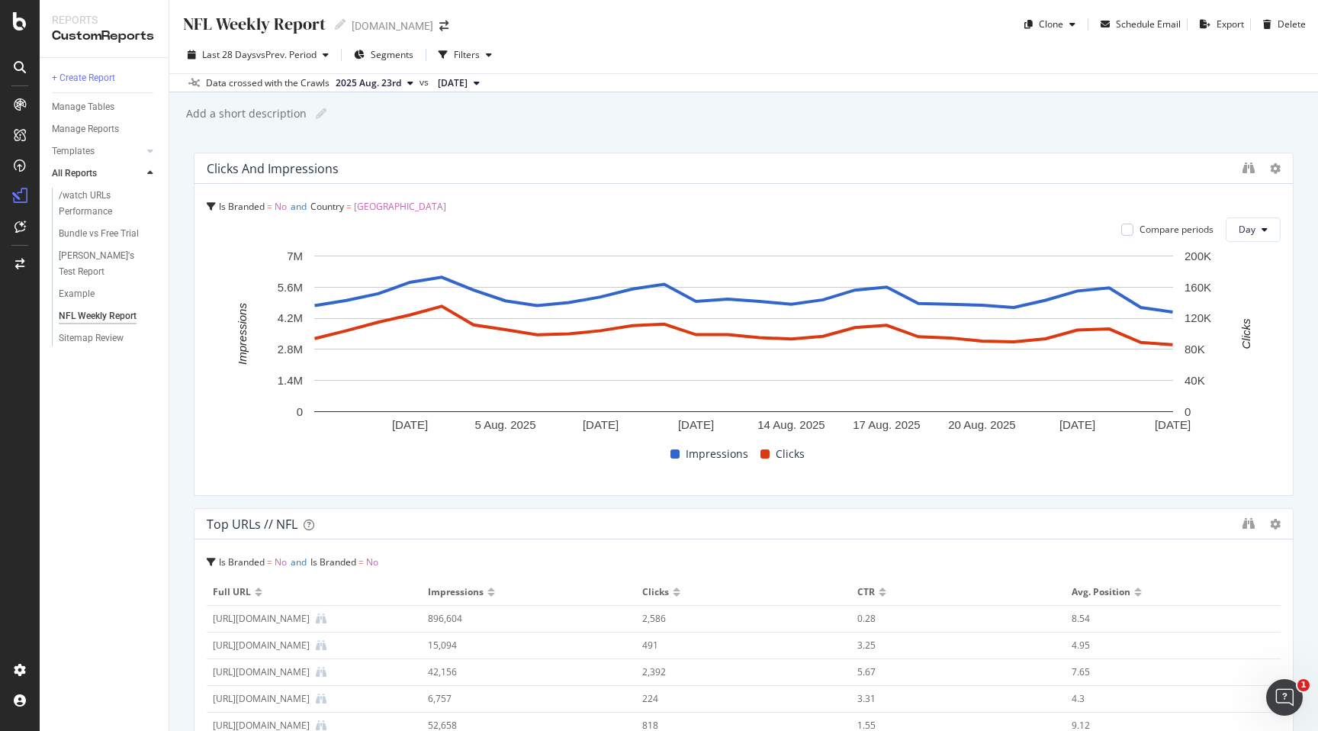
drag, startPoint x: 731, startPoint y: 624, endPoint x: 1315, endPoint y: 587, distance: 585.5
click at [1317, 588] on div "NFL Weekly Report NFL Weekly Report [DOMAIN_NAME] Clone Schedule Email Export D…" at bounding box center [743, 365] width 1149 height 731
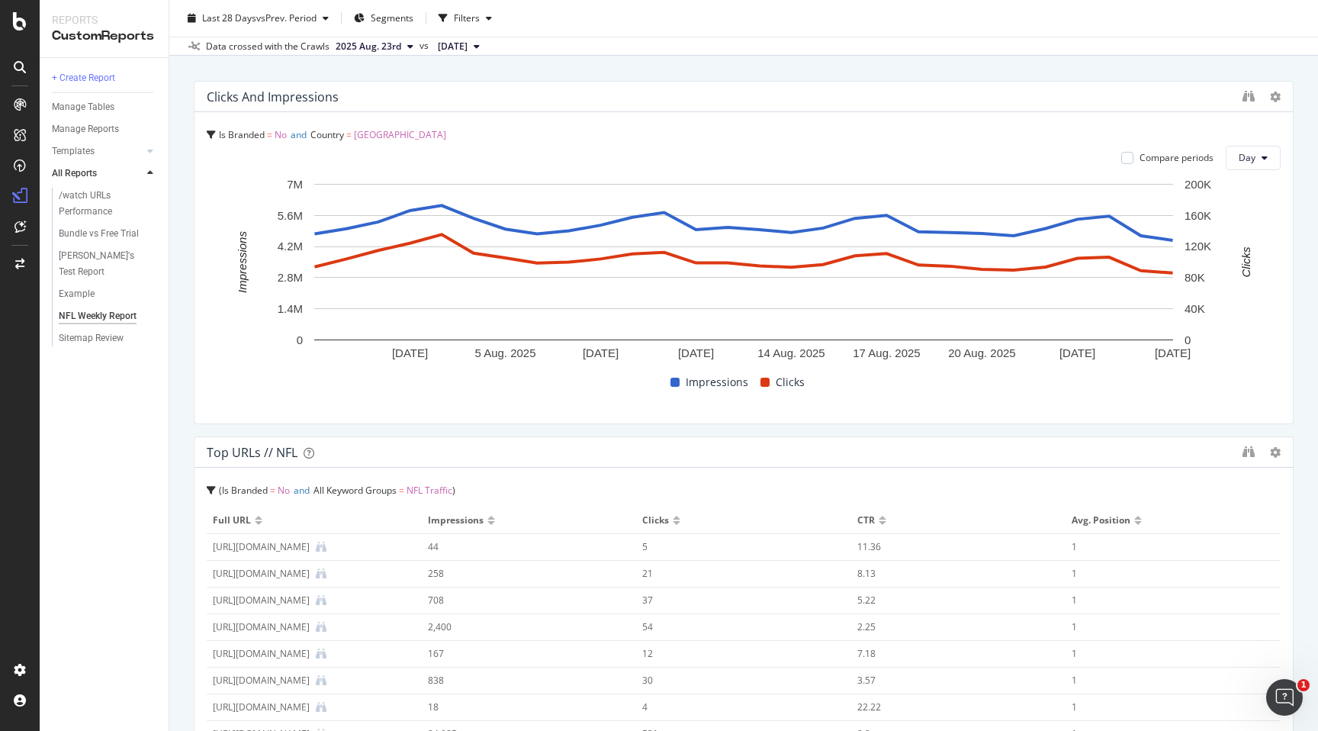
scroll to position [47, 0]
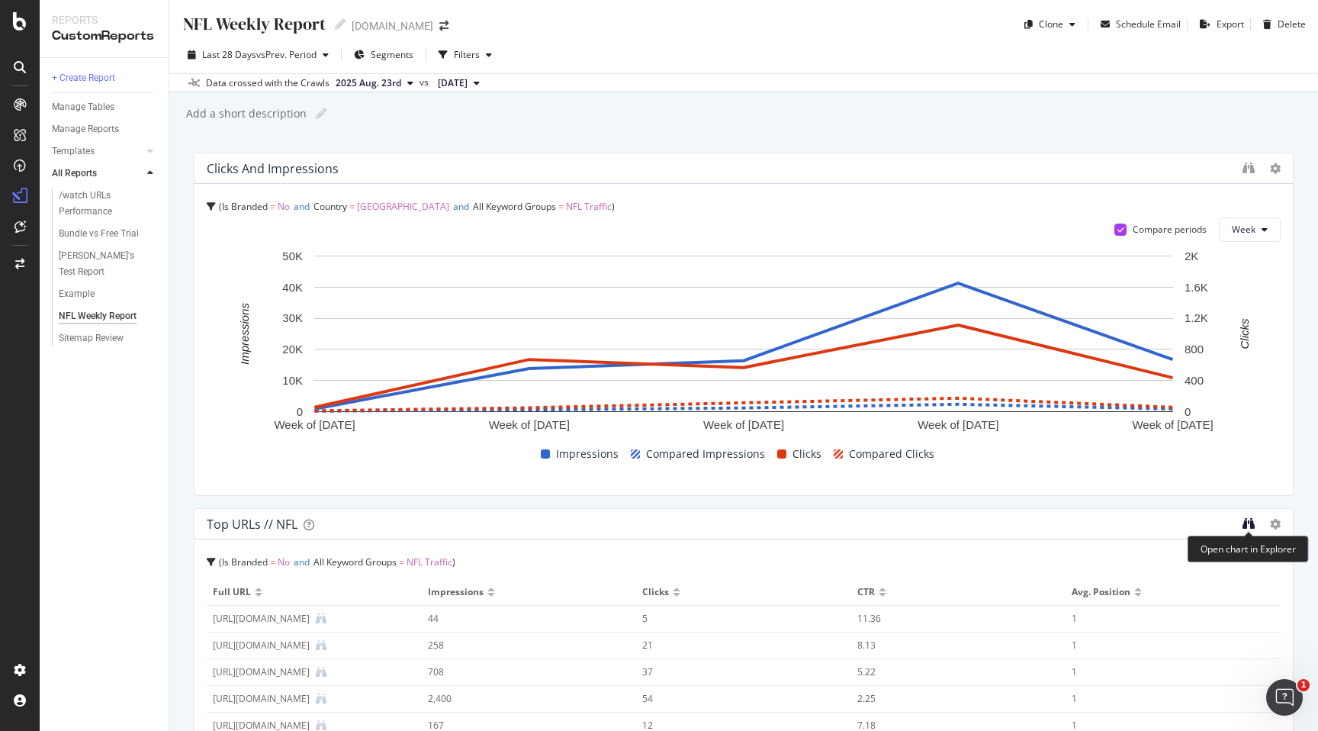
click at [1246, 522] on icon "binoculars" at bounding box center [1249, 523] width 12 height 12
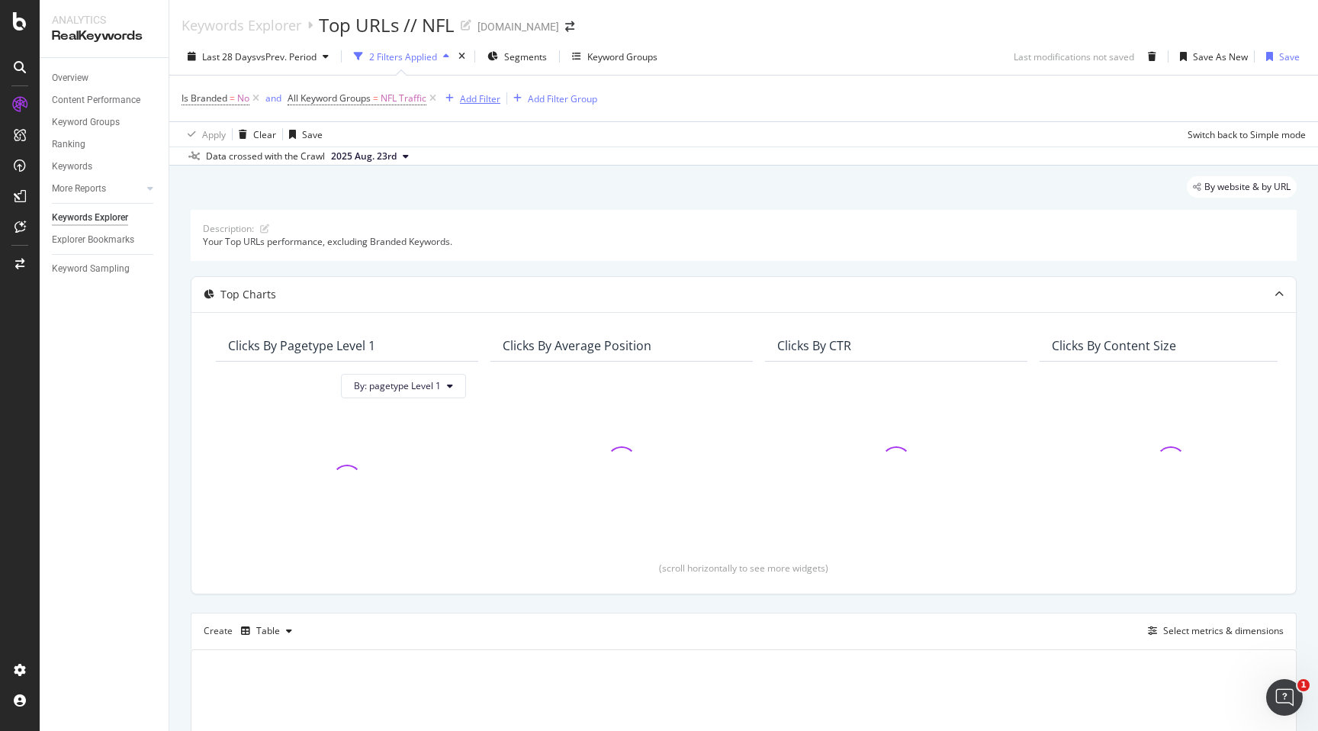
click at [468, 101] on div "Add Filter" at bounding box center [480, 98] width 40 height 13
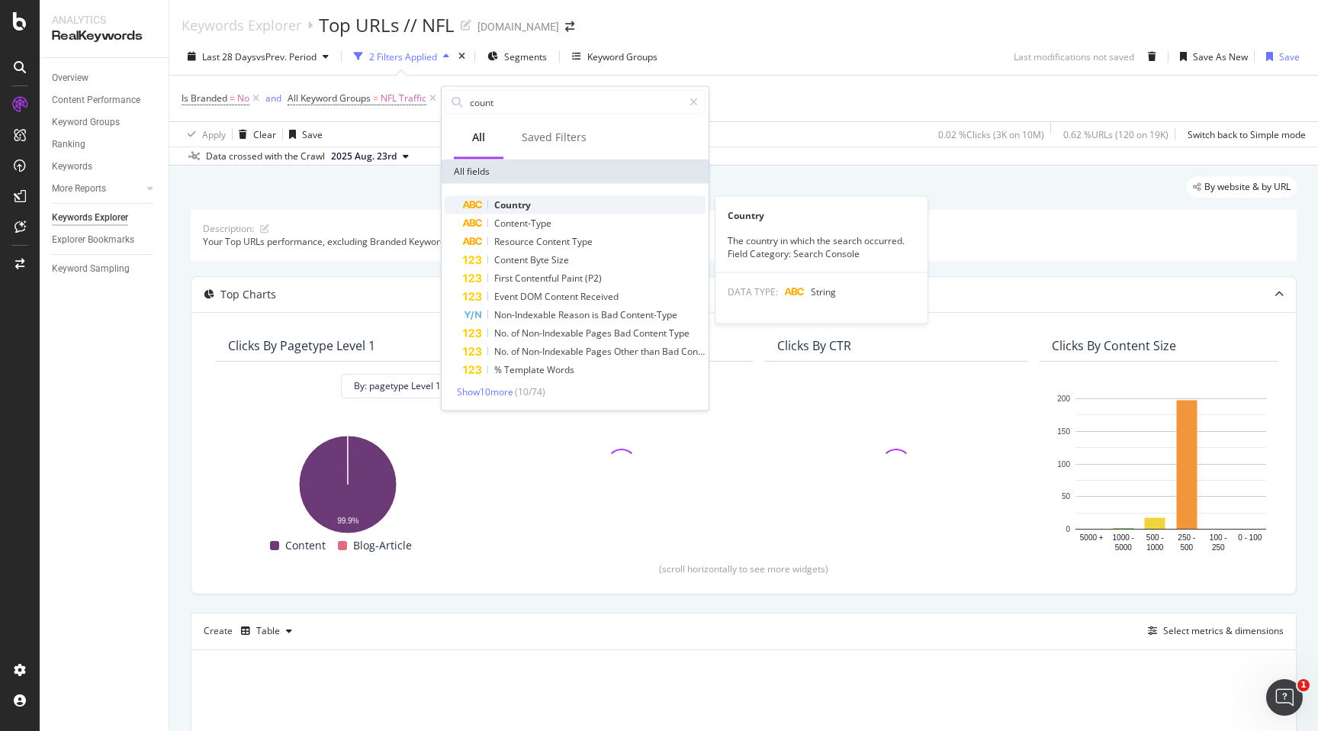
type input "count"
click at [552, 208] on div "Country" at bounding box center [584, 205] width 243 height 18
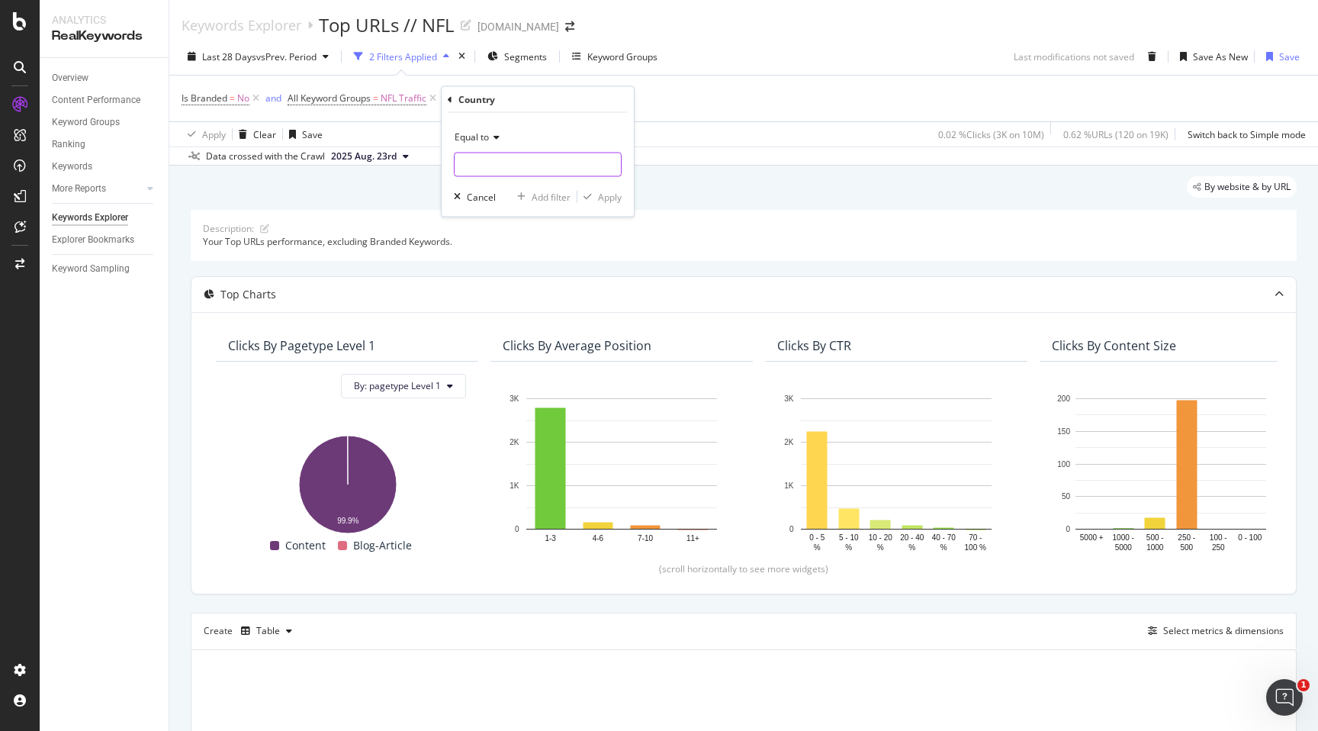
click at [525, 161] on input "text" at bounding box center [538, 165] width 166 height 24
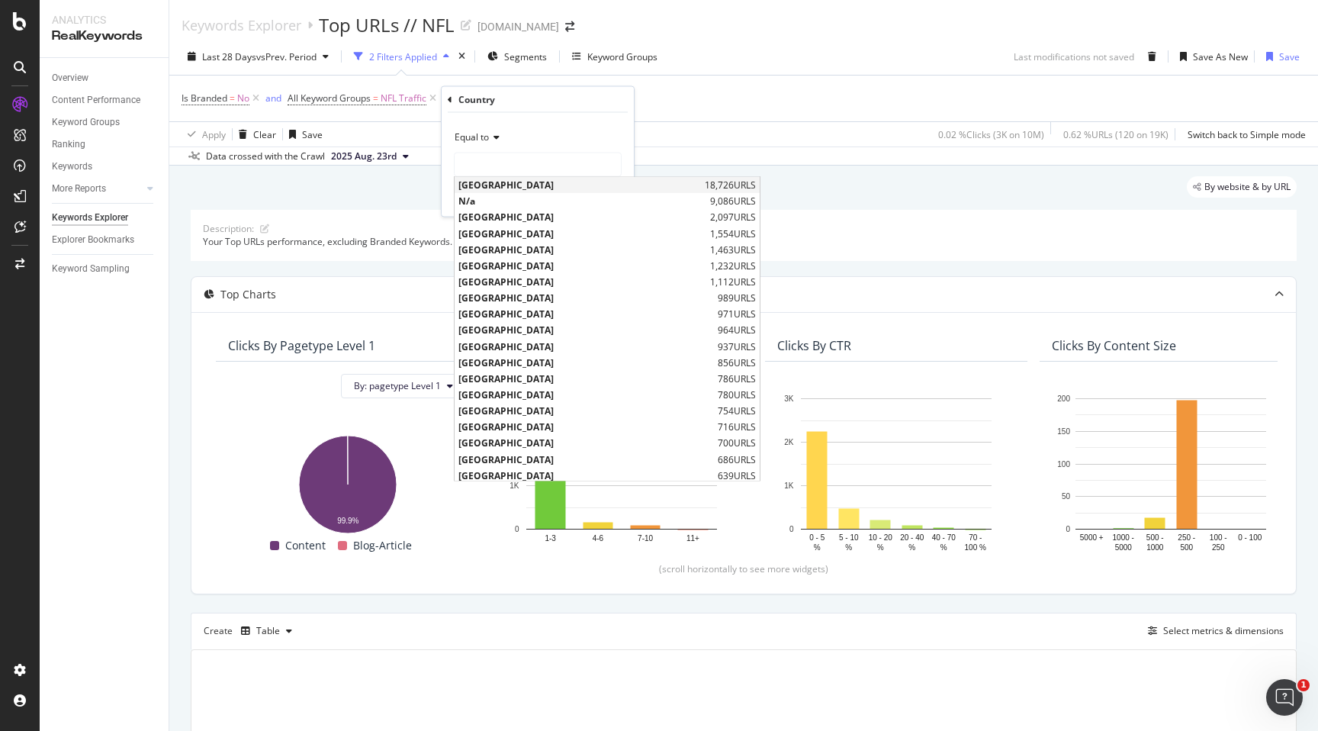
click at [524, 185] on span "[GEOGRAPHIC_DATA]" at bounding box center [579, 185] width 243 height 13
type input "[GEOGRAPHIC_DATA]"
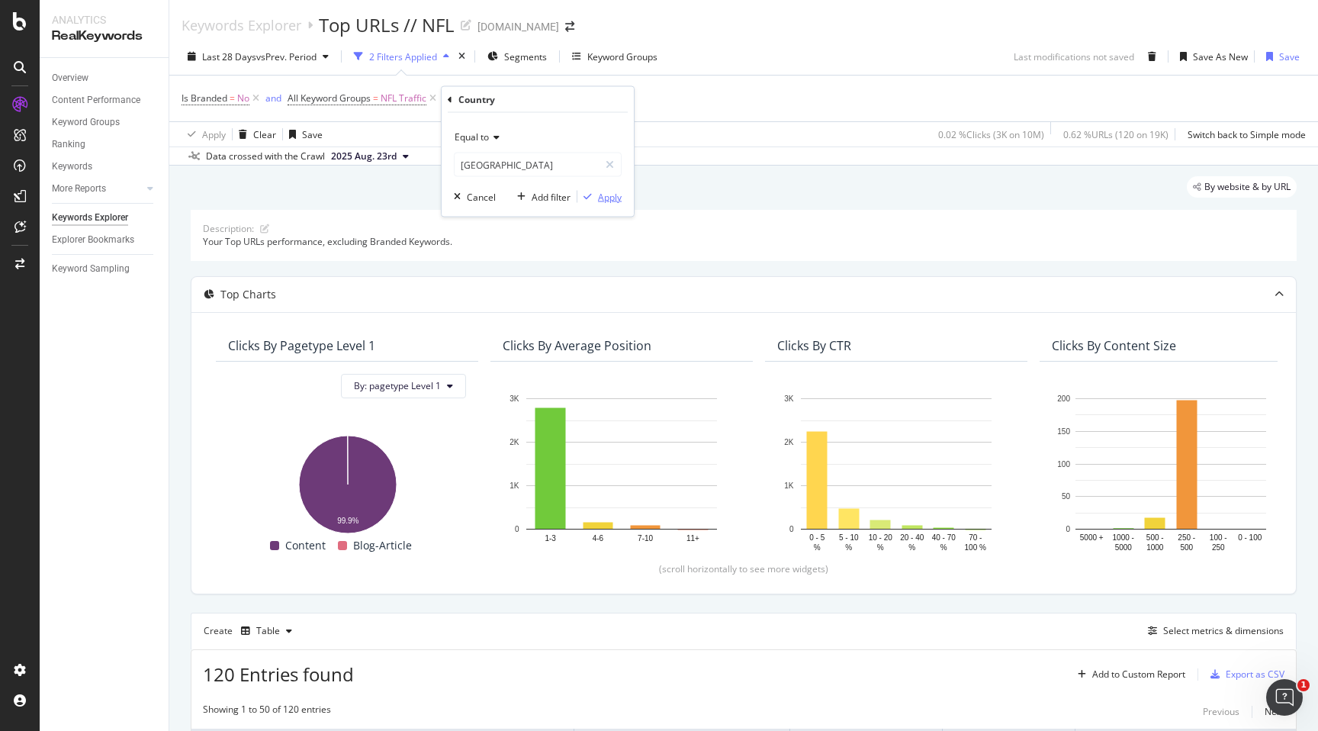
click at [611, 195] on div "Apply" at bounding box center [610, 196] width 24 height 13
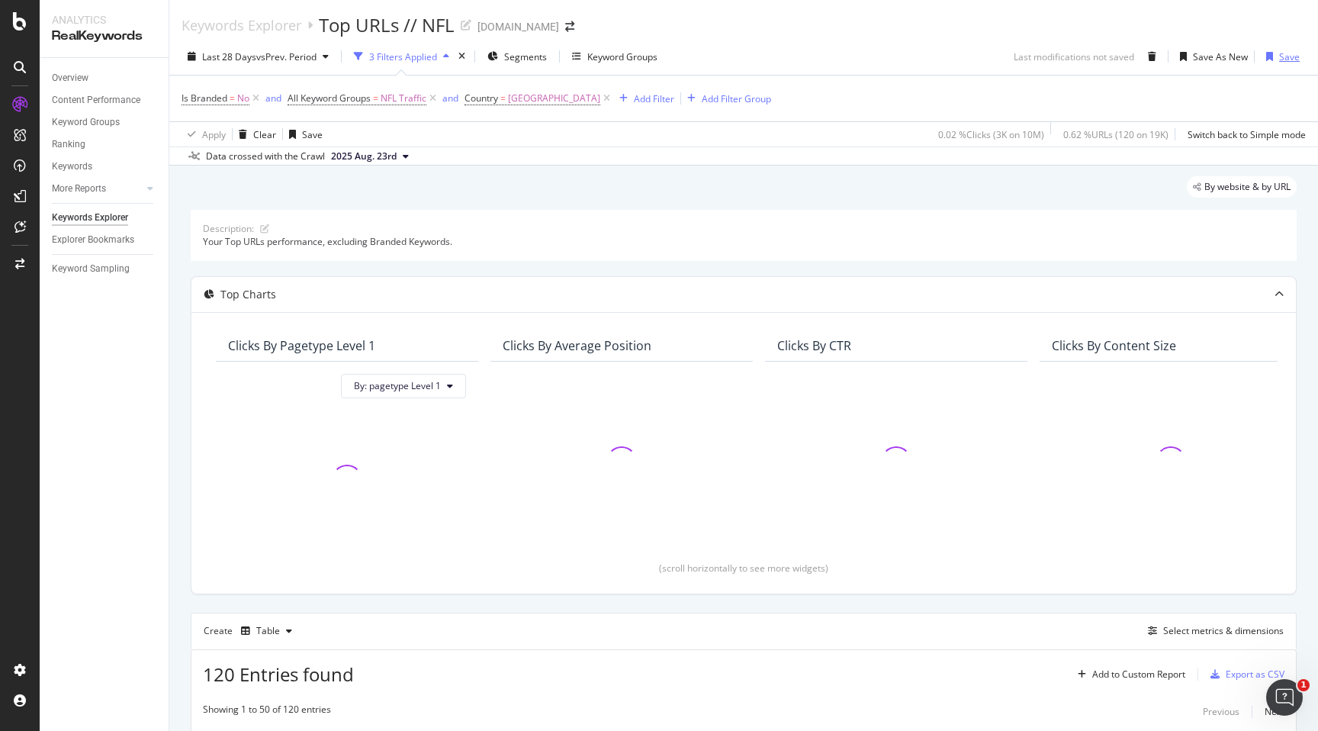
click at [1292, 58] on div "Save" at bounding box center [1289, 56] width 21 height 13
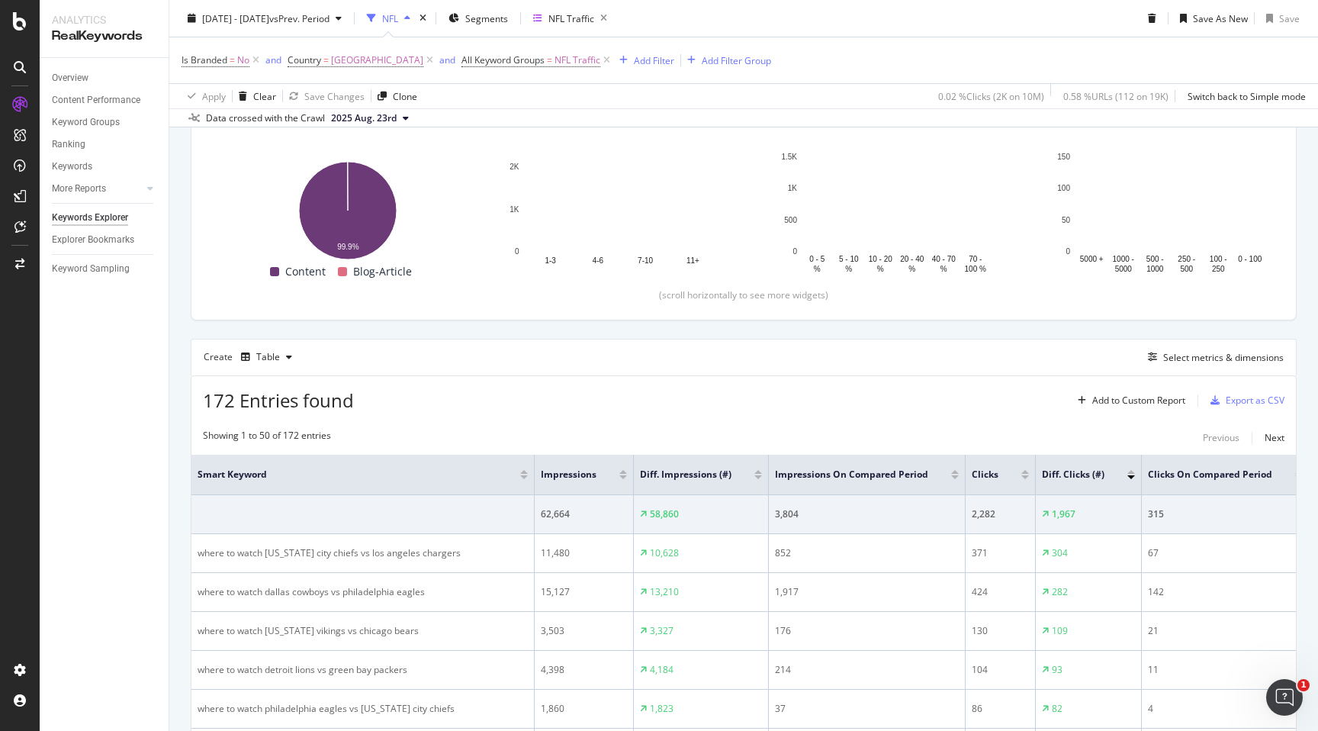
scroll to position [288, 0]
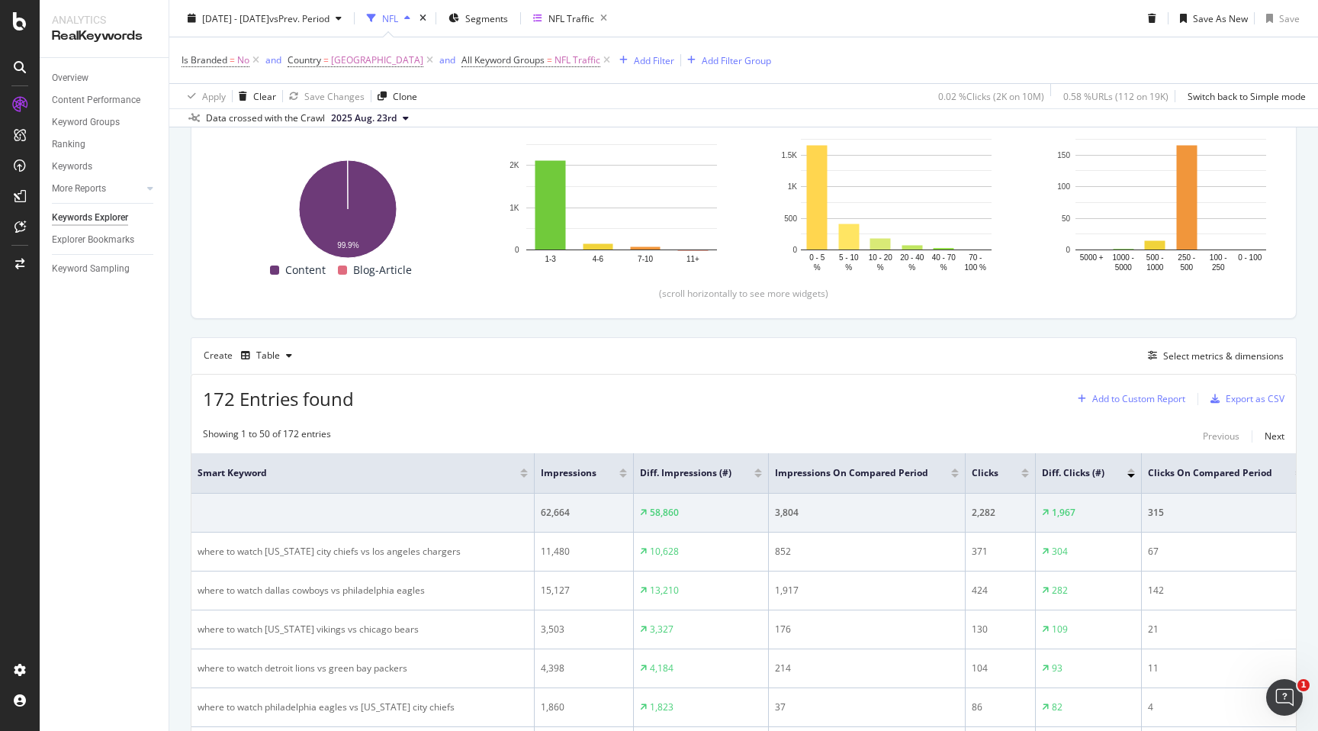
click at [1134, 396] on div "Add to Custom Report" at bounding box center [1138, 398] width 93 height 9
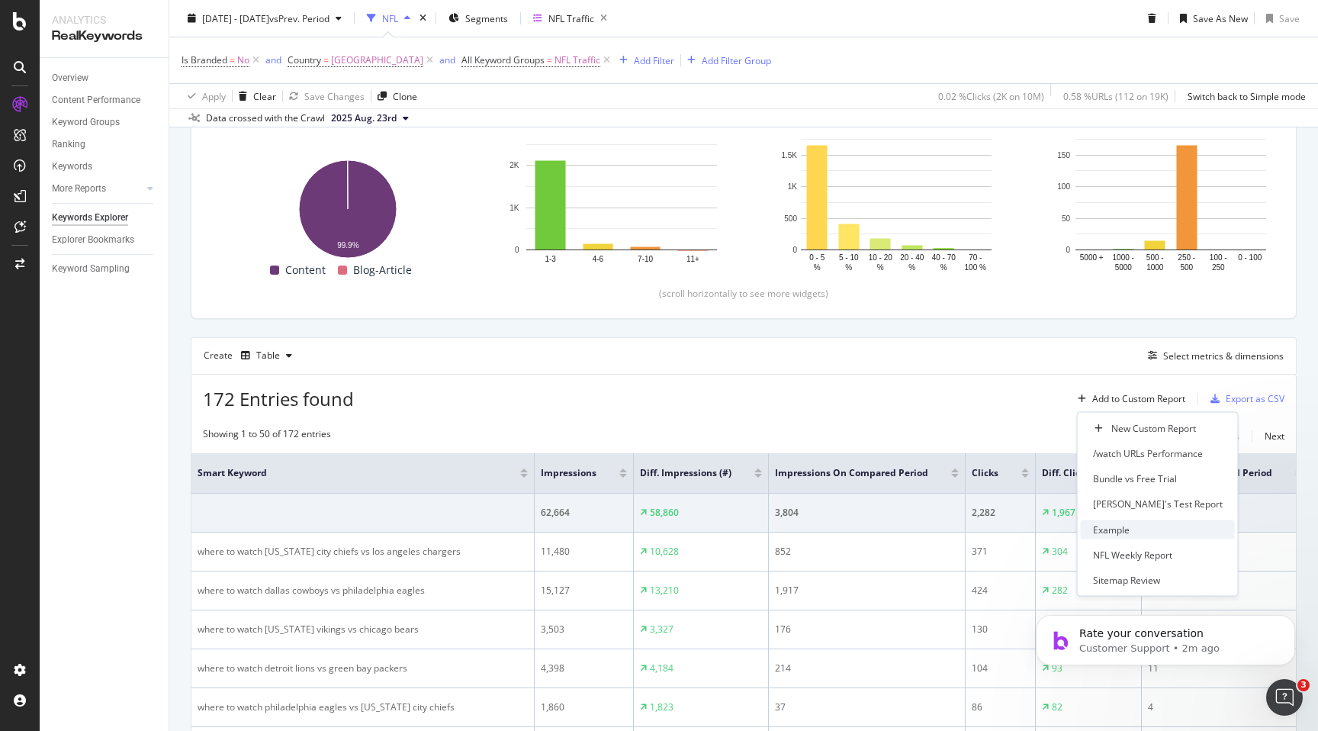
scroll to position [0, 0]
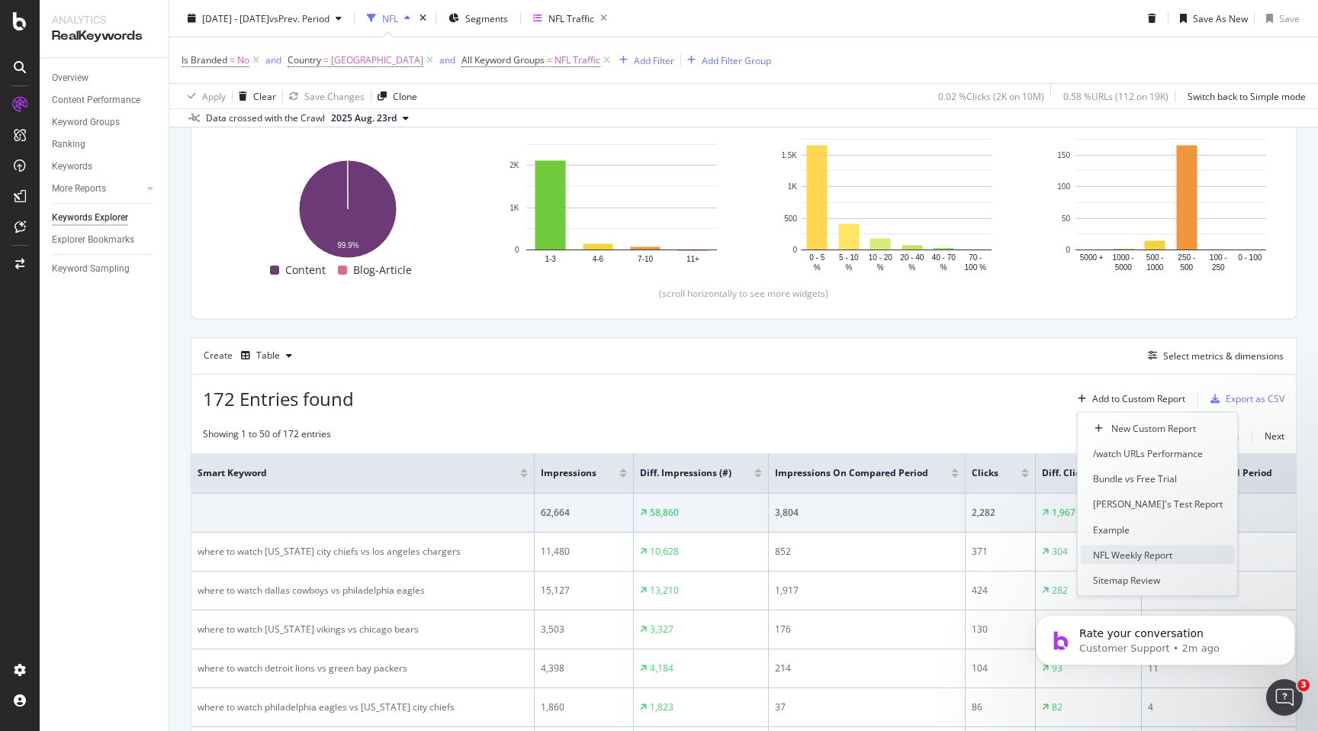
click at [1128, 555] on div "NFL Weekly Report" at bounding box center [1132, 554] width 79 height 13
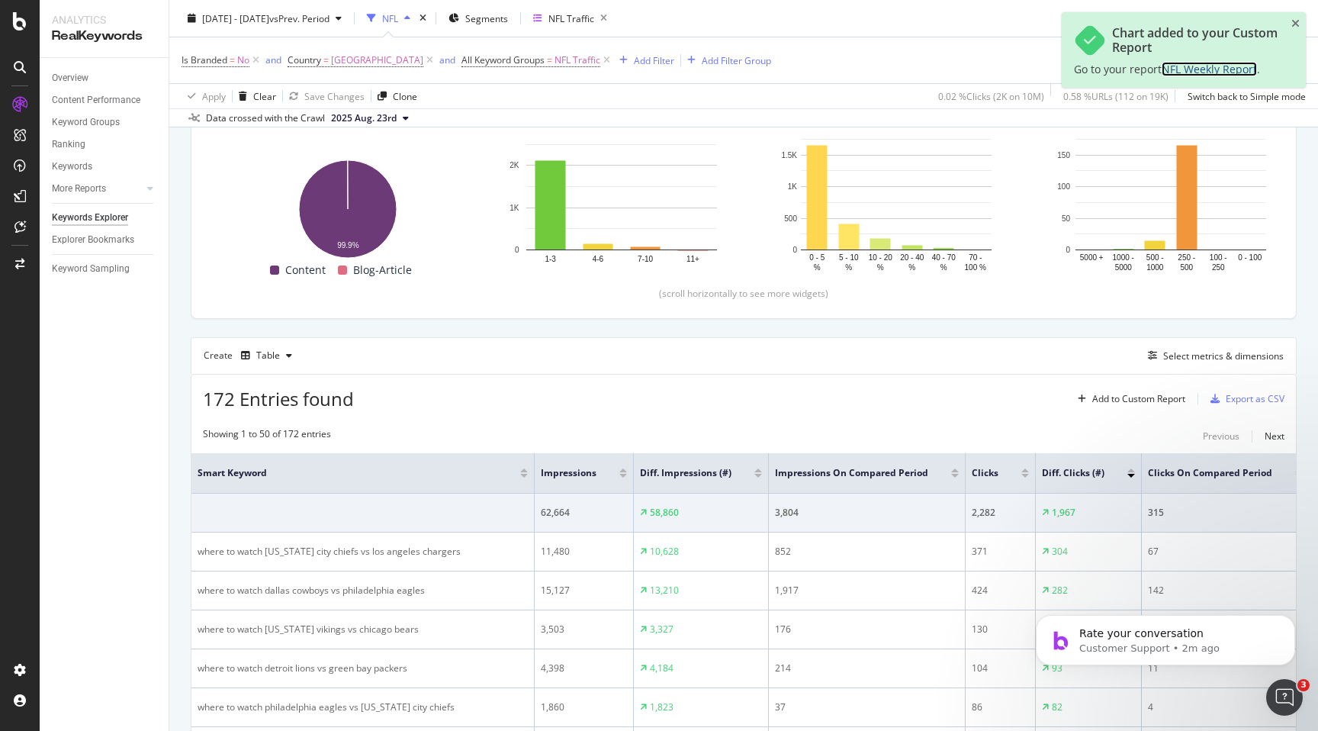
click at [1219, 68] on span "NFL Weekly Report" at bounding box center [1209, 69] width 95 height 14
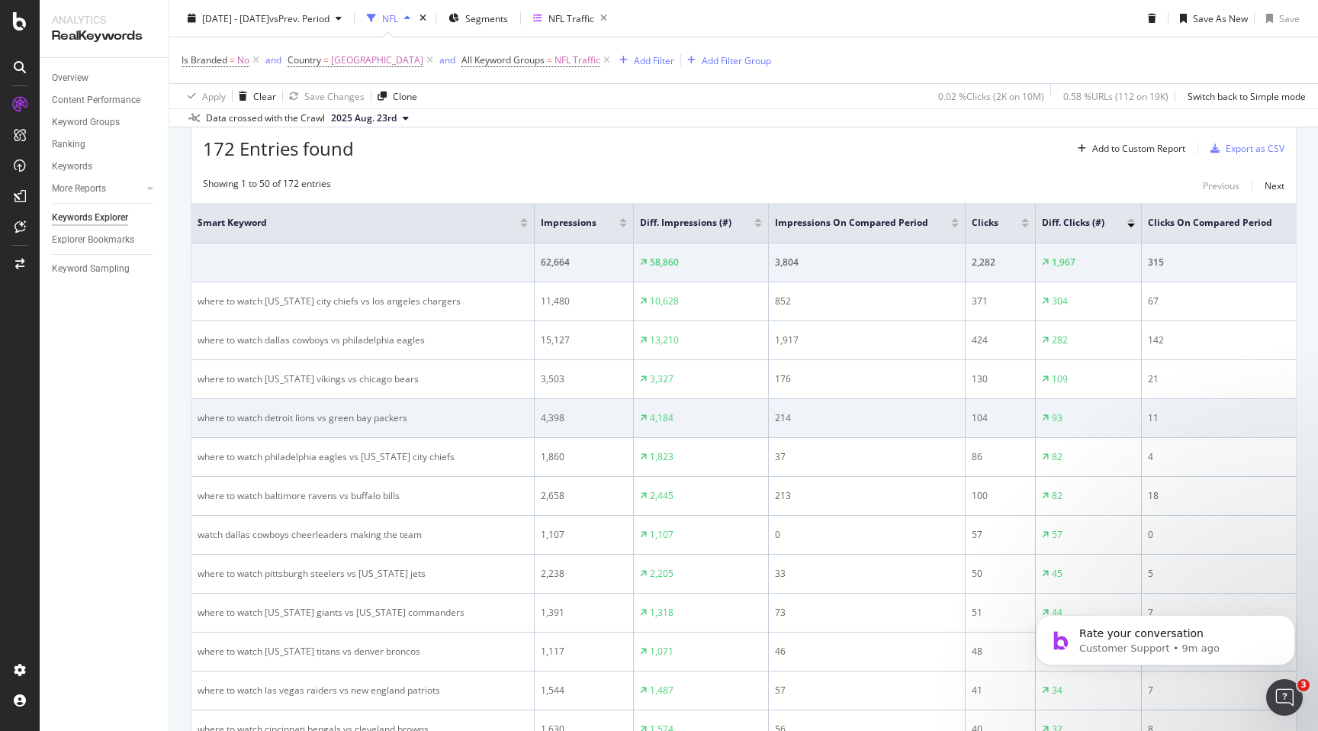
scroll to position [542, 0]
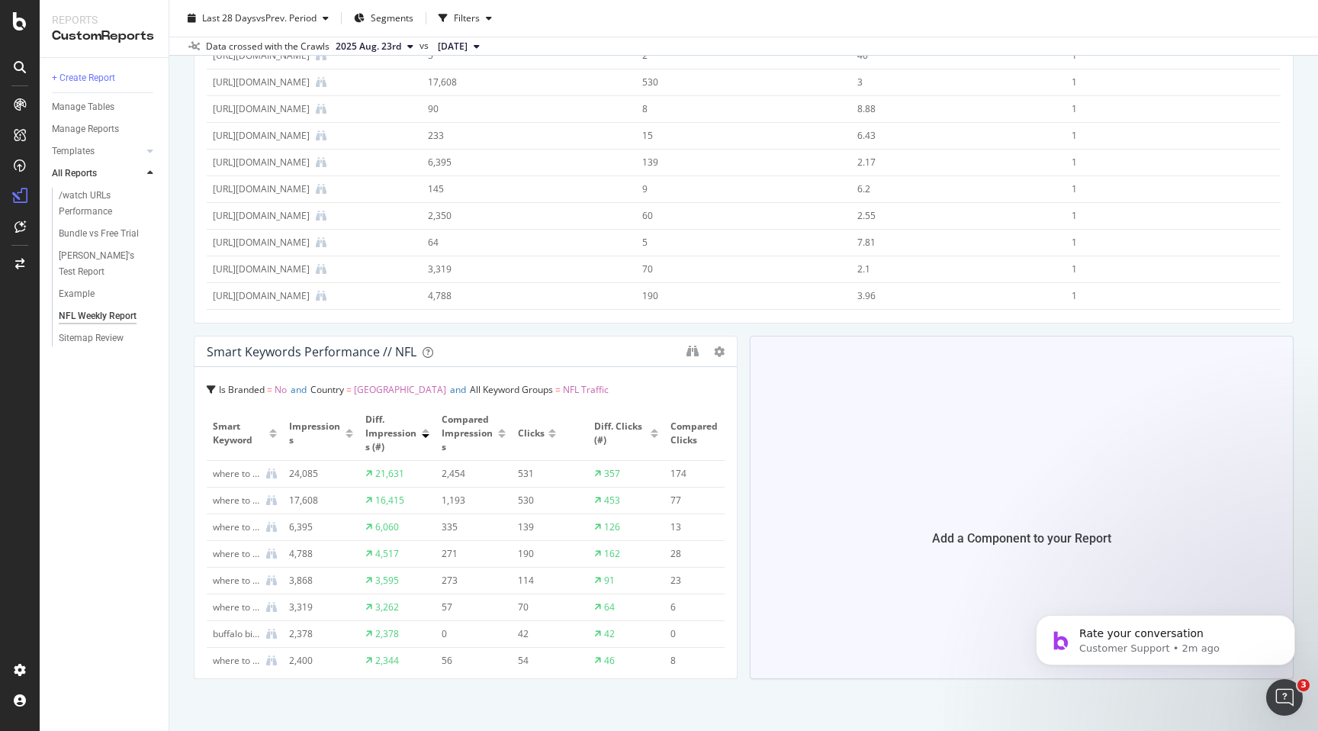
scroll to position [554, 0]
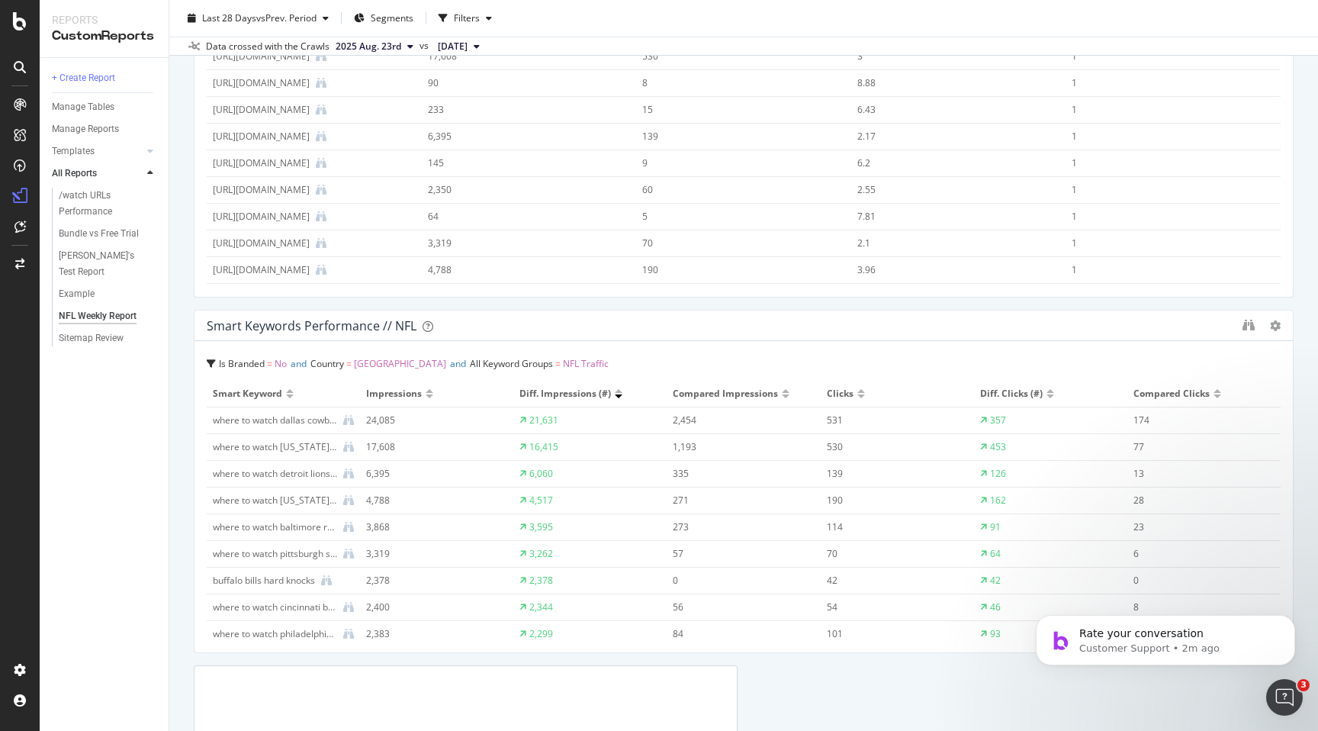
drag, startPoint x: 737, startPoint y: 485, endPoint x: 1318, endPoint y: 480, distance: 580.6
click at [1318, 480] on div "NFL Weekly Report NFL Weekly Report [DOMAIN_NAME] Clone Schedule Email Export D…" at bounding box center [743, 365] width 1149 height 731
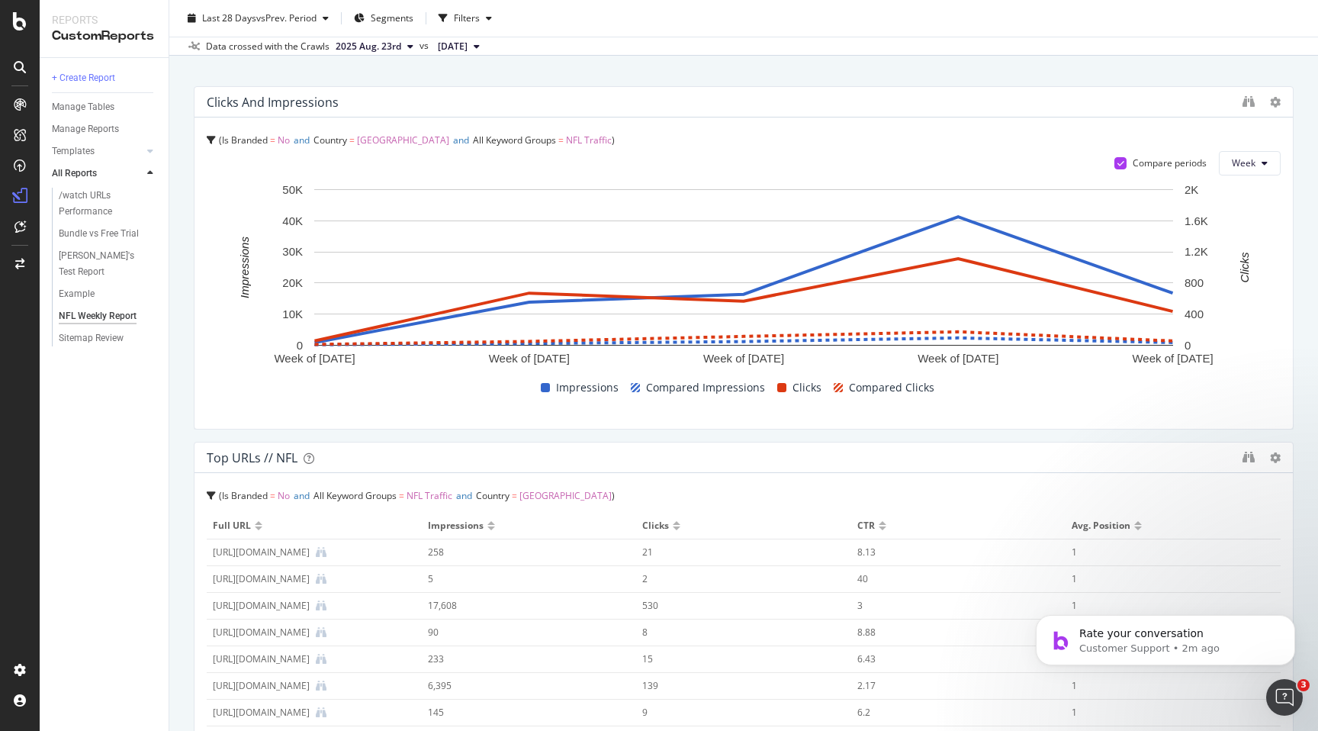
scroll to position [0, 0]
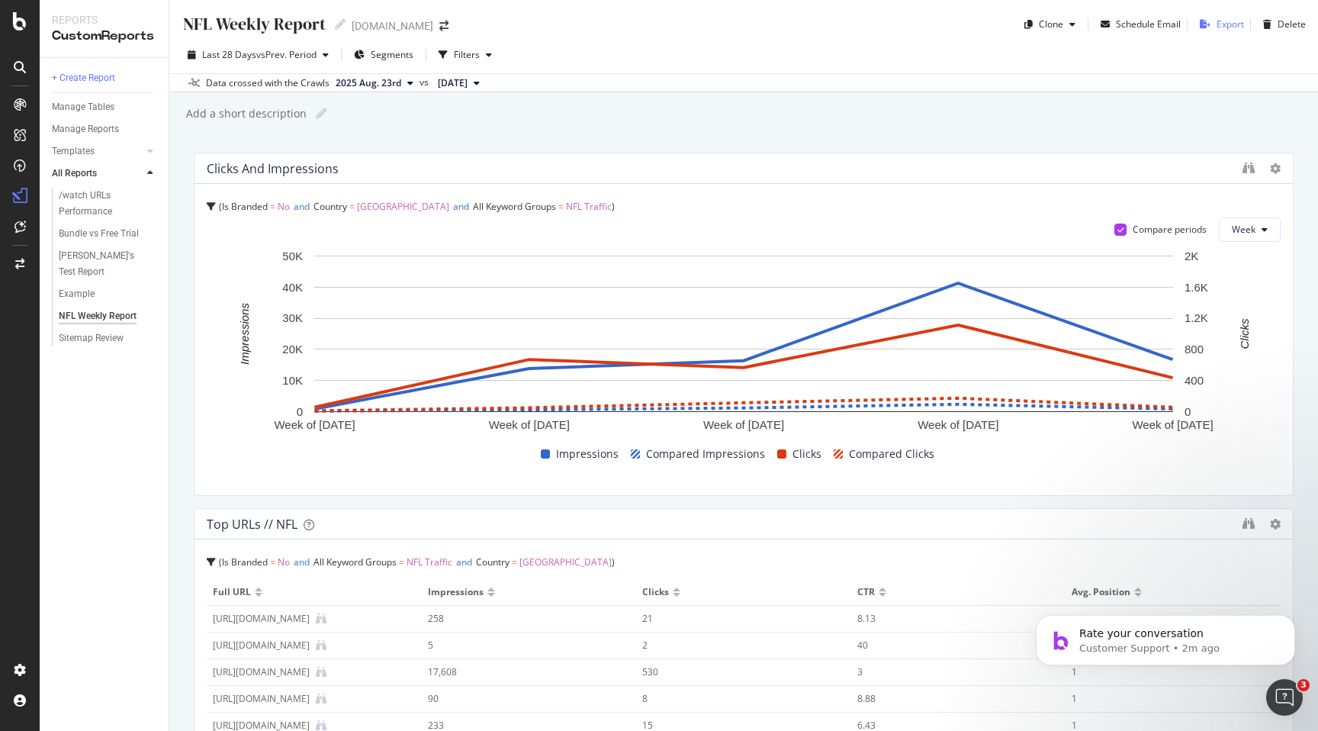
click at [1227, 24] on div "Export" at bounding box center [1230, 24] width 27 height 13
click at [257, 111] on div "Add a short description" at bounding box center [246, 113] width 122 height 15
click at [380, 126] on div "NFL Weekly Report NFL Weekly Report [DOMAIN_NAME] Clone Schedule Email Export D…" at bounding box center [743, 365] width 1149 height 731
click at [220, 116] on div "Add a short description" at bounding box center [246, 113] width 122 height 15
type input "Testing"
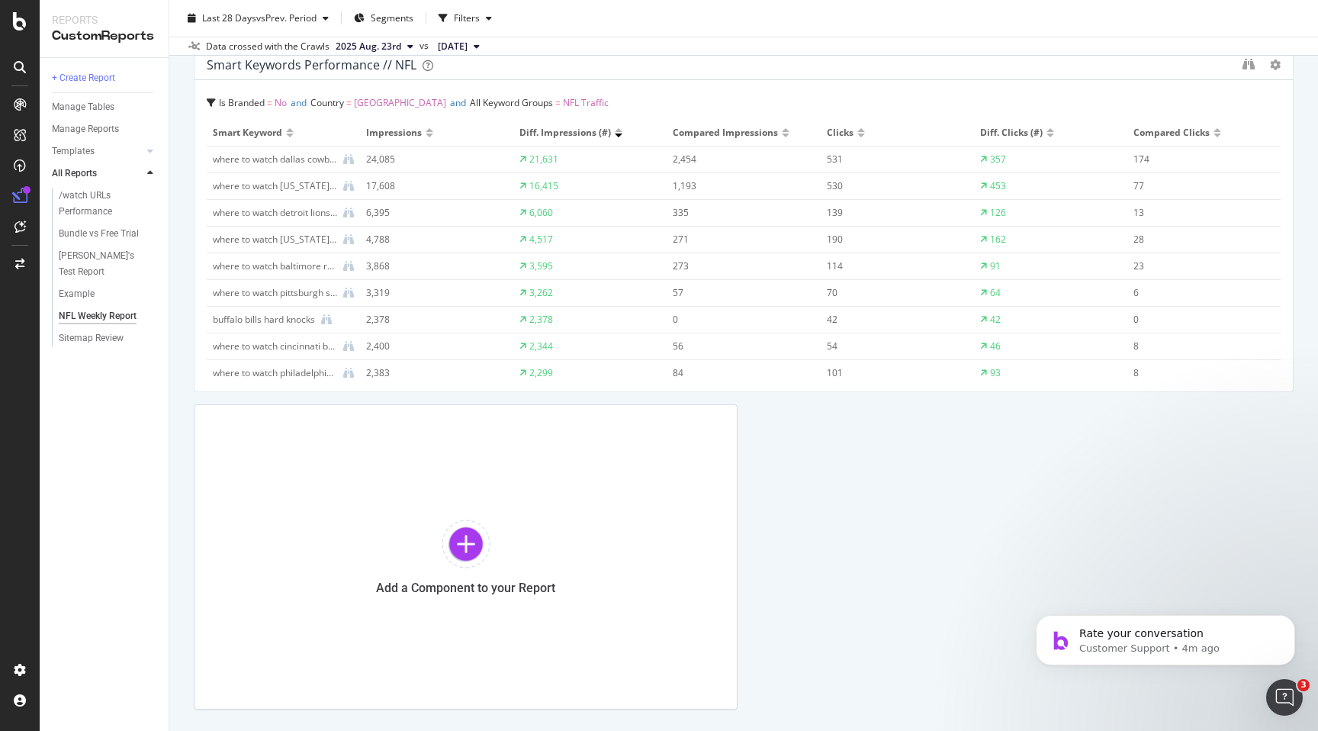
scroll to position [816, 0]
click at [466, 532] on div at bounding box center [466, 543] width 49 height 49
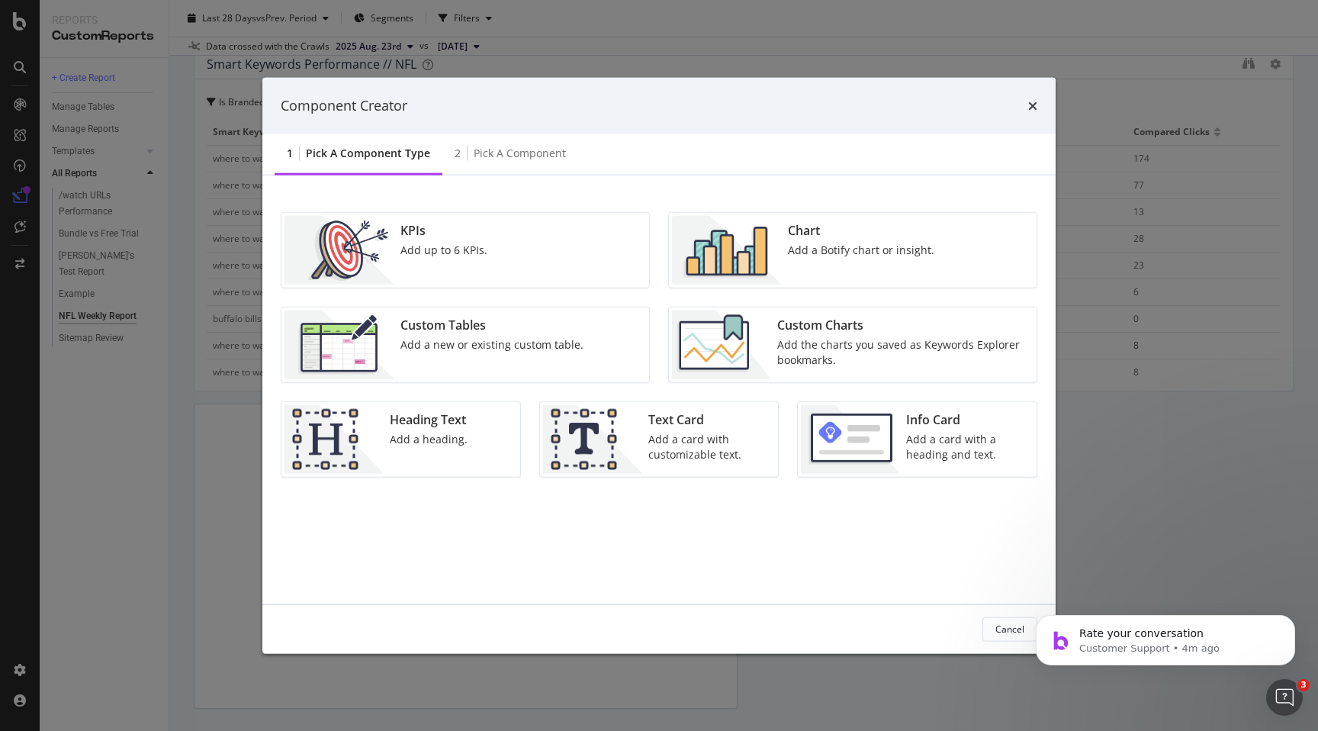
click at [880, 442] on img "modal" at bounding box center [850, 438] width 99 height 69
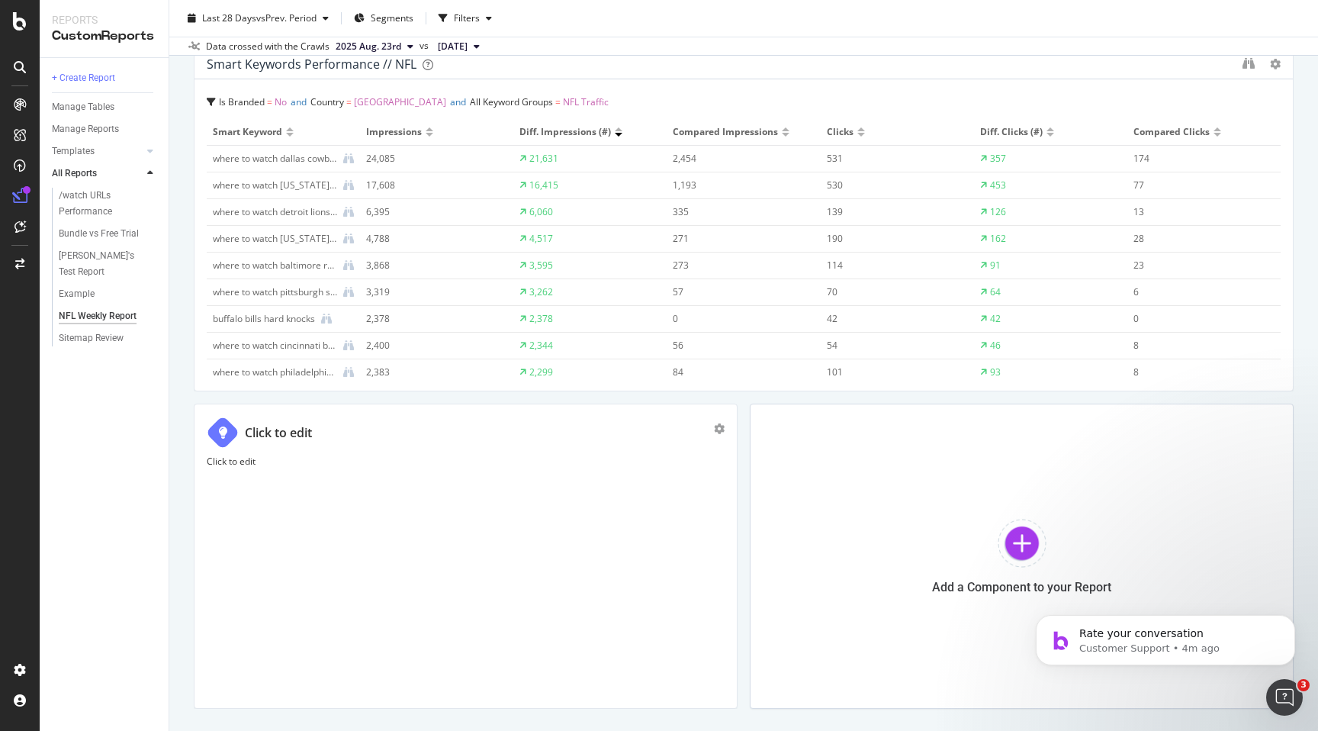
click at [268, 432] on div "Click to edit" at bounding box center [278, 433] width 67 height 18
type input "Overview"
click at [239, 465] on p "Click to edit" at bounding box center [466, 461] width 518 height 13
click at [267, 514] on div "Click to edit" at bounding box center [466, 556] width 492 height 114
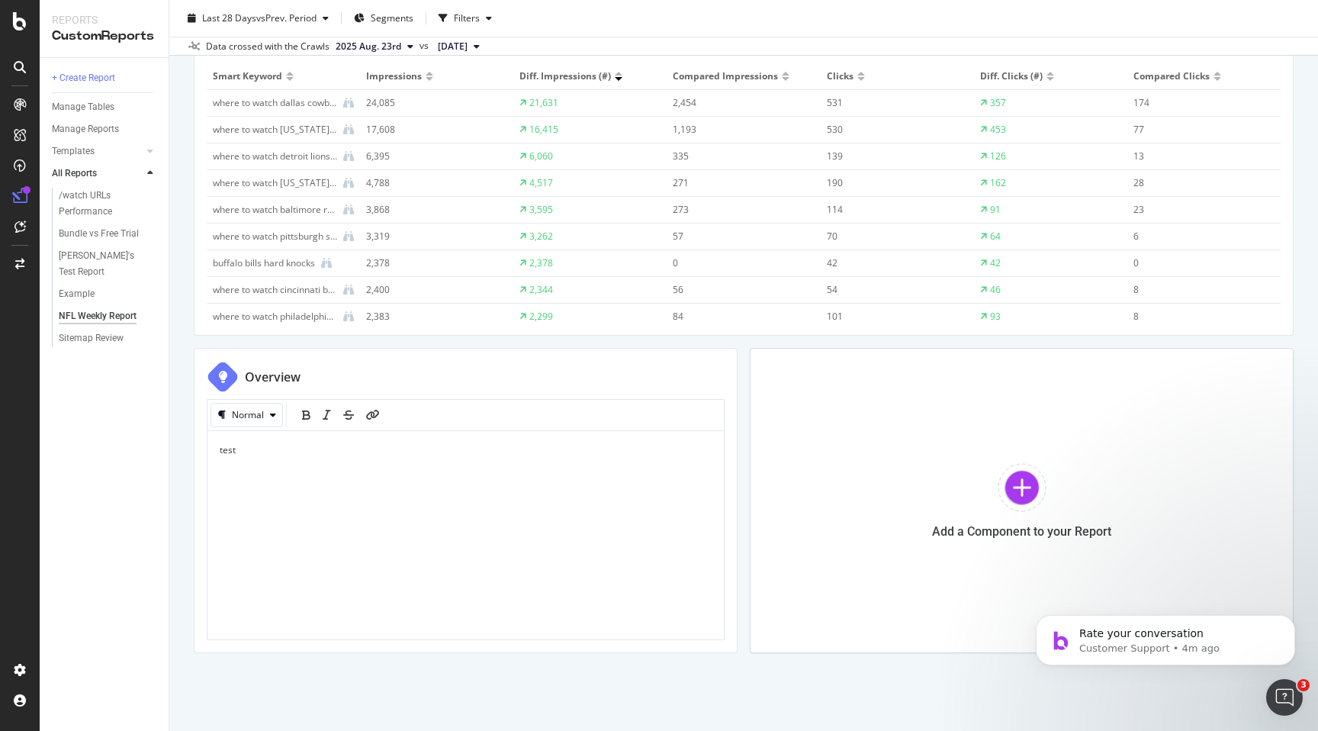
click at [418, 684] on div "NFL Weekly Report NFL Weekly Report [DOMAIN_NAME] Clone Schedule Email Export D…" at bounding box center [743, 365] width 1149 height 731
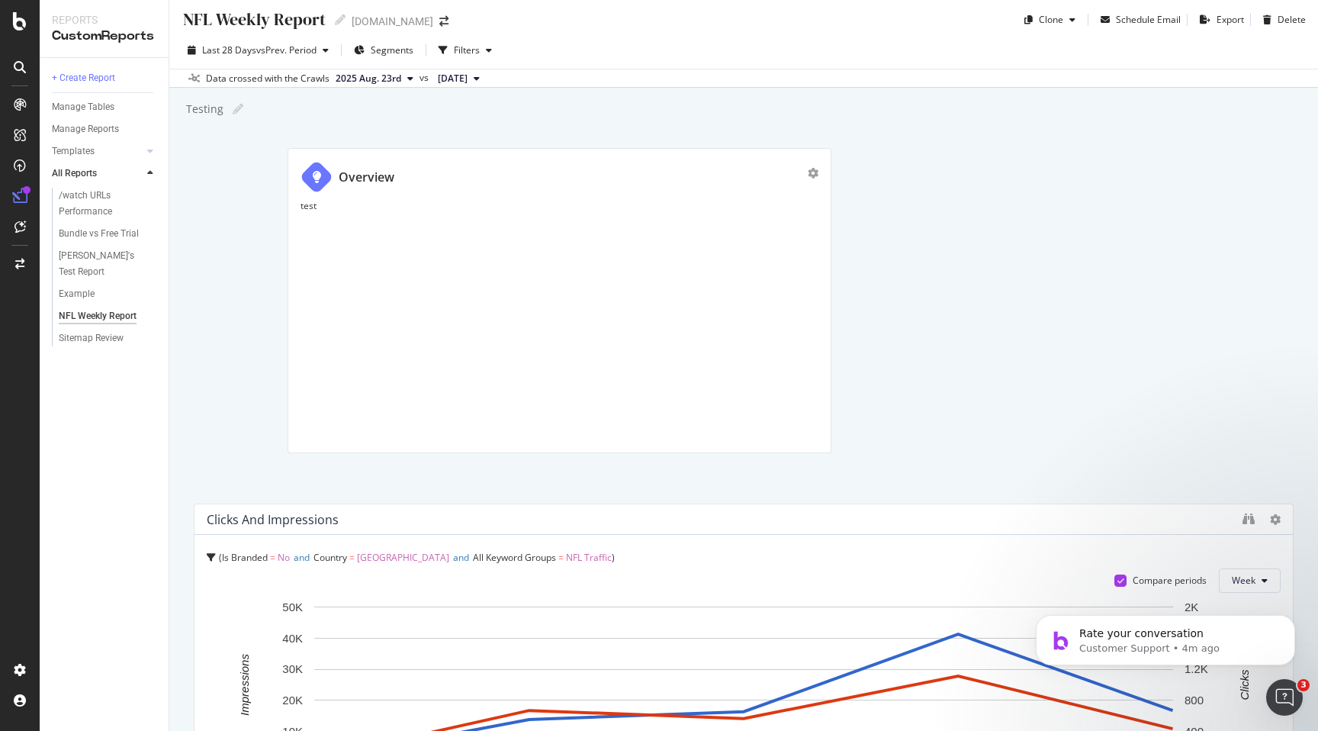
scroll to position [0, 0]
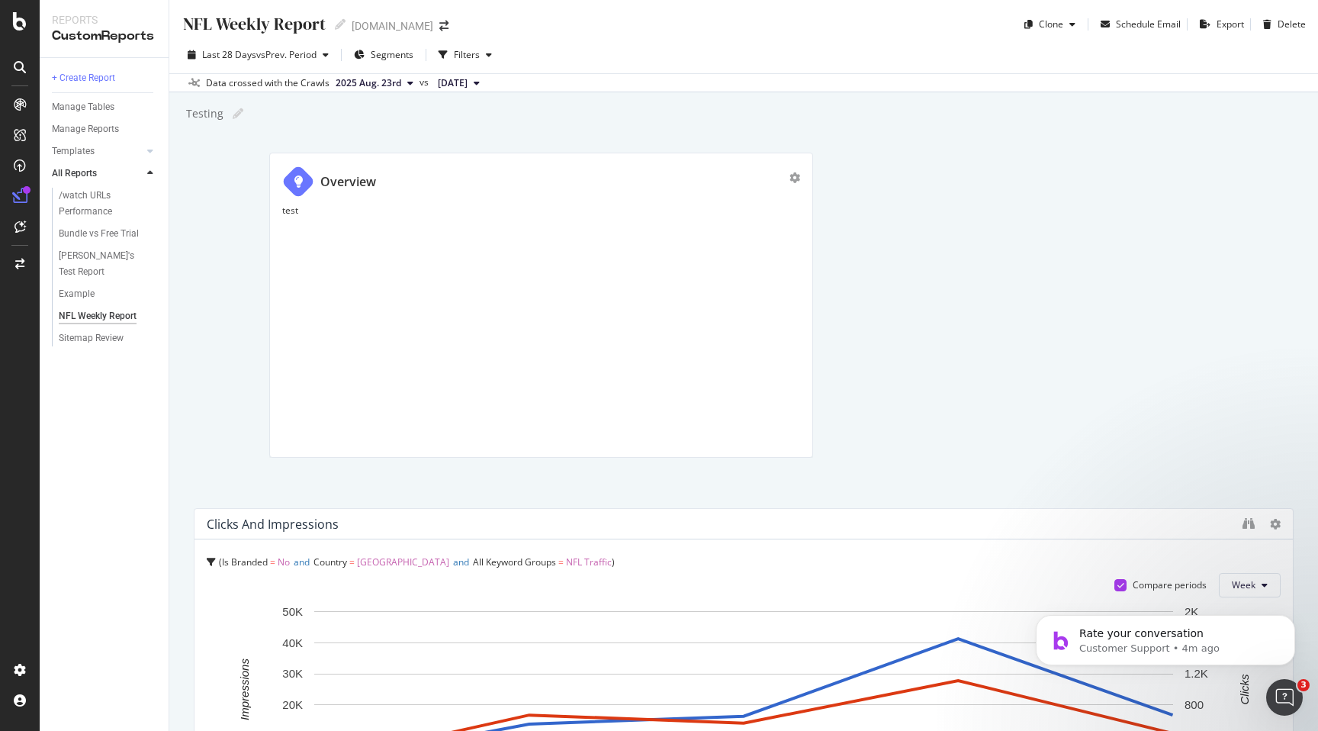
drag, startPoint x: 294, startPoint y: 378, endPoint x: 370, endPoint y: 144, distance: 245.6
click at [370, 144] on div "NFL Weekly Report NFL Weekly Report [DOMAIN_NAME] Clone Schedule Email Export D…" at bounding box center [743, 365] width 1149 height 731
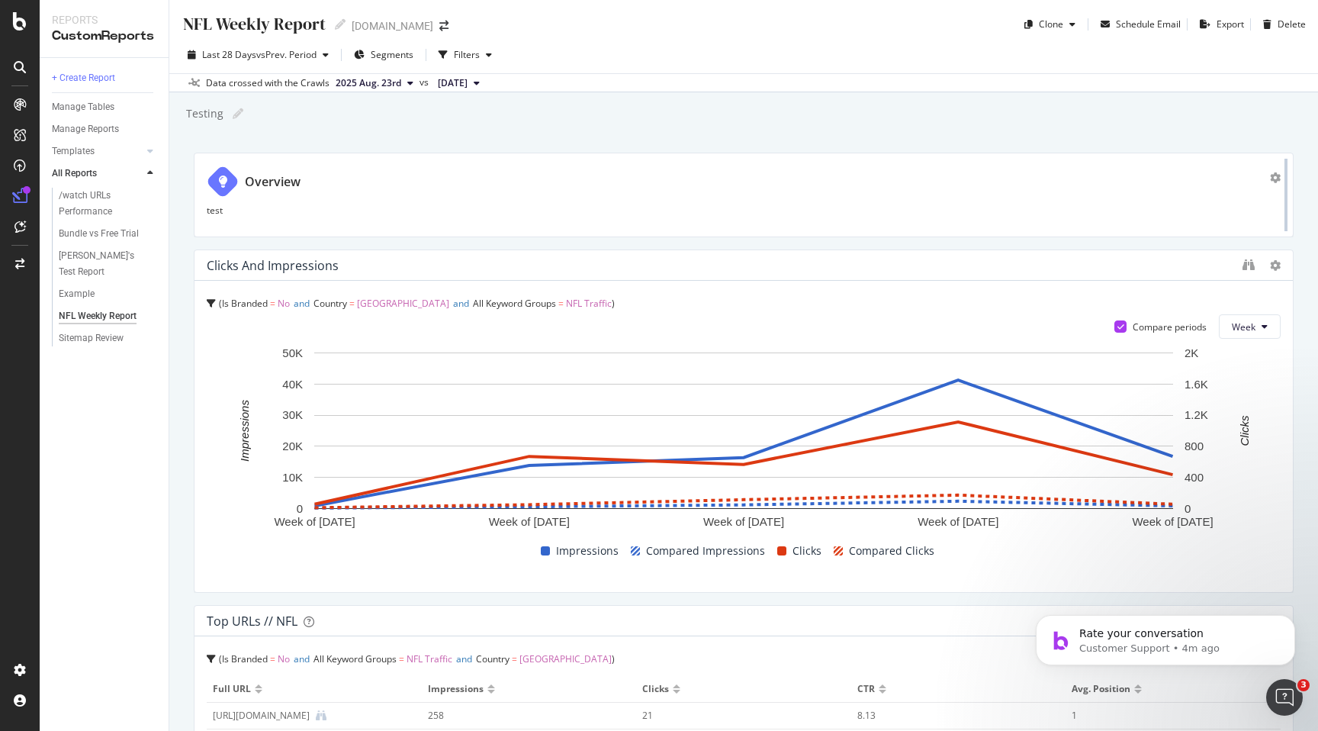
drag, startPoint x: 731, startPoint y: 210, endPoint x: 1286, endPoint y: 203, distance: 555.4
click at [1287, 203] on div at bounding box center [1286, 195] width 3 height 72
click at [1238, 30] on div "Export" at bounding box center [1230, 24] width 27 height 13
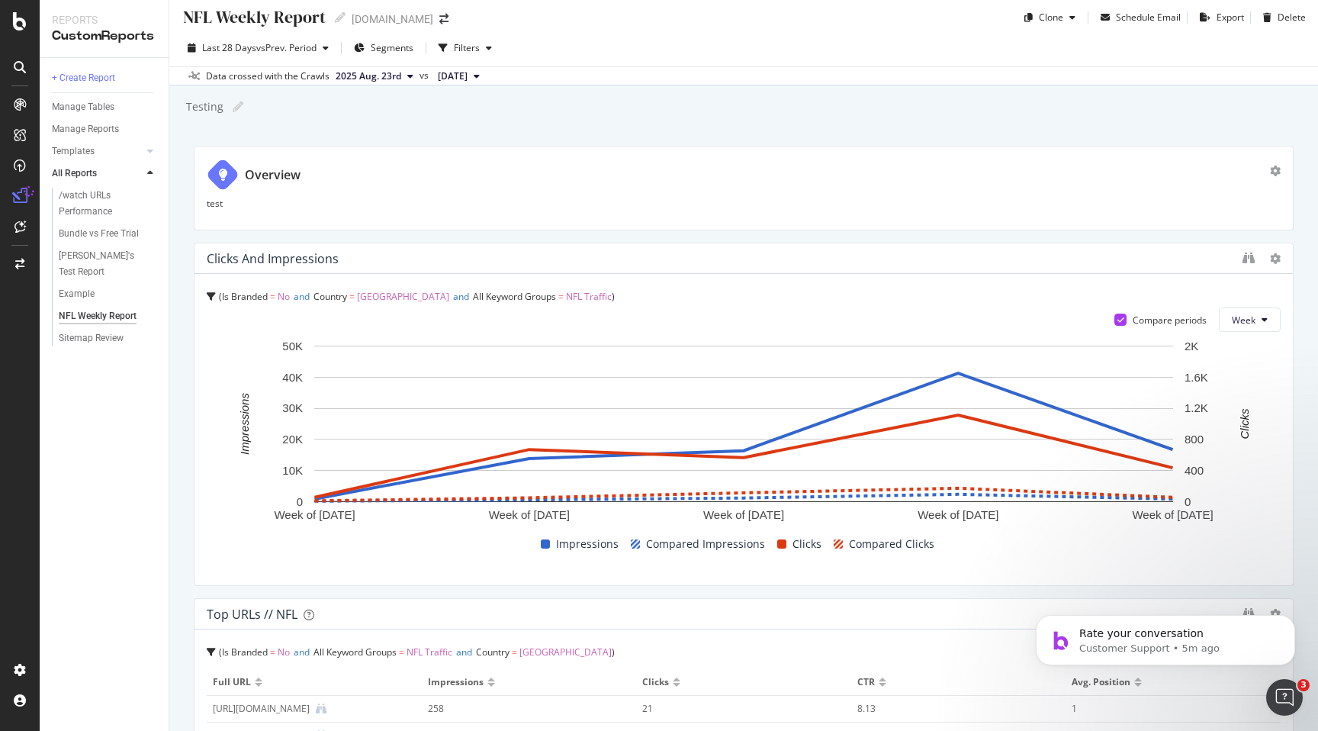
scroll to position [3, 0]
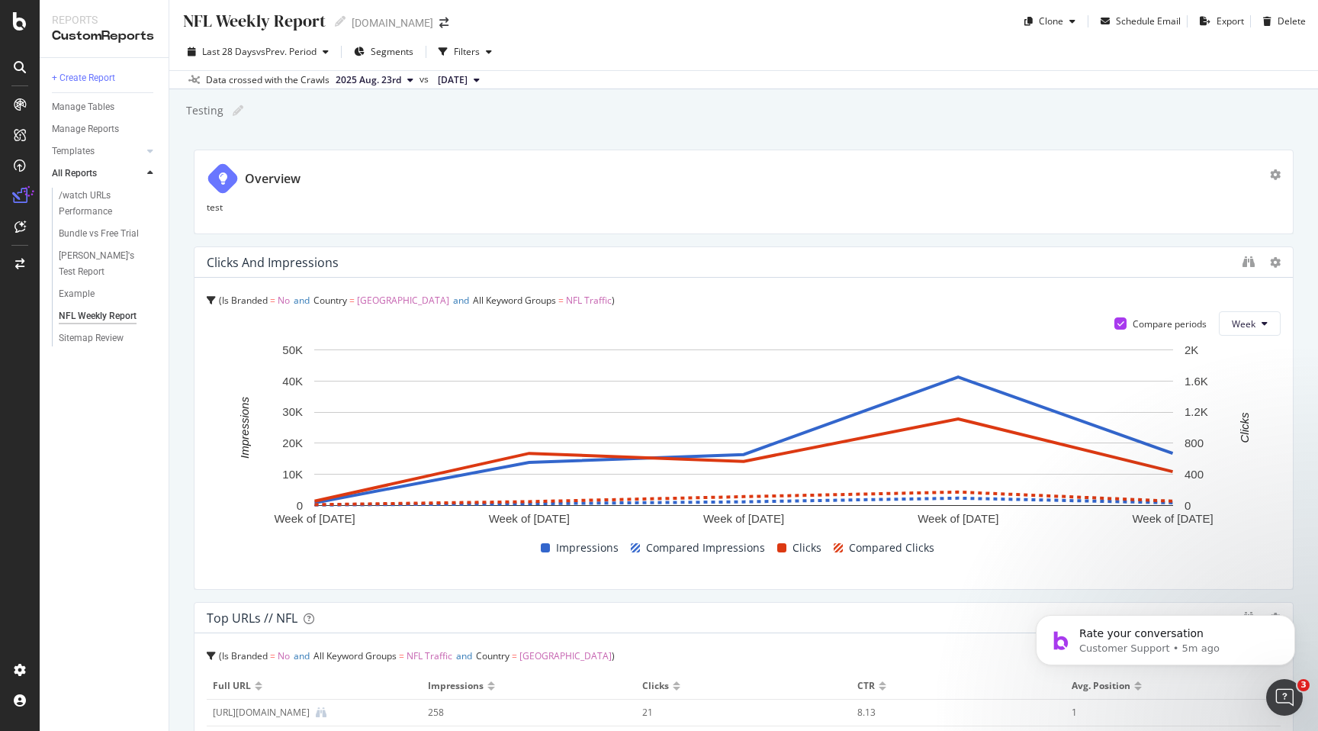
click at [1060, 211] on p "test" at bounding box center [744, 207] width 1074 height 13
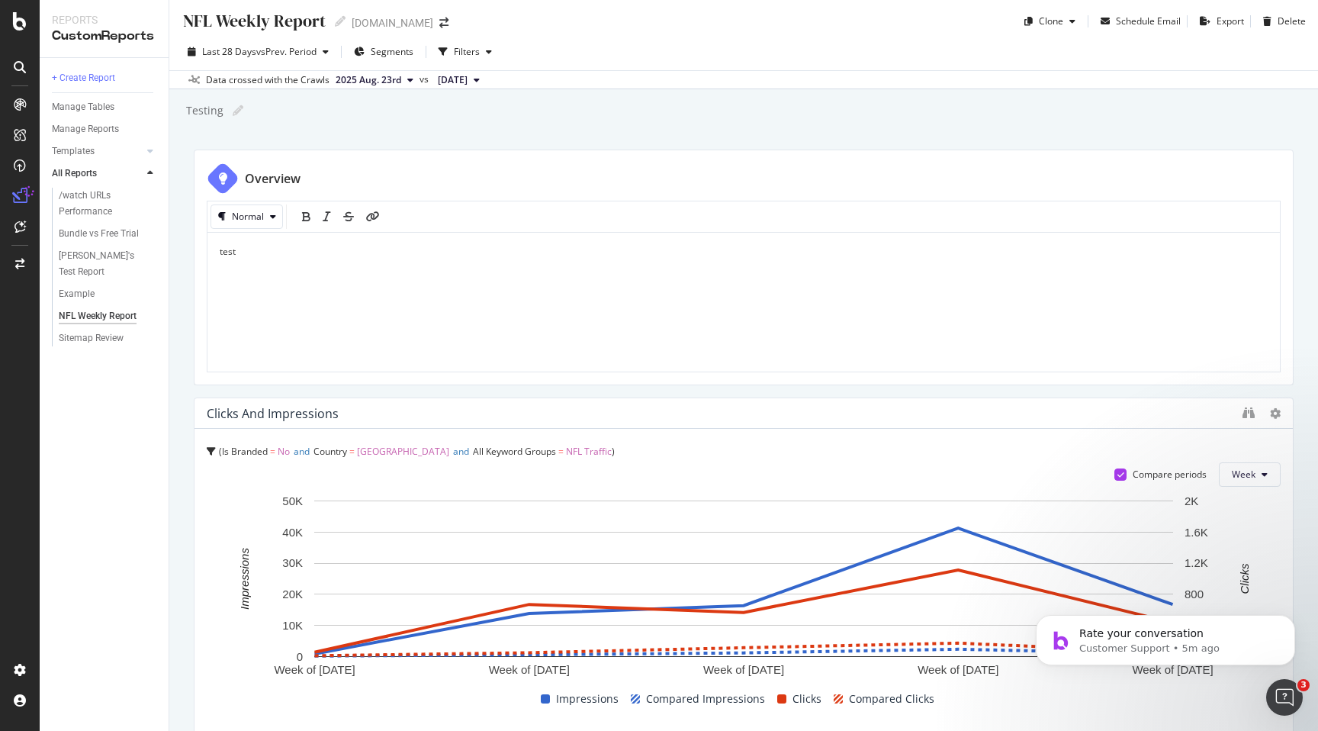
click at [716, 319] on div "test" at bounding box center [744, 302] width 1048 height 114
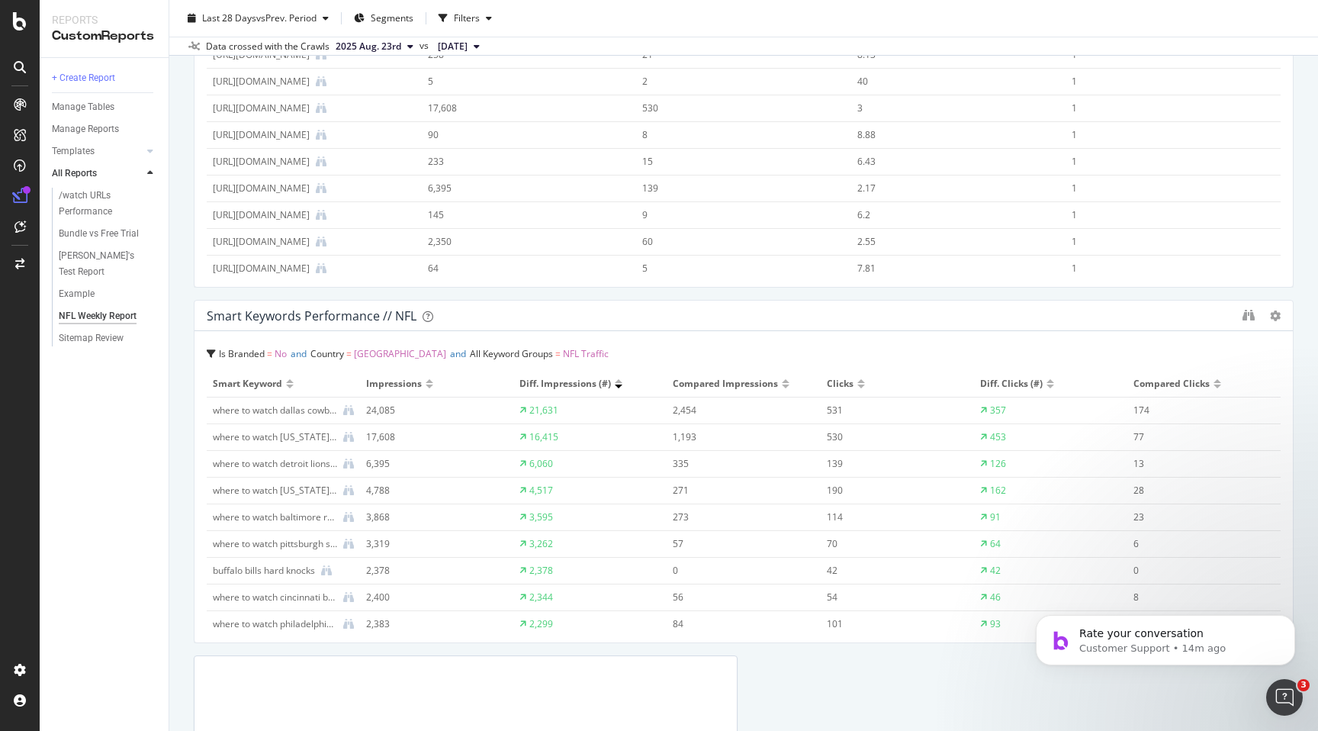
scroll to position [661, 0]
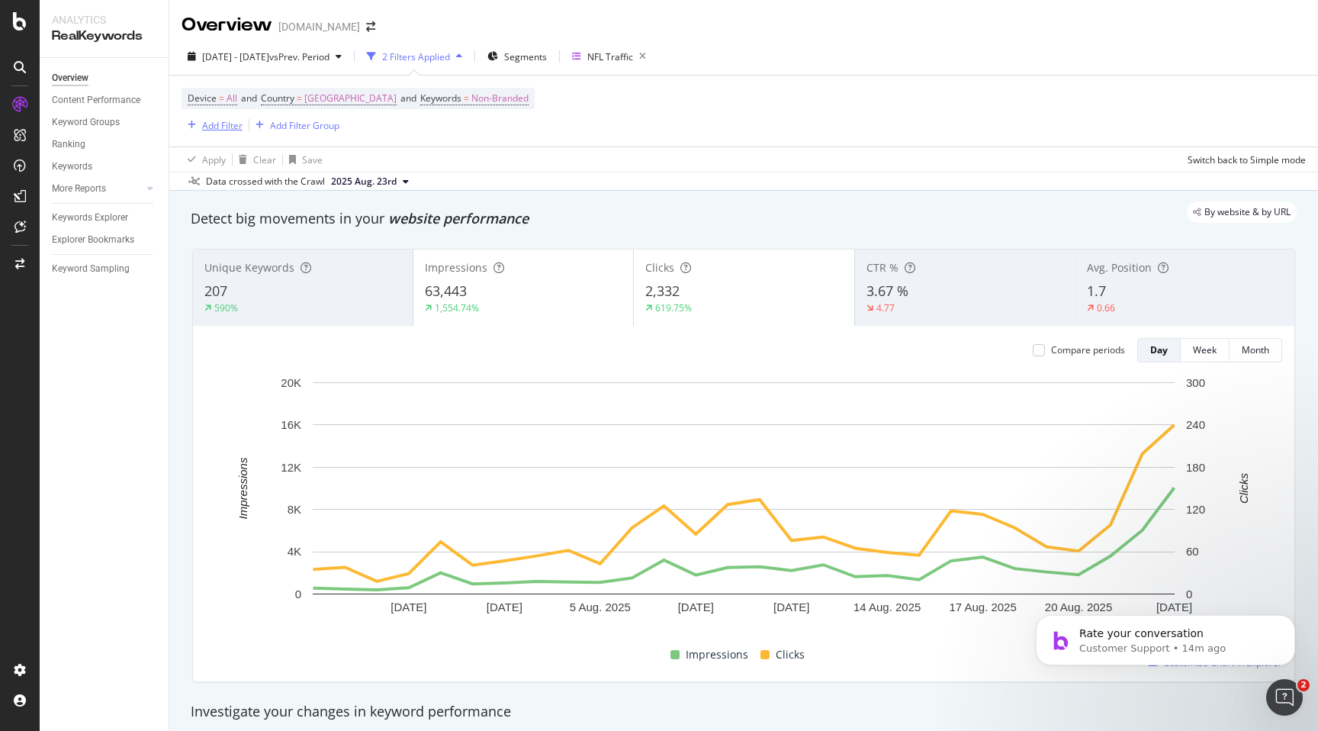
click at [224, 124] on div "Add Filter" at bounding box center [222, 125] width 40 height 13
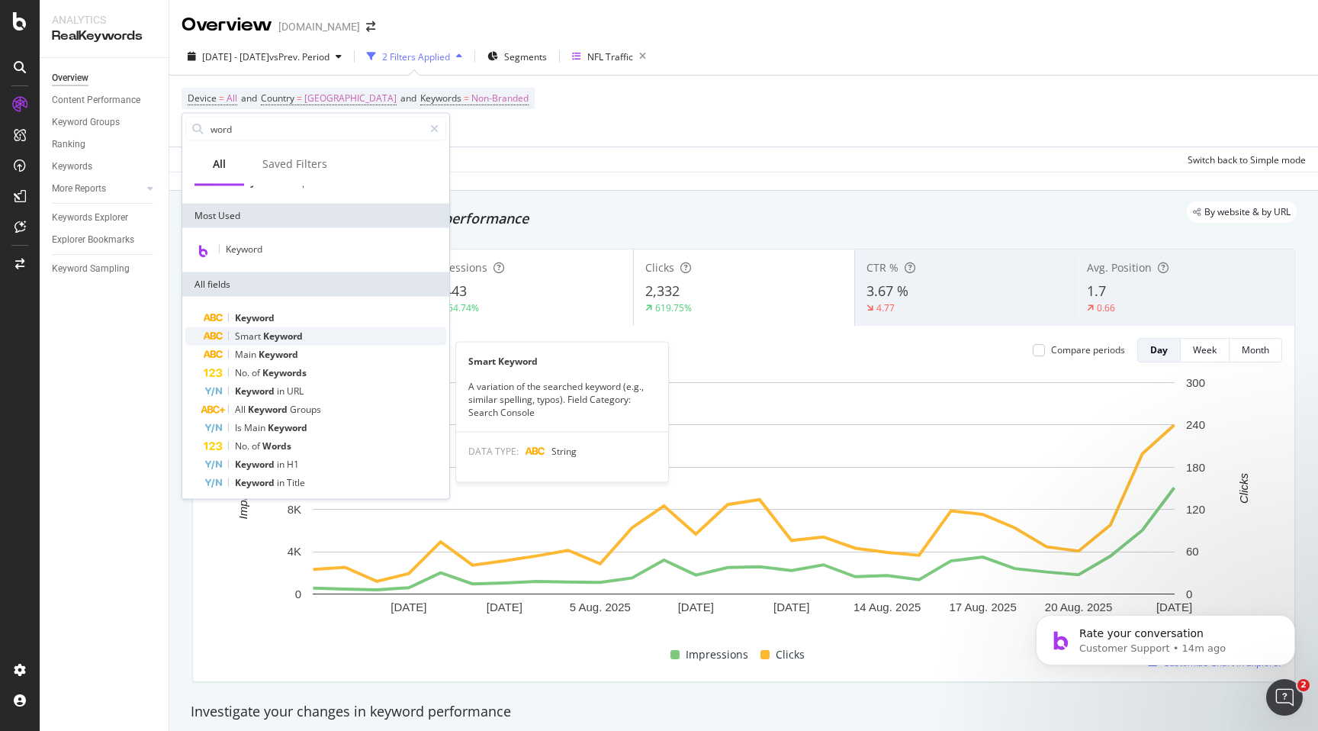
scroll to position [74, 0]
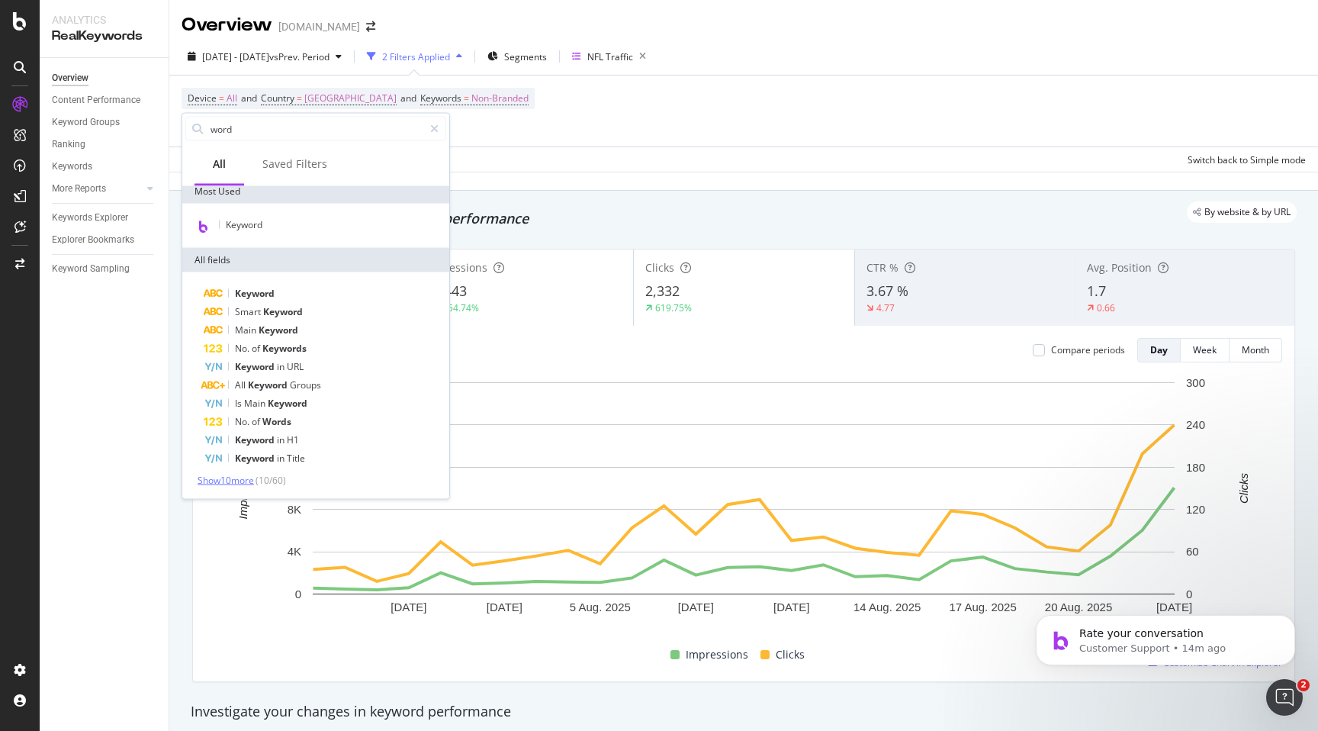
type input "word"
click at [243, 478] on span "Show 10 more" at bounding box center [226, 480] width 56 height 13
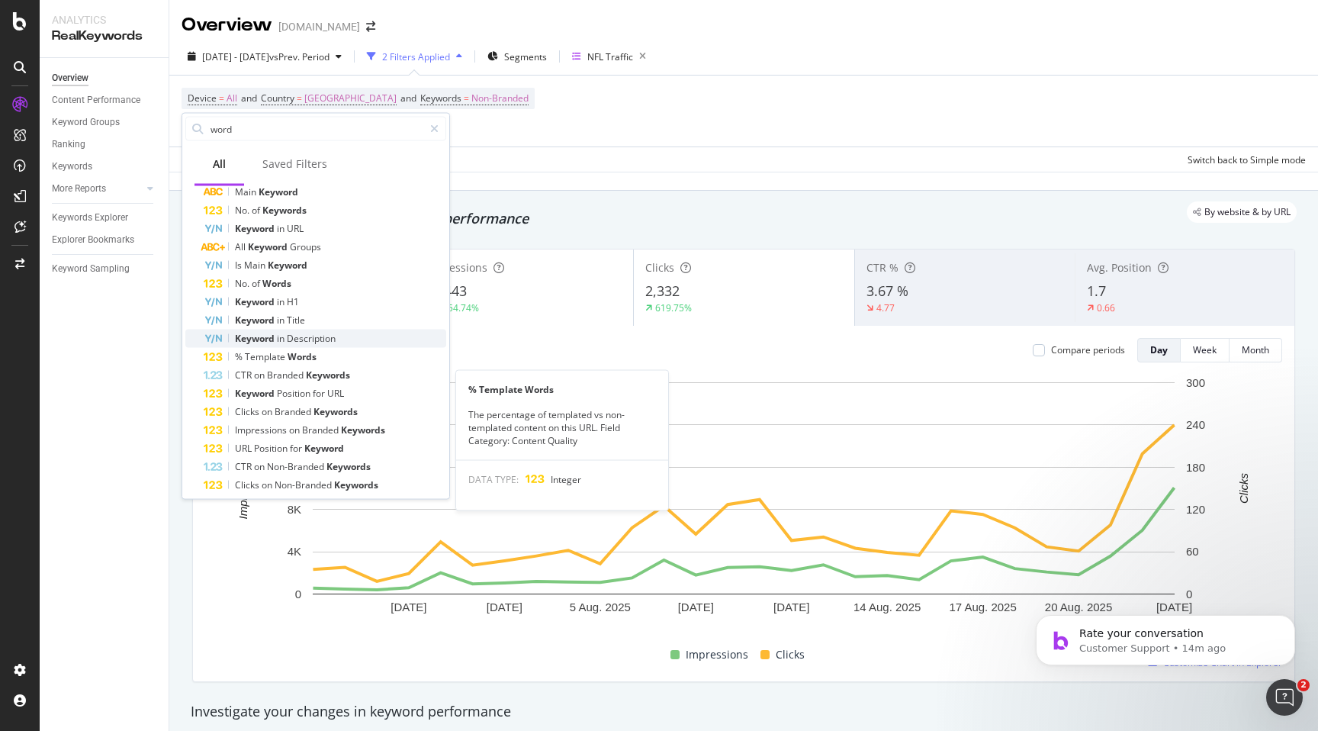
scroll to position [257, 0]
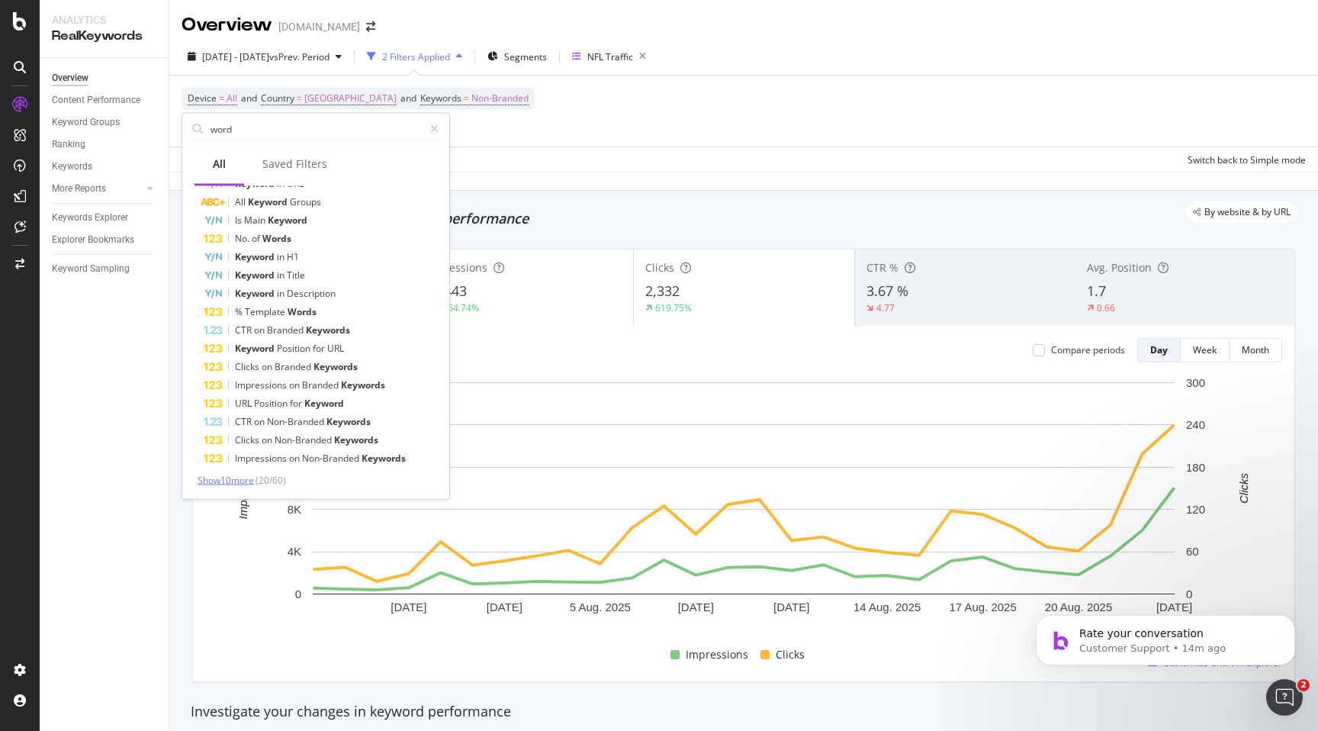
click at [248, 475] on span "Show 10 more" at bounding box center [226, 480] width 56 height 13
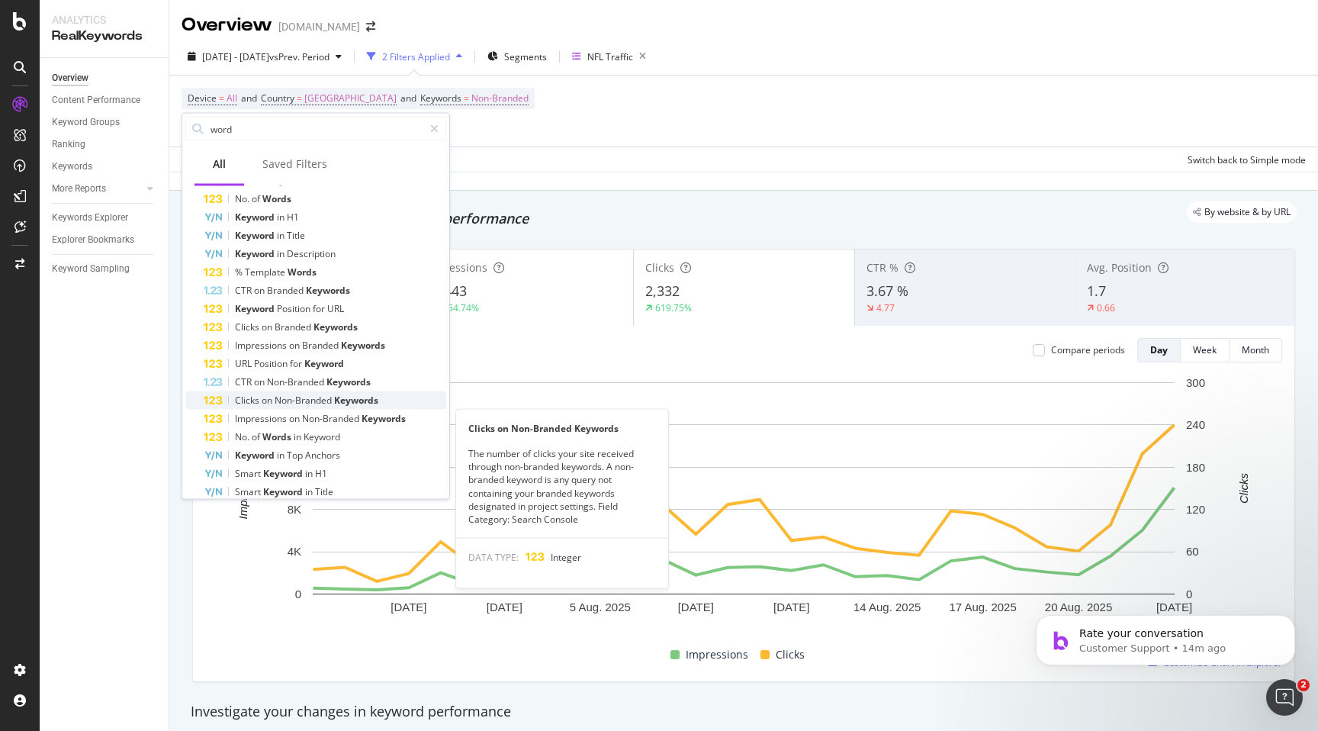
scroll to position [299, 0]
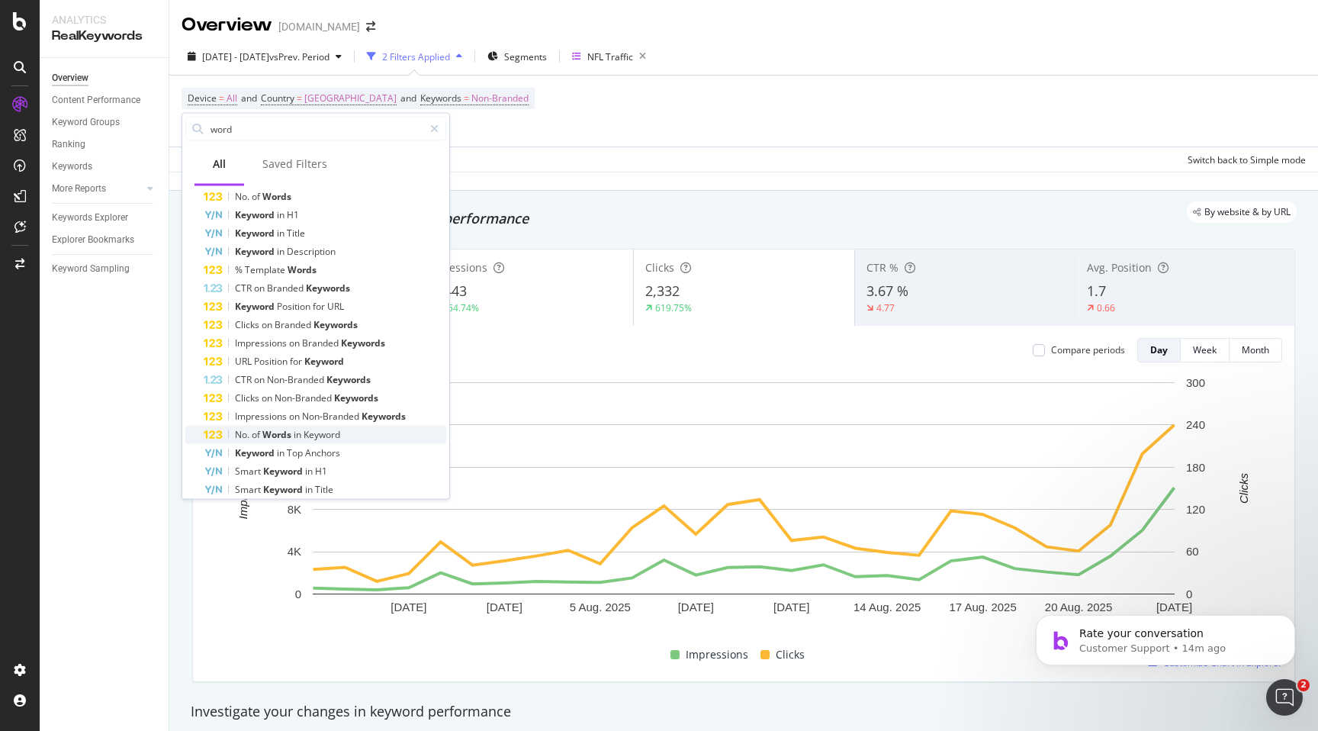
click at [298, 434] on span "in" at bounding box center [299, 434] width 10 height 13
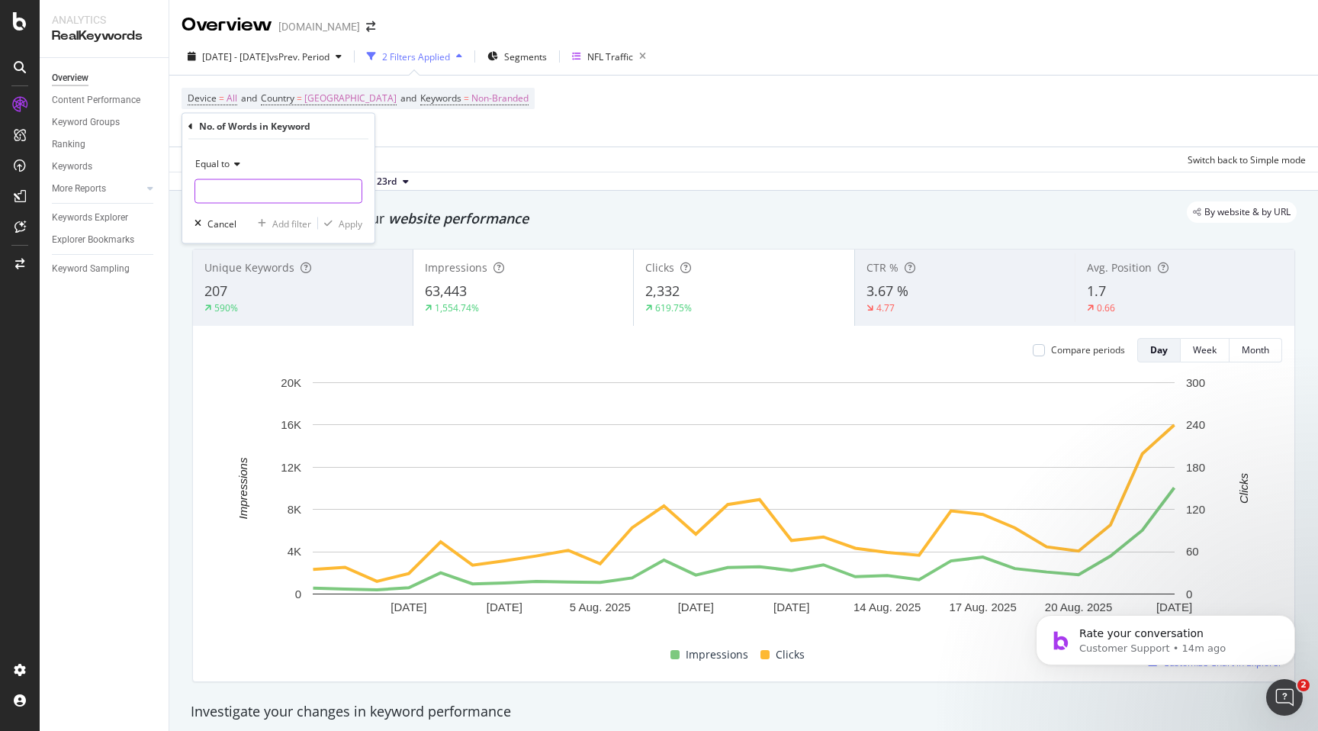
click at [320, 200] on input "number" at bounding box center [279, 191] width 168 height 24
click at [244, 162] on div "Equal to" at bounding box center [279, 164] width 168 height 24
click at [240, 274] on span "Greater than" at bounding box center [229, 274] width 55 height 13
click at [274, 187] on input "number" at bounding box center [279, 191] width 168 height 24
click at [330, 191] on input "number" at bounding box center [279, 191] width 168 height 24
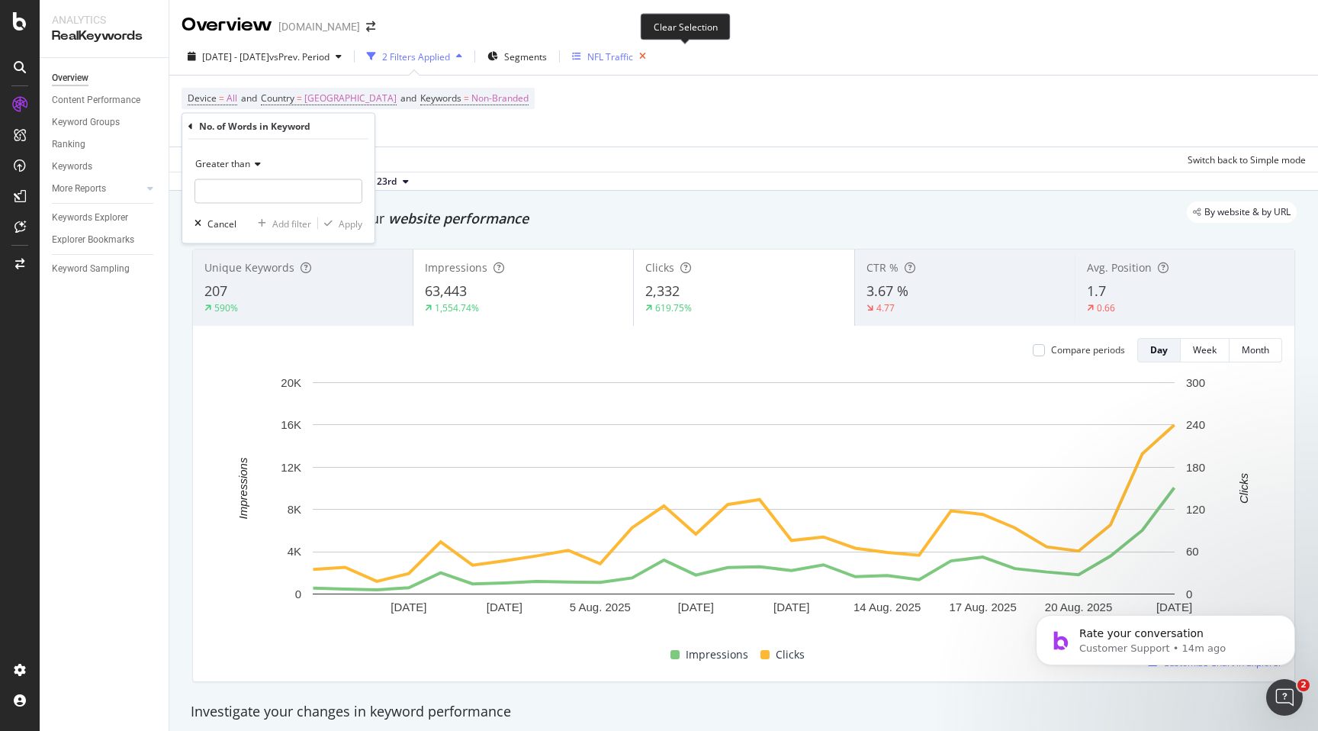
click at [652, 57] on icon "button" at bounding box center [642, 56] width 19 height 21
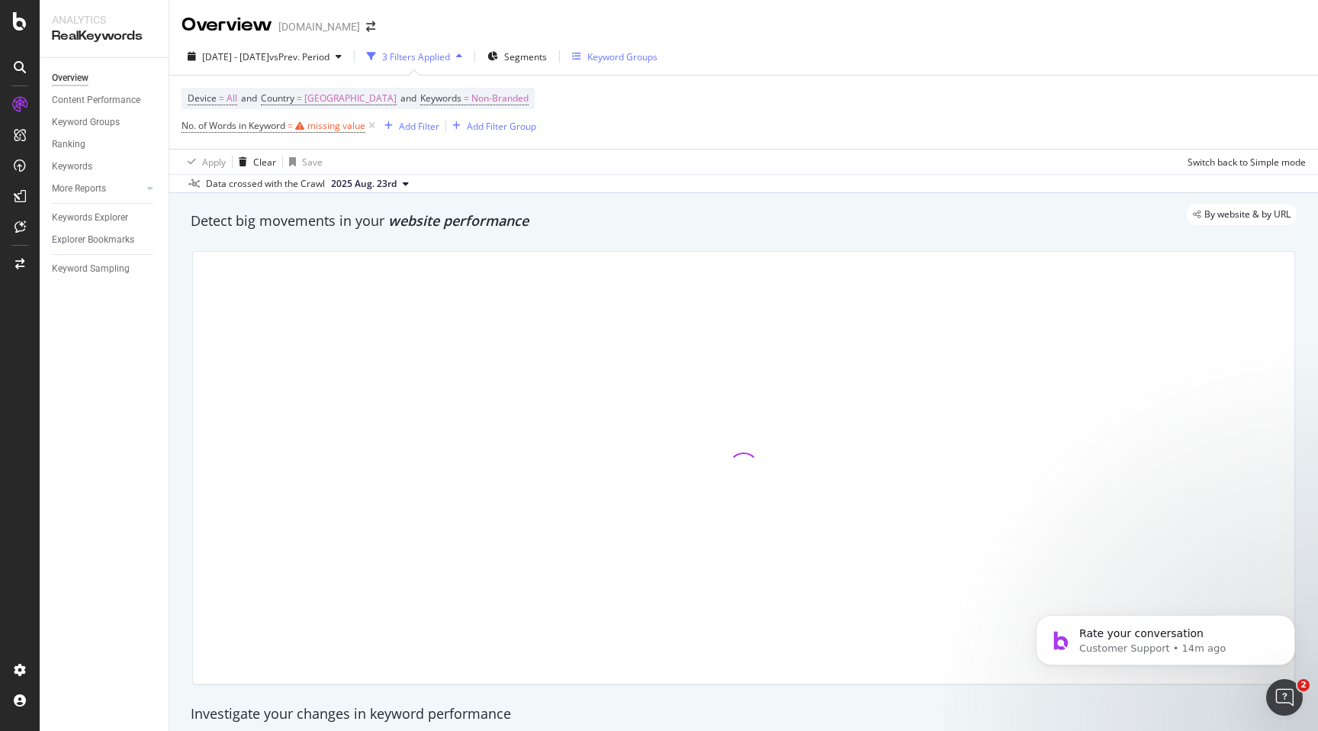
click at [256, 134] on span "No. of Words in Keyword = missing value" at bounding box center [280, 125] width 197 height 21
click at [331, 131] on div "missing value" at bounding box center [336, 125] width 58 height 13
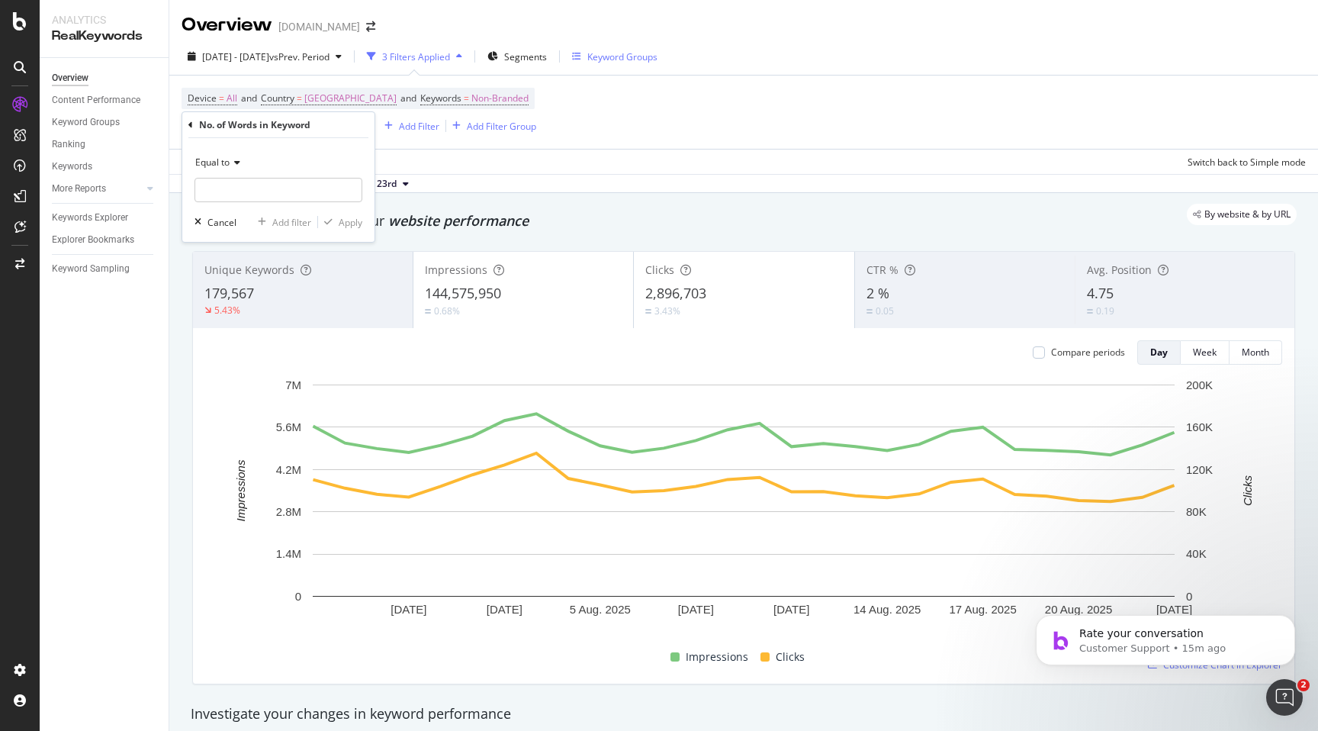
click at [233, 163] on icon at bounding box center [235, 162] width 11 height 9
click at [238, 269] on span "Greater than" at bounding box center [229, 273] width 55 height 13
click at [272, 191] on input "number" at bounding box center [279, 190] width 168 height 24
type input "50"
click at [351, 220] on div "Apply" at bounding box center [351, 222] width 24 height 13
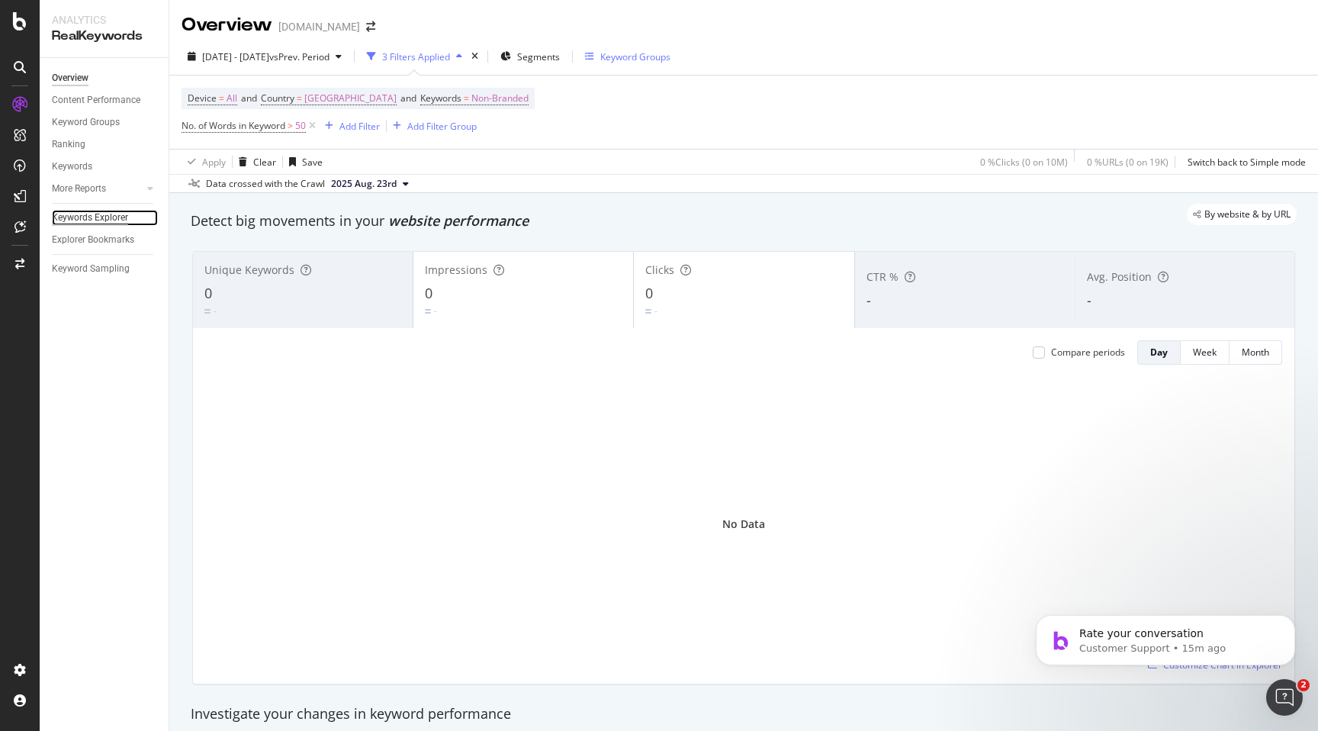
click at [113, 217] on div "Keywords Explorer" at bounding box center [90, 218] width 76 height 16
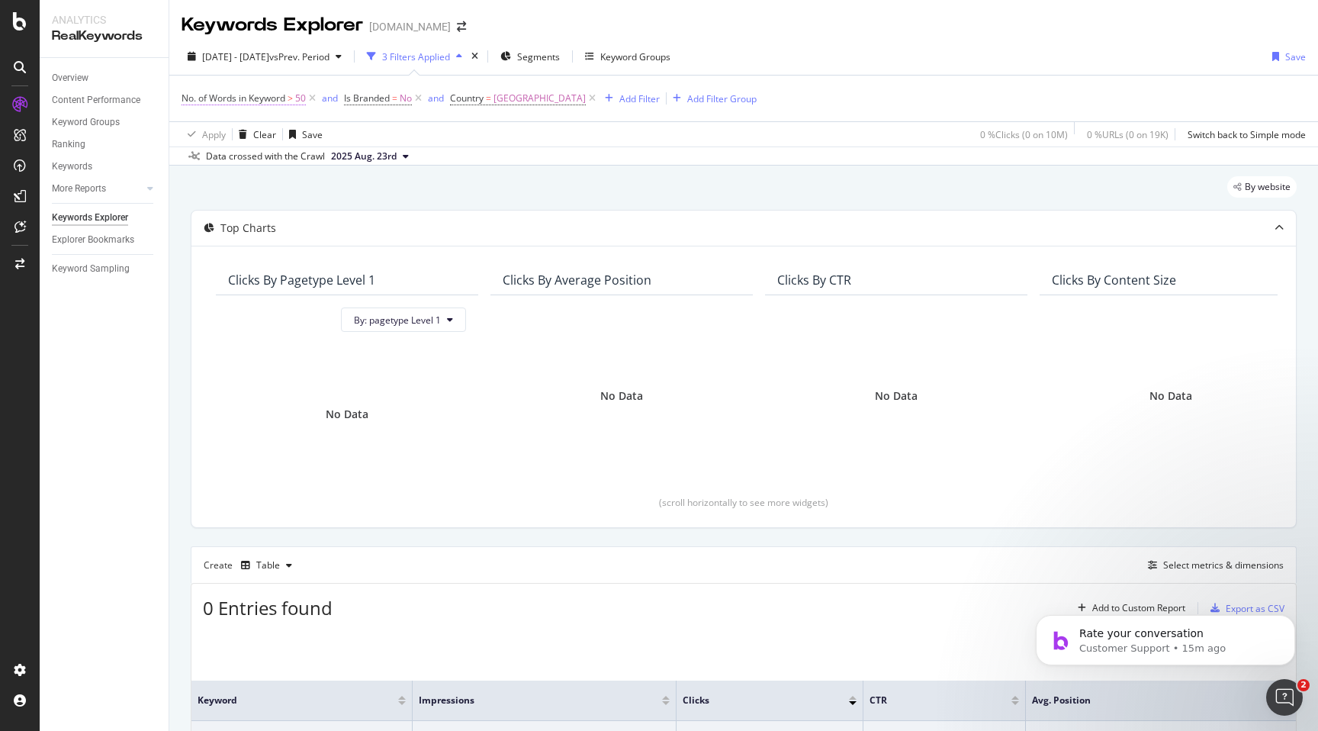
click at [299, 99] on span "50" at bounding box center [300, 98] width 11 height 21
click at [265, 164] on input "50" at bounding box center [279, 162] width 168 height 24
type input "20"
click at [343, 192] on div "Apply" at bounding box center [351, 194] width 24 height 13
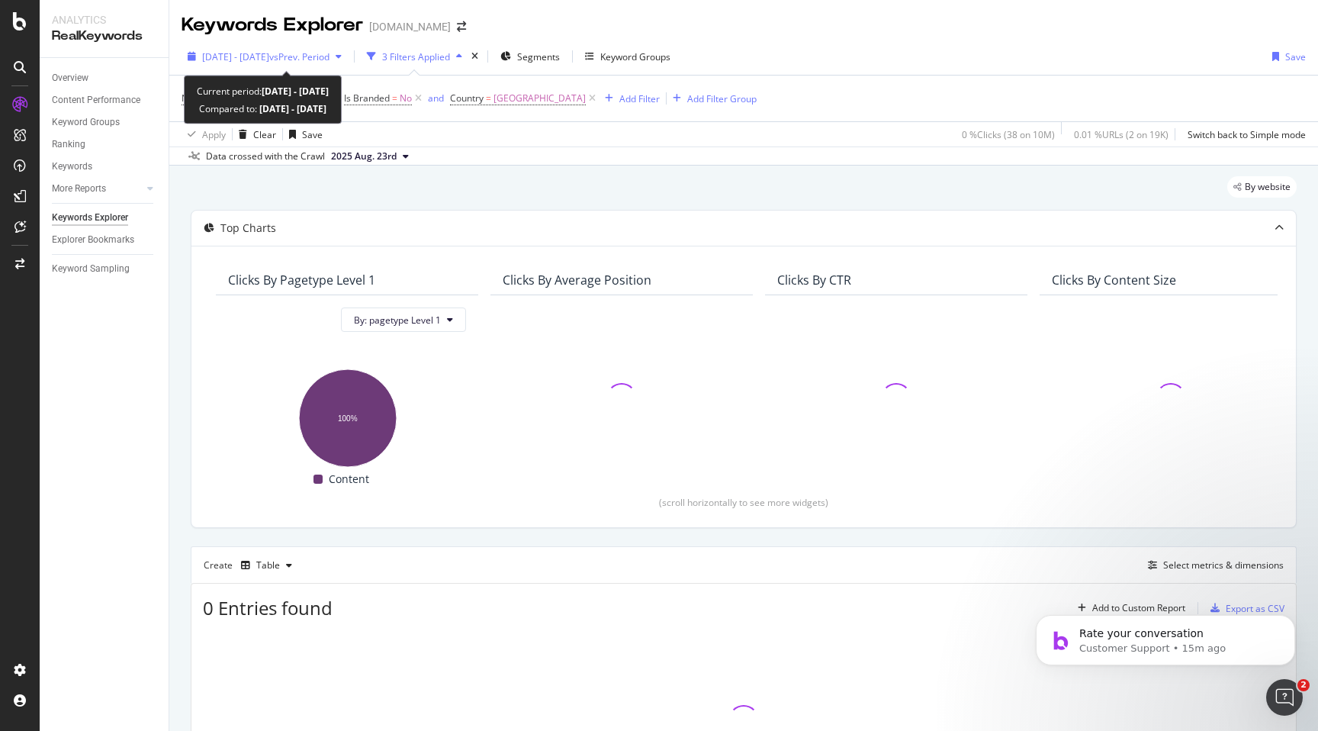
click at [330, 57] on span "vs Prev. Period" at bounding box center [299, 56] width 60 height 13
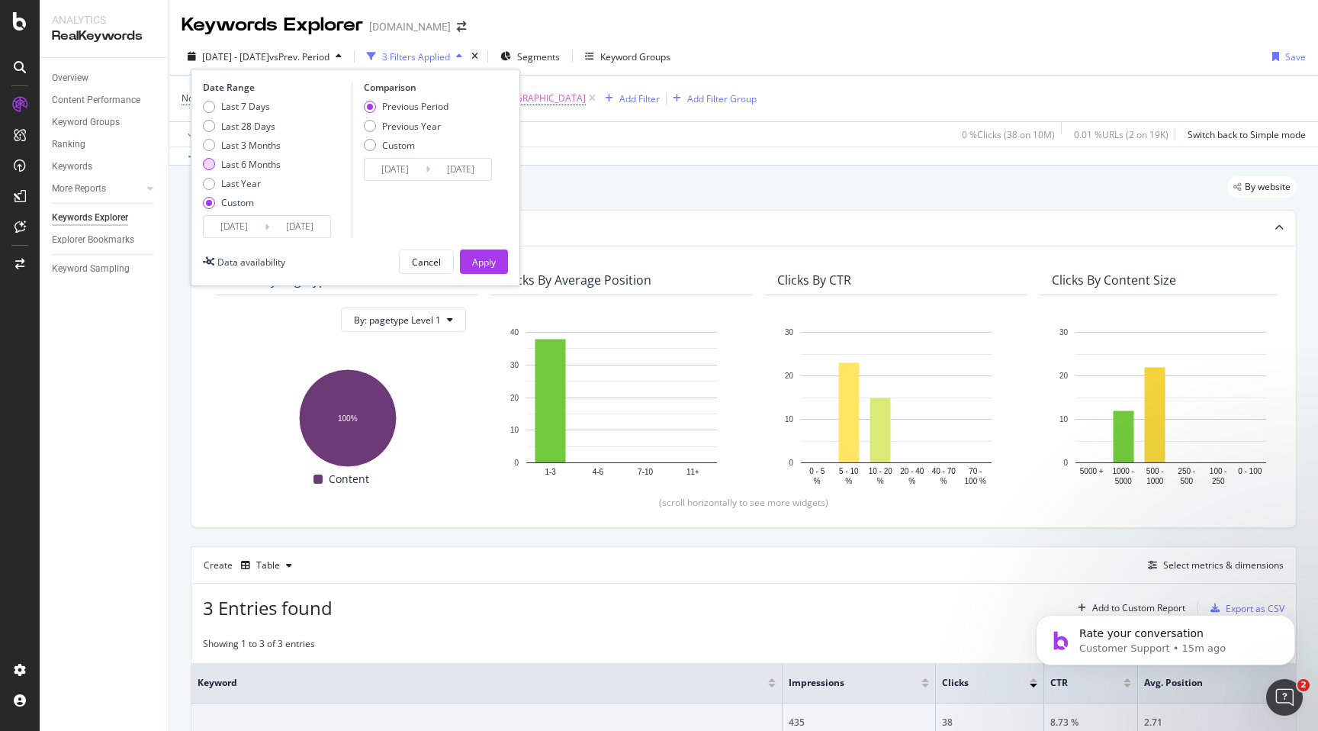
click at [280, 162] on div "Last 6 Months" at bounding box center [251, 164] width 60 height 13
type input "2025/02/27"
type input "[DATE]"
type input "2024/08/29"
type input "2025/02/26"
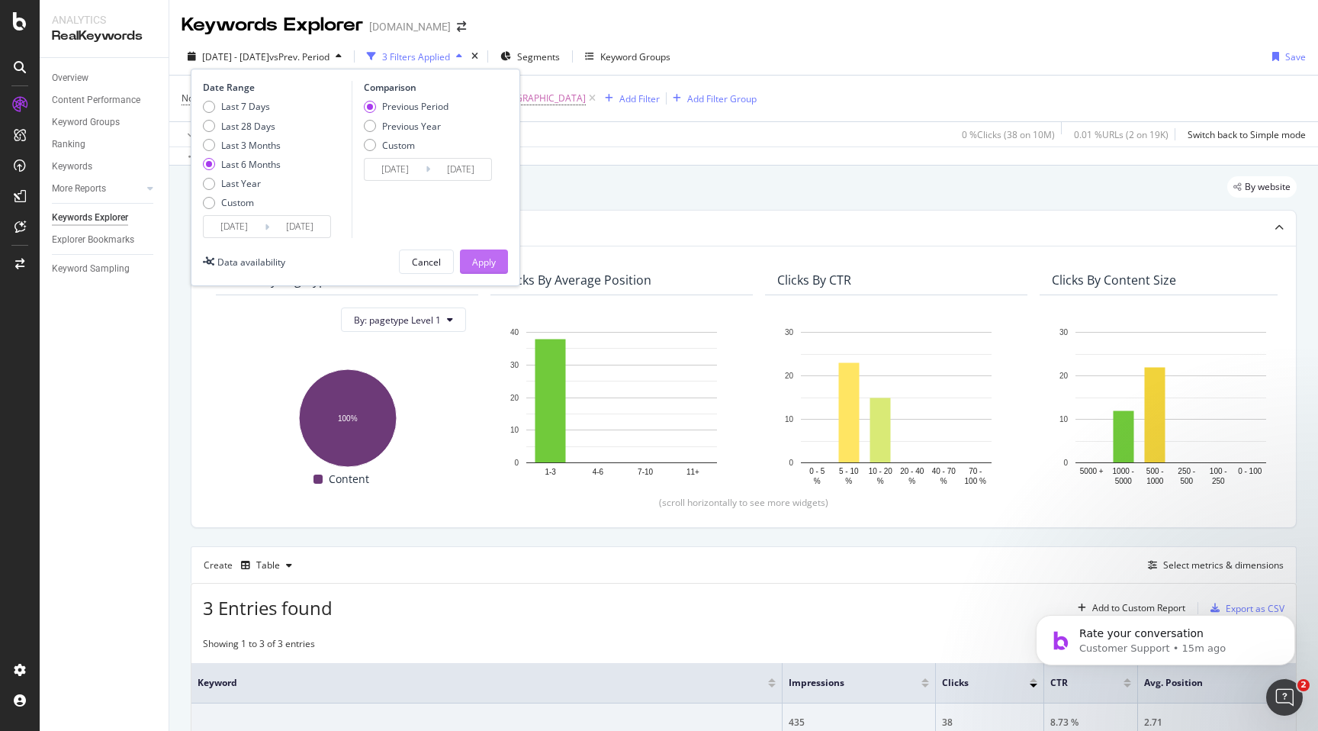
click at [475, 260] on div "Apply" at bounding box center [484, 262] width 24 height 13
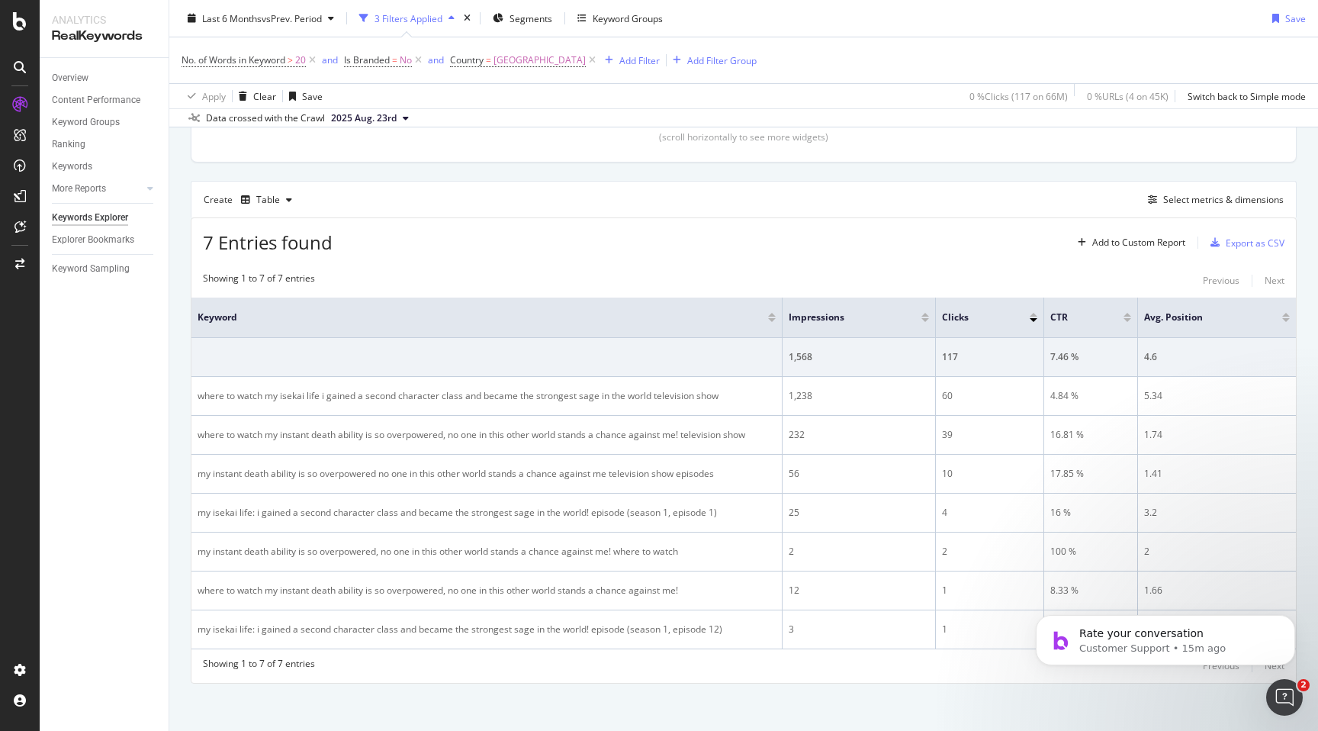
scroll to position [372, 0]
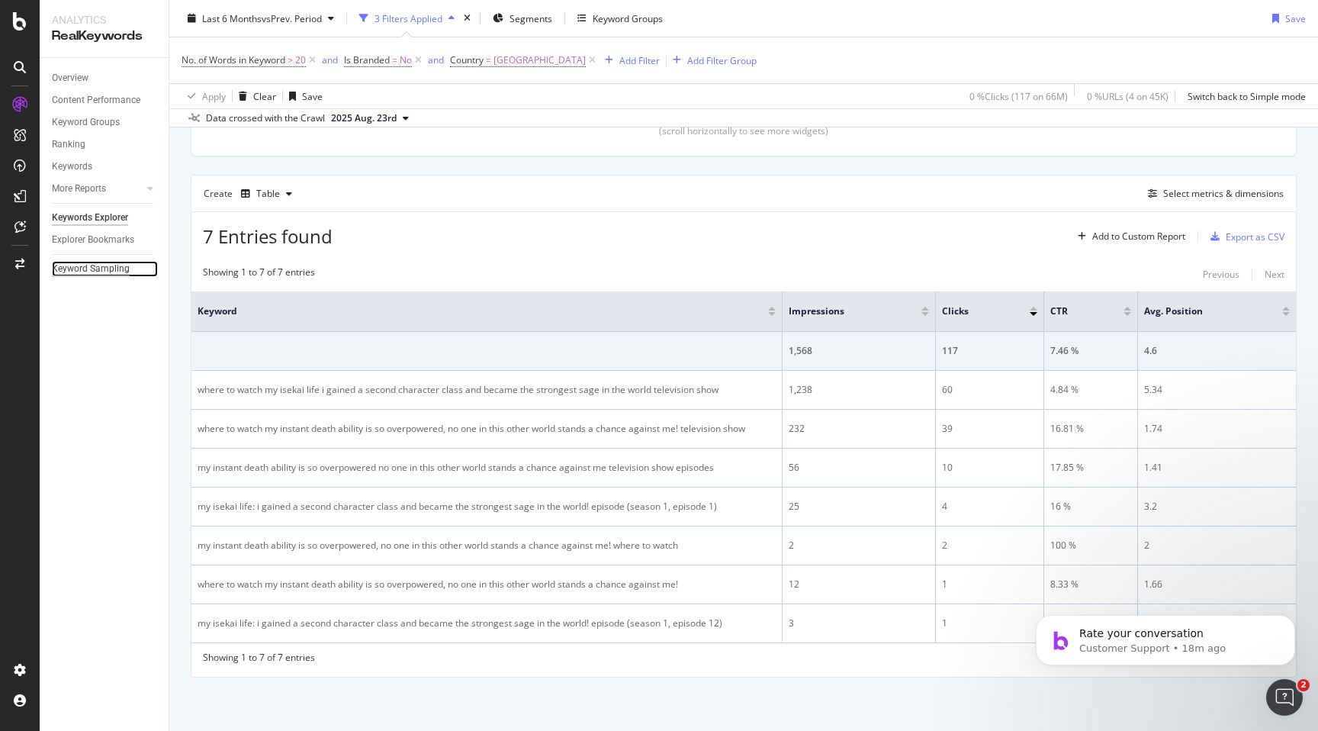
click at [95, 271] on div "Keyword Sampling" at bounding box center [91, 269] width 78 height 16
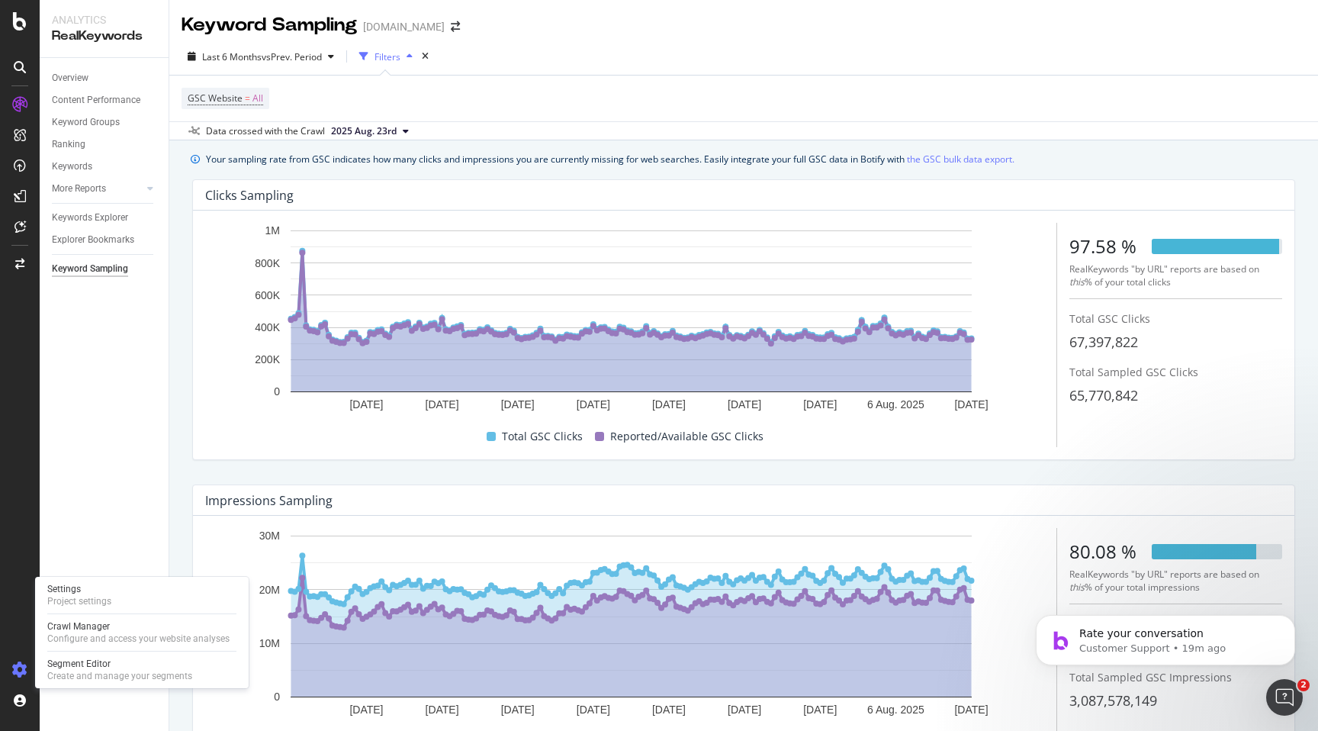
click at [21, 671] on icon at bounding box center [19, 669] width 15 height 15
click at [89, 589] on div "Settings" at bounding box center [79, 589] width 64 height 12
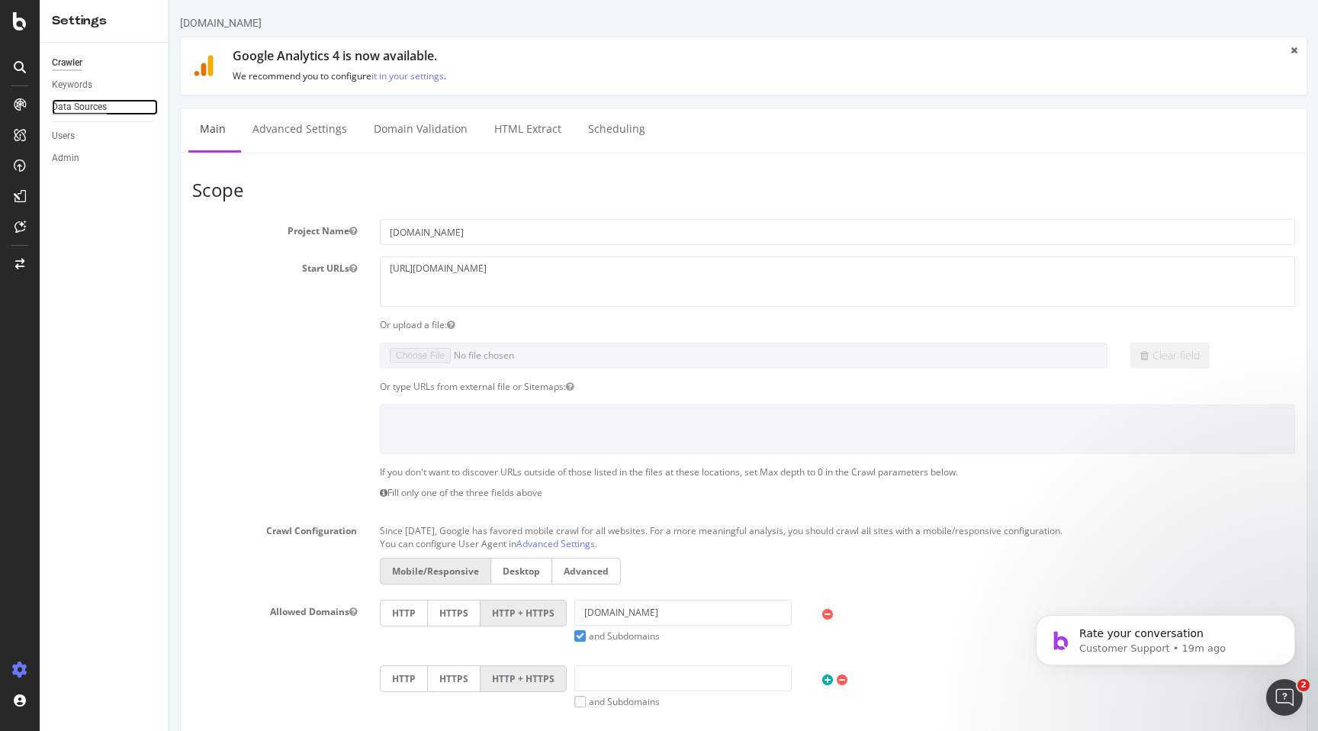
click at [94, 108] on div "Data Sources" at bounding box center [79, 107] width 55 height 16
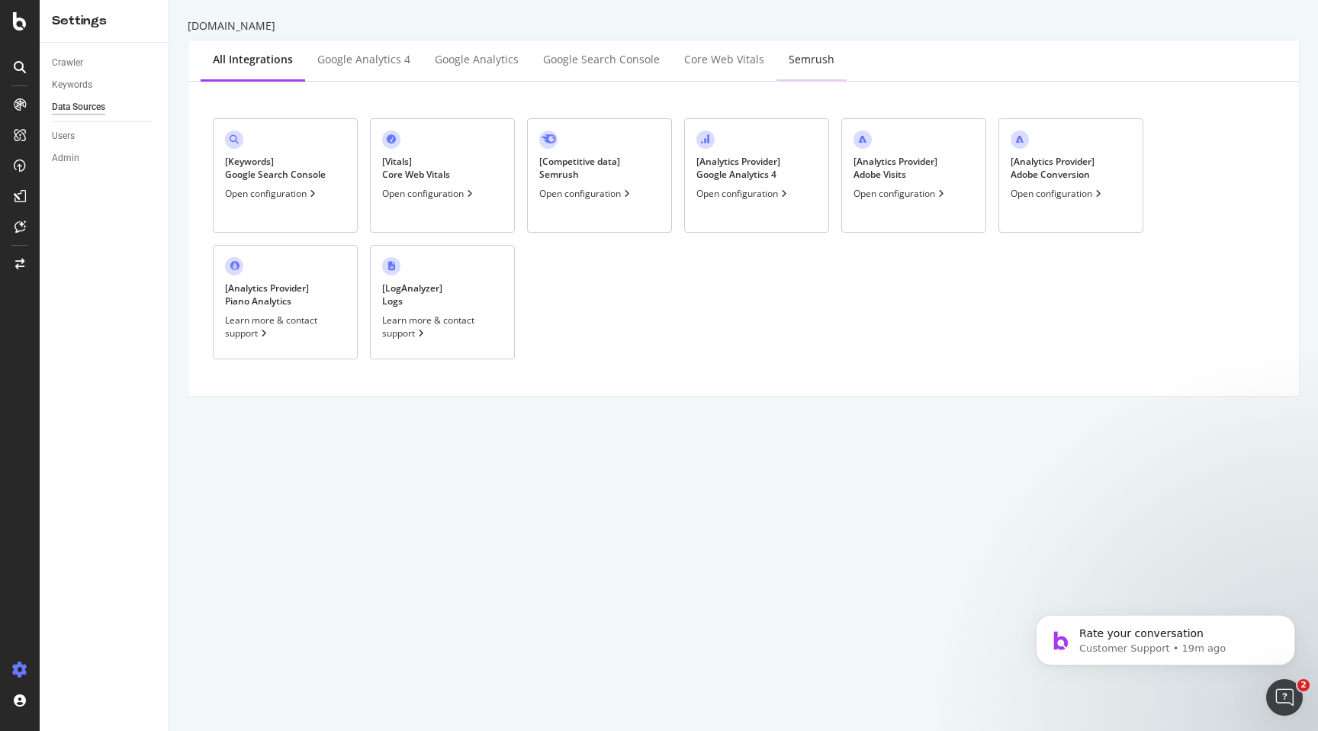
click at [812, 56] on div "Semrush" at bounding box center [812, 59] width 46 height 15
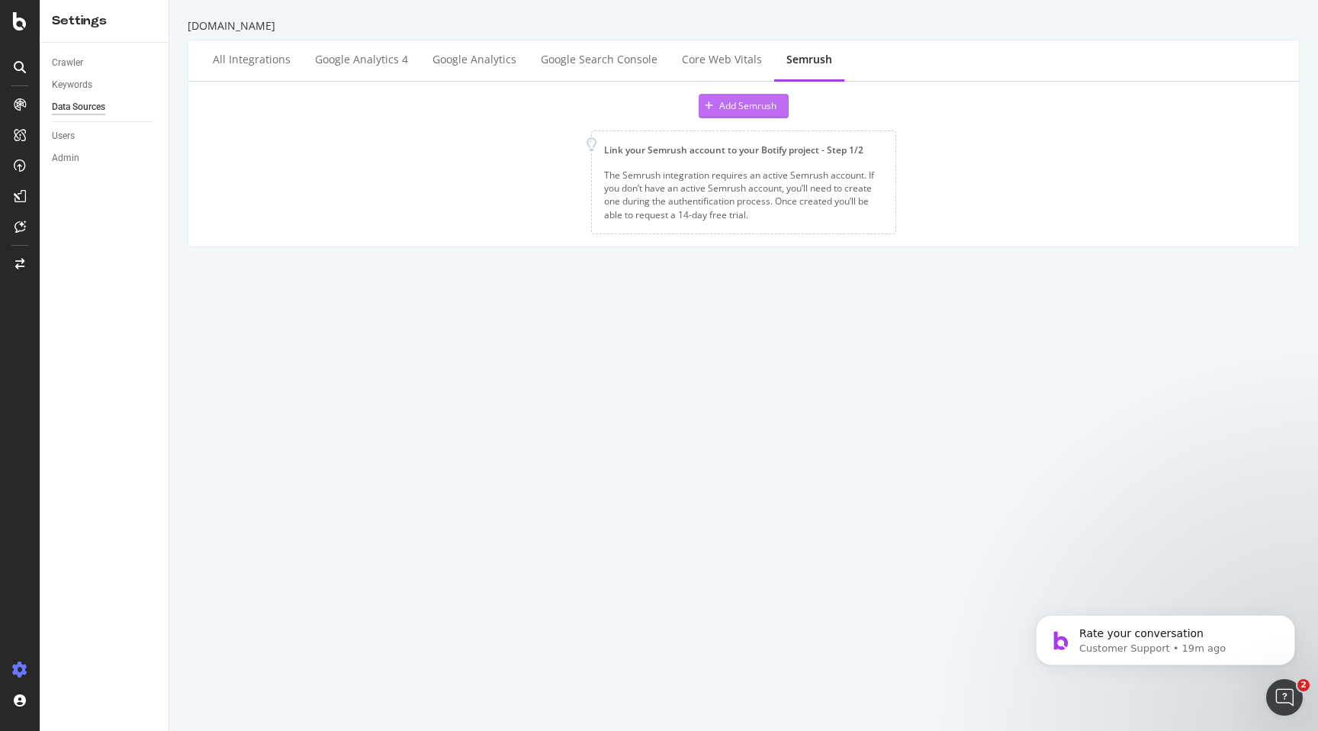
click at [748, 108] on div "Add Semrush" at bounding box center [747, 105] width 57 height 13
click at [738, 102] on div "Add Semrush" at bounding box center [747, 105] width 57 height 13
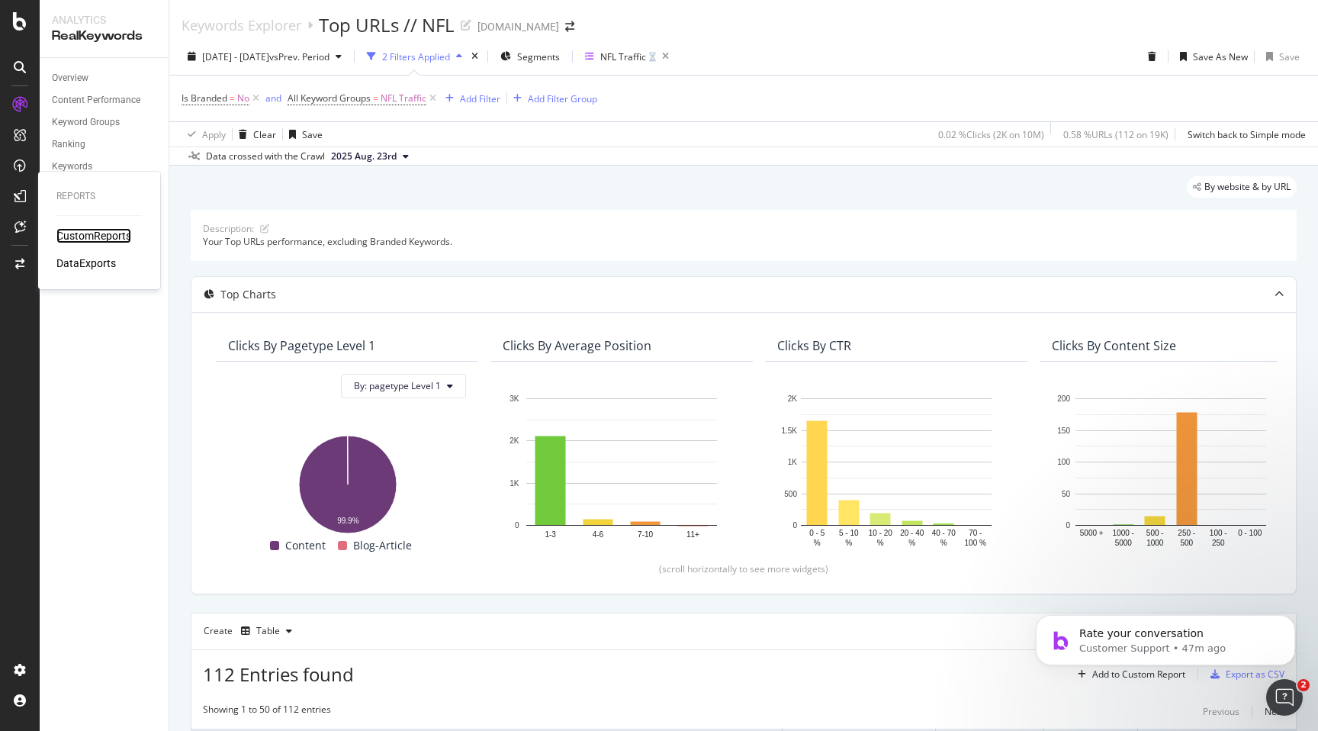
click at [74, 236] on div "CustomReports" at bounding box center [93, 235] width 75 height 15
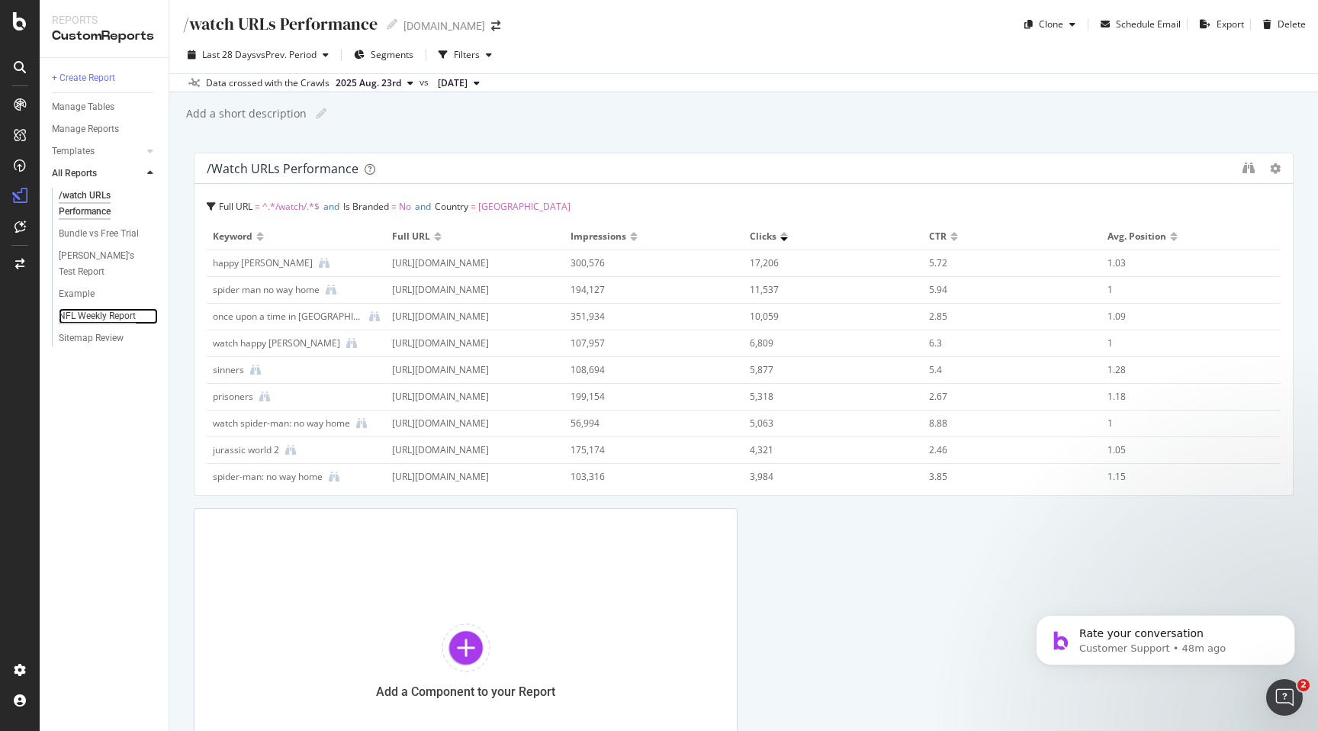
click at [103, 316] on div "NFL Weekly Report" at bounding box center [97, 316] width 77 height 16
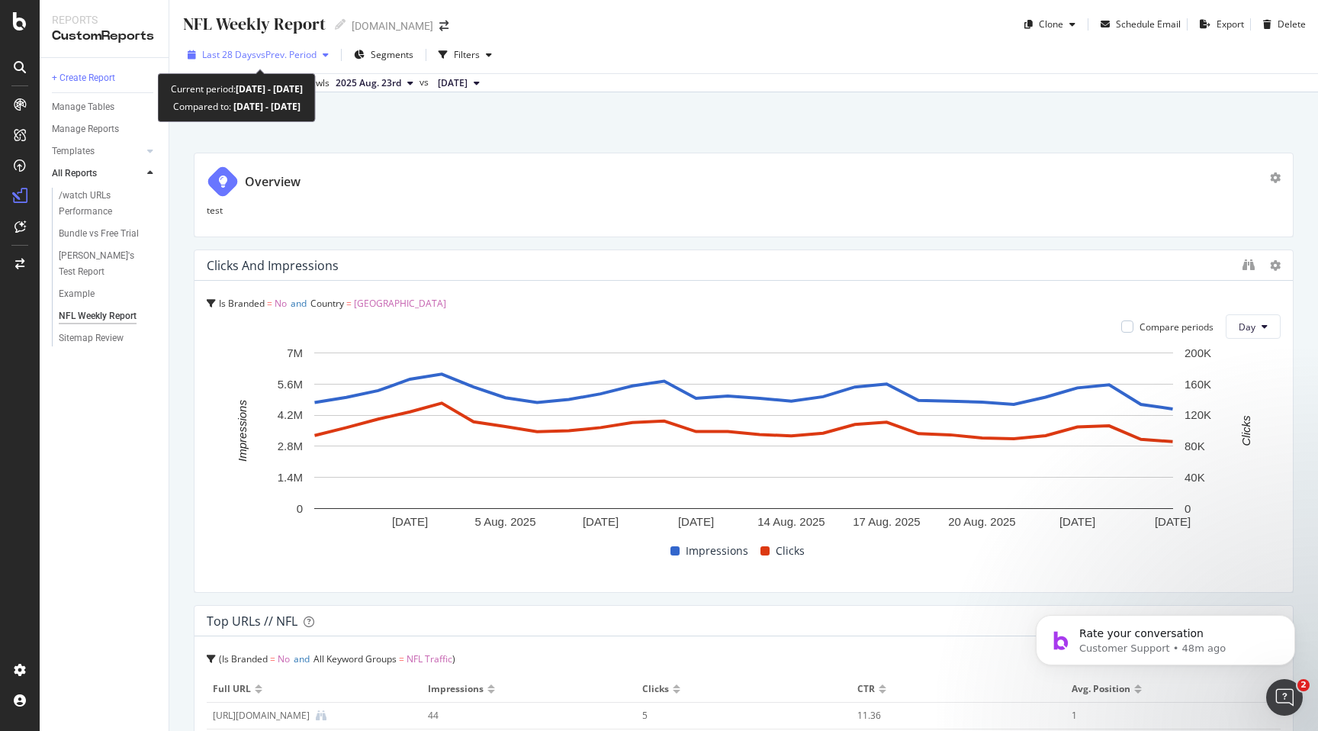
click at [325, 57] on div "button" at bounding box center [326, 54] width 18 height 9
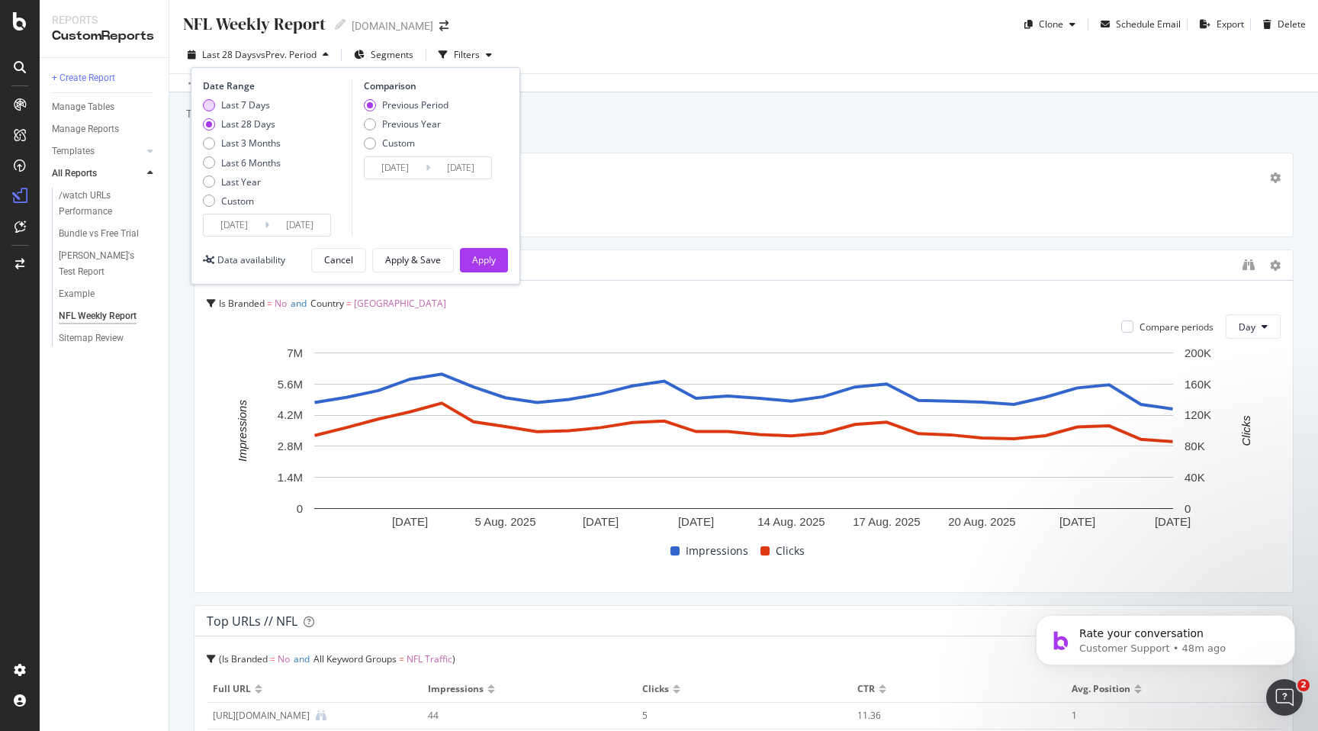
click at [253, 105] on div "Last 7 Days" at bounding box center [245, 104] width 49 height 13
type input "[DATE]"
click at [495, 259] on div "Apply" at bounding box center [484, 259] width 24 height 13
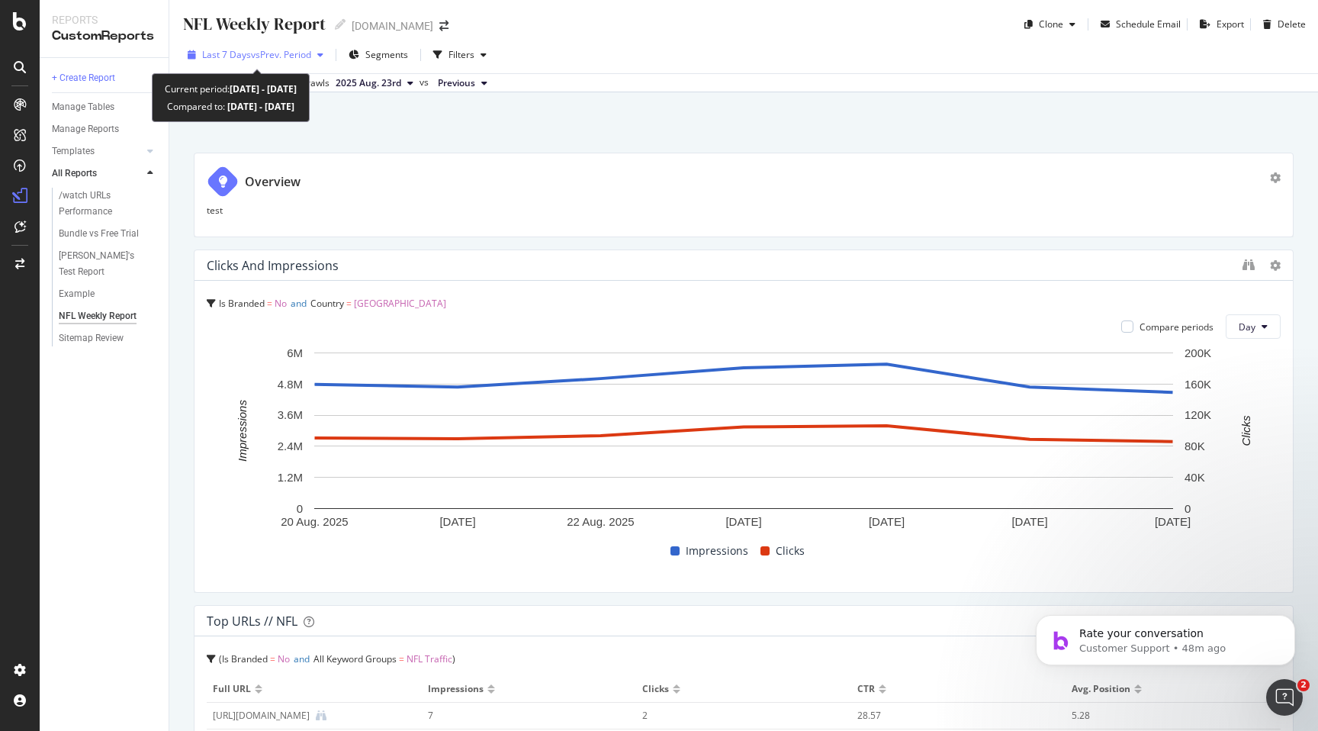
click at [323, 53] on icon "button" at bounding box center [320, 54] width 6 height 9
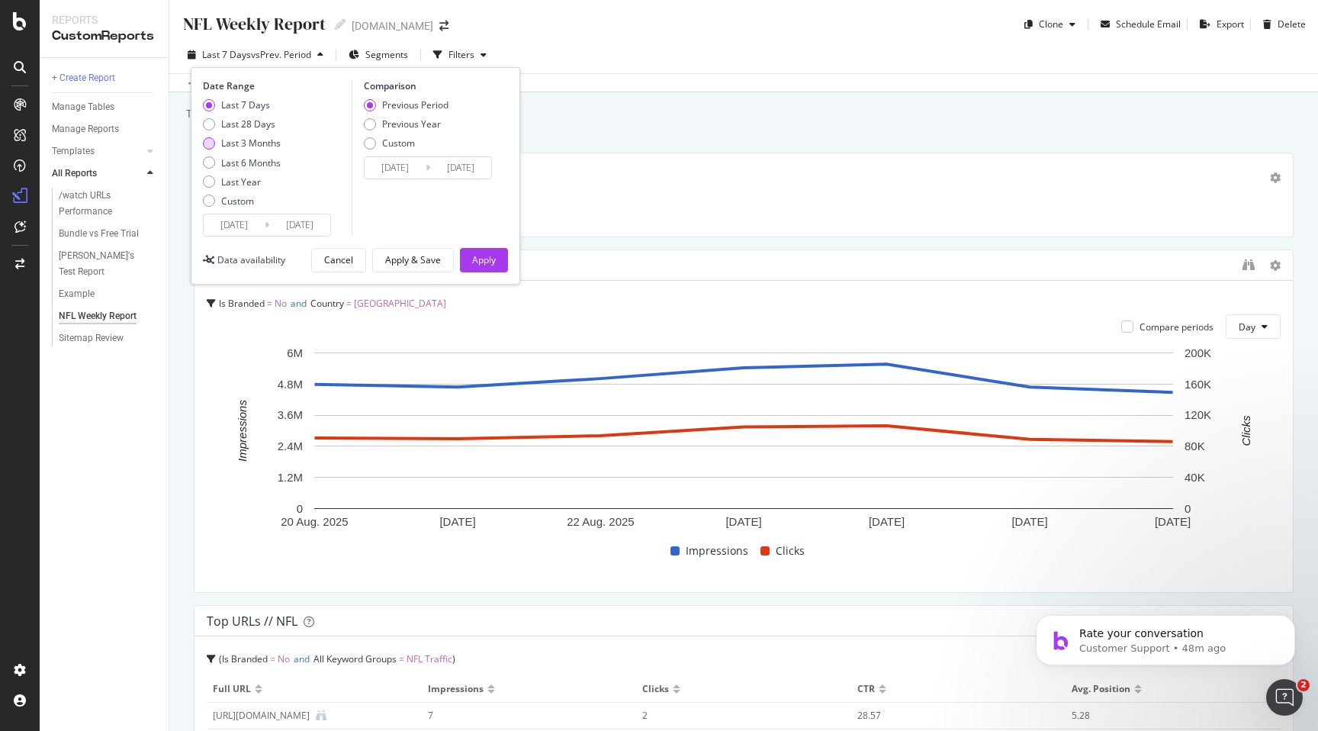
click at [265, 140] on div "Last 3 Months" at bounding box center [251, 143] width 60 height 13
type input "[DATE]"
click at [252, 125] on div "Last 28 Days" at bounding box center [248, 123] width 54 height 13
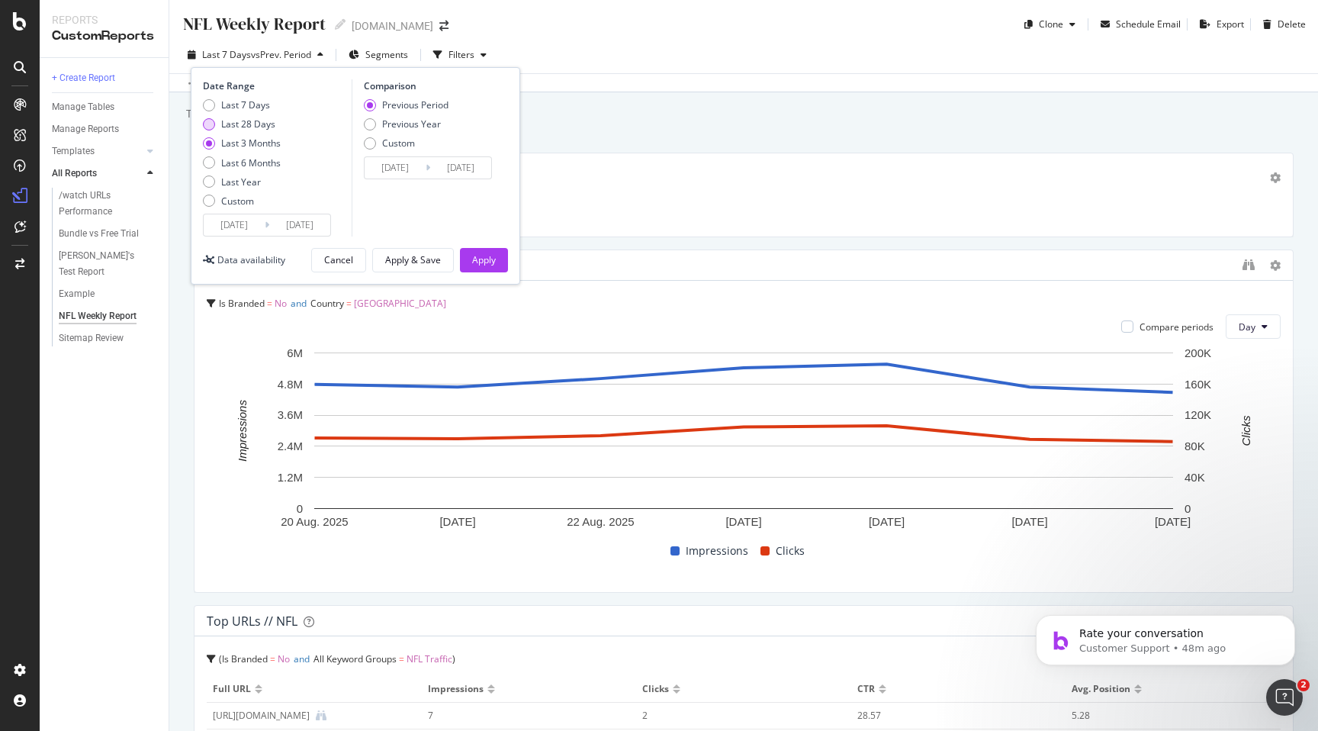
type input "[DATE]"
click at [477, 265] on div "Apply" at bounding box center [484, 259] width 24 height 13
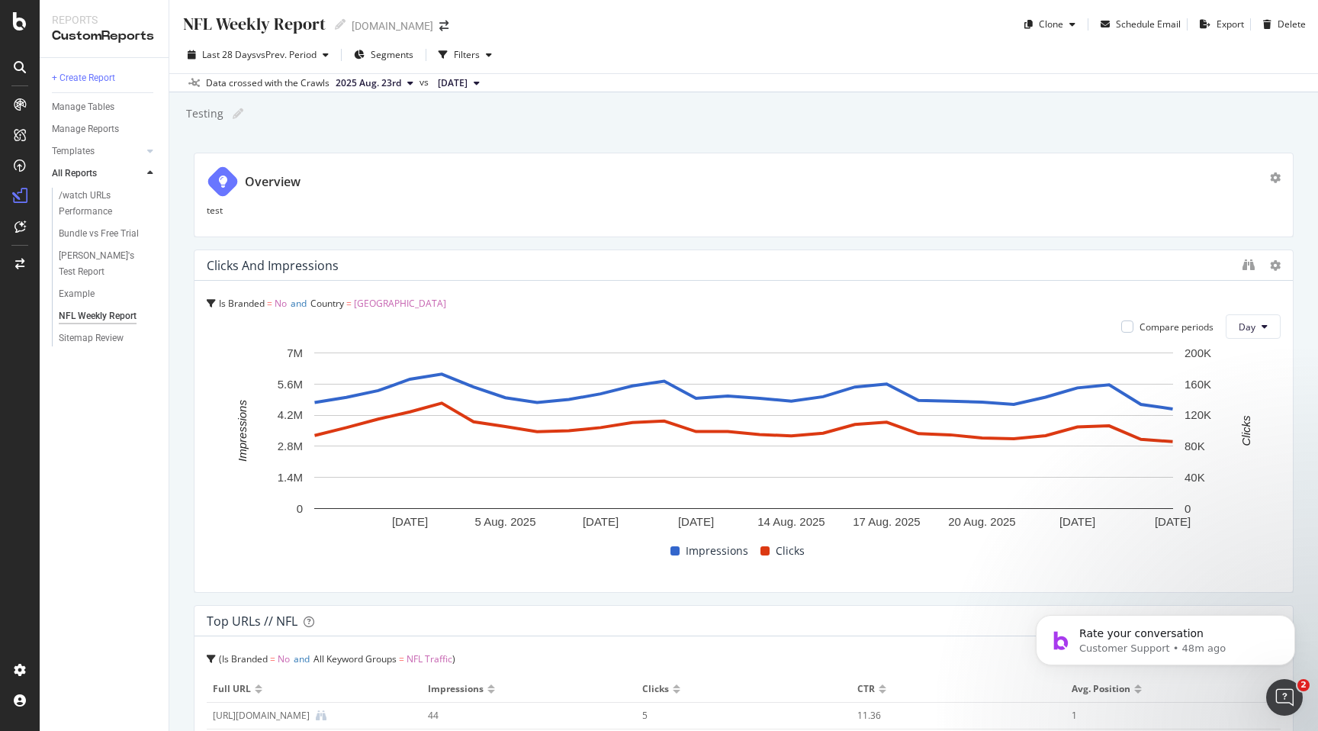
click at [209, 117] on div "Testing" at bounding box center [204, 113] width 39 height 15
type input "Current Period: [DATE] to [DATE]"
click at [352, 118] on div "Current Period: [DATE] to [DATE]" at bounding box center [269, 113] width 168 height 15
type input "Current Period: [DATE] to [DATE] Compared Period: [DATE] to [DATE]"
click at [265, 220] on div "test" at bounding box center [744, 214] width 1074 height 21
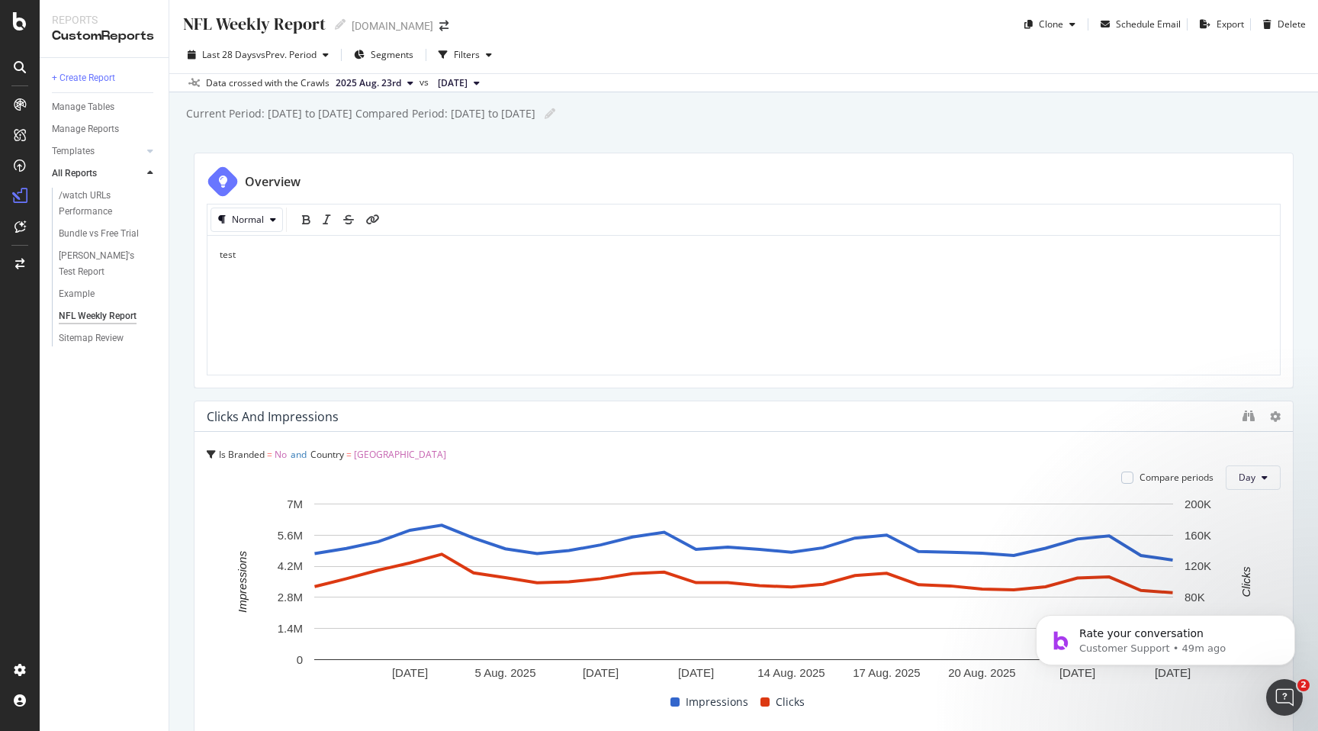
click at [252, 250] on p "test" at bounding box center [744, 254] width 1048 height 13
click at [272, 224] on icon "button" at bounding box center [273, 219] width 6 height 9
click at [259, 272] on div "Large Heading" at bounding box center [279, 270] width 63 height 13
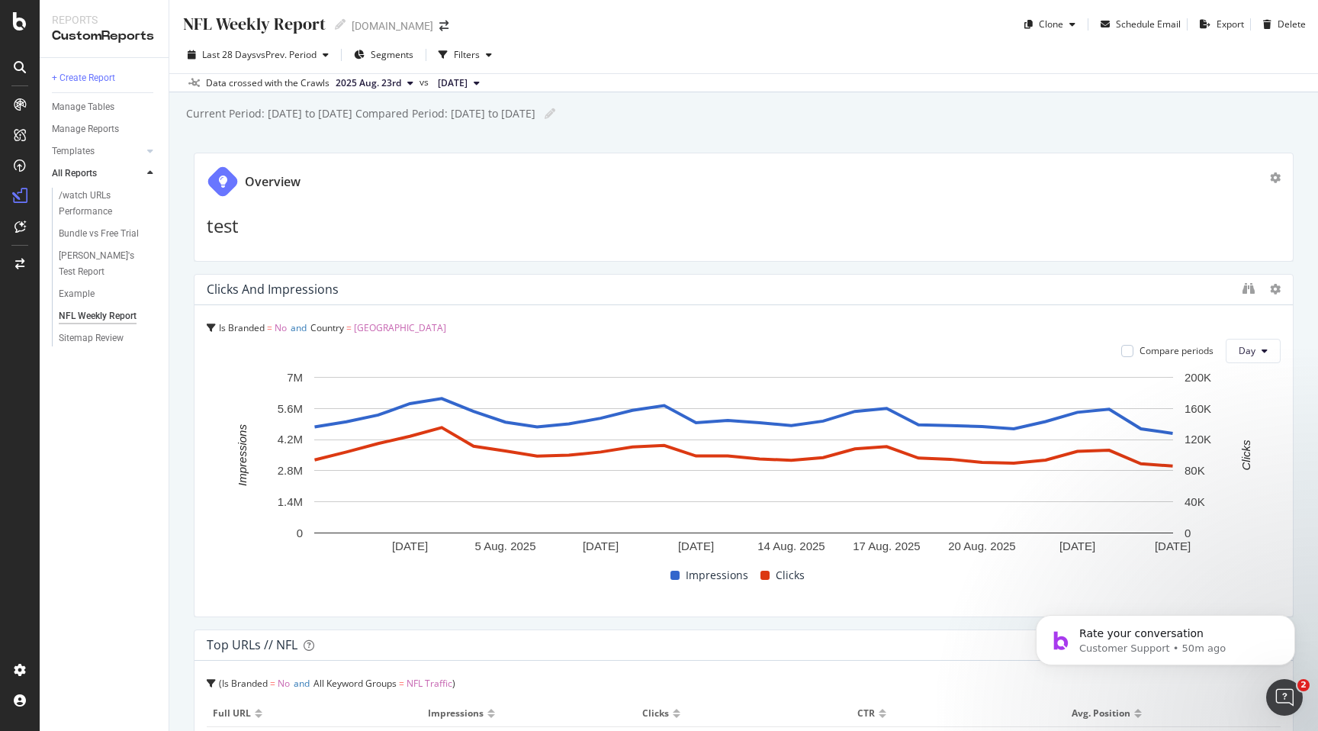
click at [256, 219] on h1 "test" at bounding box center [744, 226] width 1074 height 20
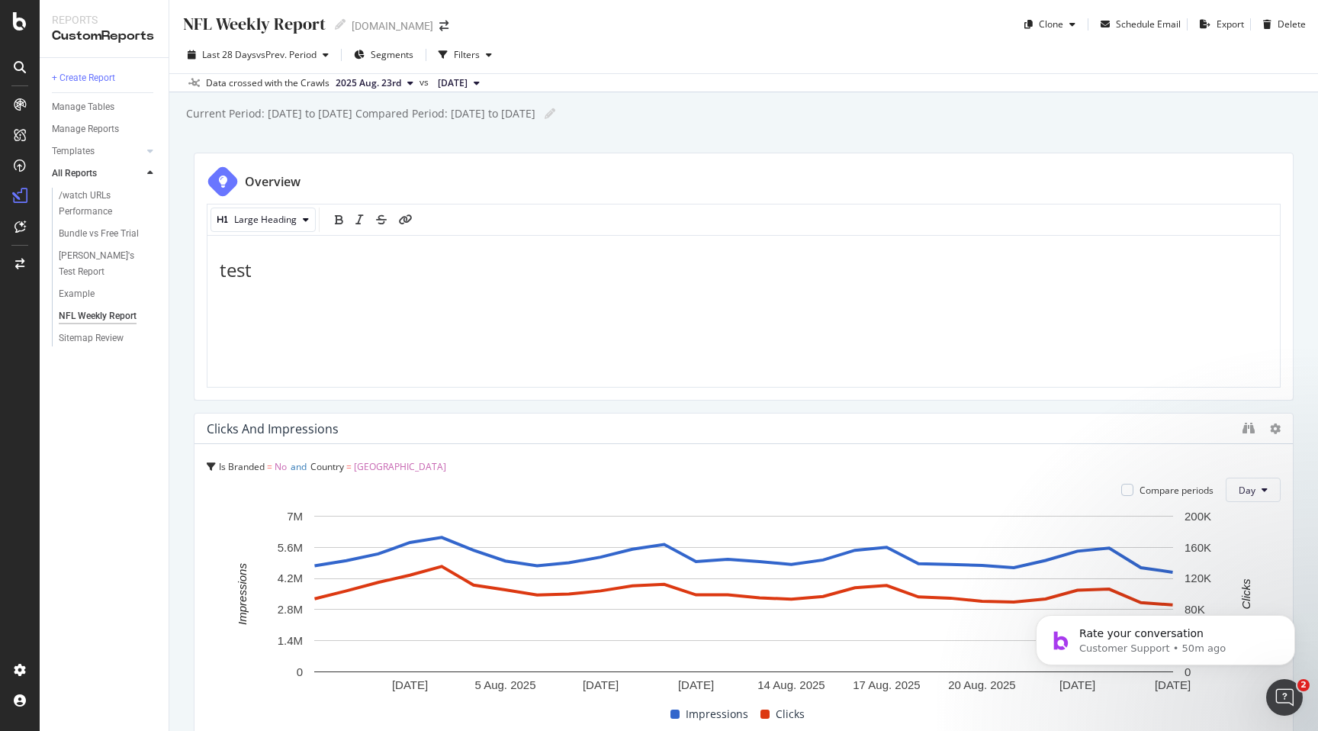
click at [256, 280] on h1 "test" at bounding box center [744, 270] width 1048 height 20
